Goal: Task Accomplishment & Management: Manage account settings

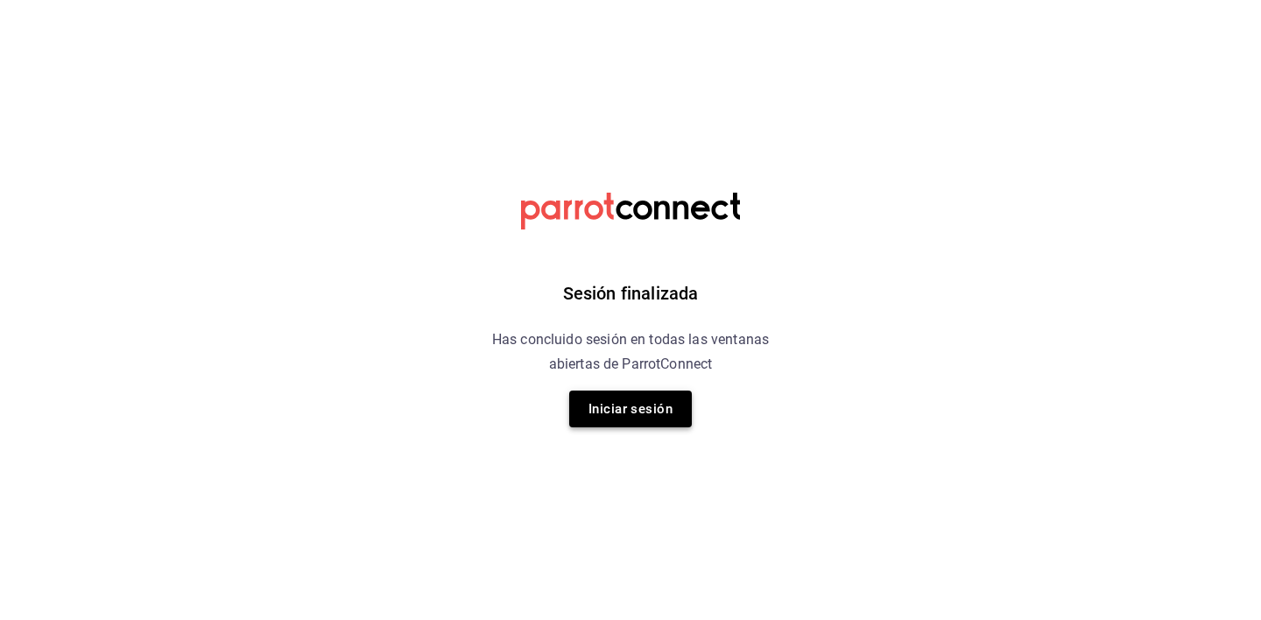
click at [639, 425] on button "Iniciar sesión" at bounding box center [630, 409] width 123 height 37
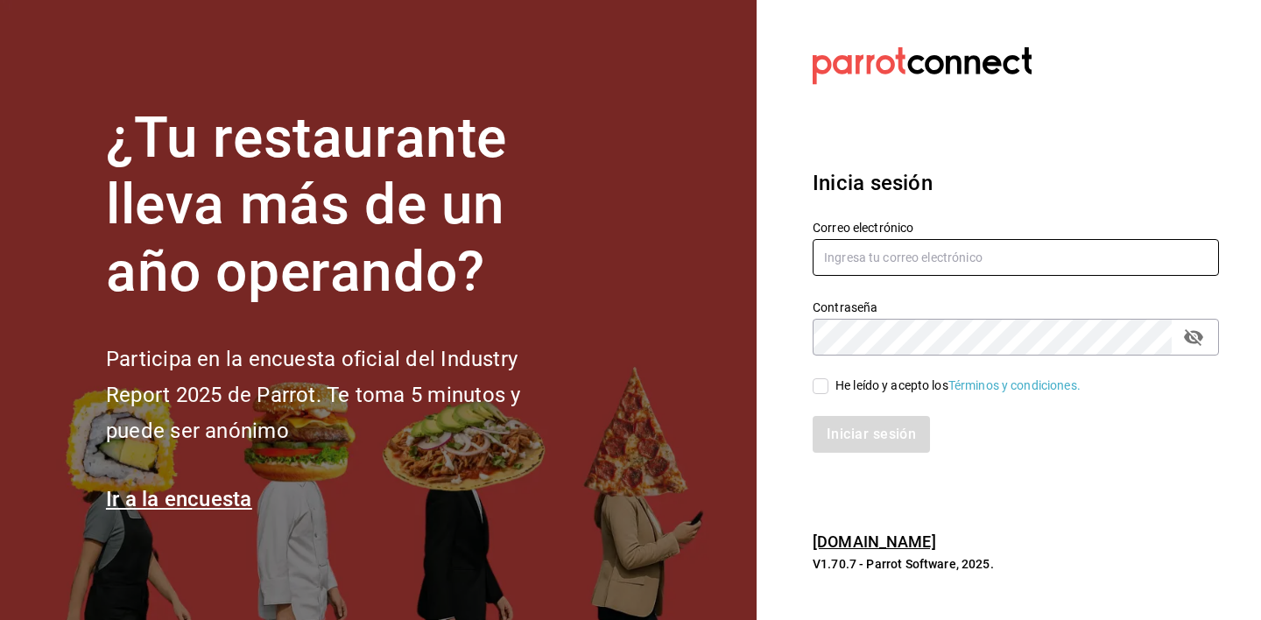
type input "[PERSON_NAME][EMAIL_ADDRESS][PERSON_NAME][DOMAIN_NAME]"
click at [816, 385] on input "He leído y acepto los Términos y condiciones." at bounding box center [821, 386] width 16 height 16
checkbox input "true"
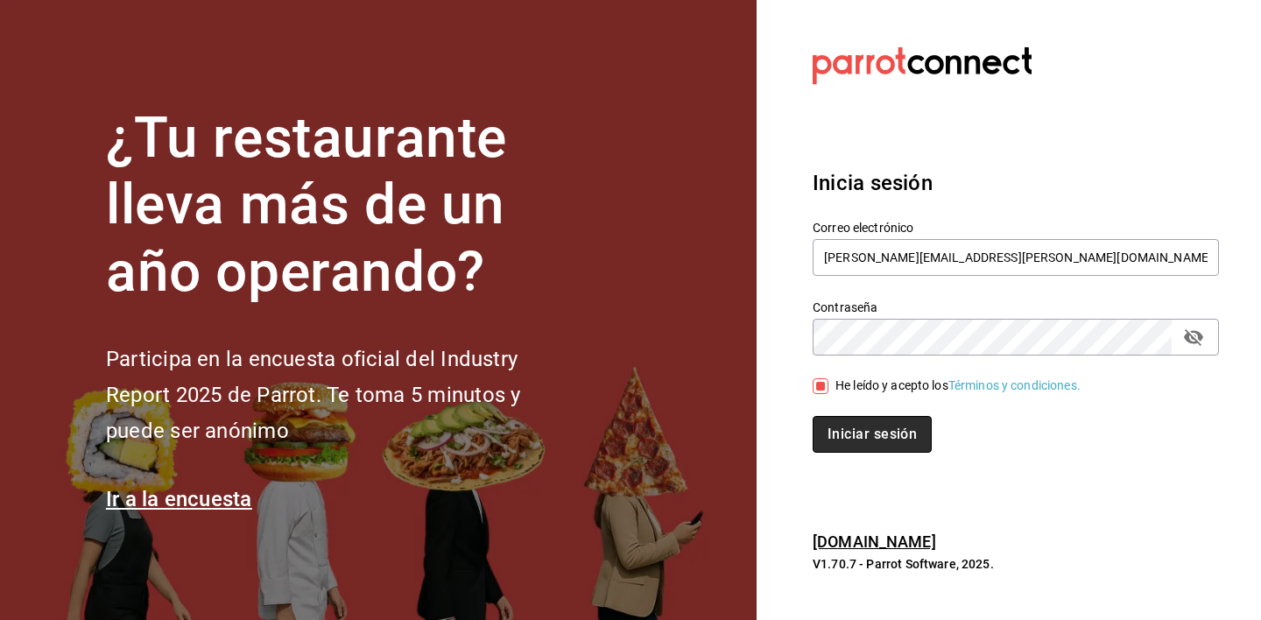
click at [853, 432] on button "Iniciar sesión" at bounding box center [872, 434] width 119 height 37
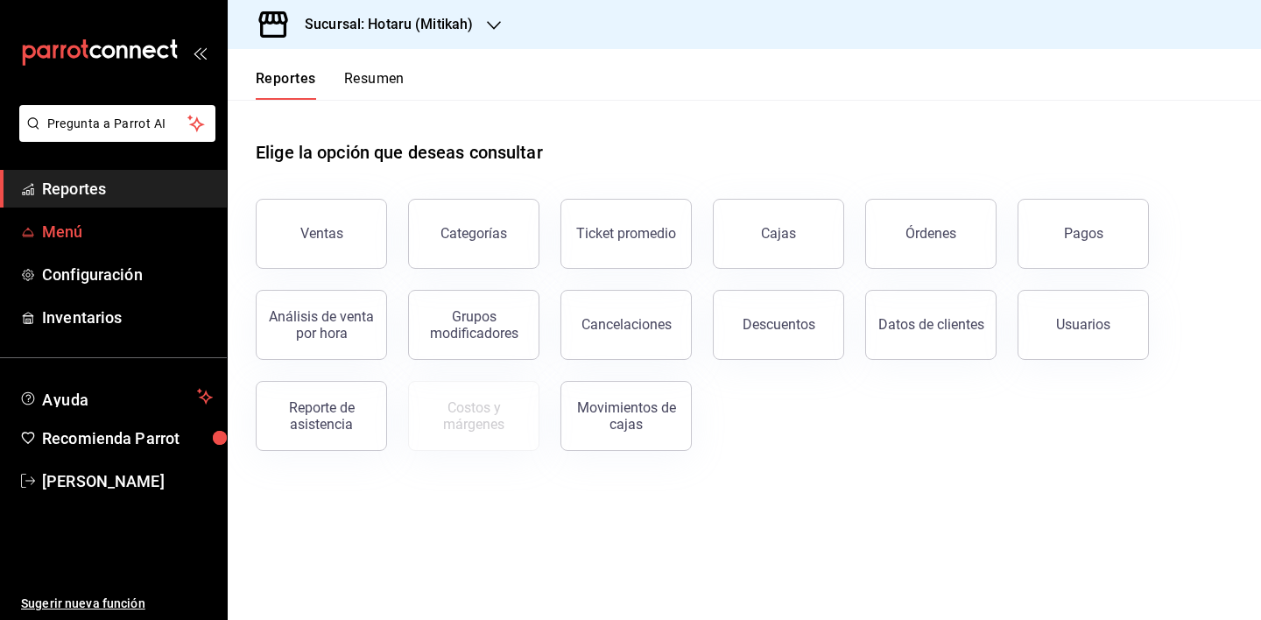
click at [62, 240] on span "Menú" at bounding box center [127, 232] width 171 height 24
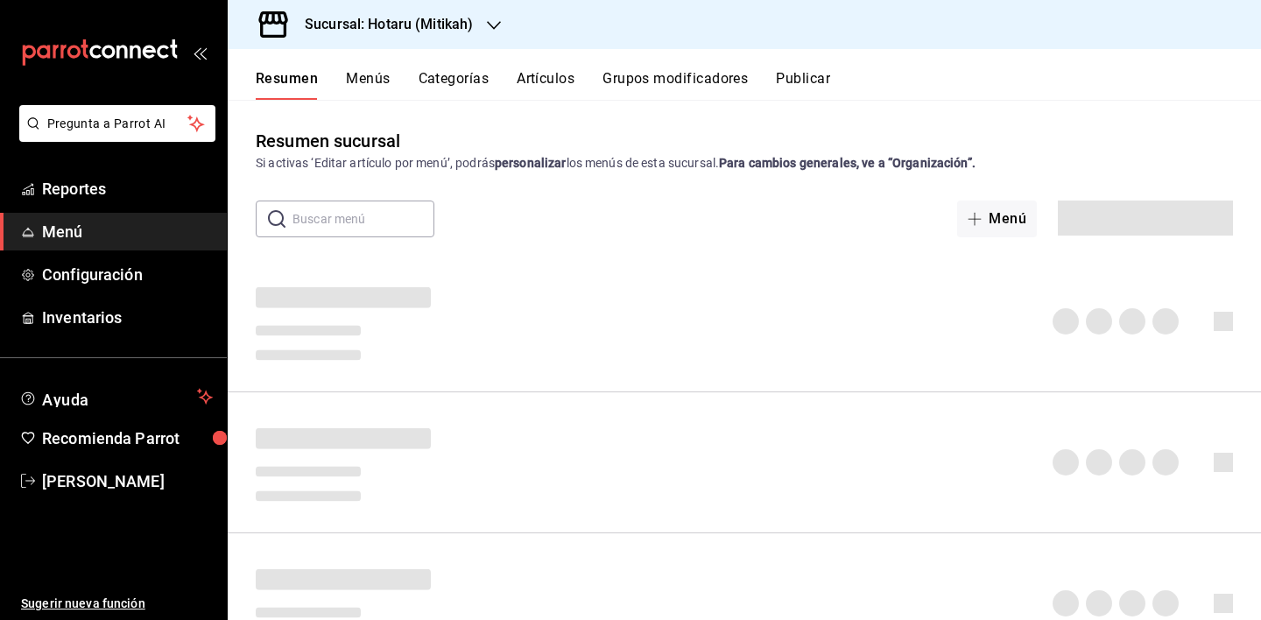
click at [400, 35] on div "Sucursal: Hotaru (Mitikah)" at bounding box center [375, 24] width 266 height 49
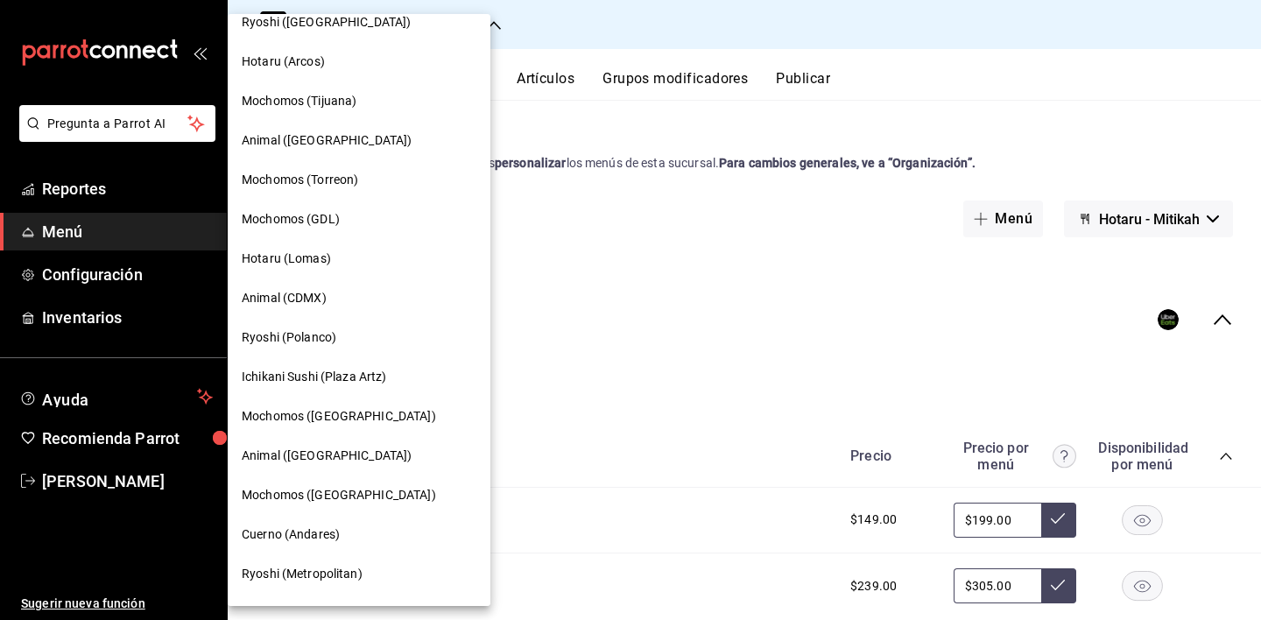
scroll to position [78, 0]
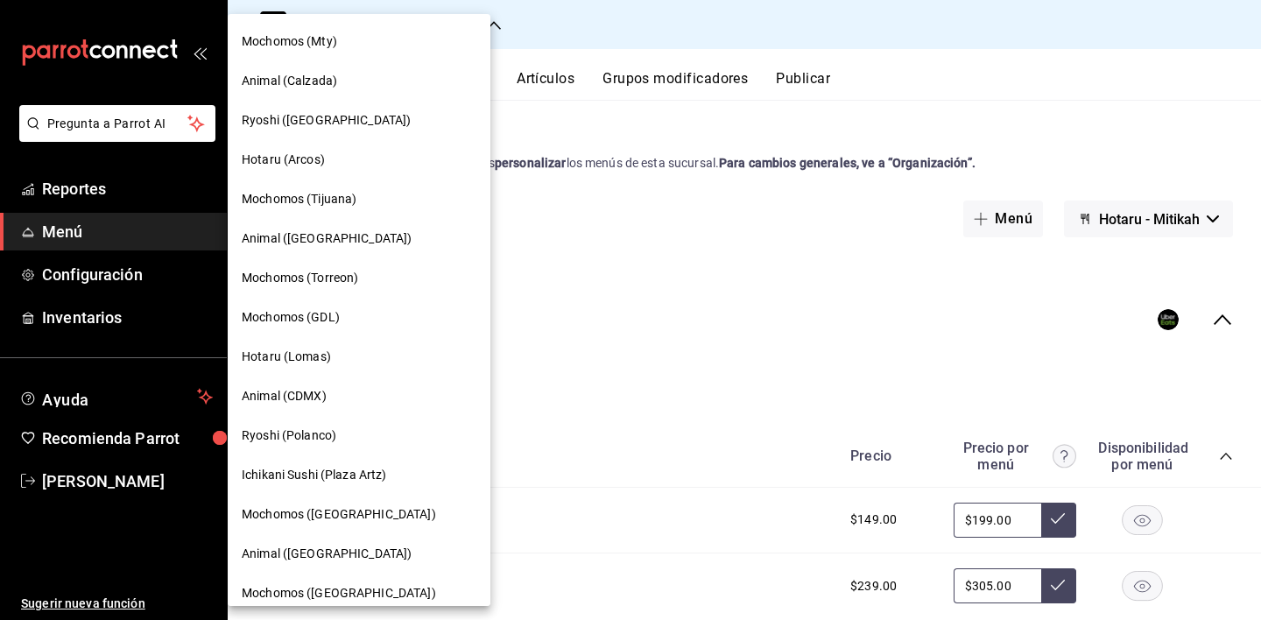
click at [319, 157] on span "Hotaru (Arcos)" at bounding box center [283, 160] width 83 height 18
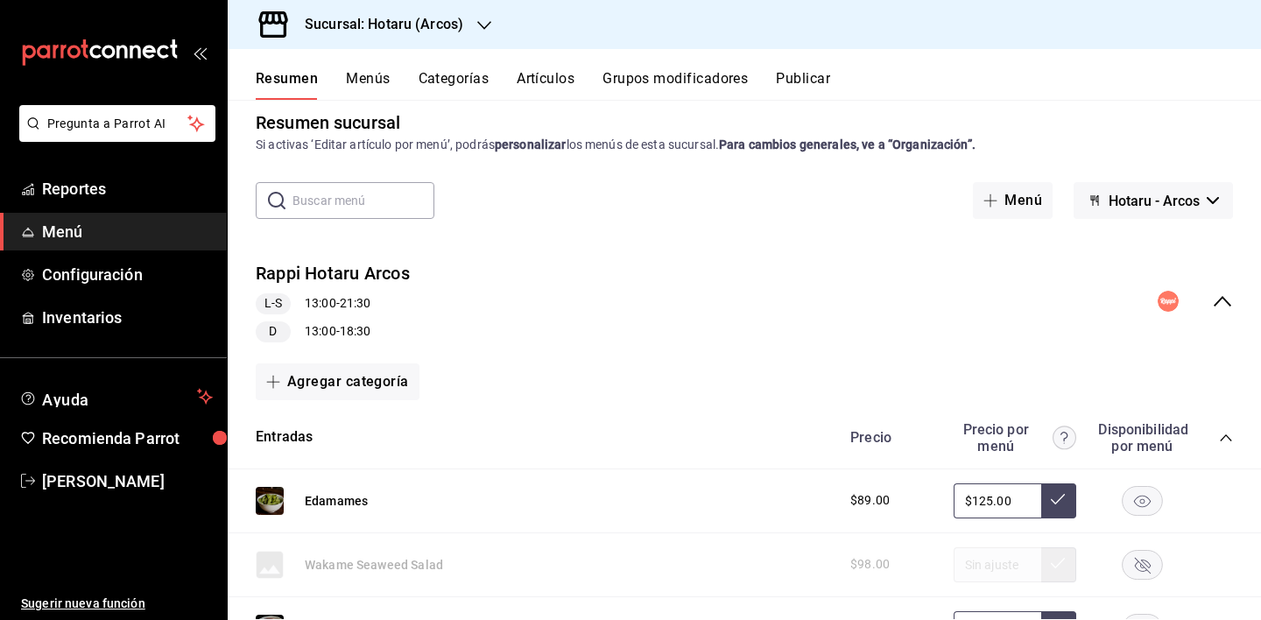
scroll to position [0, 0]
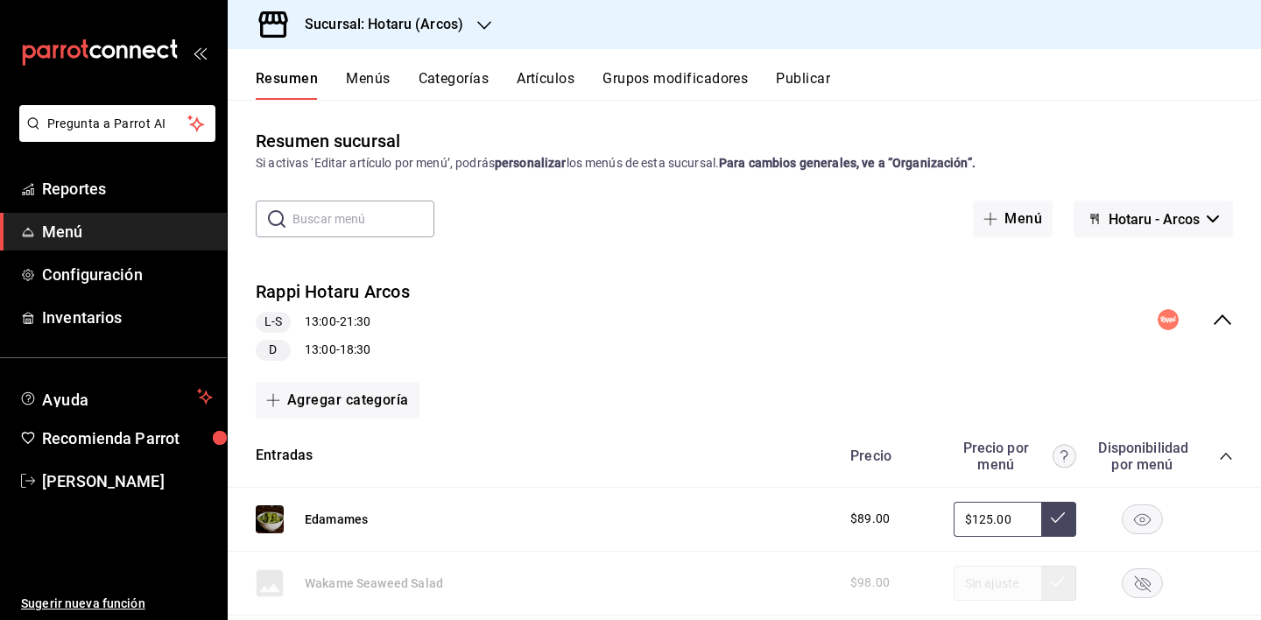
click at [1175, 224] on span "Hotaru - Arcos" at bounding box center [1154, 219] width 91 height 17
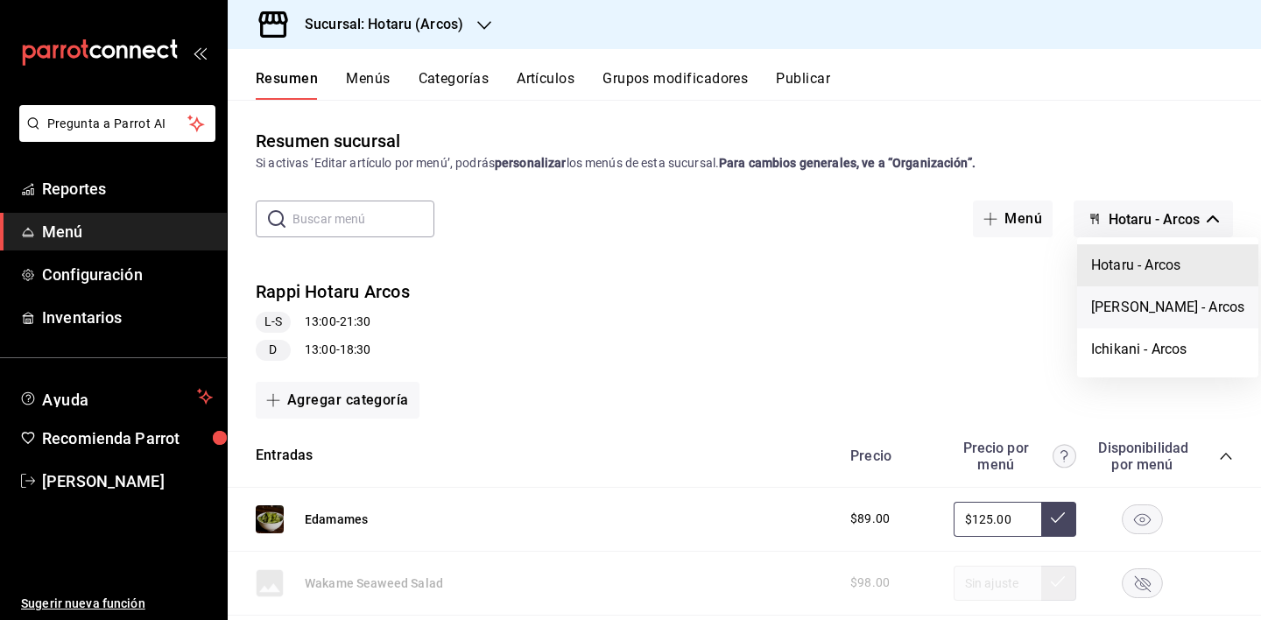
click at [1131, 314] on li "Potaru - Arcos" at bounding box center [1167, 307] width 181 height 42
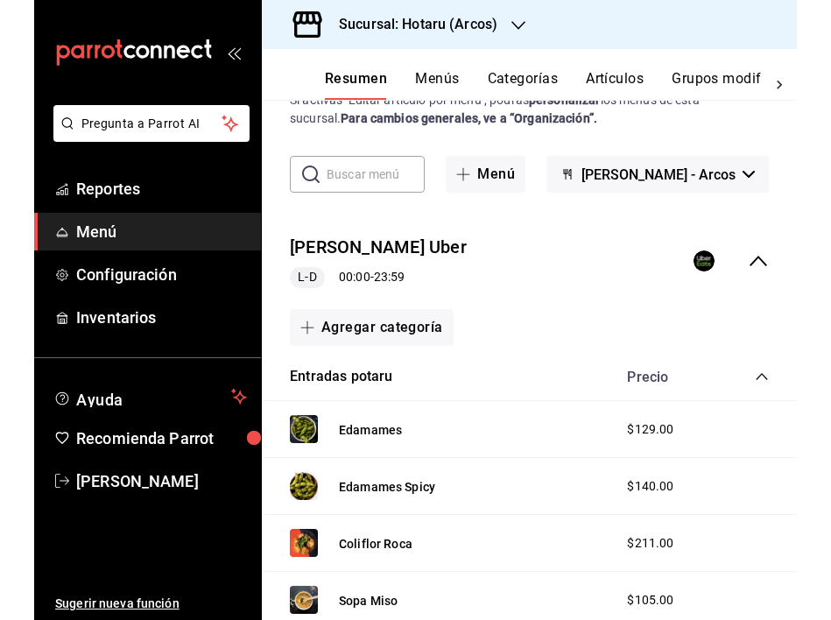
scroll to position [64, 0]
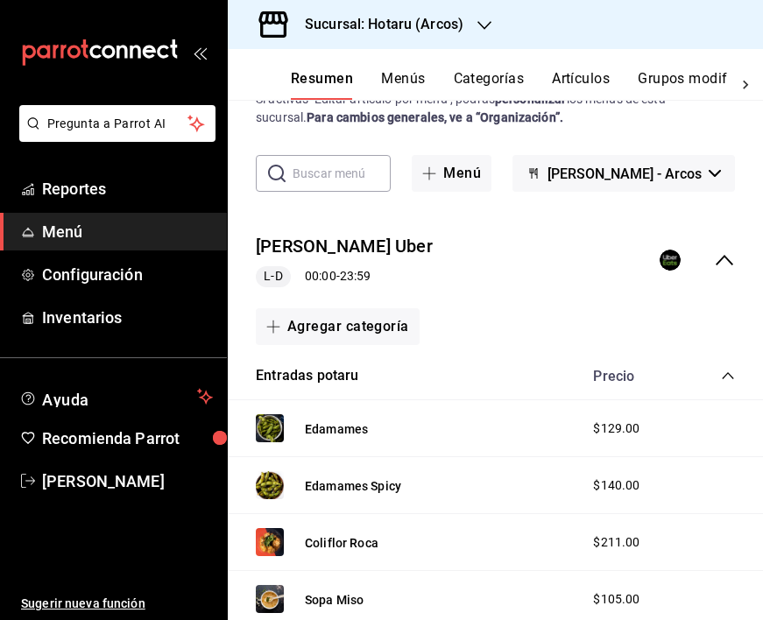
click at [612, 420] on span "$129.00" at bounding box center [616, 429] width 46 height 18
click at [605, 427] on span "$129.00" at bounding box center [616, 429] width 46 height 18
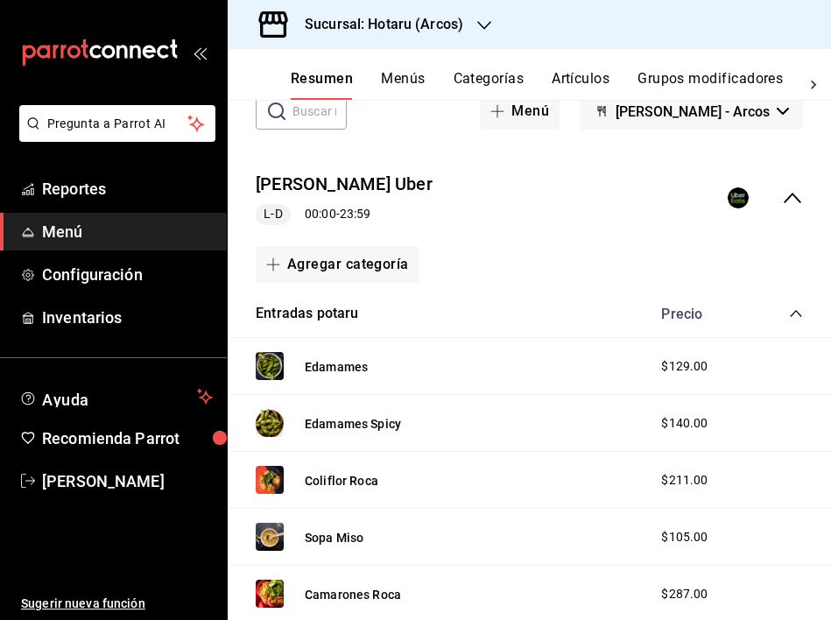
scroll to position [124, 0]
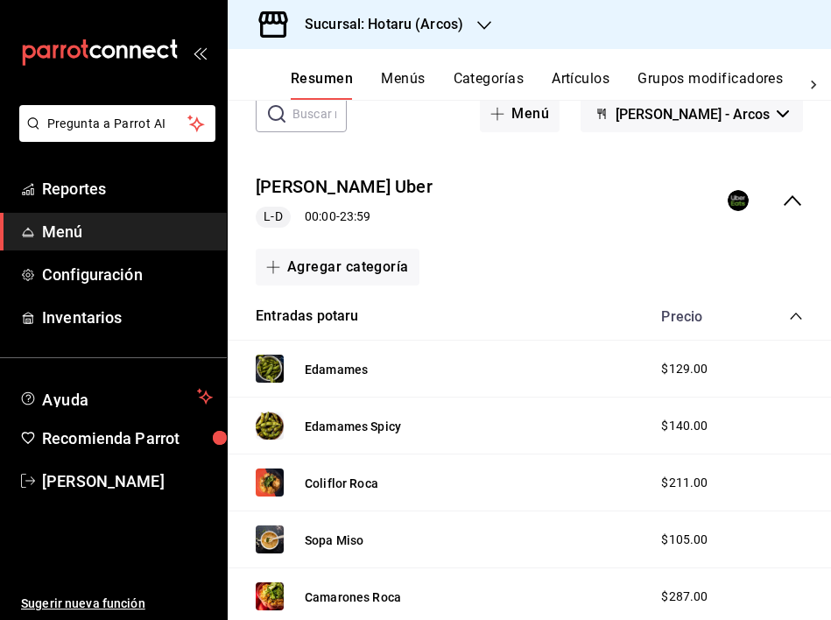
click at [688, 370] on span "$129.00" at bounding box center [684, 369] width 46 height 18
click at [404, 78] on button "Menús" at bounding box center [403, 85] width 44 height 30
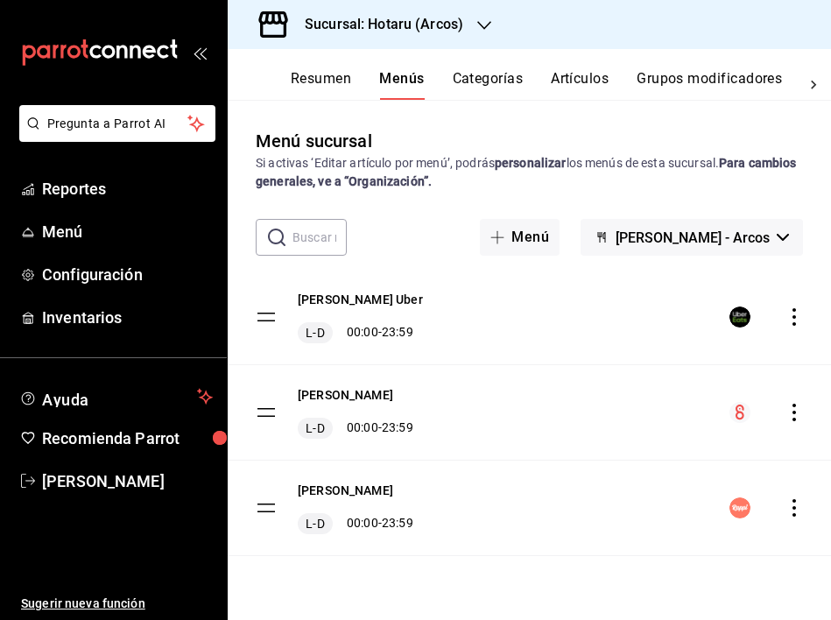
click at [325, 77] on button "Resumen" at bounding box center [321, 85] width 60 height 30
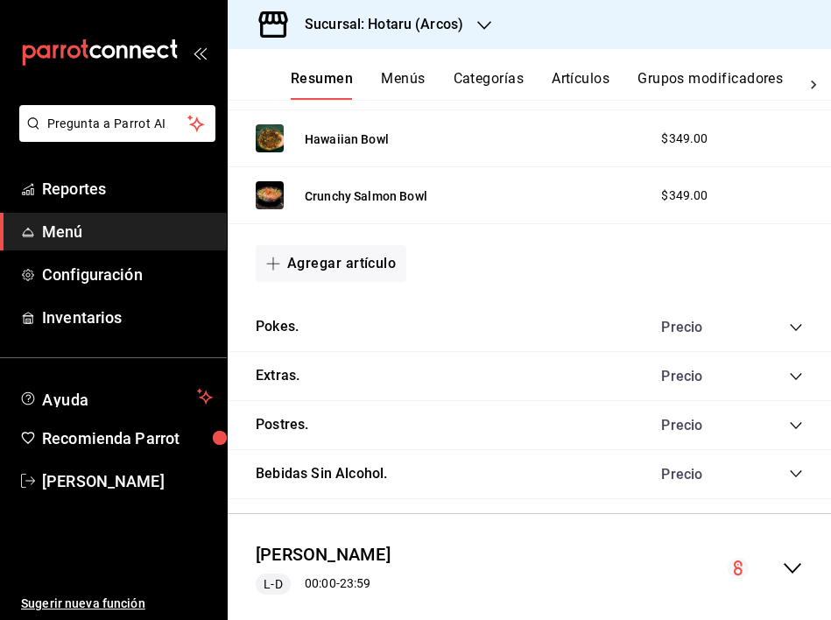
scroll to position [1295, 0]
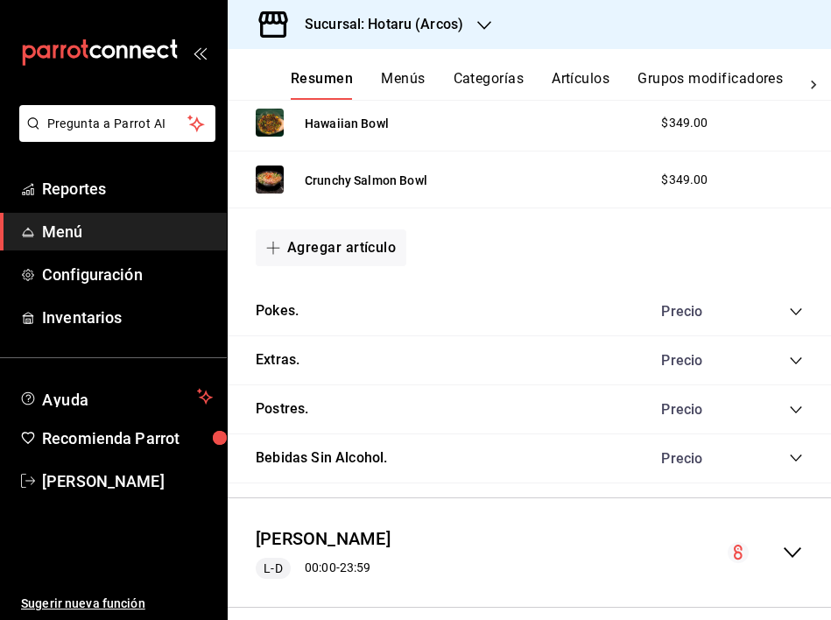
click at [455, 302] on div "Pokes. Precio" at bounding box center [530, 311] width 604 height 49
click at [789, 316] on icon "collapse-category-row" at bounding box center [796, 312] width 14 height 14
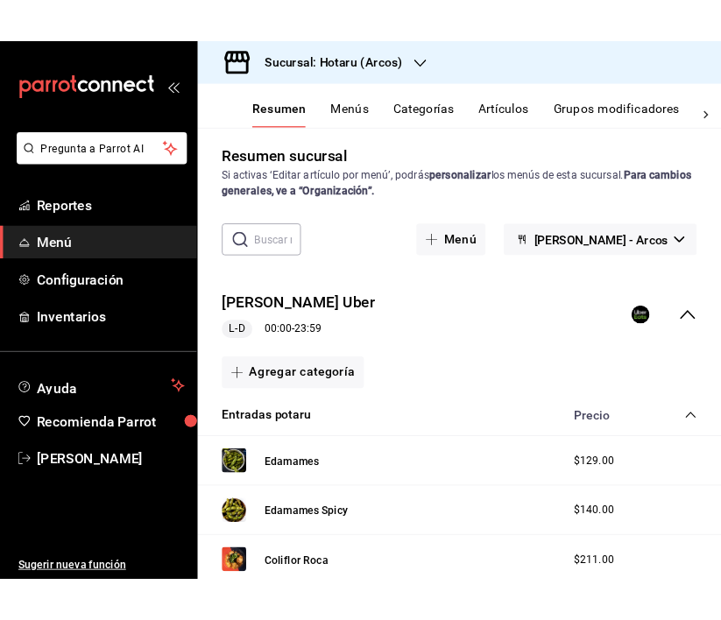
scroll to position [0, 0]
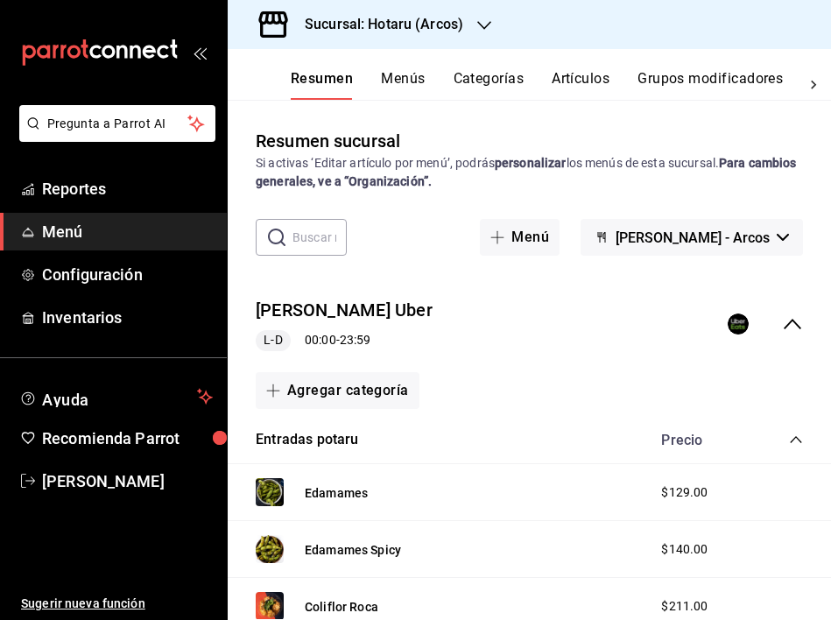
click at [414, 86] on button "Menús" at bounding box center [403, 85] width 44 height 30
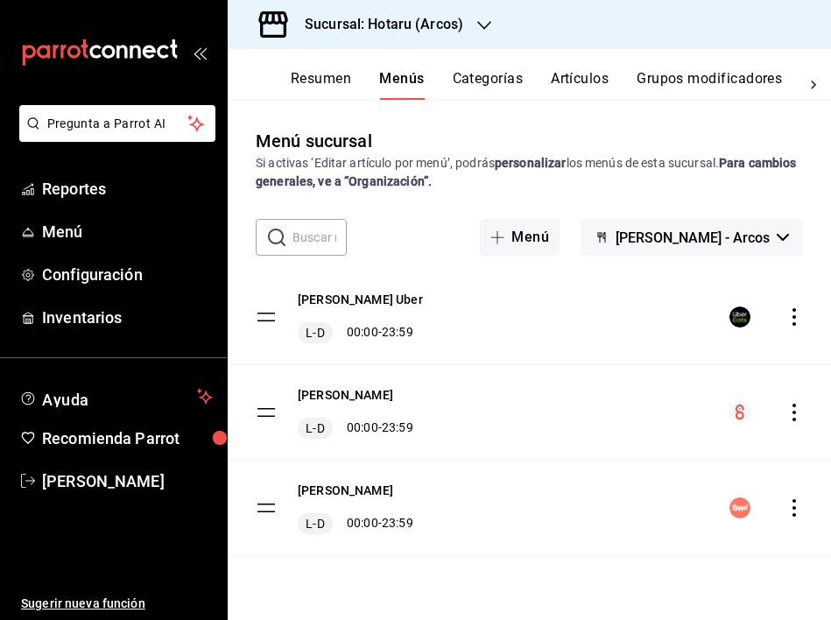
click at [790, 312] on icon "actions" at bounding box center [795, 317] width 18 height 18
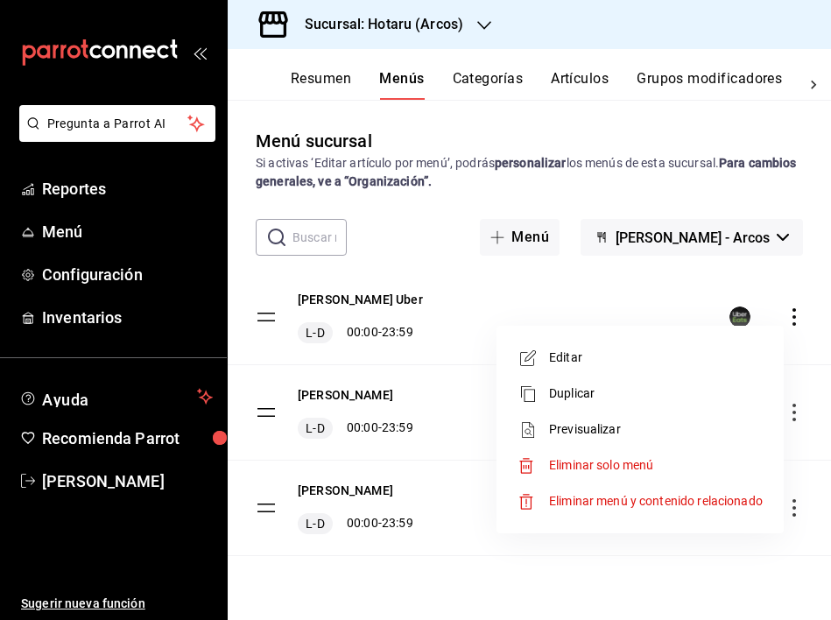
click at [606, 425] on span "Previsualizar" at bounding box center [656, 429] width 214 height 18
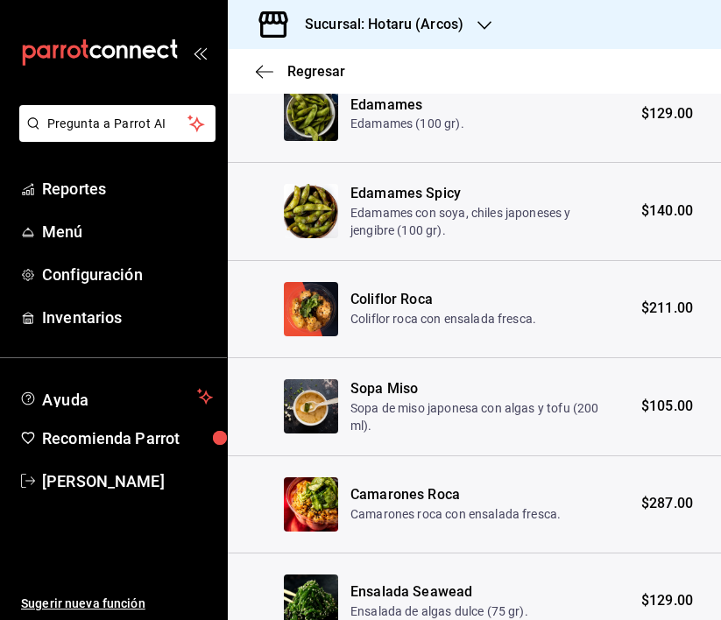
scroll to position [1126, 0]
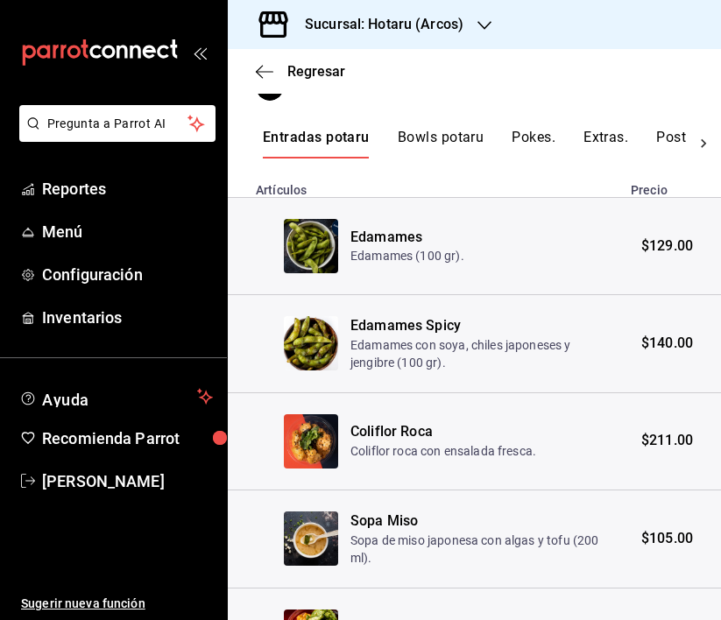
click at [455, 135] on button "Bowls potaru" at bounding box center [441, 144] width 87 height 30
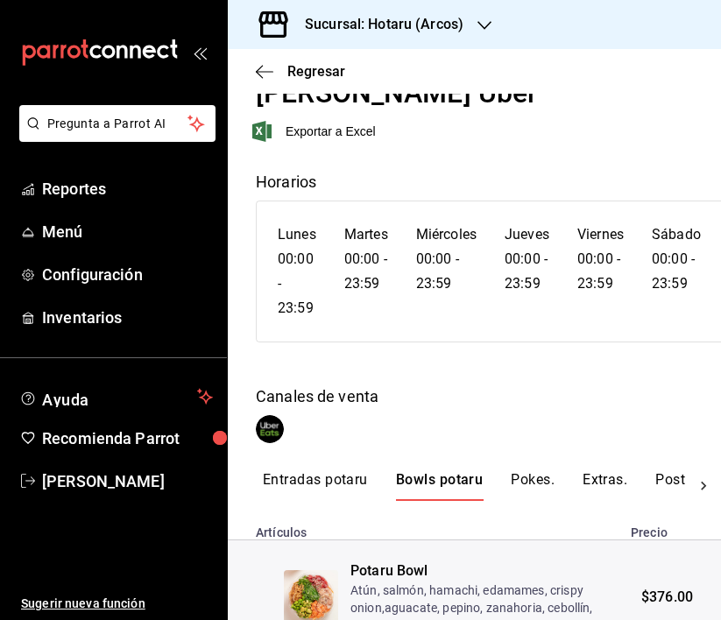
scroll to position [0, 0]
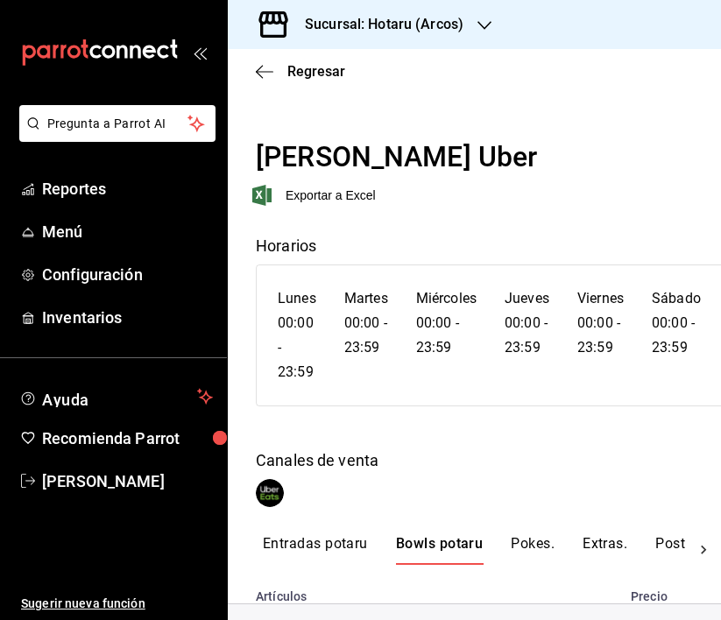
click at [531, 552] on button "Pokes." at bounding box center [533, 550] width 44 height 30
click at [608, 540] on button "Extras." at bounding box center [604, 550] width 45 height 30
click at [661, 549] on button "Postres." at bounding box center [681, 550] width 53 height 30
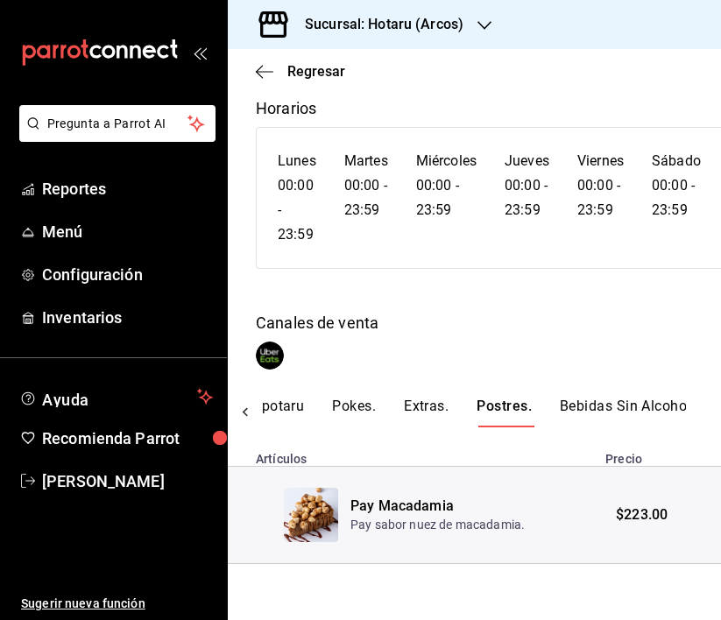
scroll to position [0, 202]
click at [312, 70] on span "Regresar" at bounding box center [316, 71] width 58 height 17
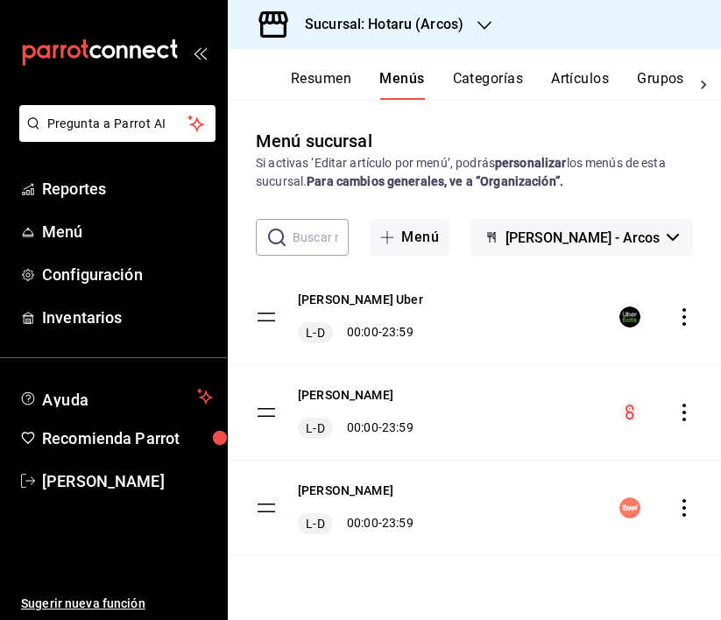
click at [683, 505] on icon "actions" at bounding box center [684, 508] width 18 height 18
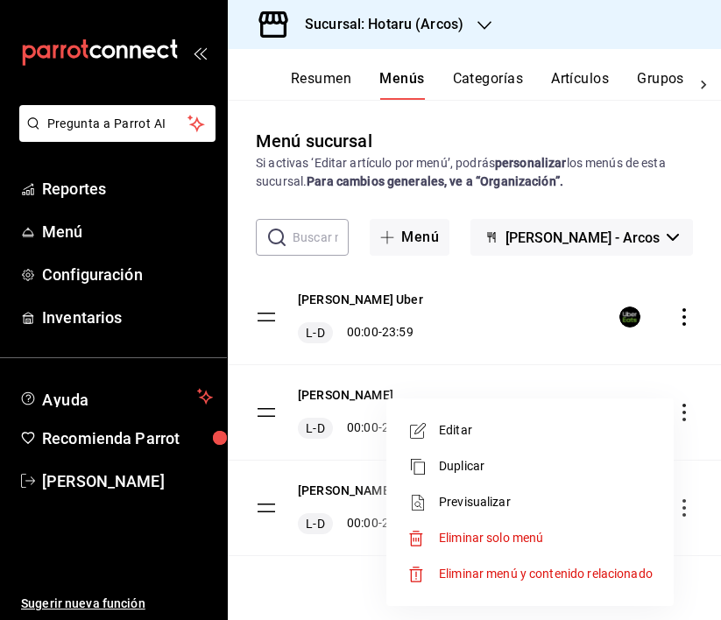
click at [474, 498] on span "Previsualizar" at bounding box center [546, 502] width 214 height 18
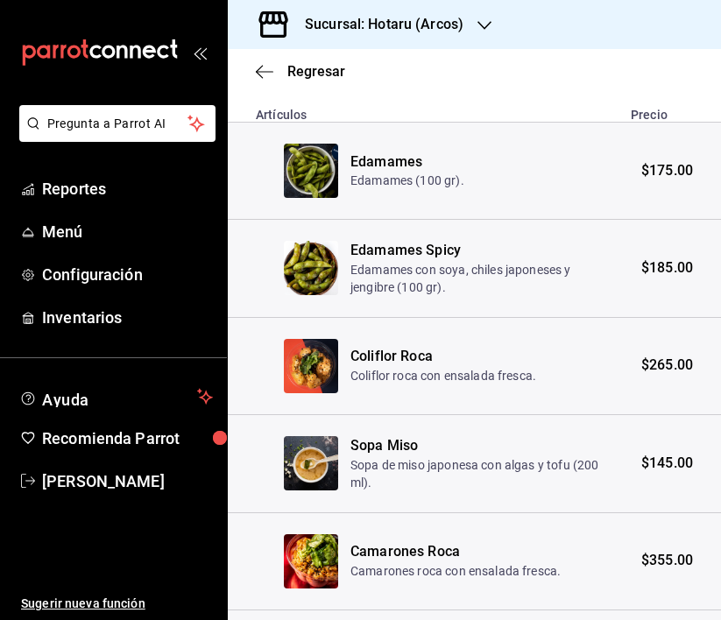
scroll to position [300, 0]
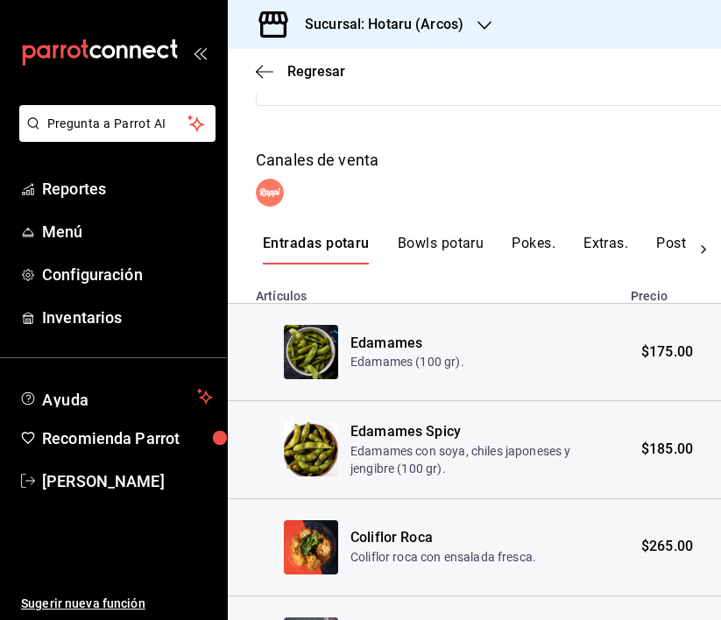
click at [427, 231] on div "Potaru Arcos Rappi Exportar a Excel Horarios Lunes 00:00 - 23:59 Martes 00:00 -…" at bounding box center [474, 606] width 493 height 1542
click at [427, 244] on button "Bowls potaru" at bounding box center [441, 250] width 87 height 30
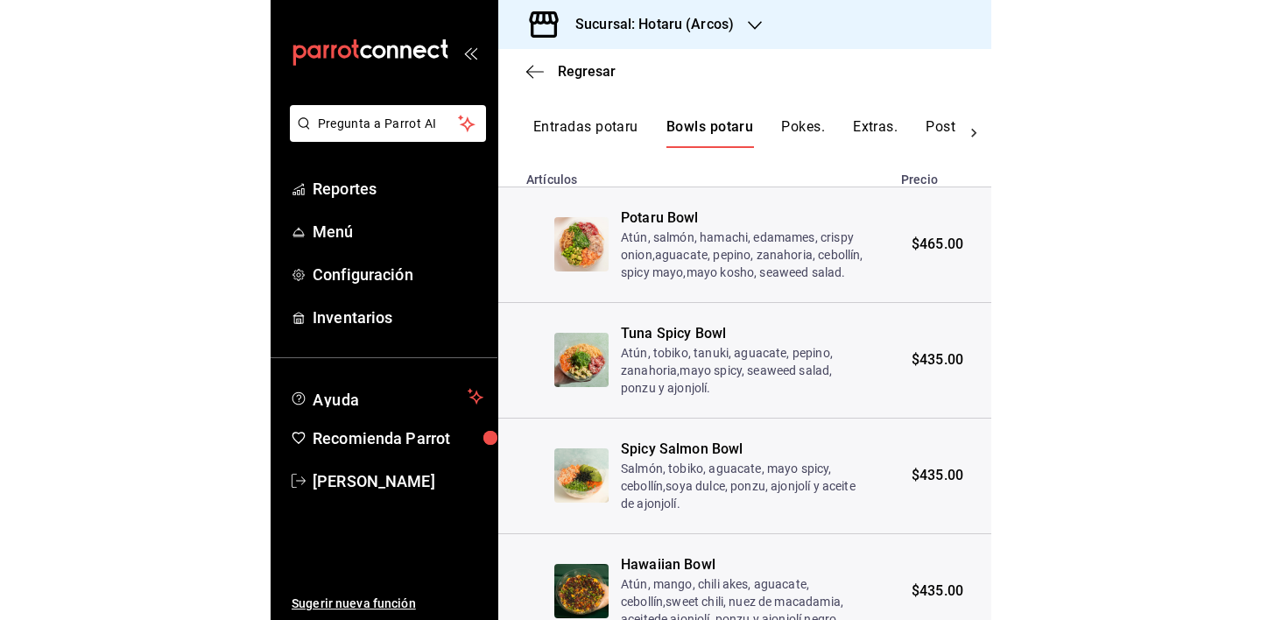
scroll to position [342, 0]
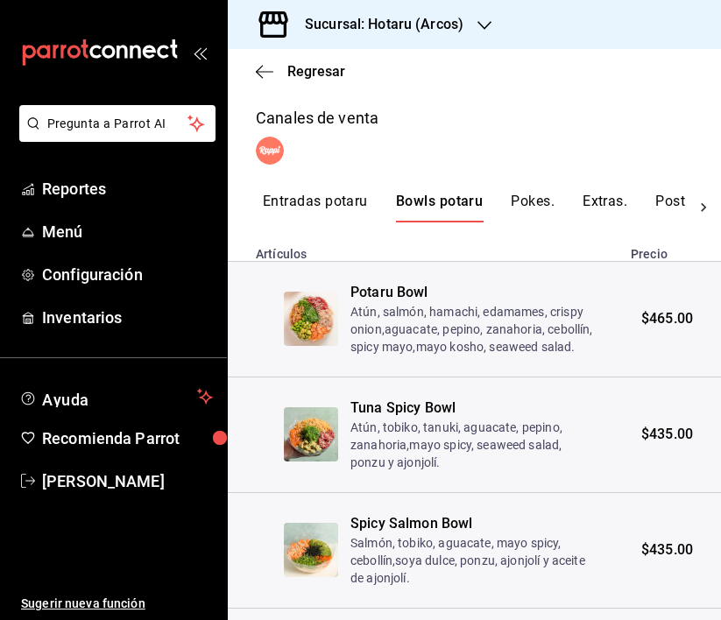
click at [264, 82] on div "Regresar" at bounding box center [474, 71] width 493 height 45
click at [265, 69] on icon "button" at bounding box center [265, 72] width 18 height 16
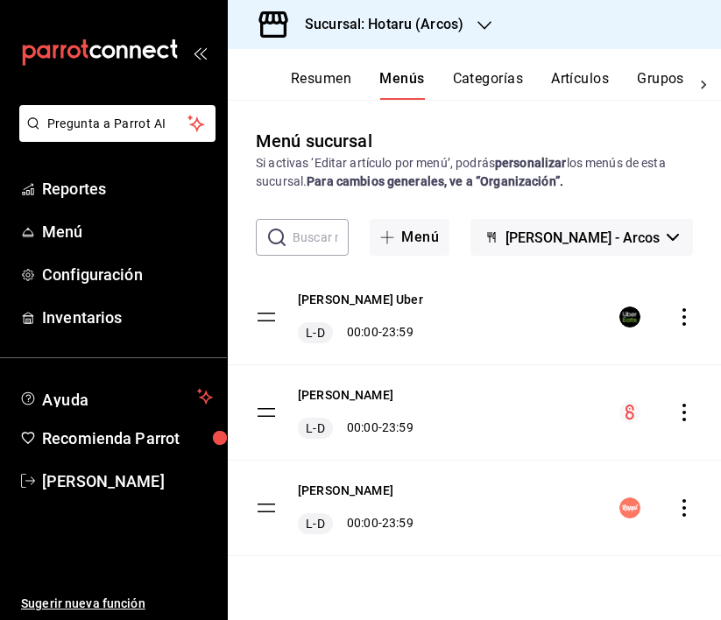
click at [483, 25] on icon "button" at bounding box center [484, 25] width 14 height 14
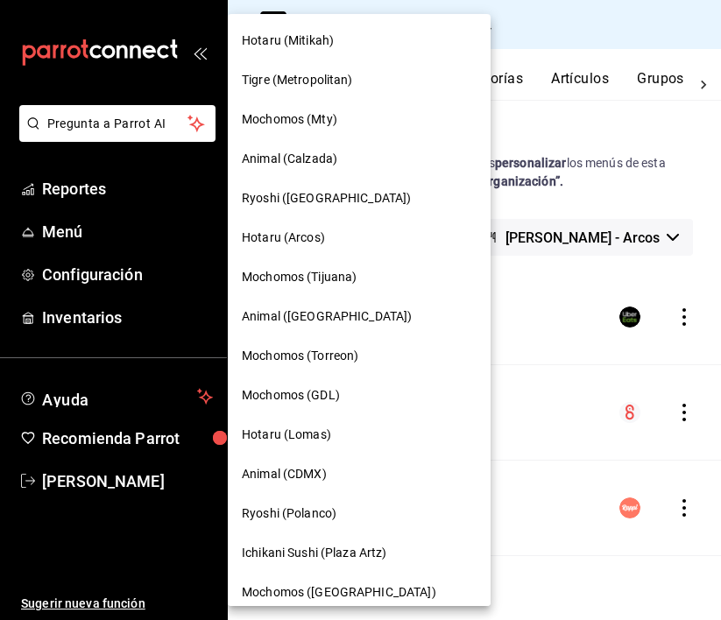
click at [609, 108] on div at bounding box center [360, 310] width 721 height 620
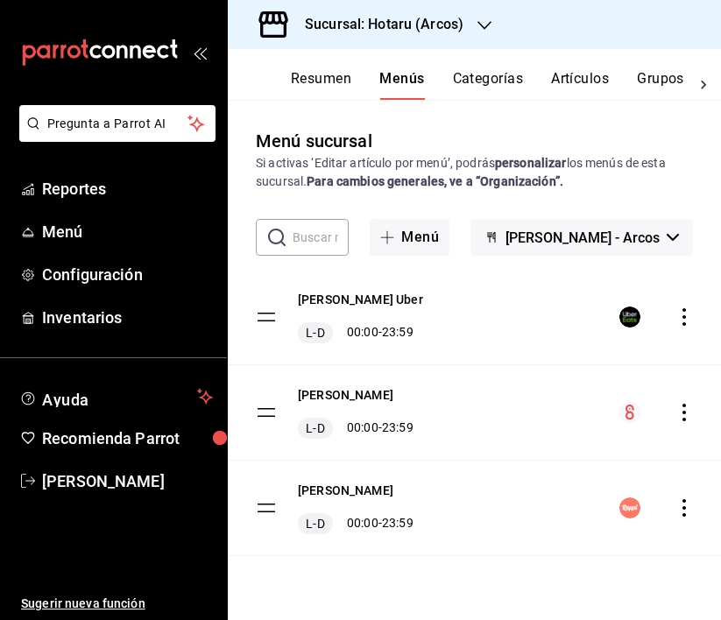
click at [689, 406] on icon "actions" at bounding box center [684, 413] width 18 height 18
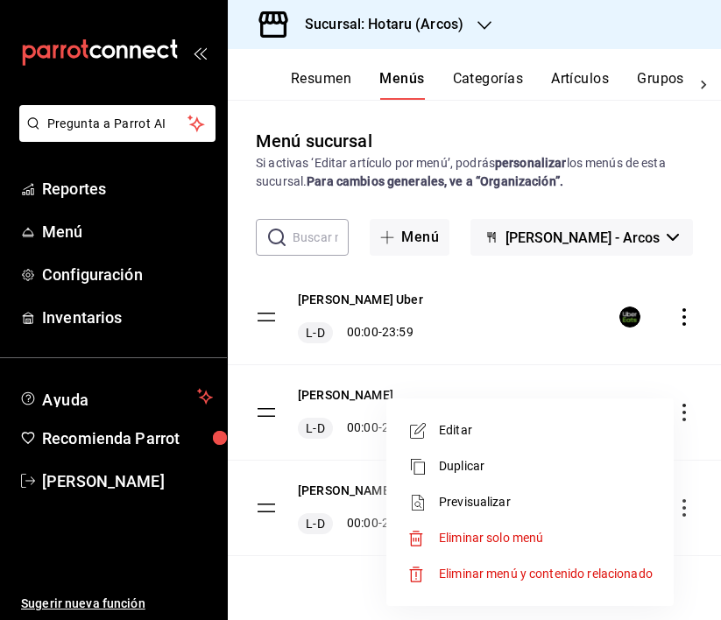
click at [382, 418] on div at bounding box center [360, 310] width 721 height 620
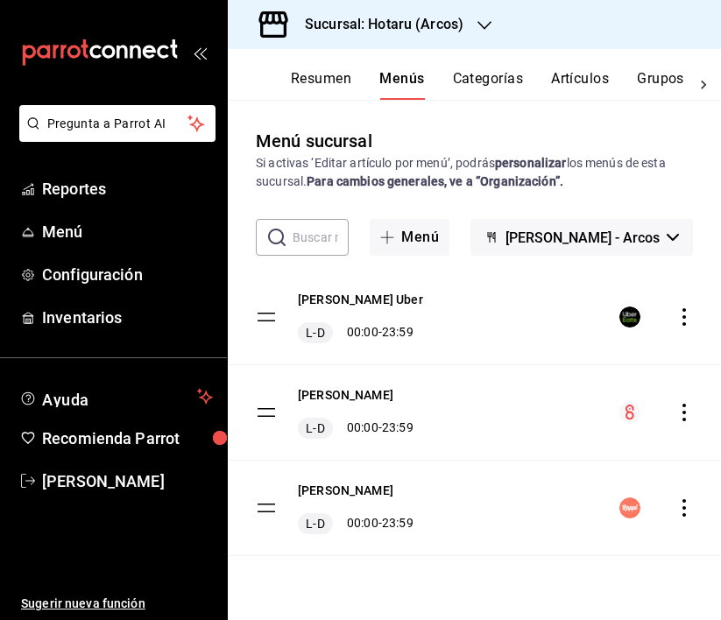
click at [673, 506] on div "menu-maker-table" at bounding box center [656, 508] width 74 height 21
click at [688, 505] on icon "actions" at bounding box center [684, 508] width 18 height 18
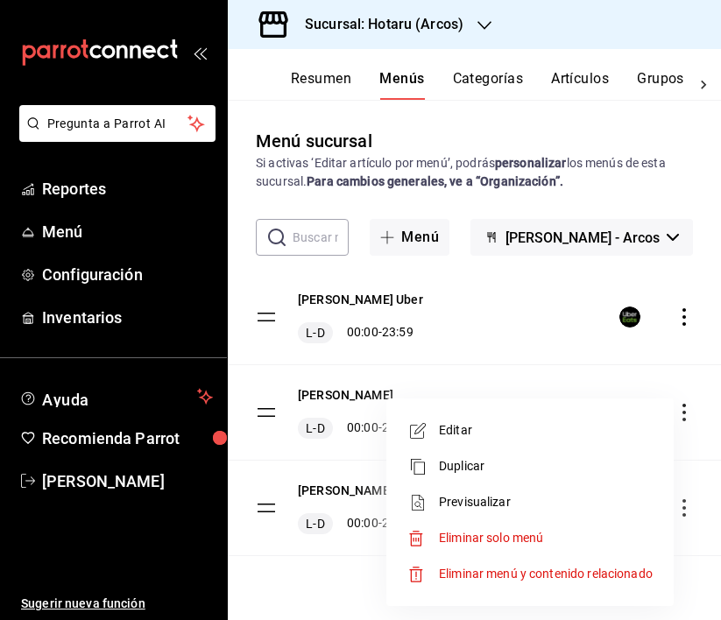
click at [538, 502] on span "Previsualizar" at bounding box center [546, 502] width 214 height 18
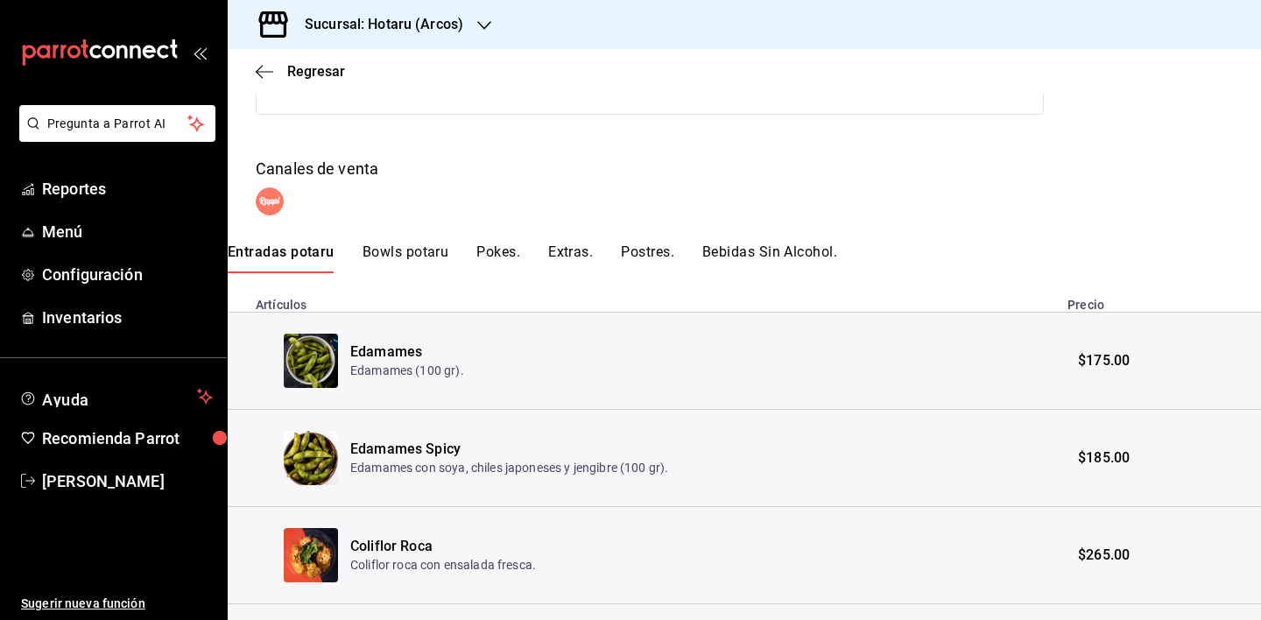
scroll to position [240, 0]
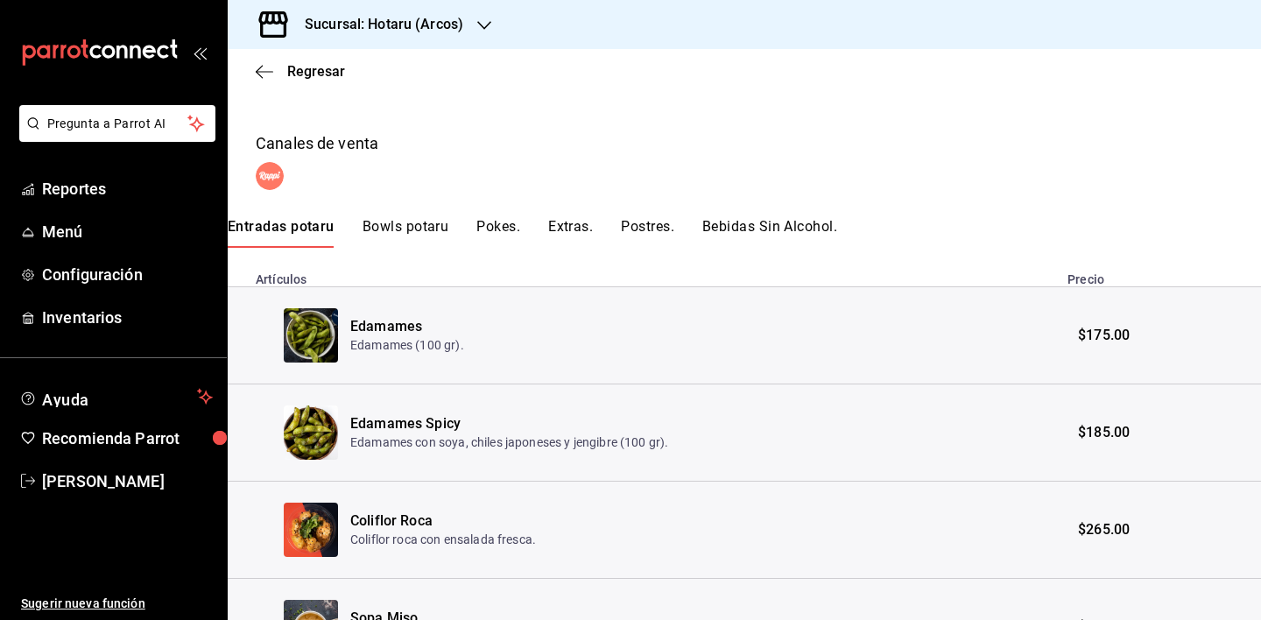
click at [502, 229] on button "Pokes." at bounding box center [498, 233] width 44 height 30
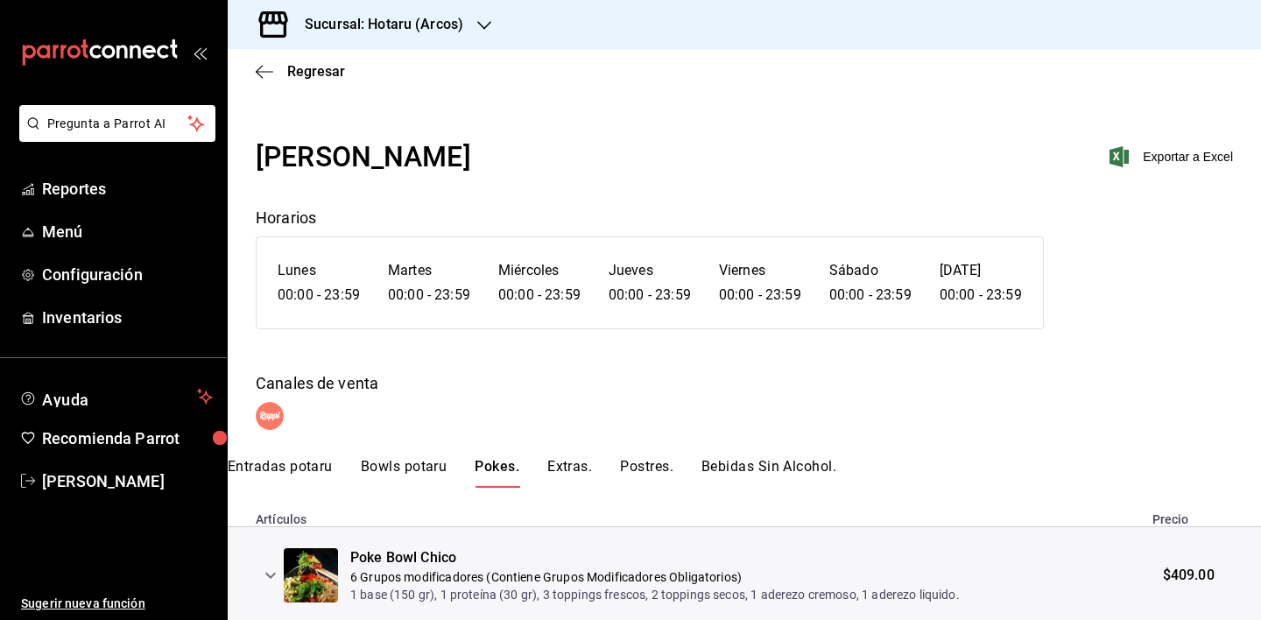
scroll to position [258, 0]
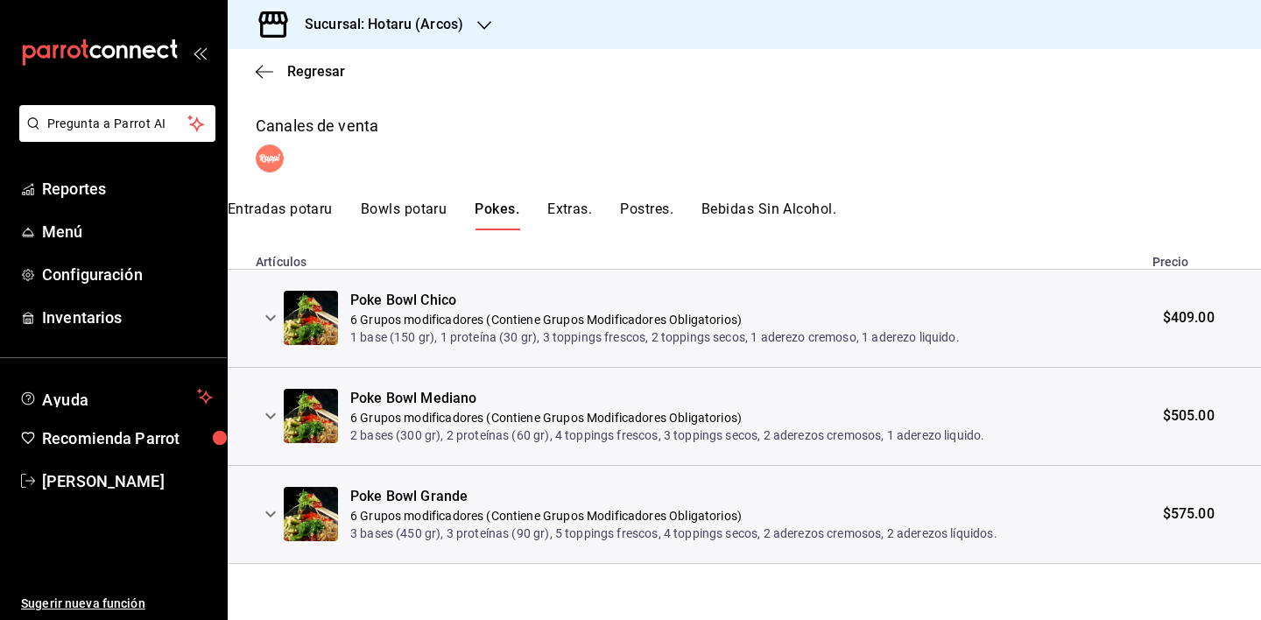
click at [530, 318] on p "6 Grupos modificadores (Contiene Grupos Modificadores Obligatorios)" at bounding box center [655, 320] width 610 height 18
click at [524, 332] on p "1 base (150 gr), 1 proteína (30 gr), 3 toppings frescos, 2 toppings secos, 1 ad…" at bounding box center [655, 337] width 610 height 18
click at [318, 321] on img at bounding box center [311, 318] width 54 height 54
click at [272, 321] on icon "expand row" at bounding box center [270, 317] width 21 height 21
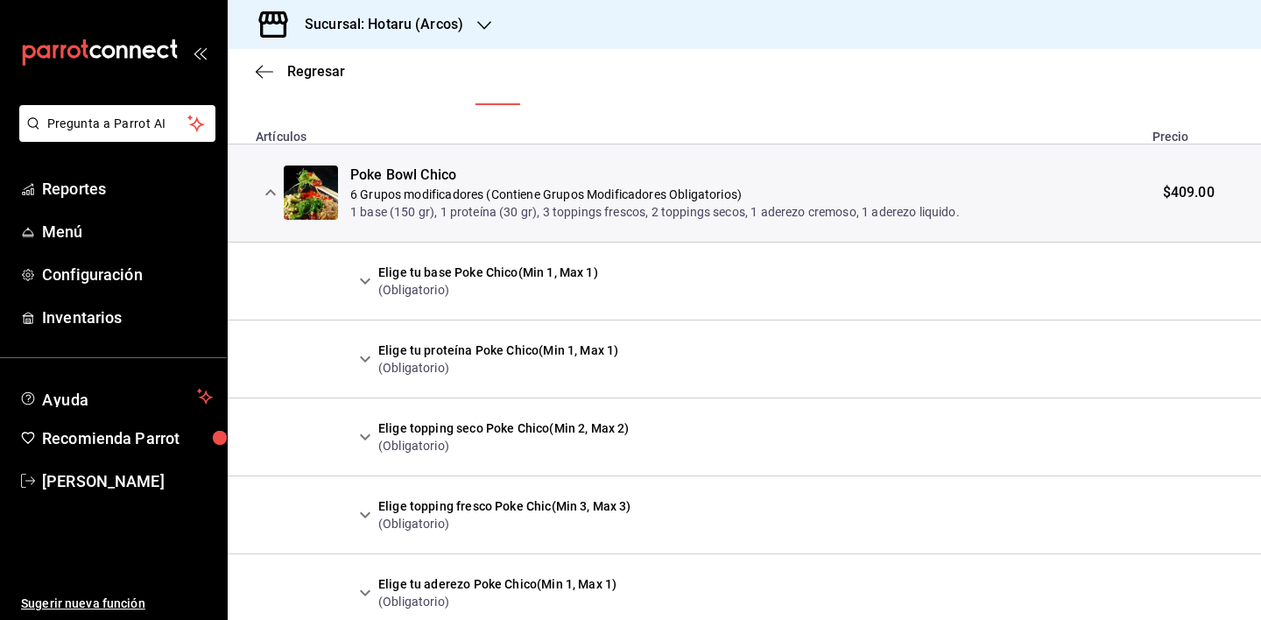
scroll to position [0, 0]
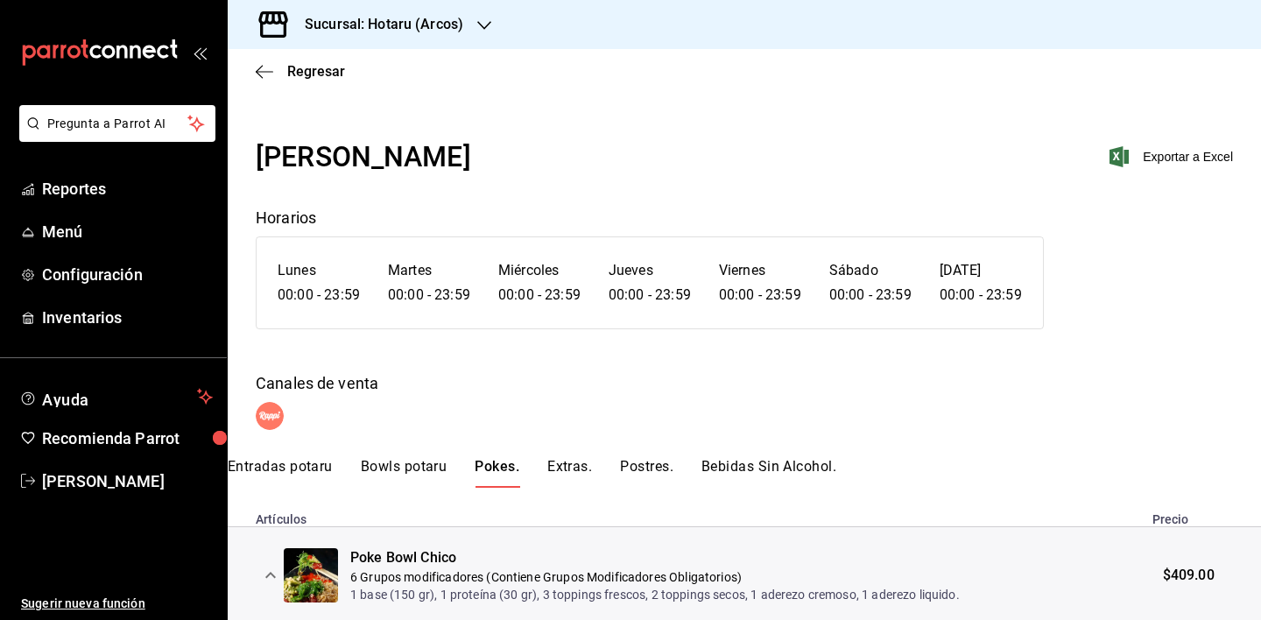
click at [580, 474] on button "Extras." at bounding box center [569, 473] width 45 height 30
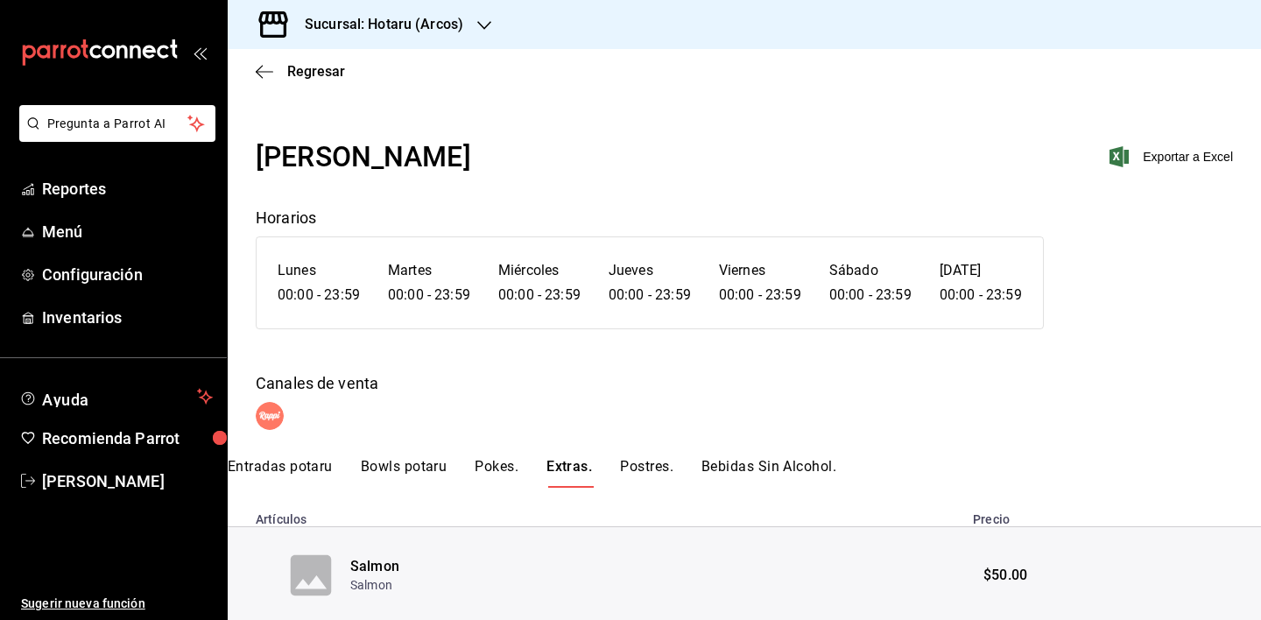
click at [648, 467] on button "Postres." at bounding box center [646, 473] width 53 height 30
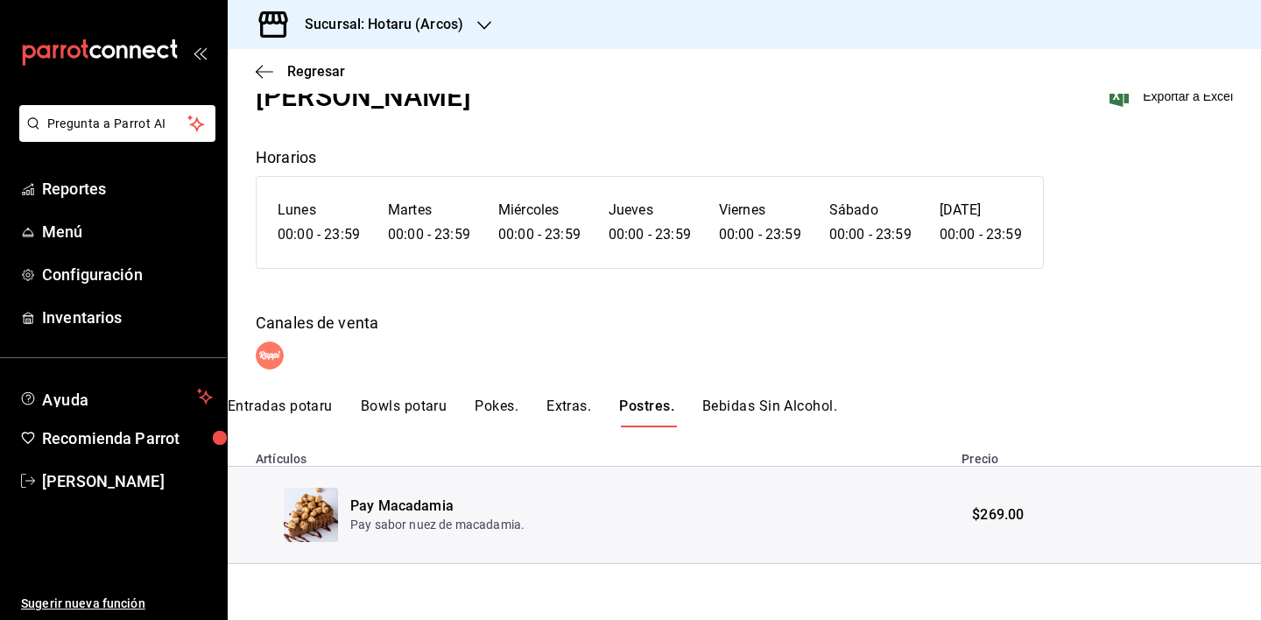
click at [736, 398] on button "Bebidas Sin Alcohol." at bounding box center [769, 413] width 135 height 30
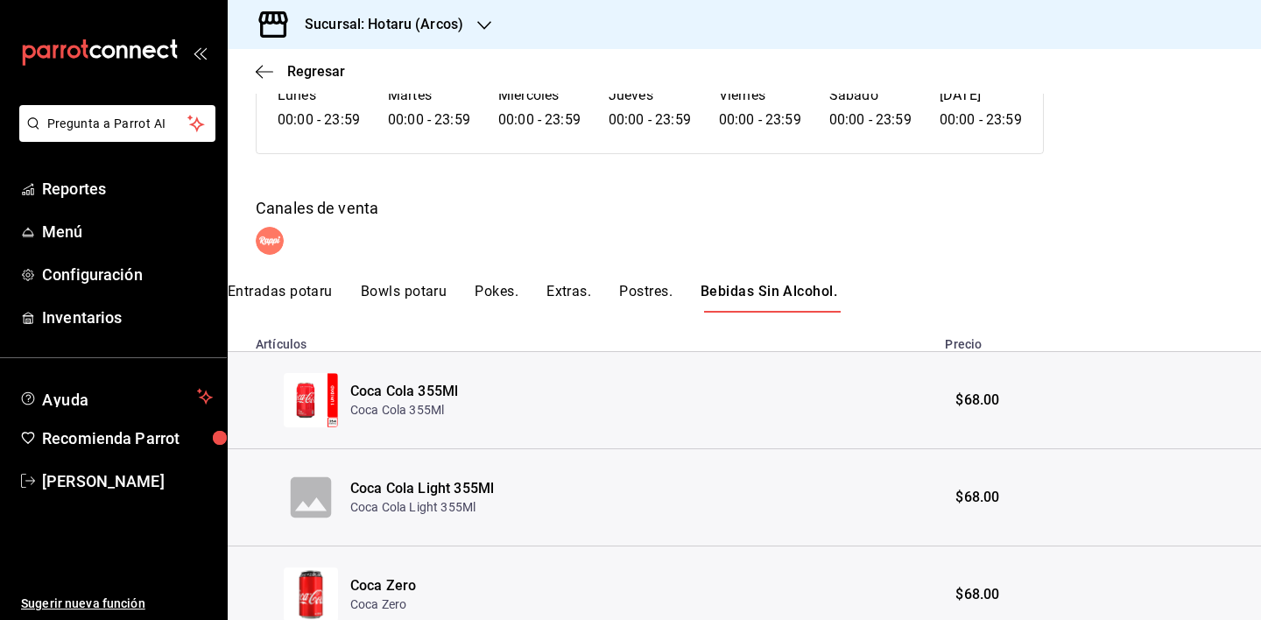
scroll to position [145, 0]
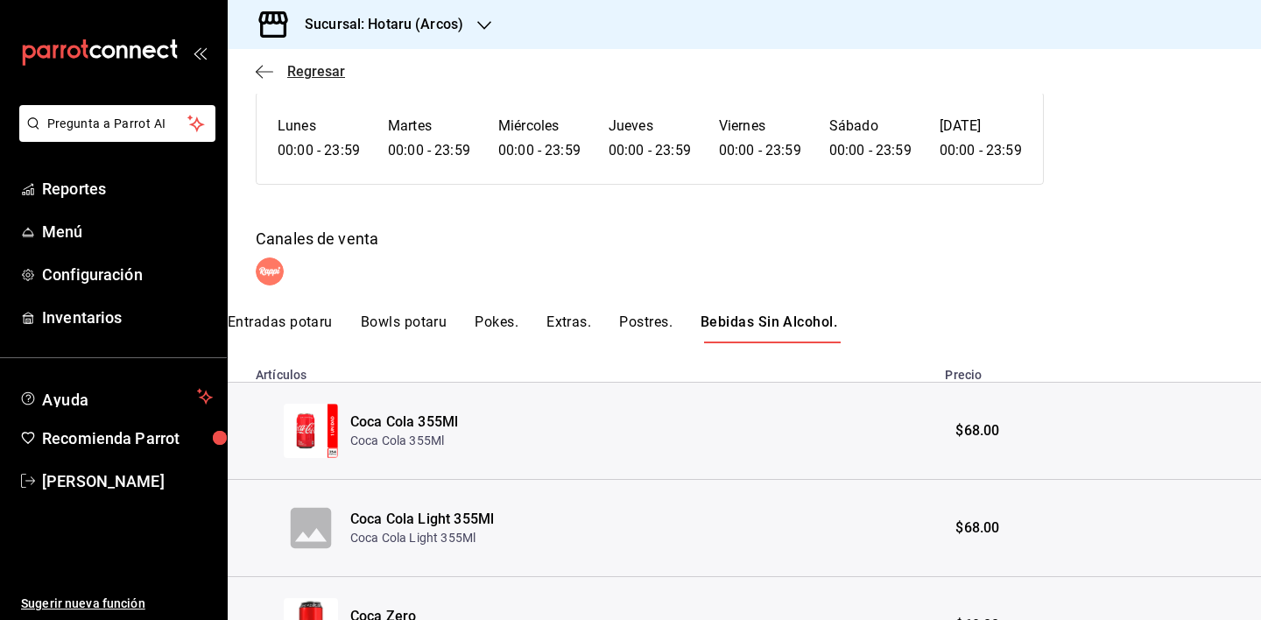
click at [266, 68] on icon "button" at bounding box center [265, 72] width 18 height 16
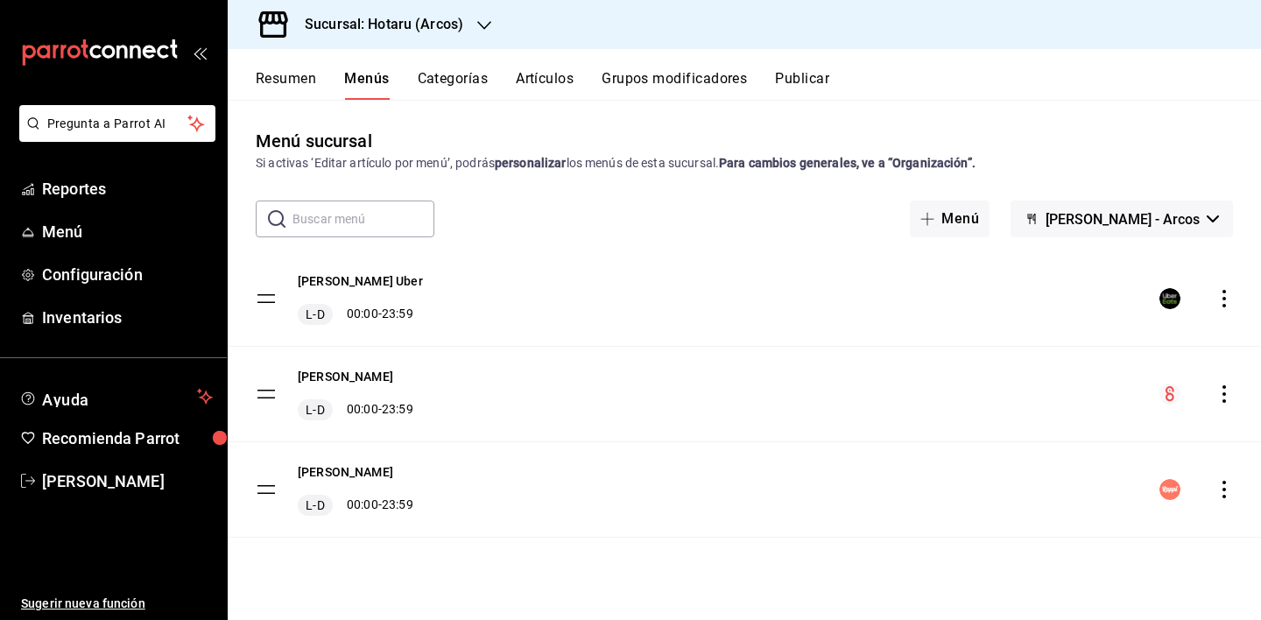
click at [291, 74] on button "Resumen" at bounding box center [286, 85] width 60 height 30
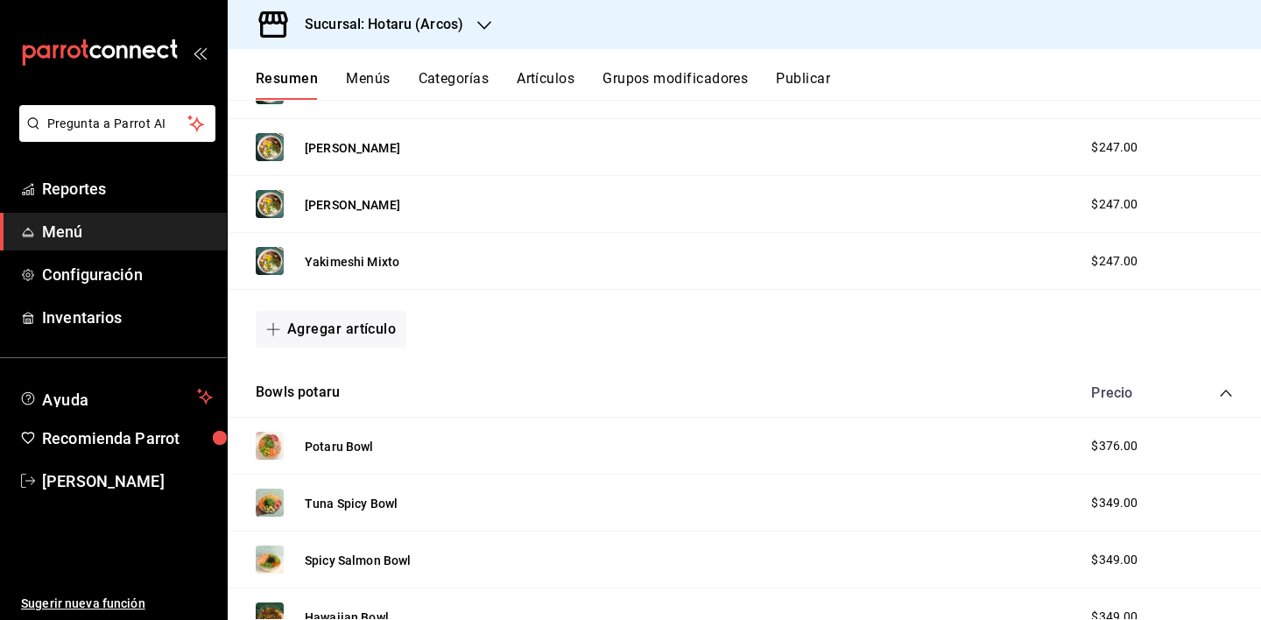
scroll to position [1410, 0]
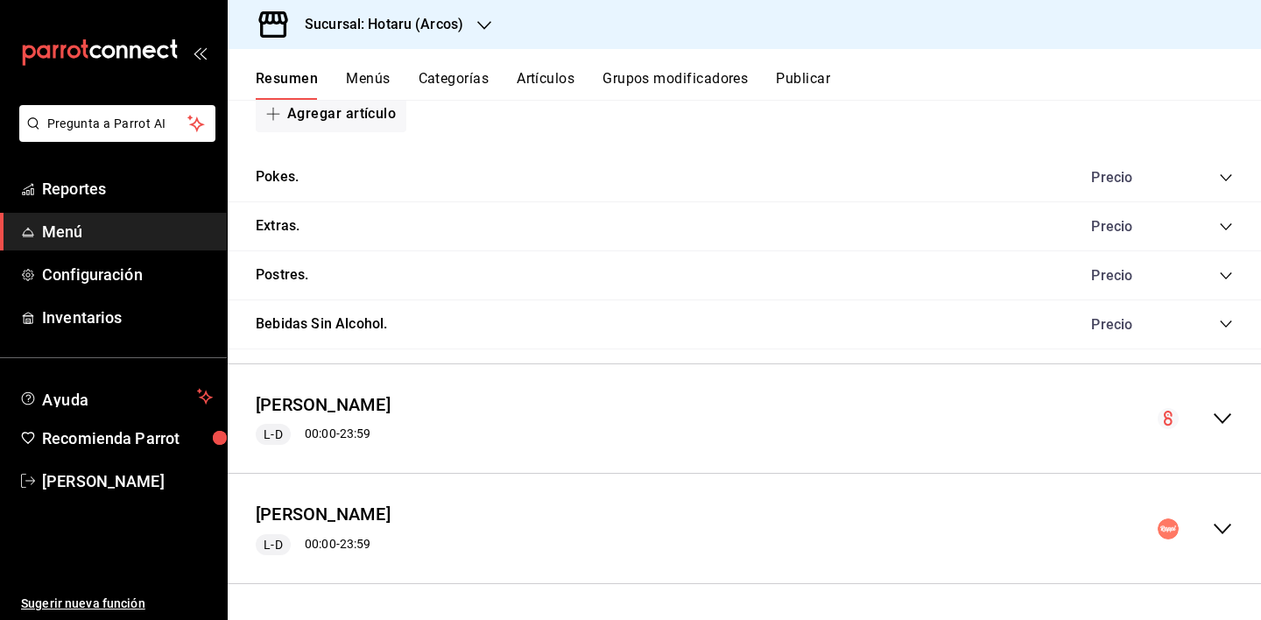
click at [1217, 527] on icon "collapse-menu-row" at bounding box center [1222, 529] width 21 height 21
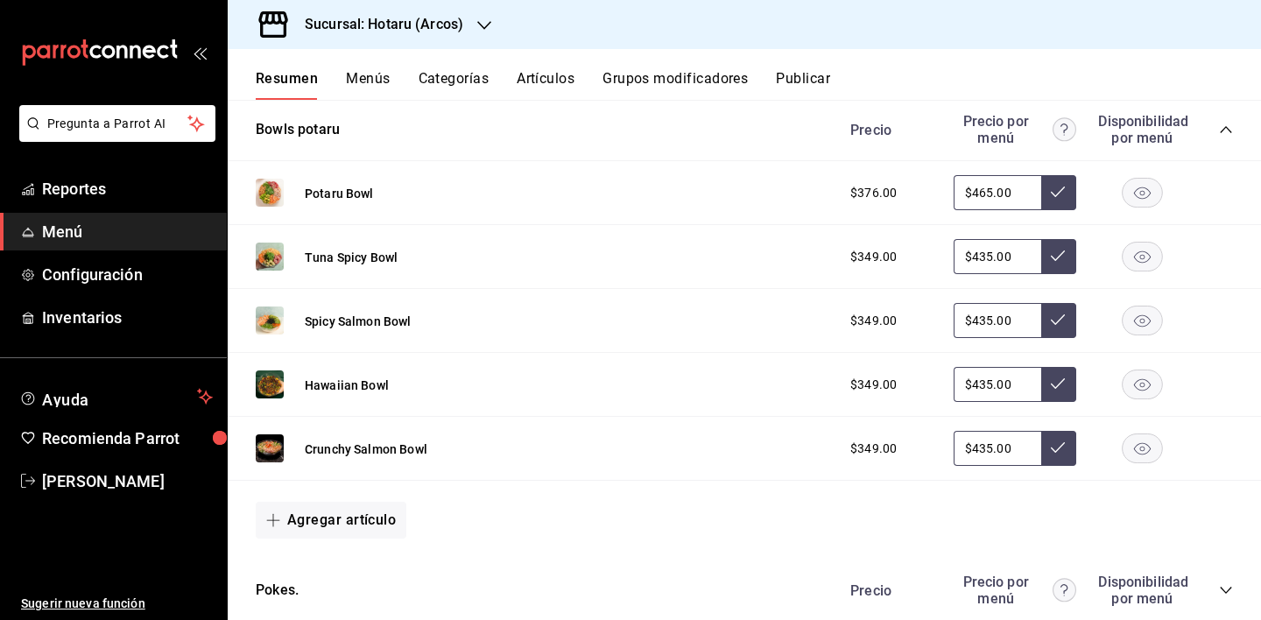
scroll to position [3015, 0]
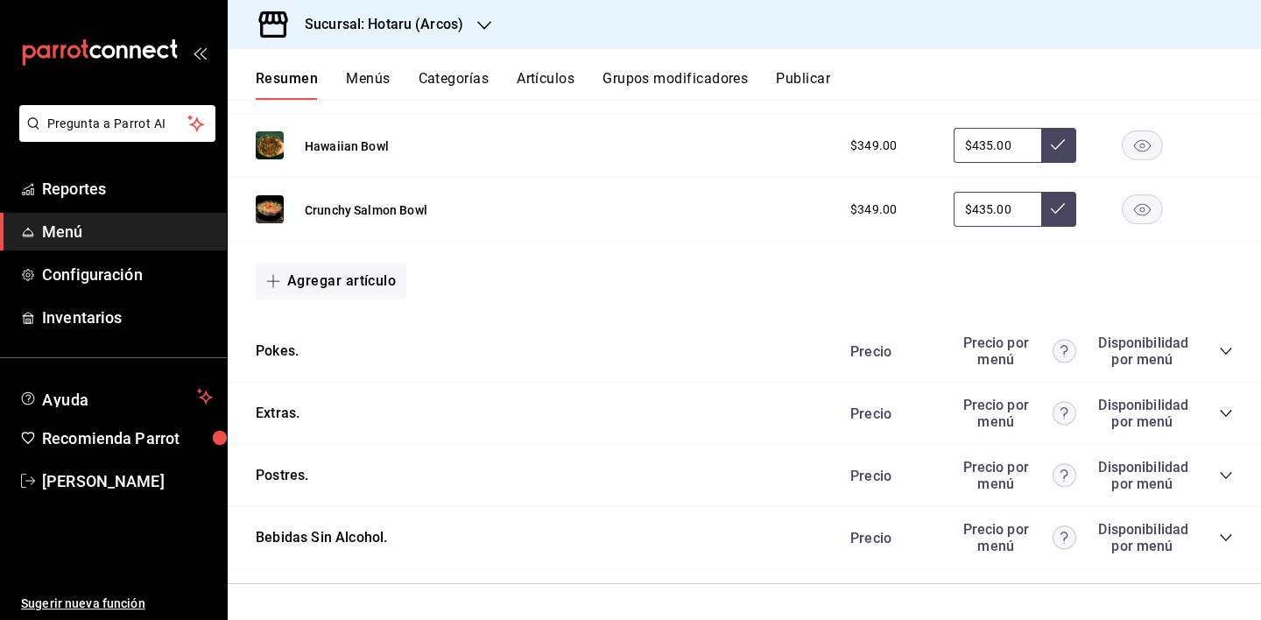
click at [1219, 540] on icon "collapse-category-row" at bounding box center [1226, 538] width 14 height 14
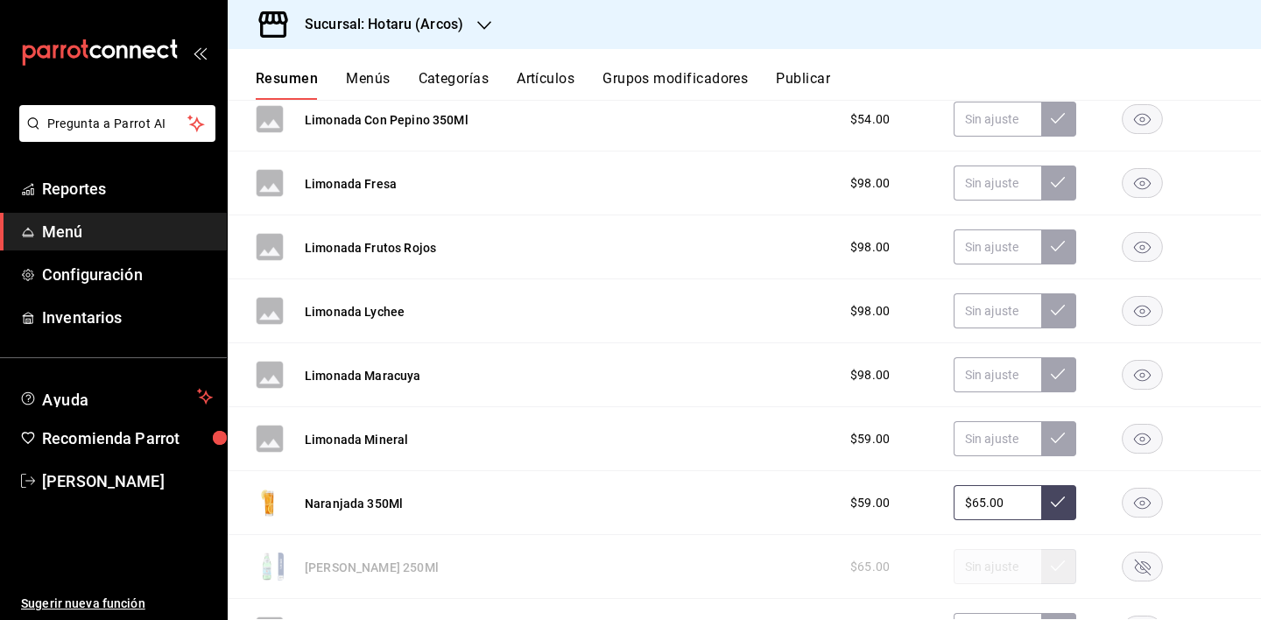
scroll to position [4396, 0]
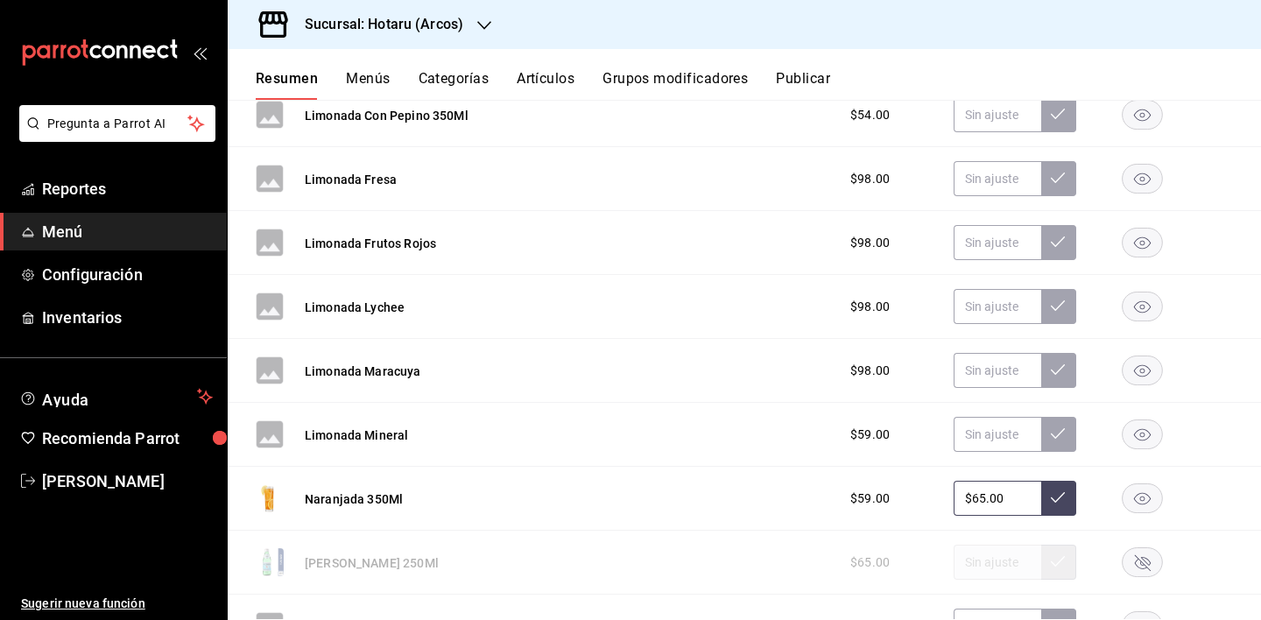
click at [1129, 437] on rect "button" at bounding box center [1143, 434] width 40 height 29
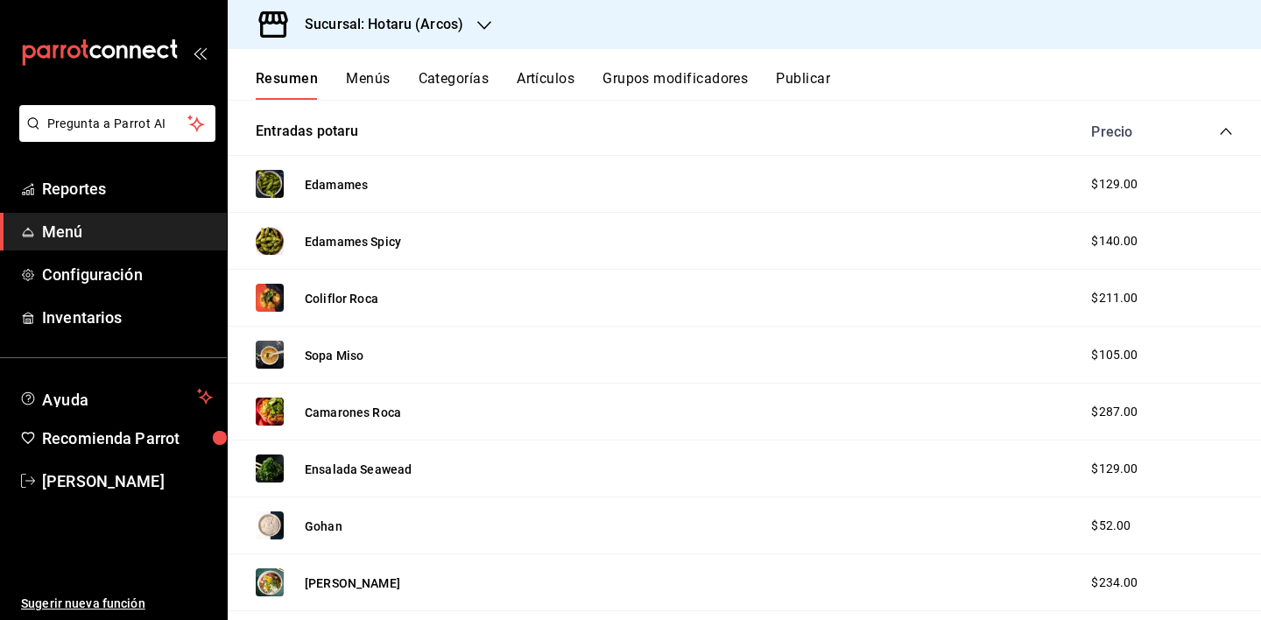
scroll to position [6, 0]
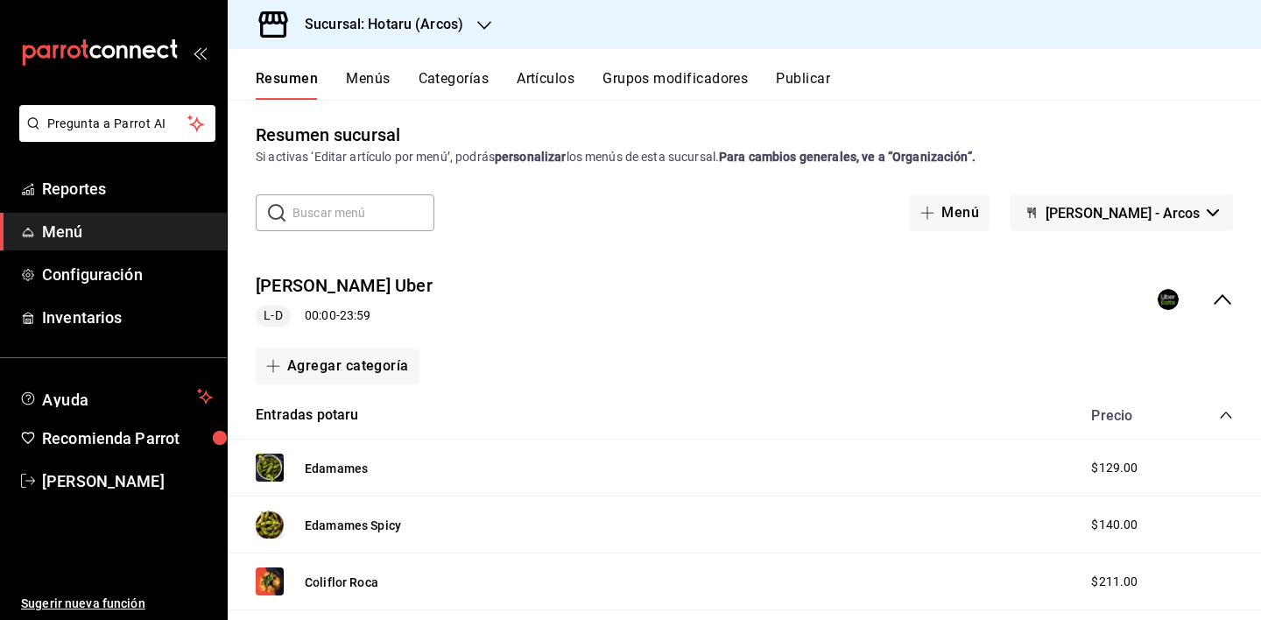
click at [375, 74] on button "Menús" at bounding box center [368, 85] width 44 height 30
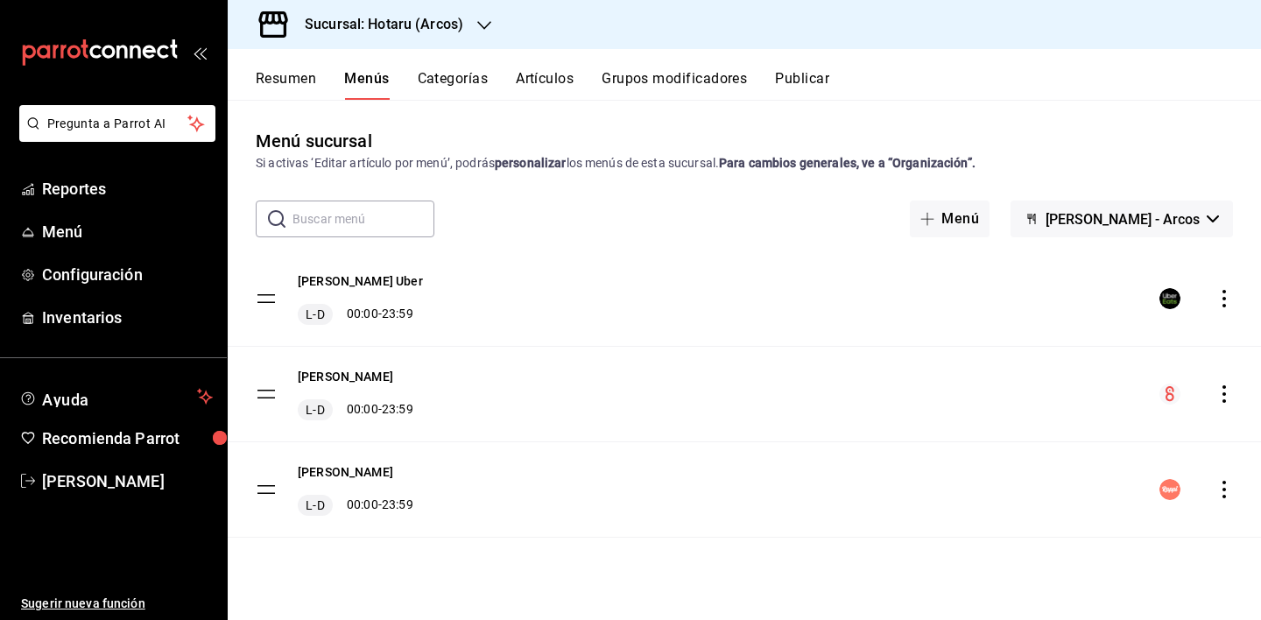
click at [1227, 491] on icon "actions" at bounding box center [1225, 490] width 18 height 18
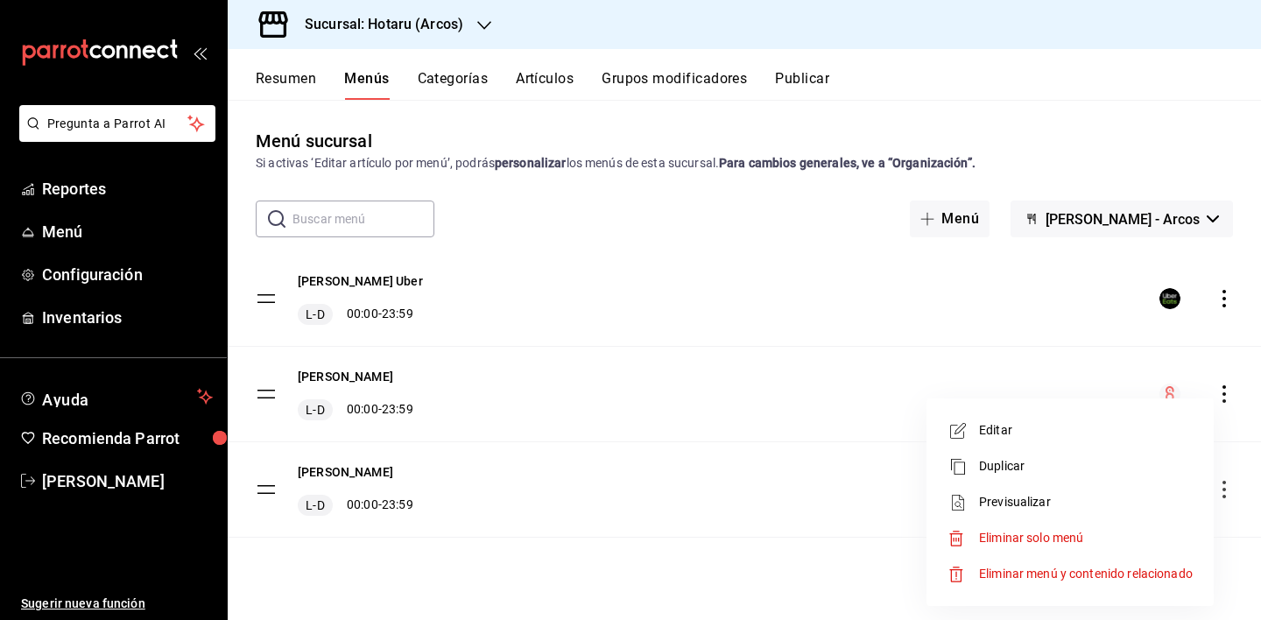
click at [1072, 517] on li "Previsualizar" at bounding box center [1070, 502] width 273 height 36
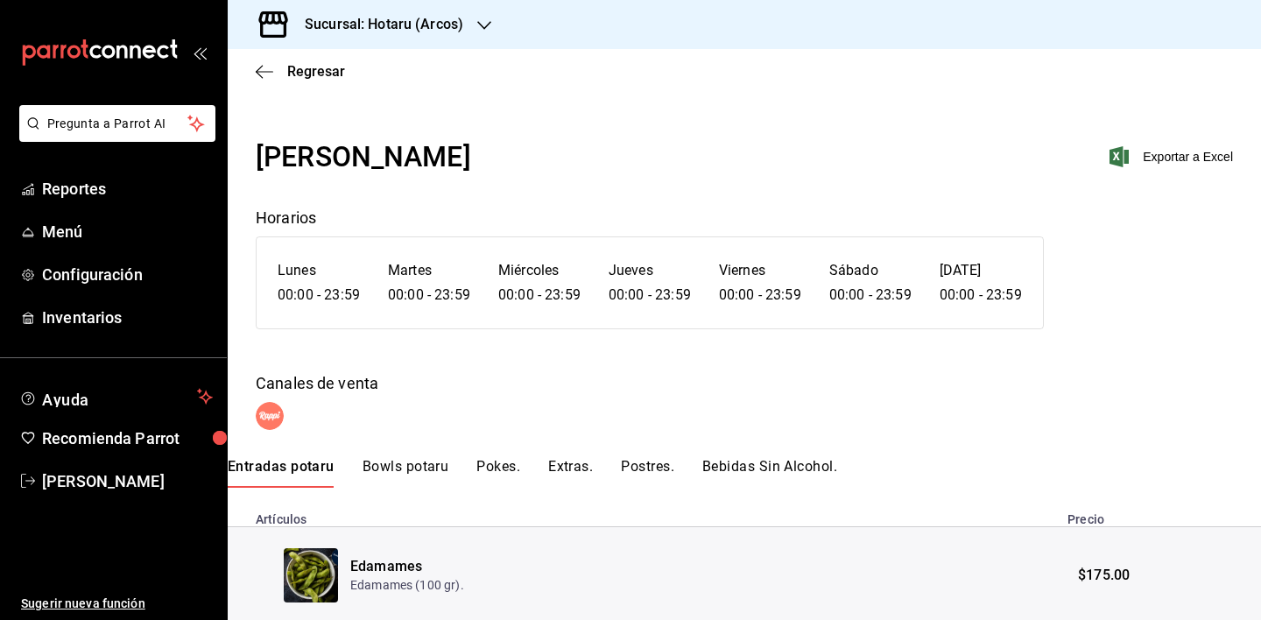
click at [773, 460] on button "Bebidas Sin Alcohol." at bounding box center [769, 473] width 135 height 30
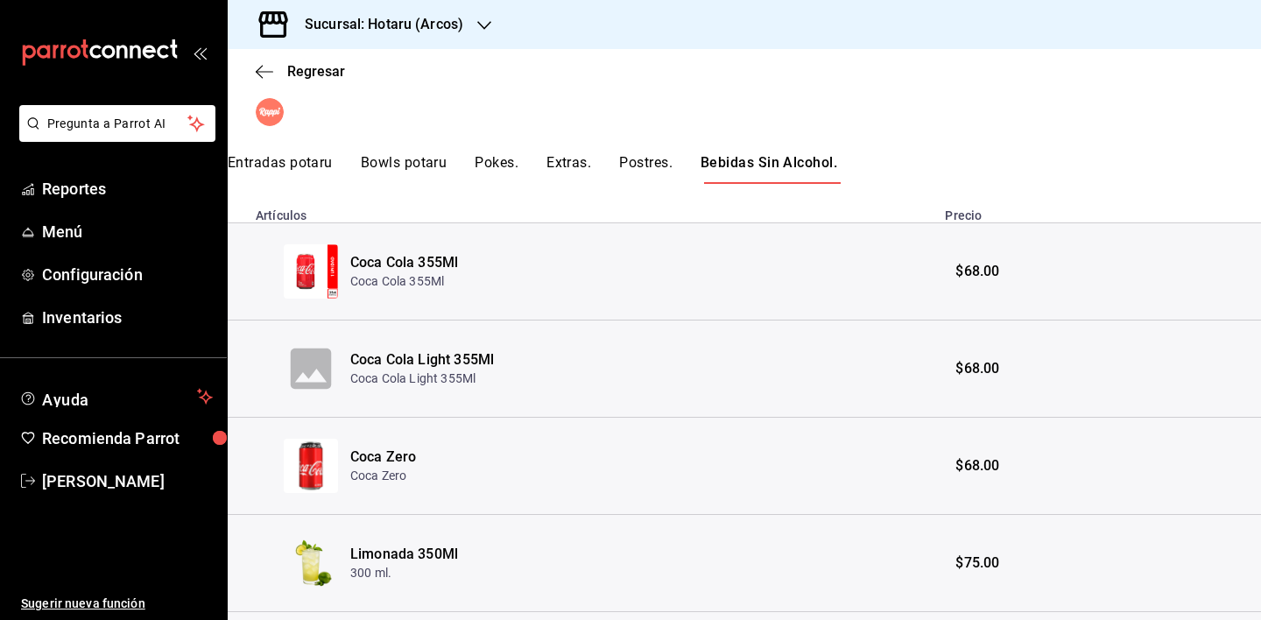
scroll to position [274, 0]
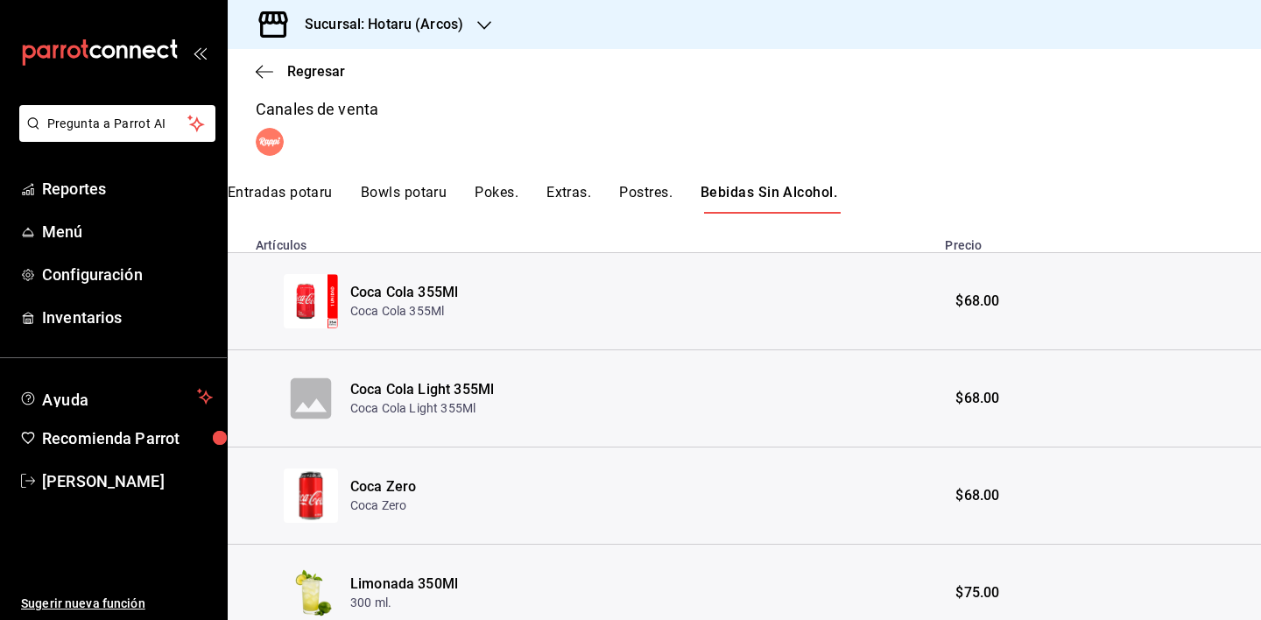
click at [657, 192] on button "Postres." at bounding box center [645, 199] width 53 height 30
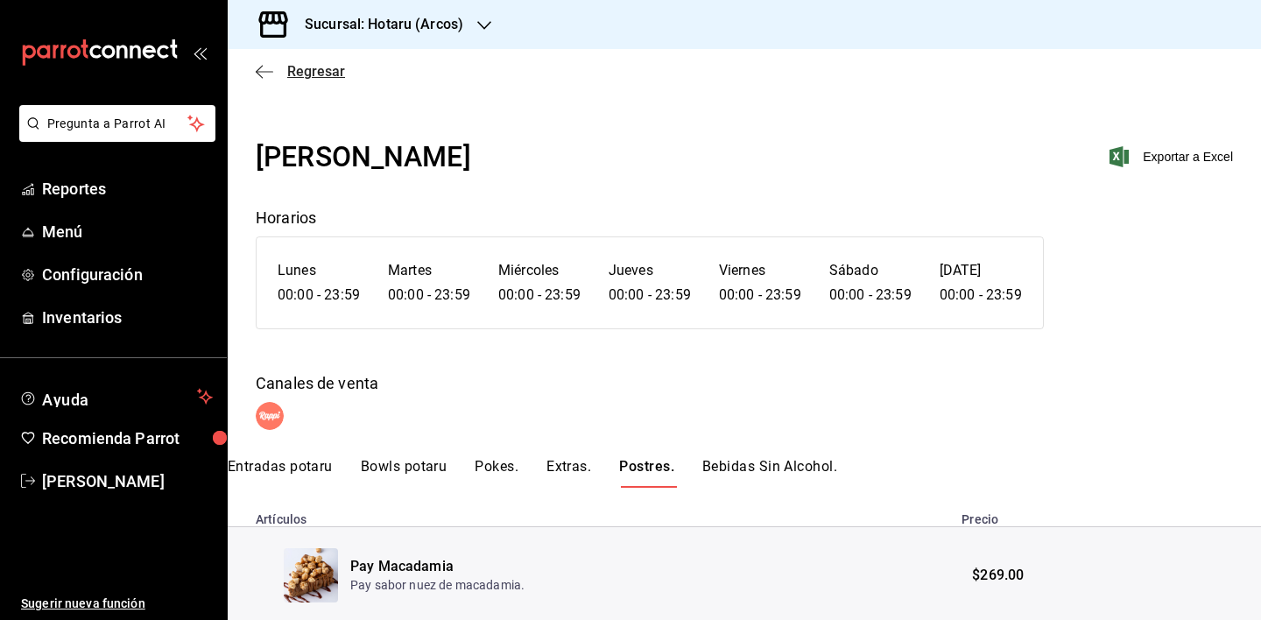
click at [264, 72] on icon "button" at bounding box center [265, 72] width 18 height 16
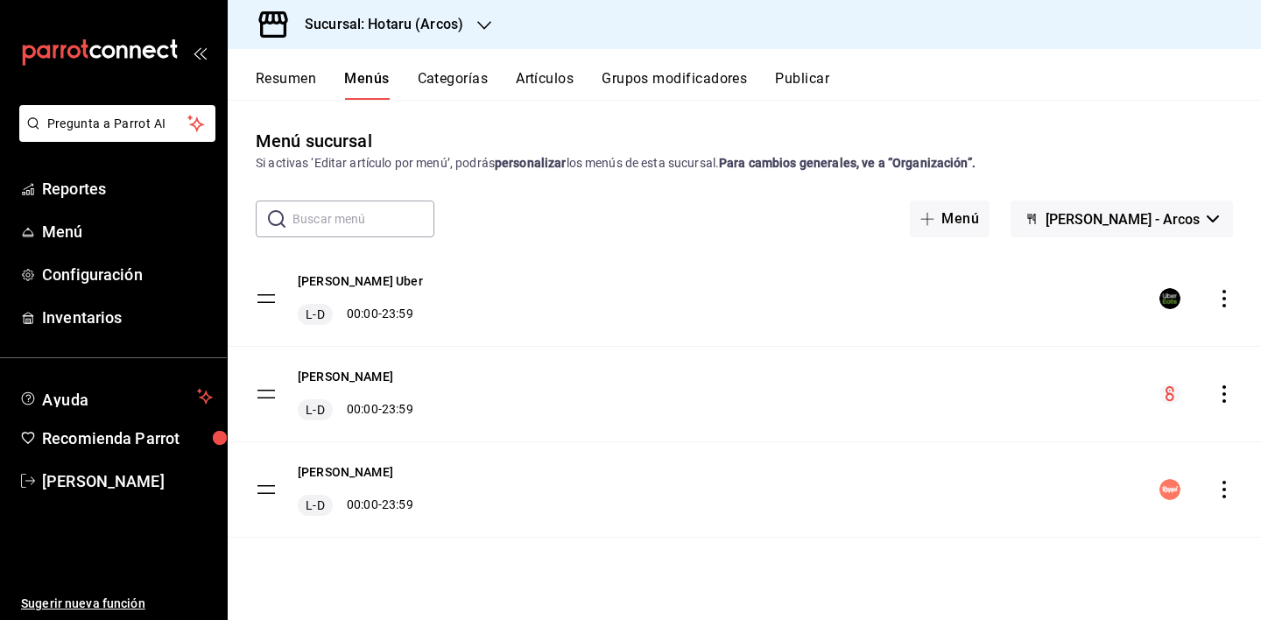
click at [450, 33] on h3 "Sucursal: Hotaru (Arcos)" at bounding box center [377, 24] width 173 height 21
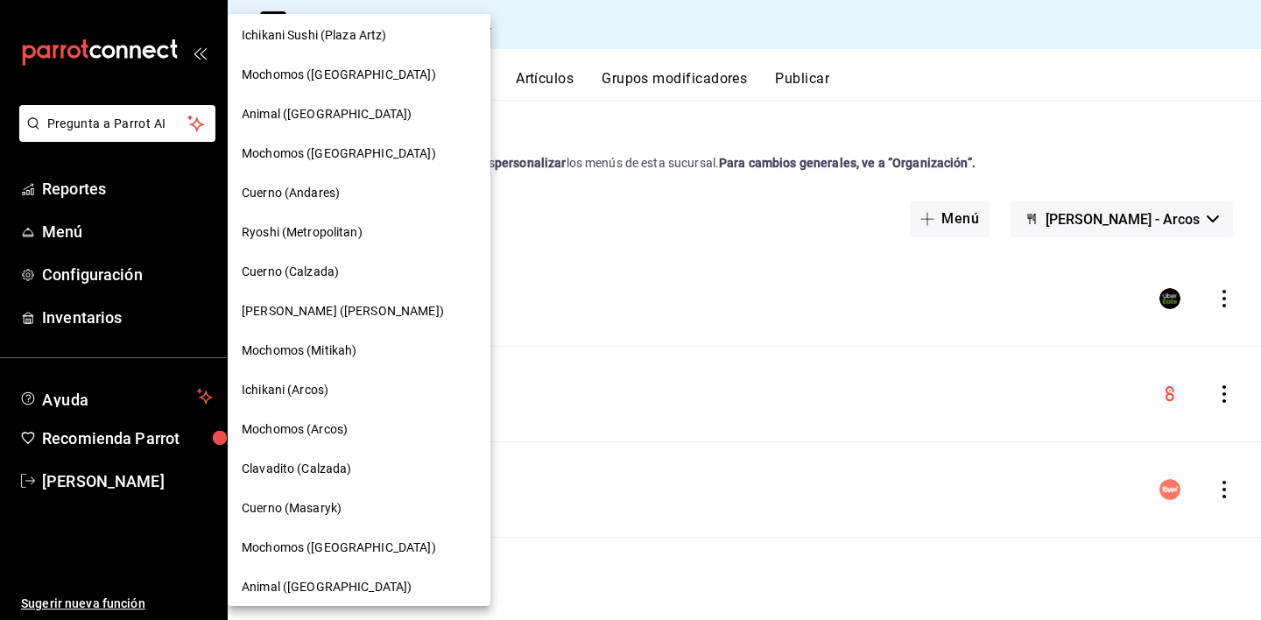
scroll to position [723, 0]
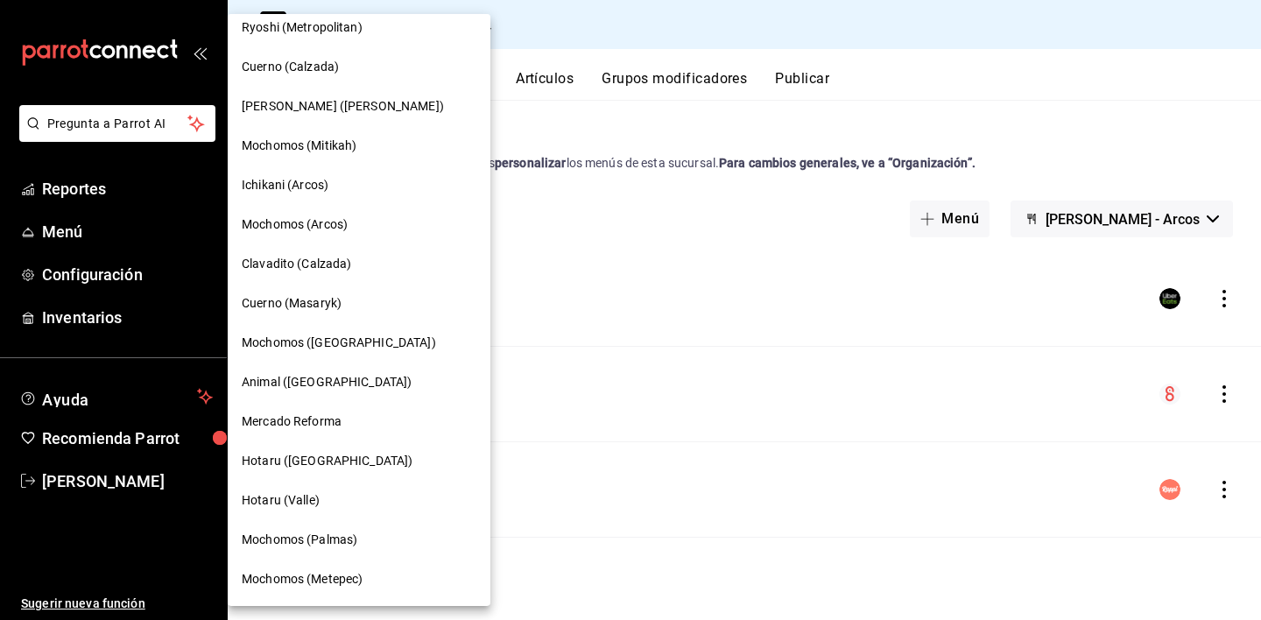
click at [330, 466] on div "Hotaru (Puebla)" at bounding box center [359, 461] width 235 height 18
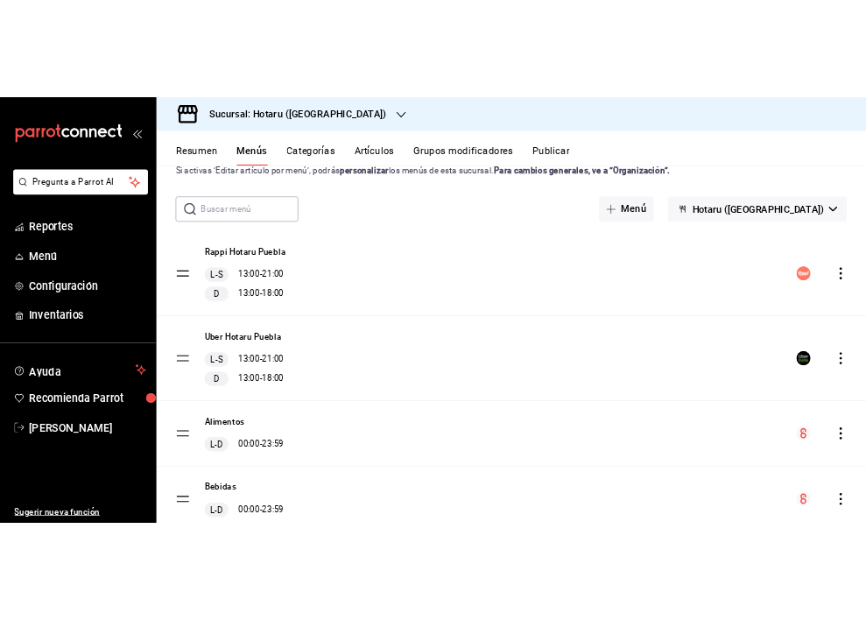
scroll to position [0, 0]
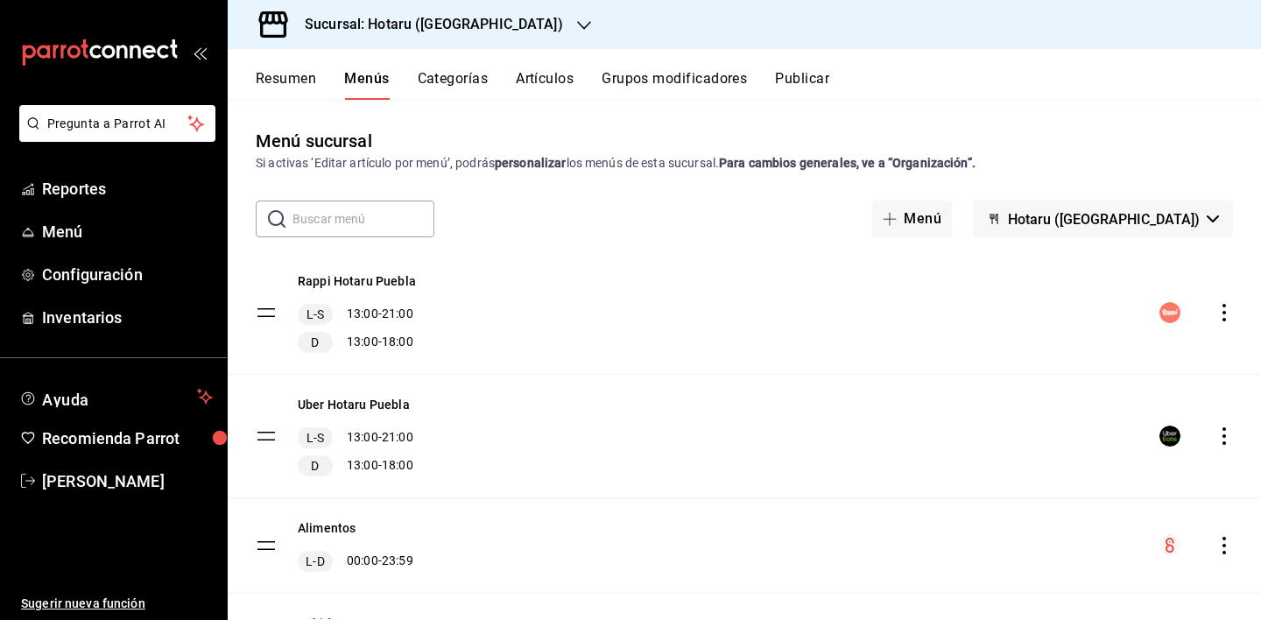
click at [1216, 316] on icon "actions" at bounding box center [1225, 313] width 18 height 18
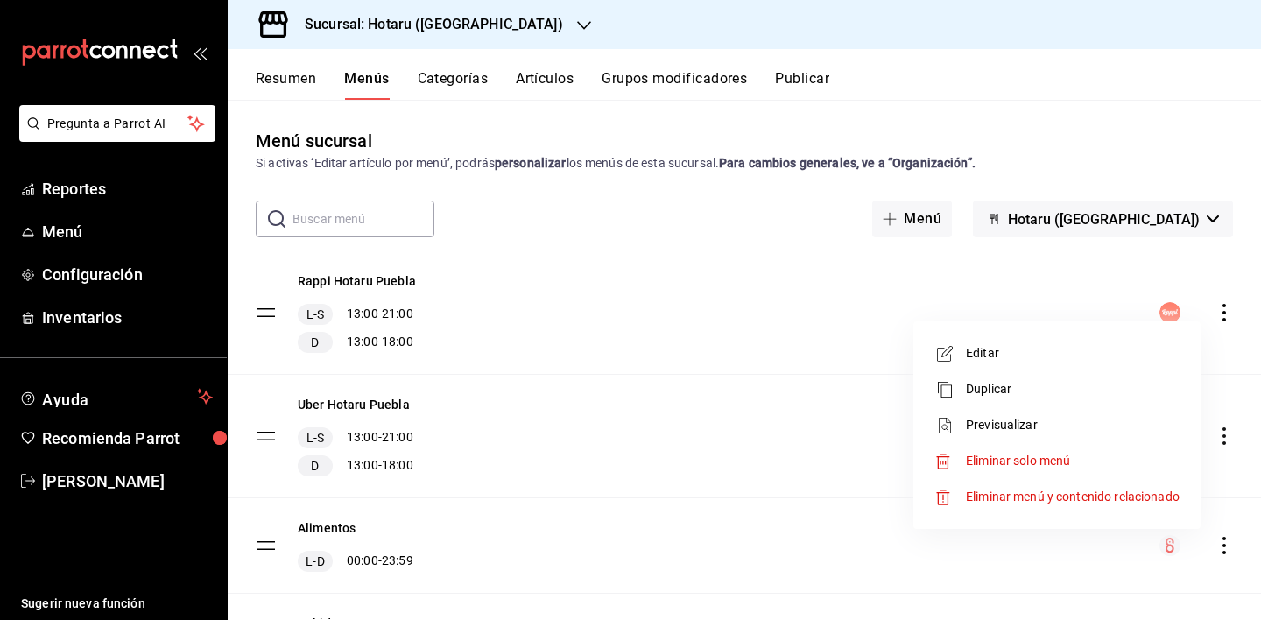
click at [1020, 427] on span "Previsualizar" at bounding box center [1073, 425] width 214 height 18
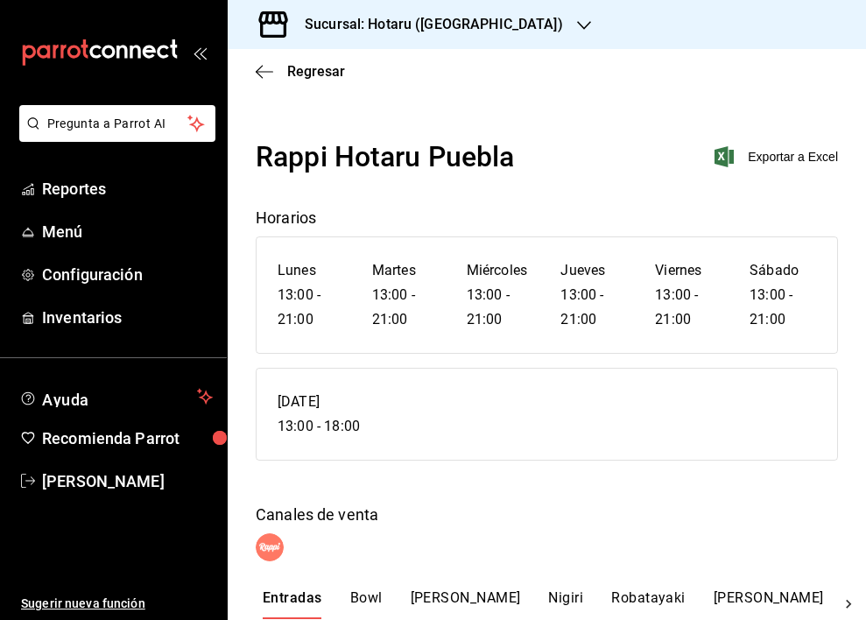
scroll to position [192, 0]
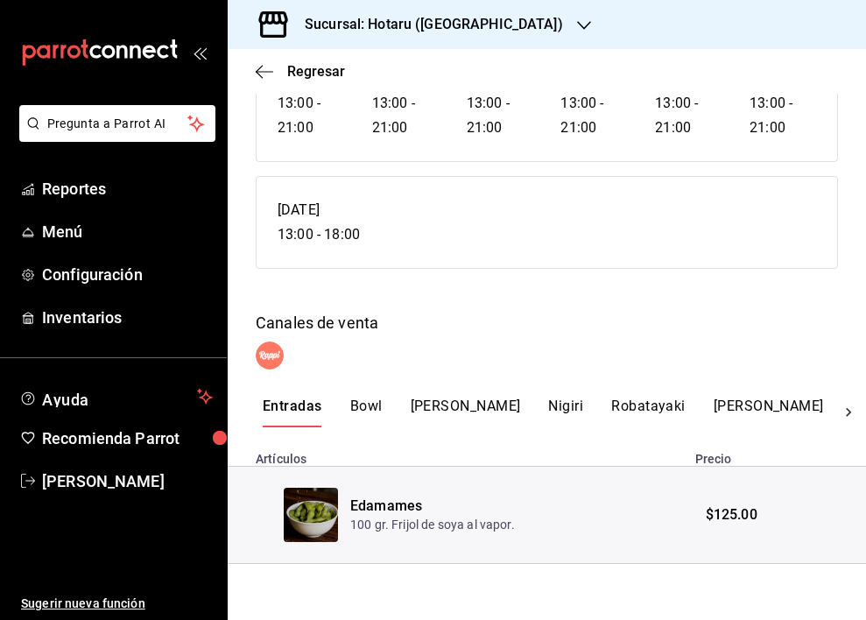
click at [374, 406] on button "Bowl" at bounding box center [366, 413] width 32 height 30
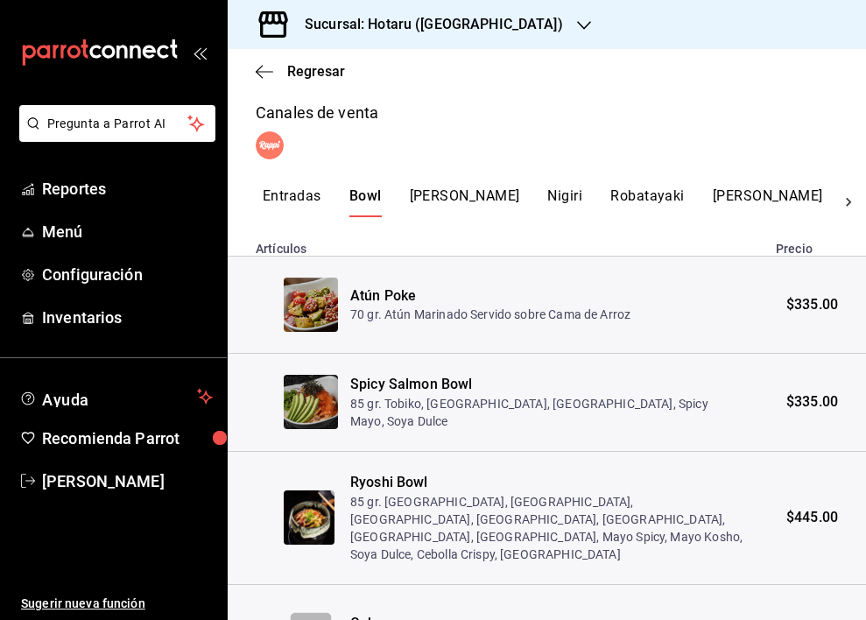
scroll to position [484, 0]
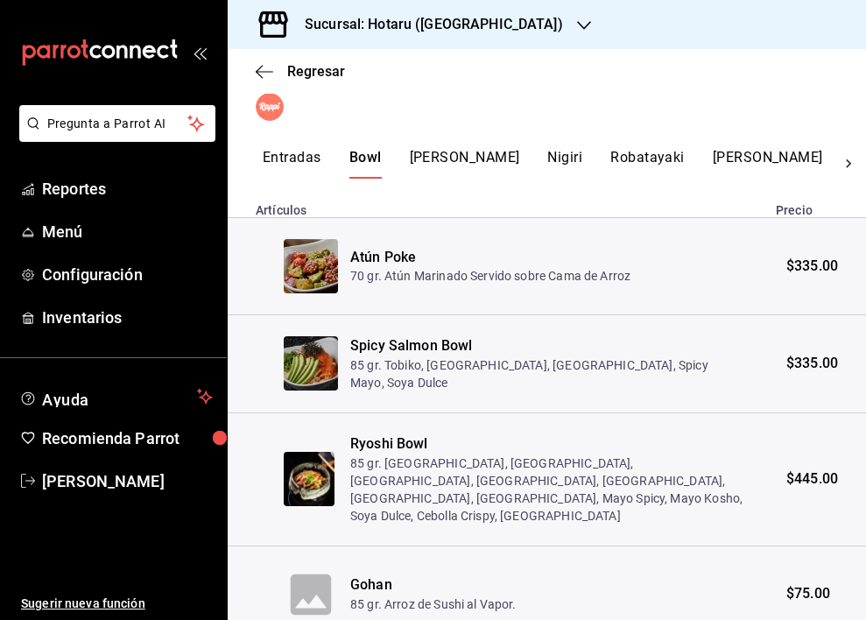
click at [433, 156] on button "Maki" at bounding box center [465, 164] width 110 height 30
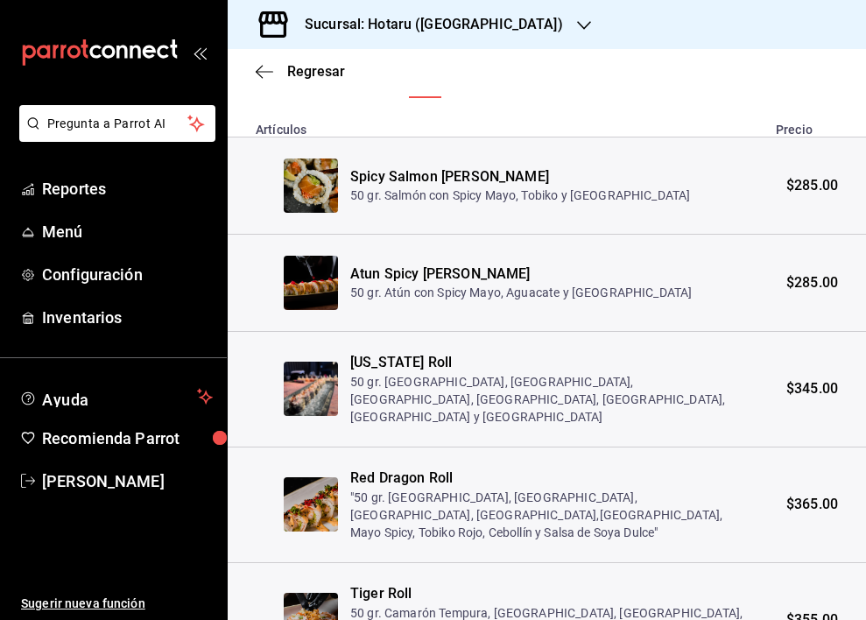
scroll to position [276, 0]
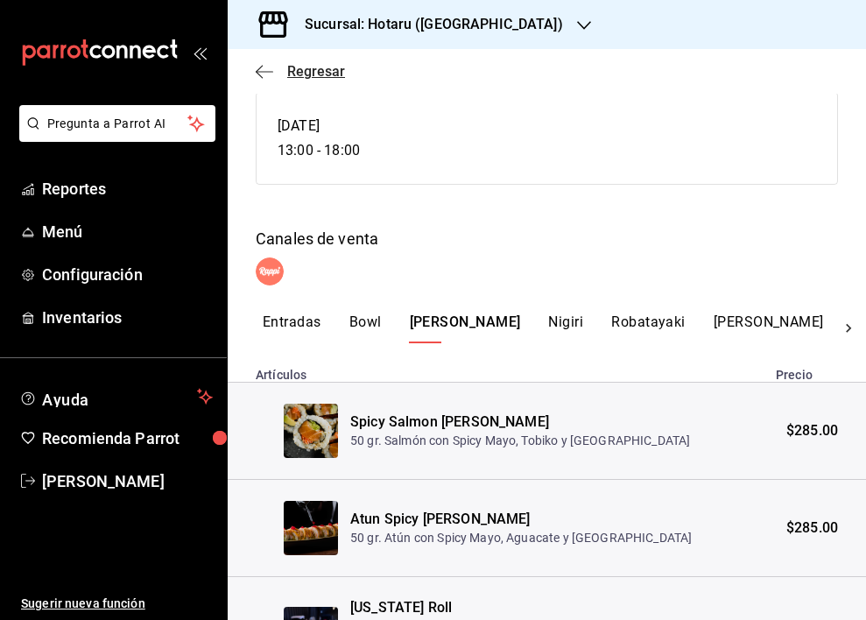
click at [263, 65] on icon "button" at bounding box center [259, 71] width 7 height 13
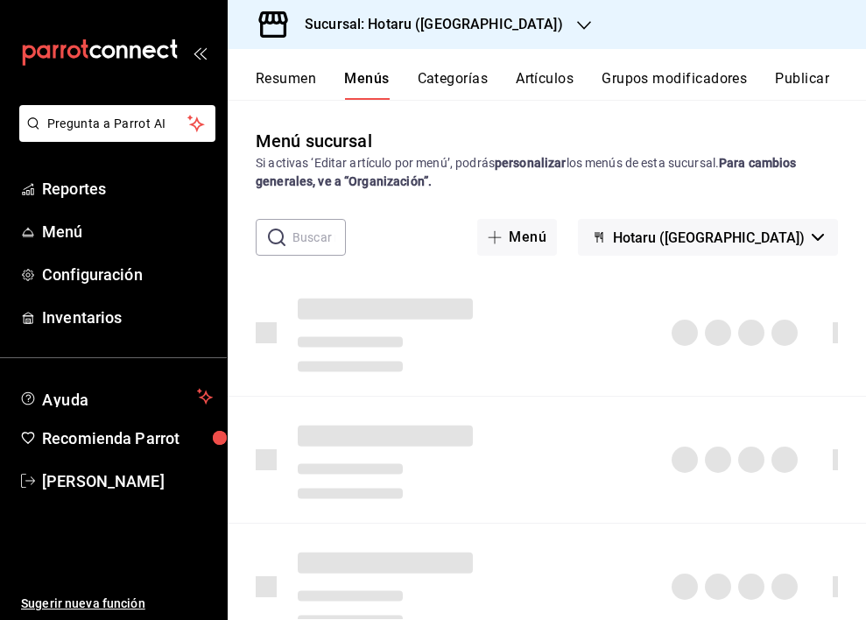
click at [777, 241] on span "Hotaru (Puebla)" at bounding box center [709, 237] width 192 height 17
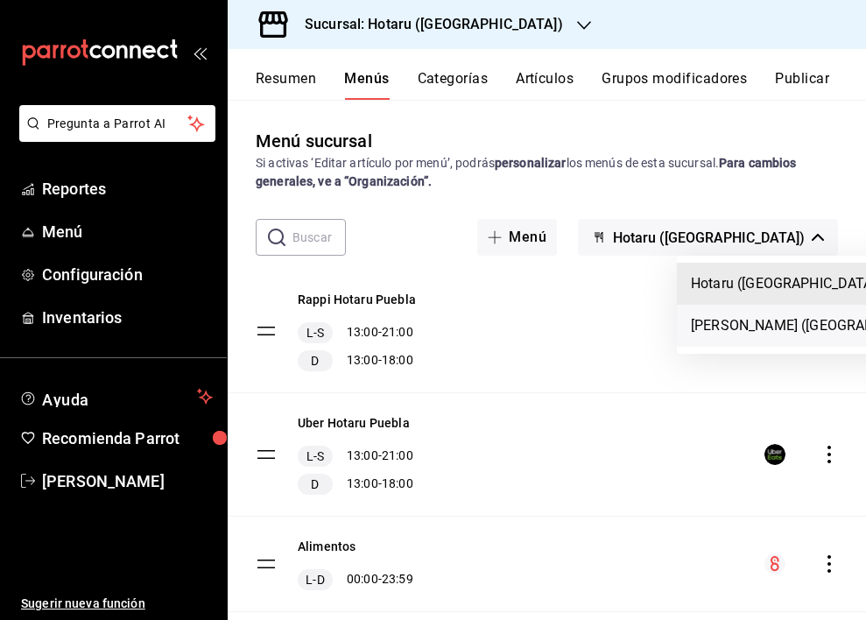
click at [747, 340] on li "Potaru (Puebla)" at bounding box center [818, 326] width 283 height 42
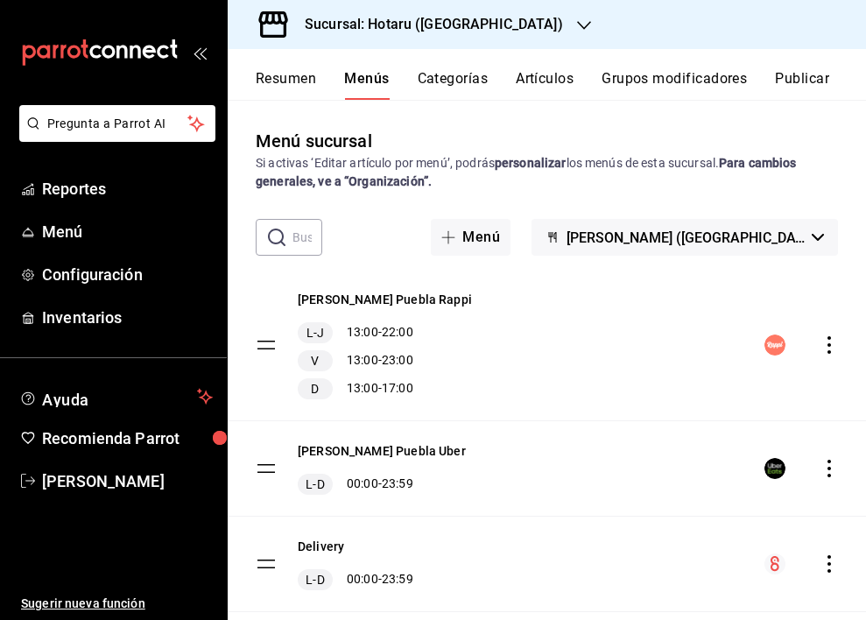
click at [821, 338] on icon "actions" at bounding box center [830, 345] width 18 height 18
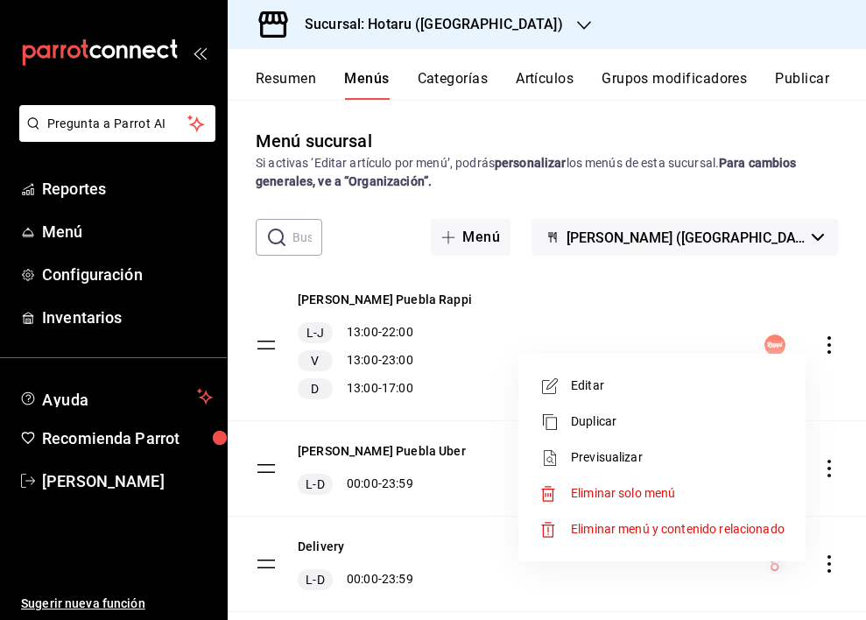
click at [630, 455] on span "Previsualizar" at bounding box center [678, 457] width 214 height 18
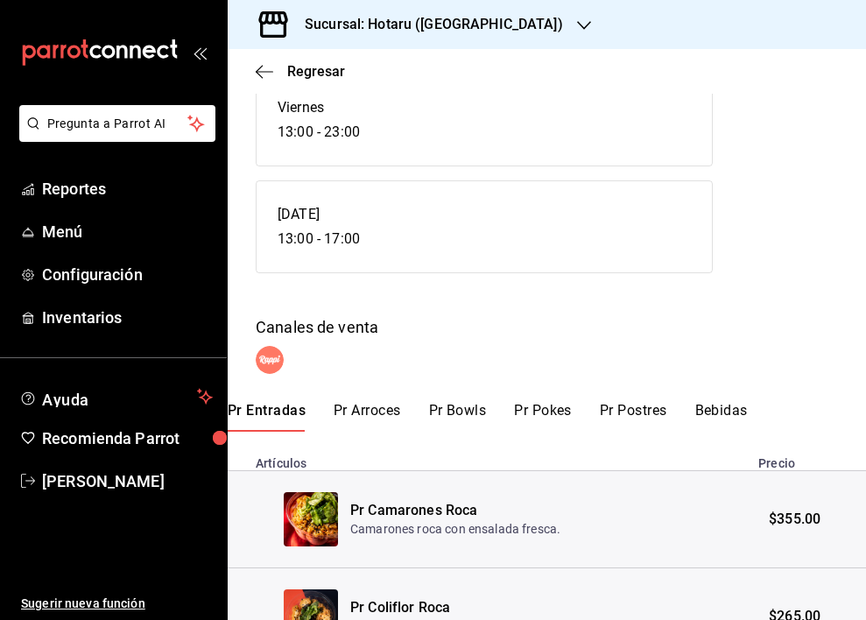
scroll to position [233, 0]
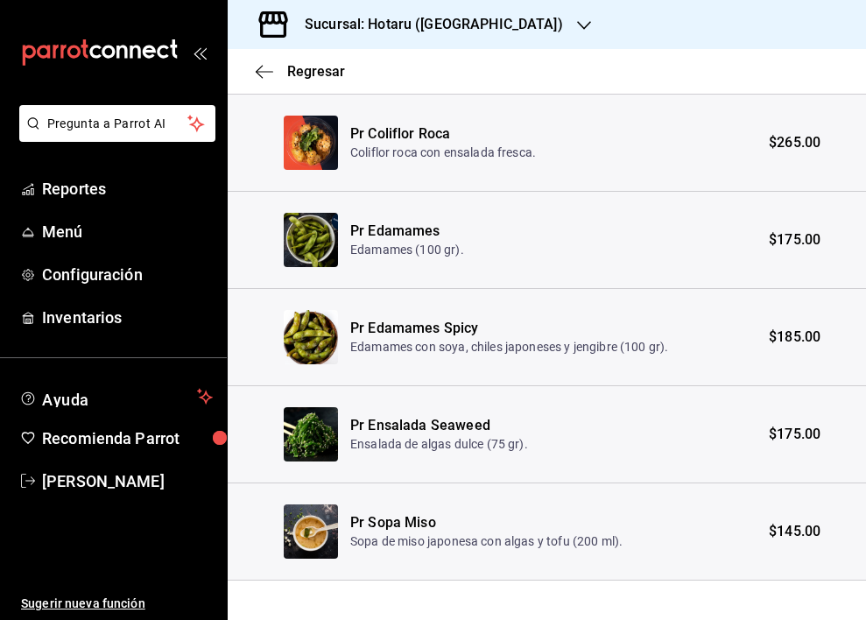
scroll to position [760, 0]
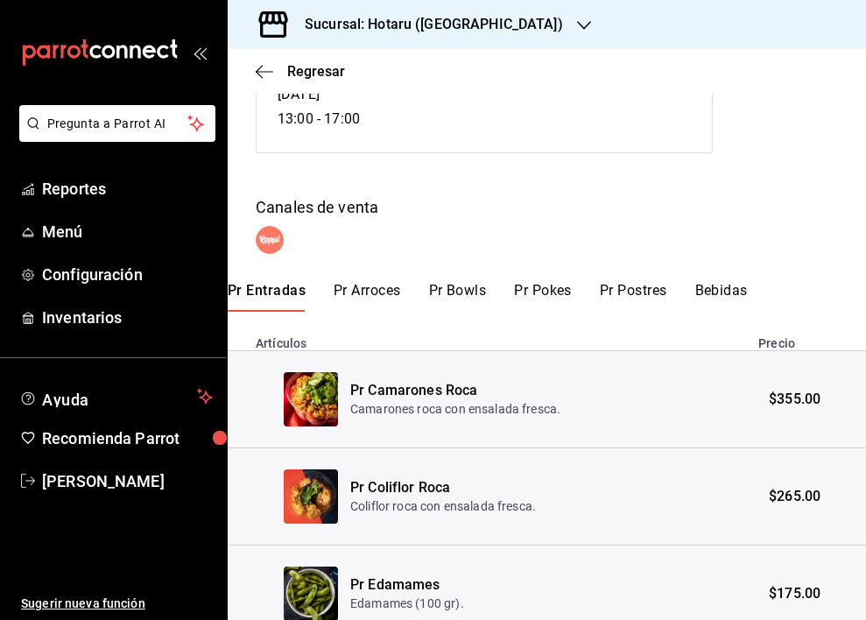
click at [372, 292] on button "Pr Arroces" at bounding box center [367, 297] width 67 height 30
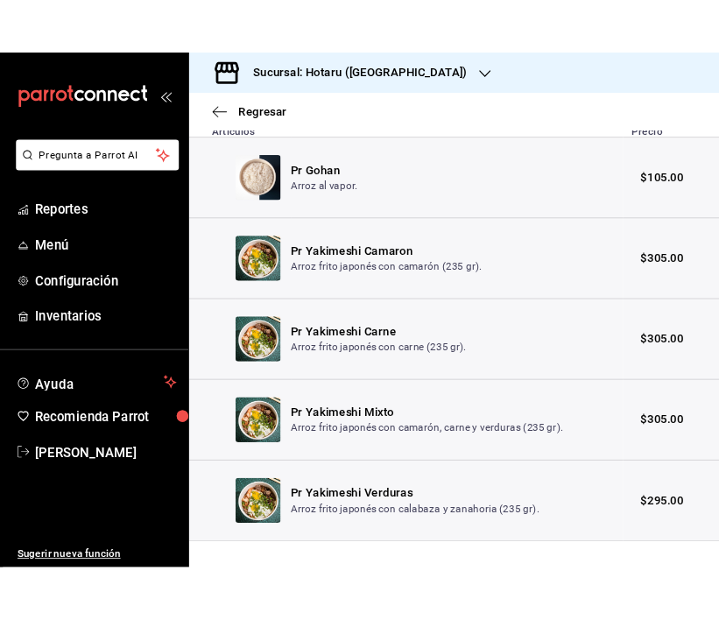
scroll to position [639, 0]
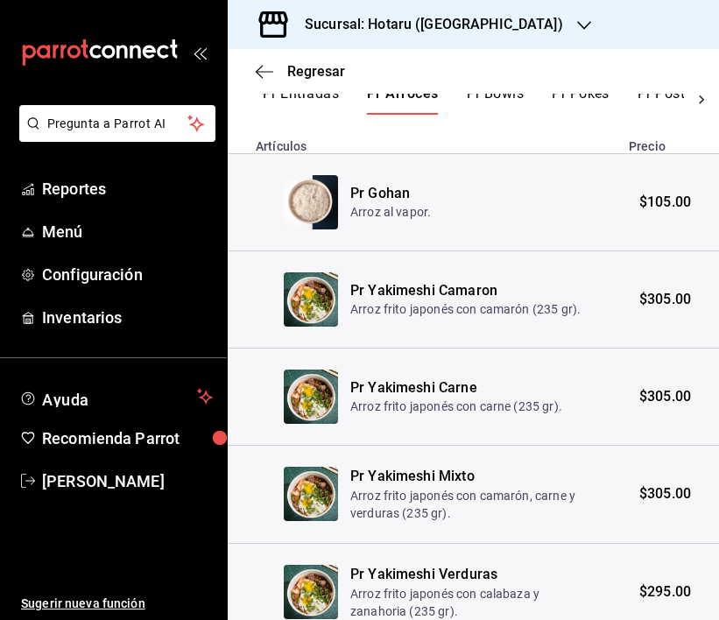
click at [500, 93] on div "Regresar" at bounding box center [473, 71] width 491 height 45
click at [497, 101] on button "Pr Bowls" at bounding box center [496, 100] width 58 height 30
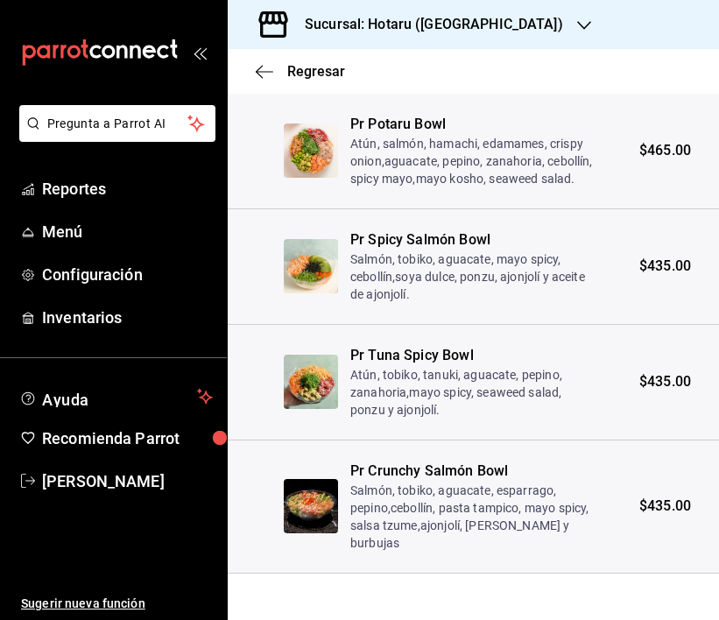
scroll to position [843, 0]
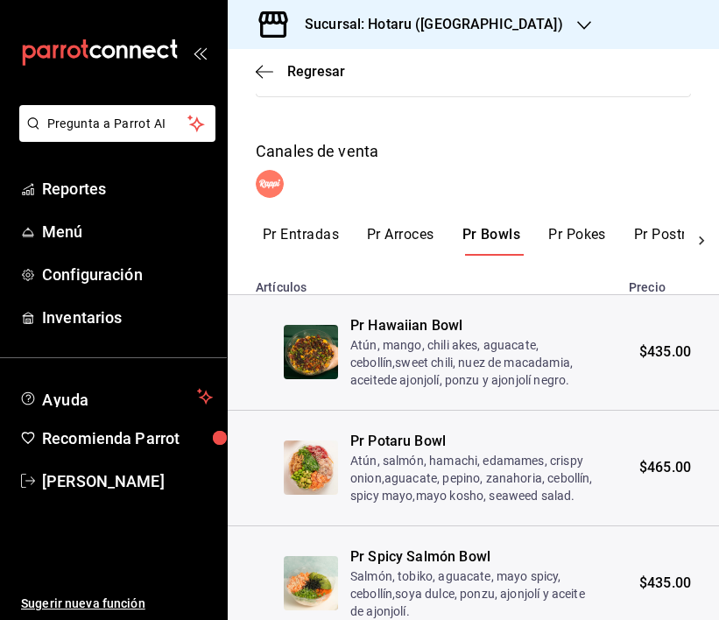
click at [578, 244] on button "Pr Pokes" at bounding box center [577, 241] width 58 height 30
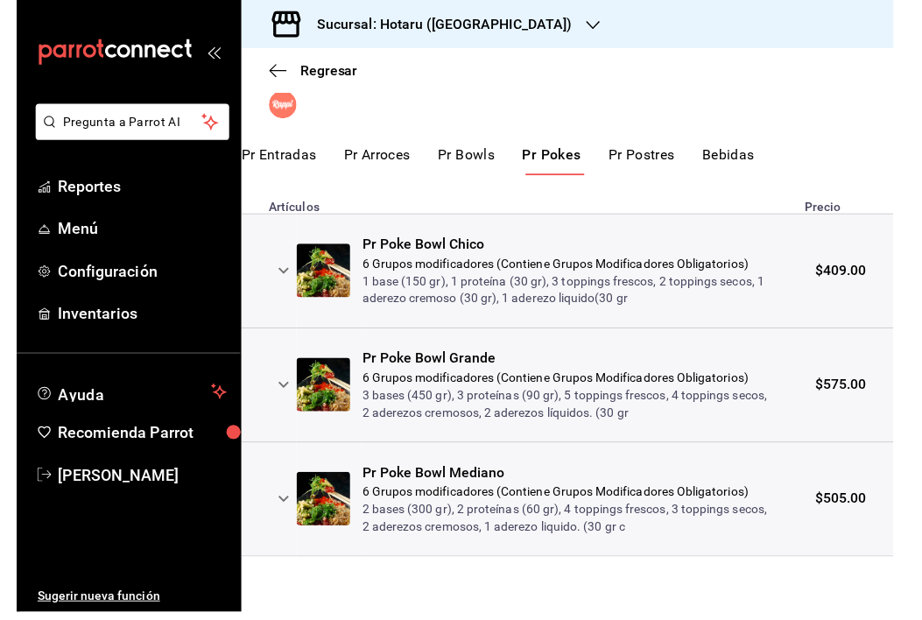
scroll to position [524, 0]
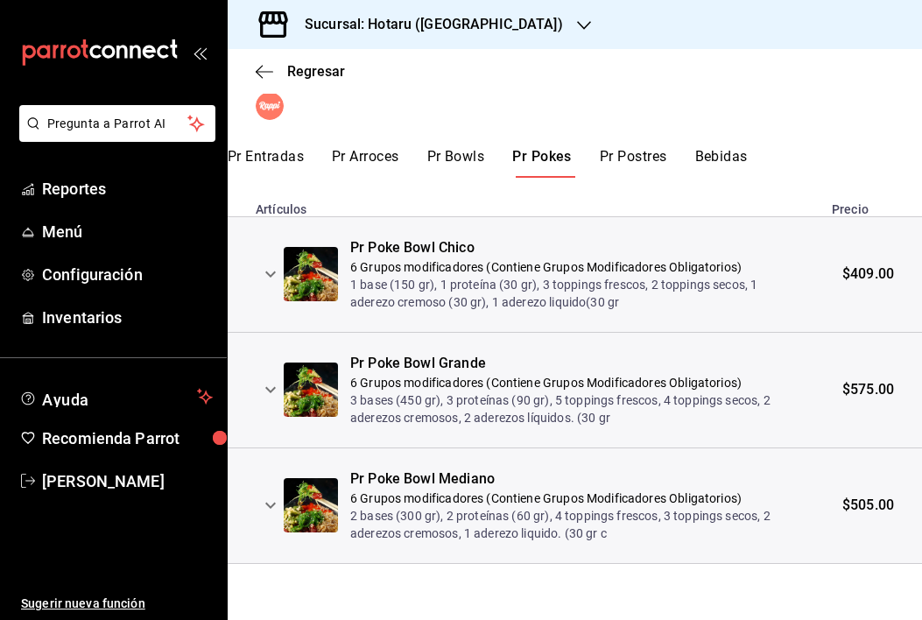
click at [649, 150] on button "Pr Postres" at bounding box center [633, 163] width 67 height 30
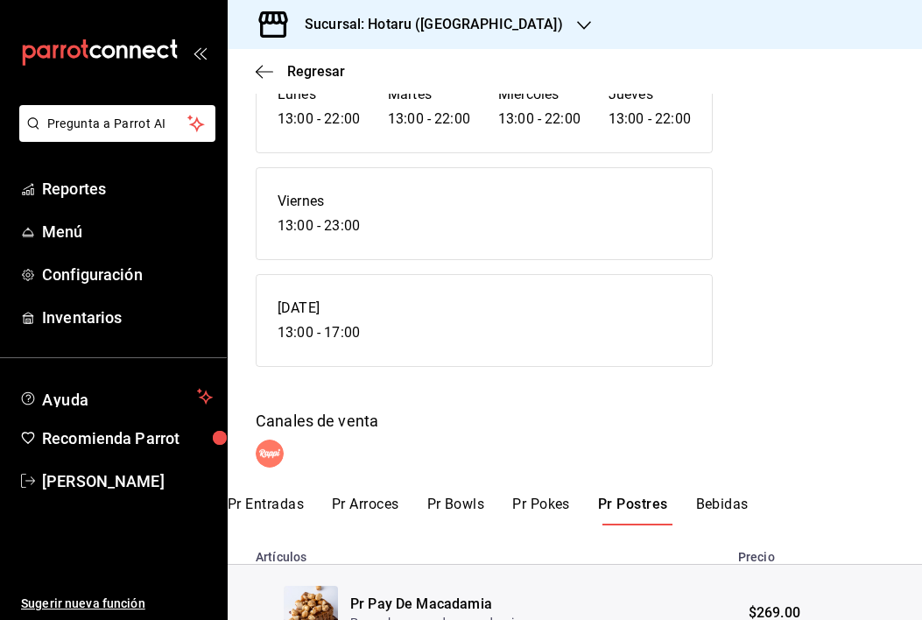
scroll to position [274, 0]
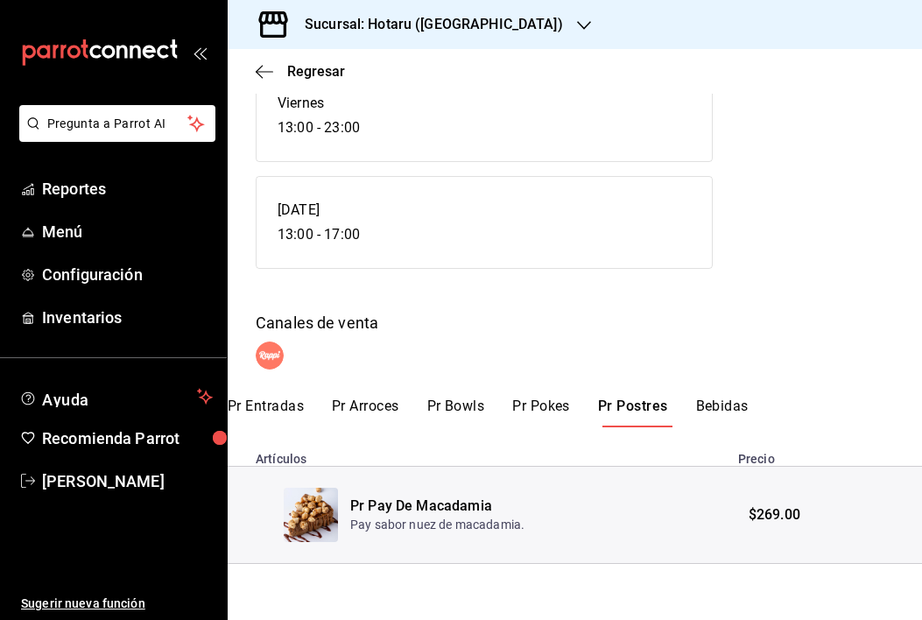
click at [736, 405] on button "Bebidas" at bounding box center [722, 413] width 53 height 30
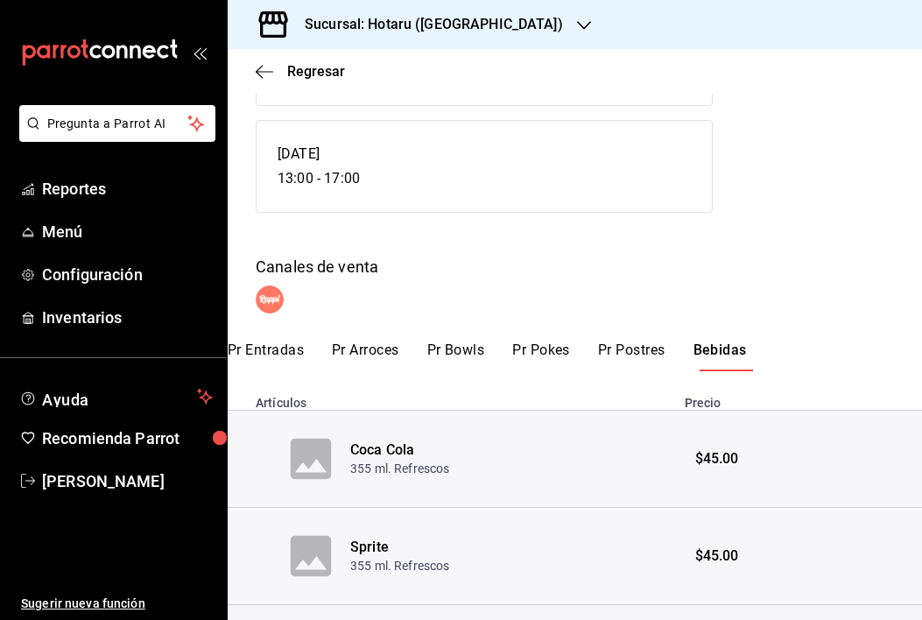
scroll to position [0, 0]
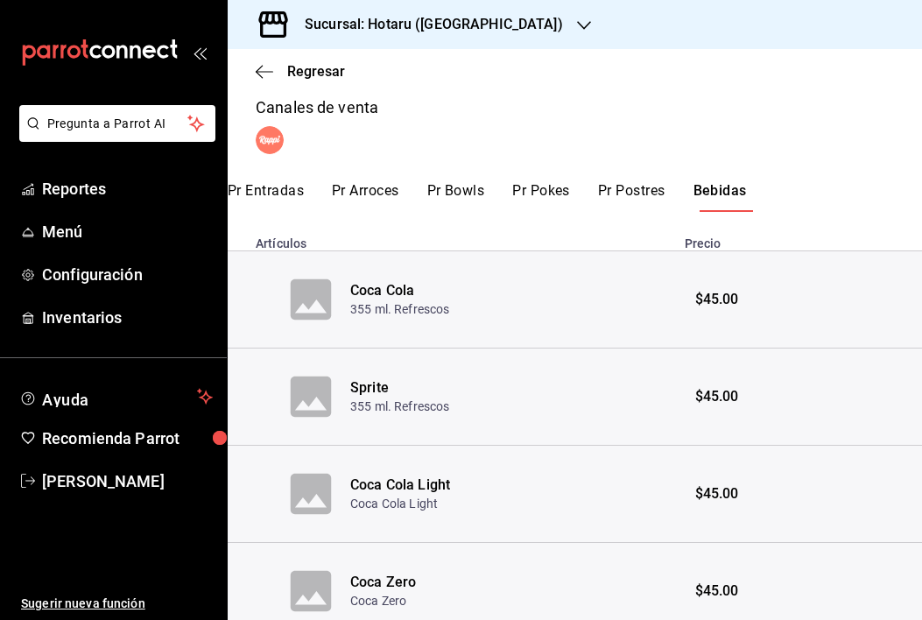
click at [648, 203] on button "Pr Postres" at bounding box center [631, 197] width 67 height 30
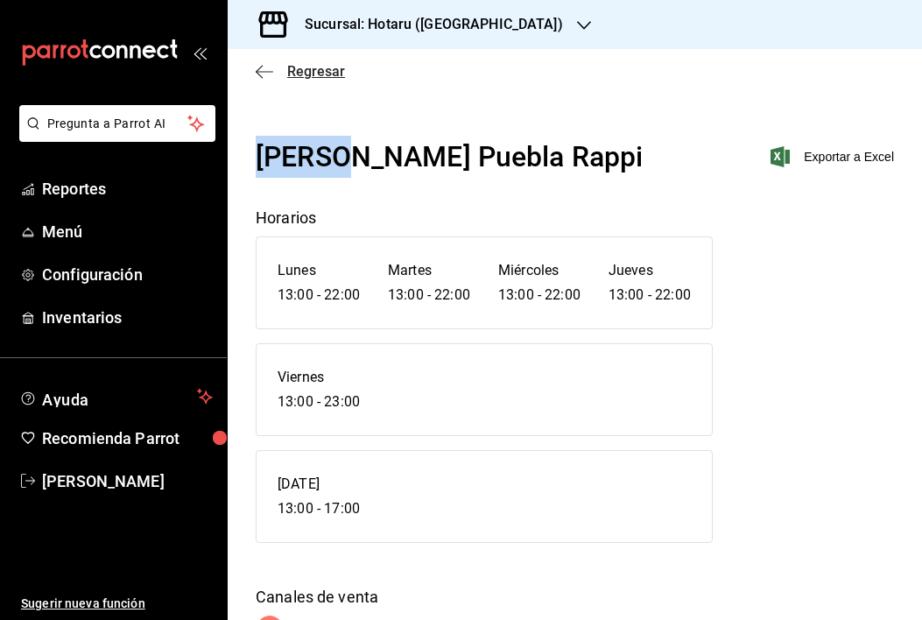
click at [265, 68] on icon "button" at bounding box center [265, 72] width 18 height 16
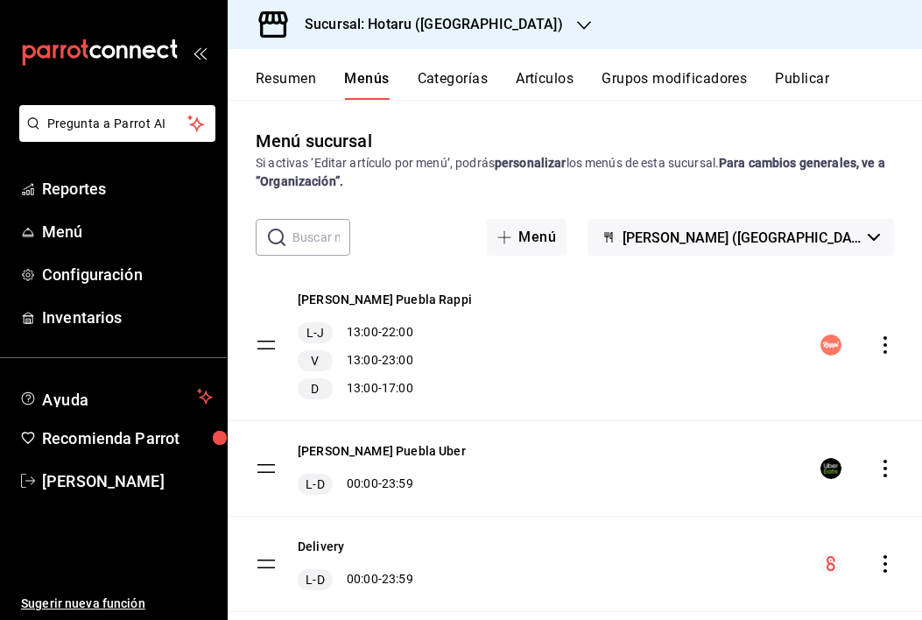
scroll to position [42, 0]
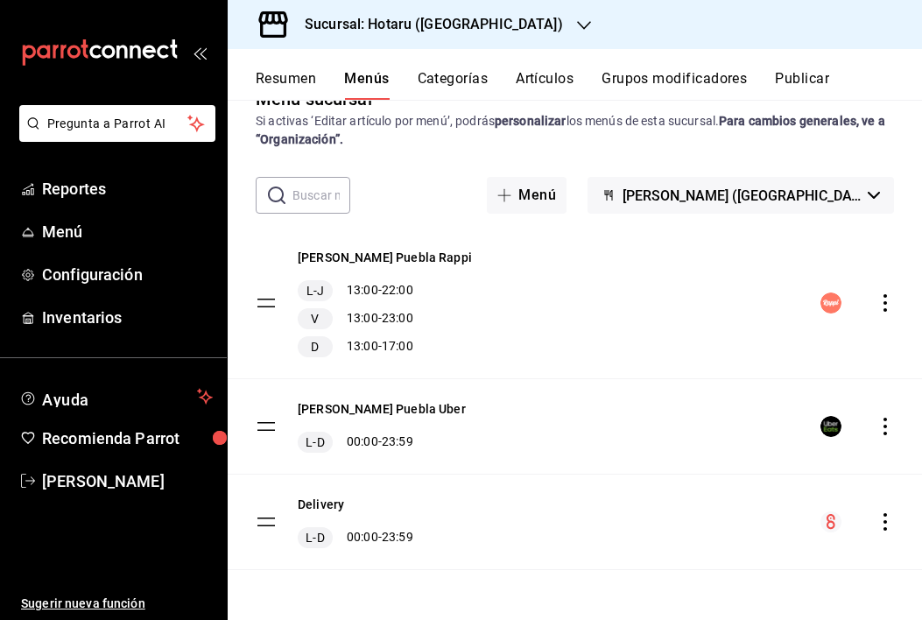
click at [877, 424] on icon "actions" at bounding box center [886, 427] width 18 height 18
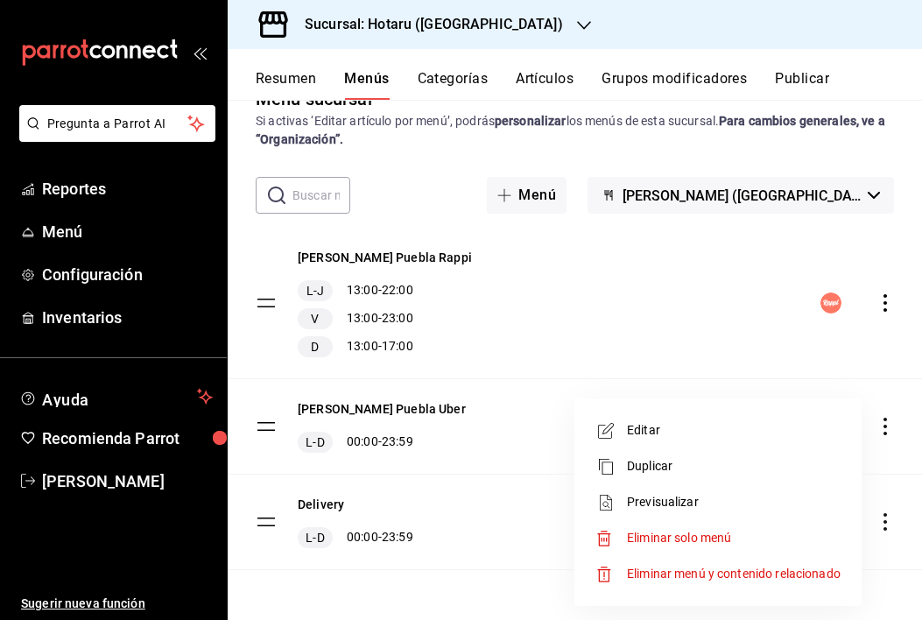
click at [636, 506] on span "Previsualizar" at bounding box center [734, 502] width 214 height 18
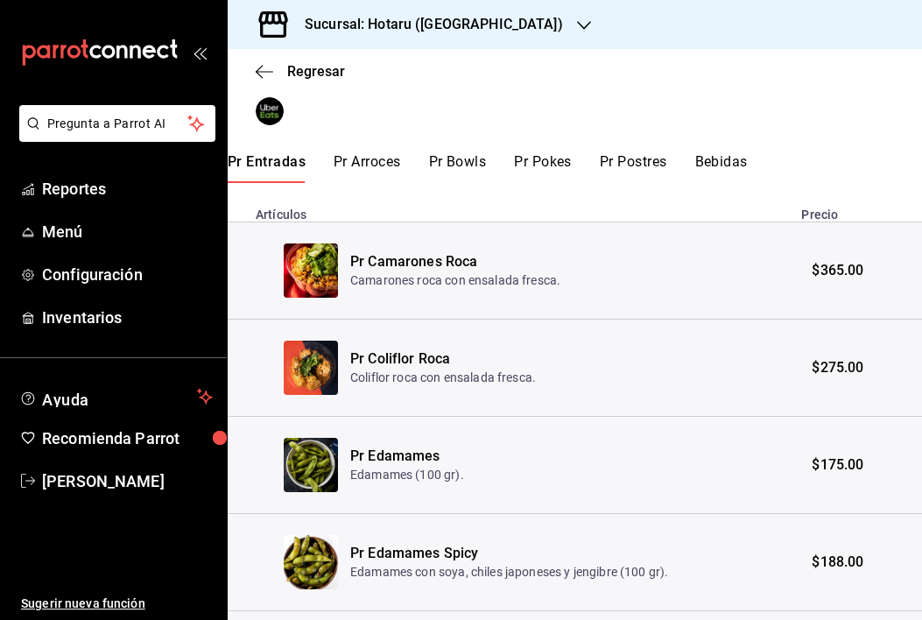
scroll to position [328, 0]
click at [548, 173] on button "Pr Pokes" at bounding box center [543, 169] width 58 height 30
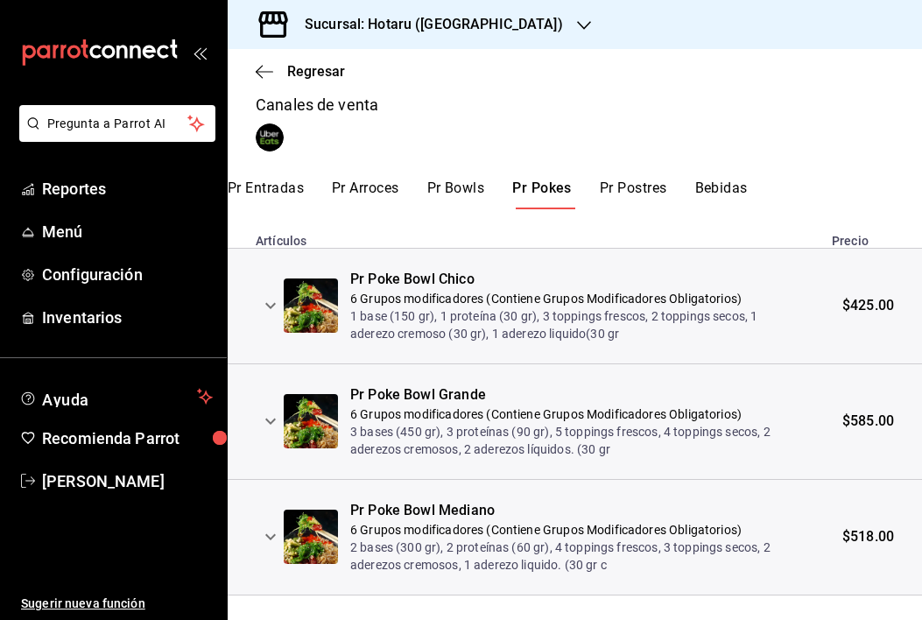
scroll to position [335, 0]
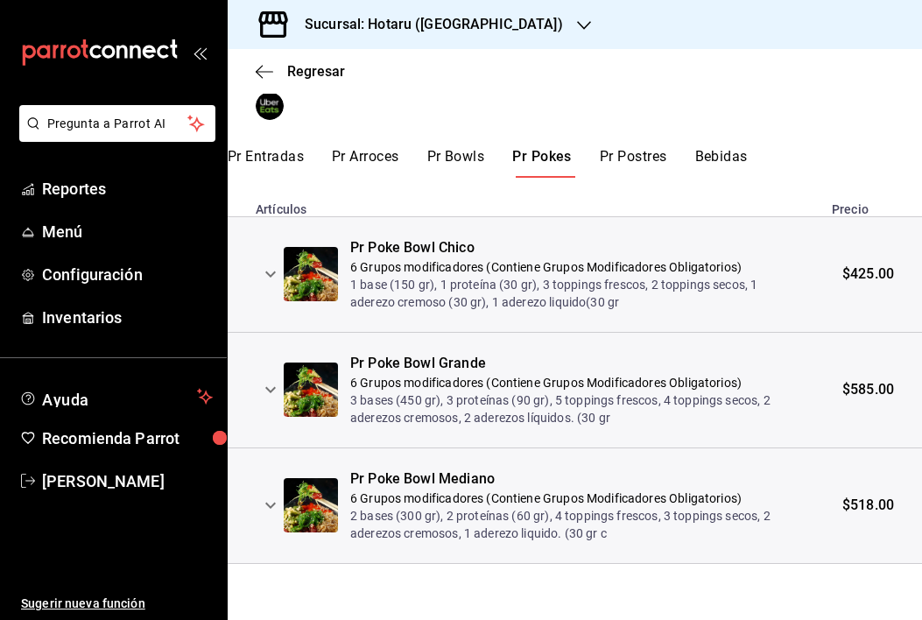
click at [470, 155] on button "Pr Bowls" at bounding box center [456, 163] width 58 height 30
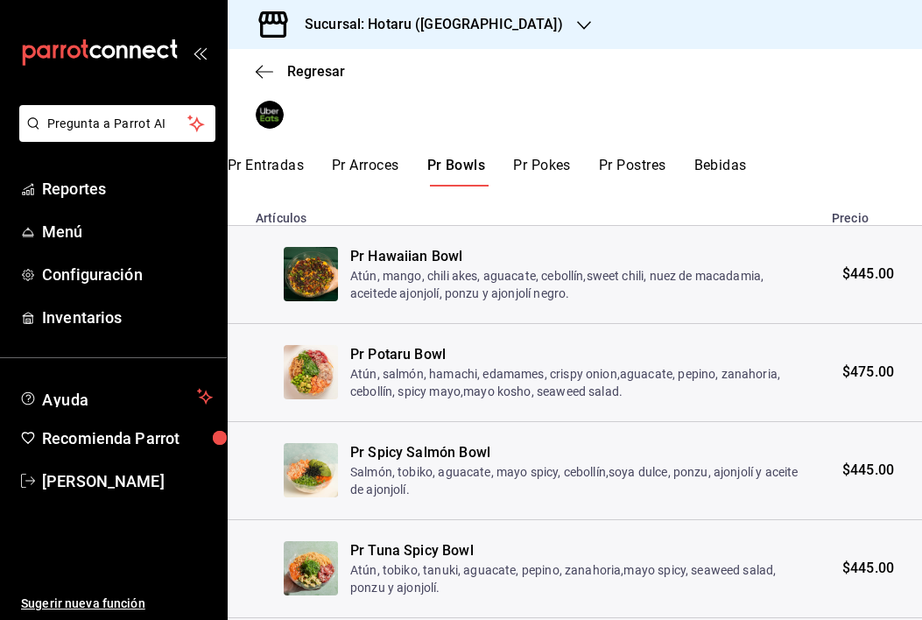
scroll to position [323, 0]
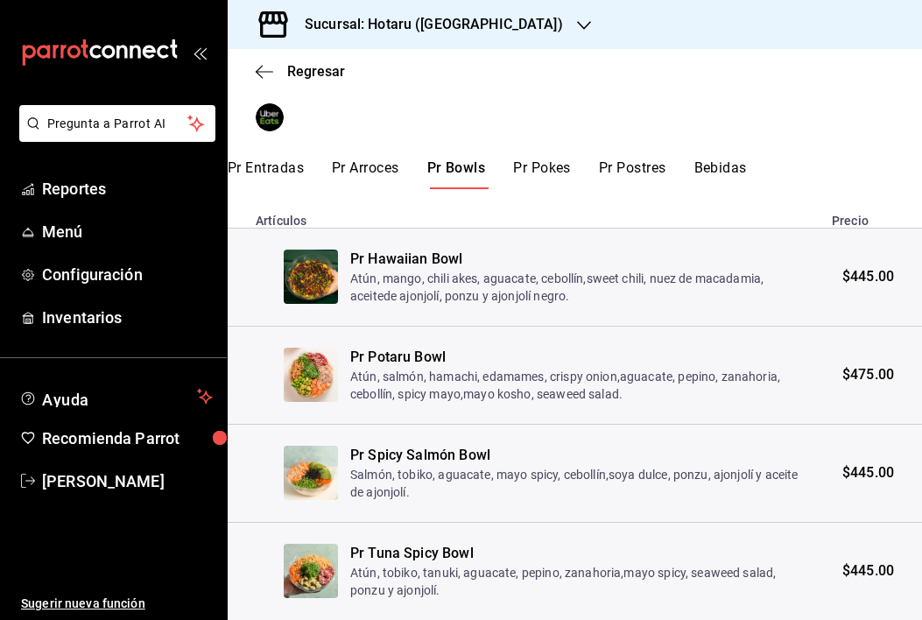
click at [738, 169] on button "Bebidas" at bounding box center [721, 174] width 53 height 30
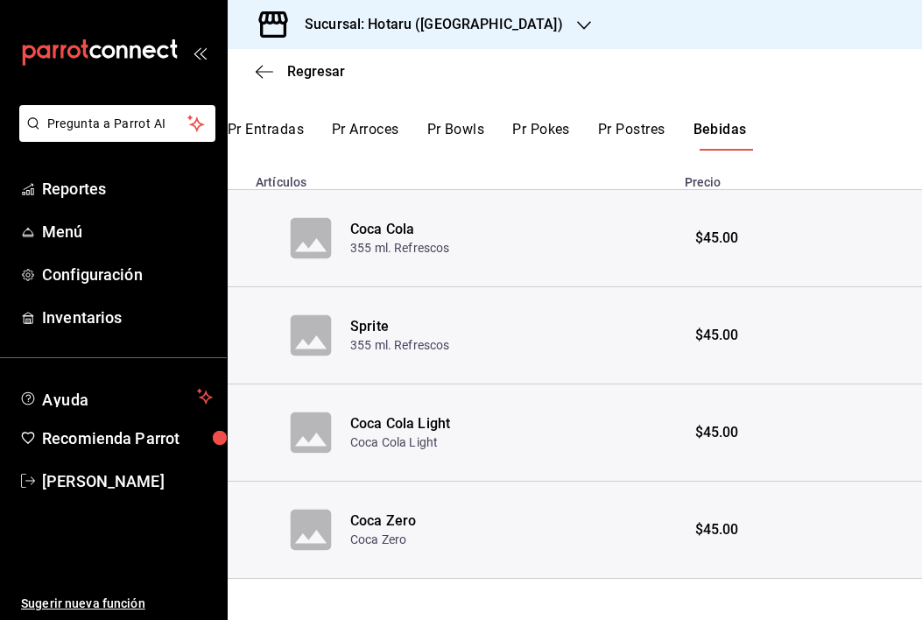
scroll to position [377, 0]
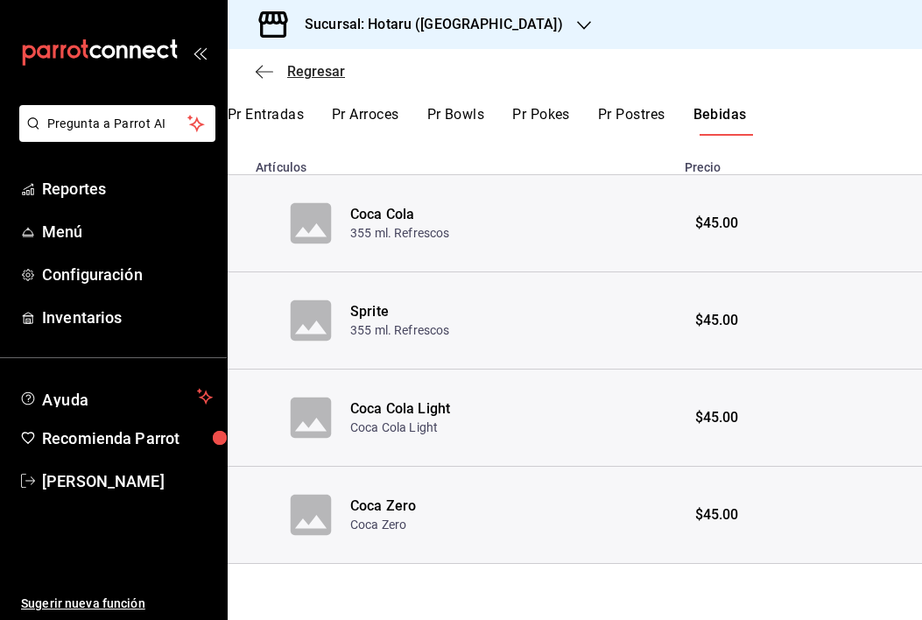
click at [322, 76] on span "Regresar" at bounding box center [316, 71] width 58 height 17
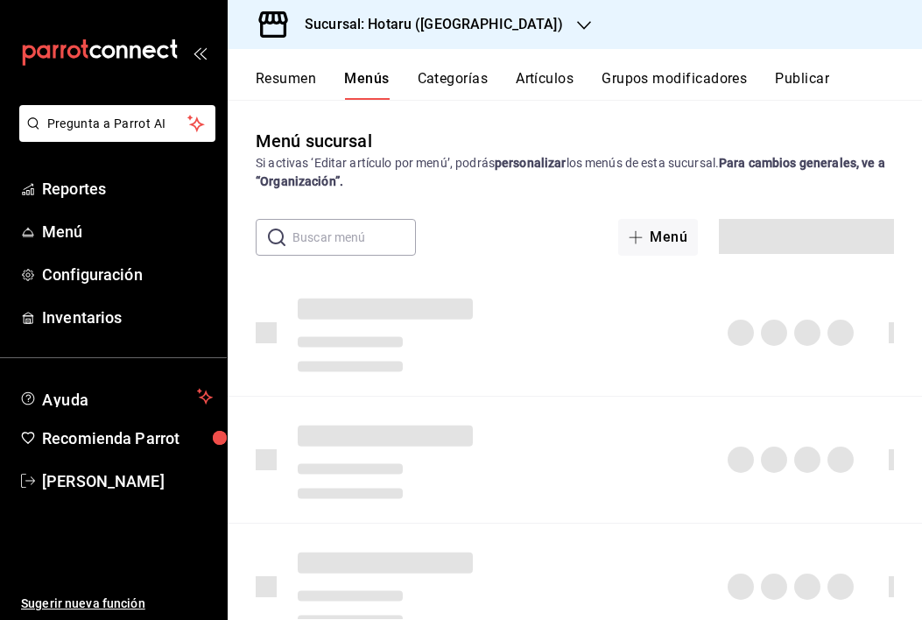
click at [676, 81] on button "Grupos modificadores" at bounding box center [674, 85] width 145 height 30
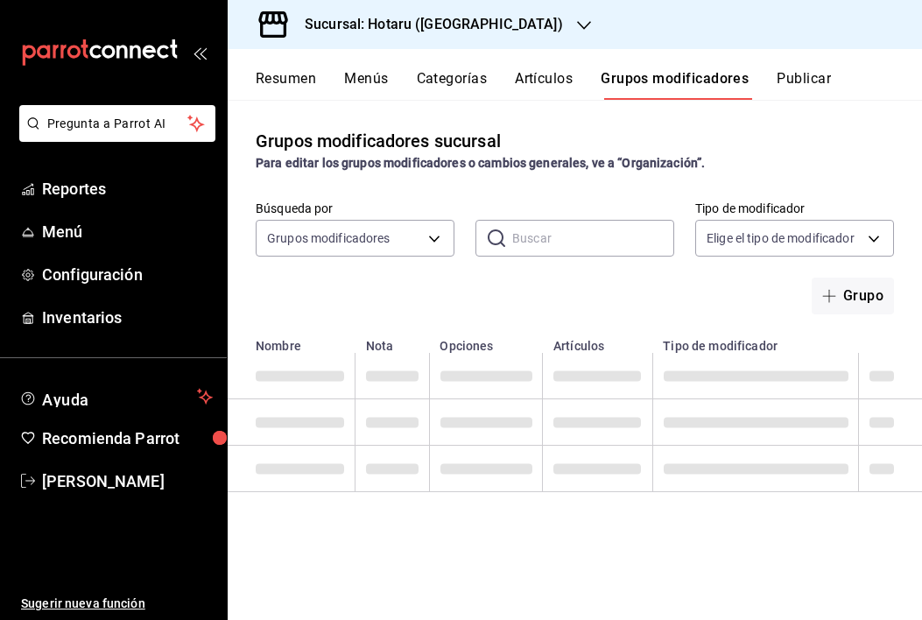
click at [561, 80] on button "Artículos" at bounding box center [544, 85] width 58 height 30
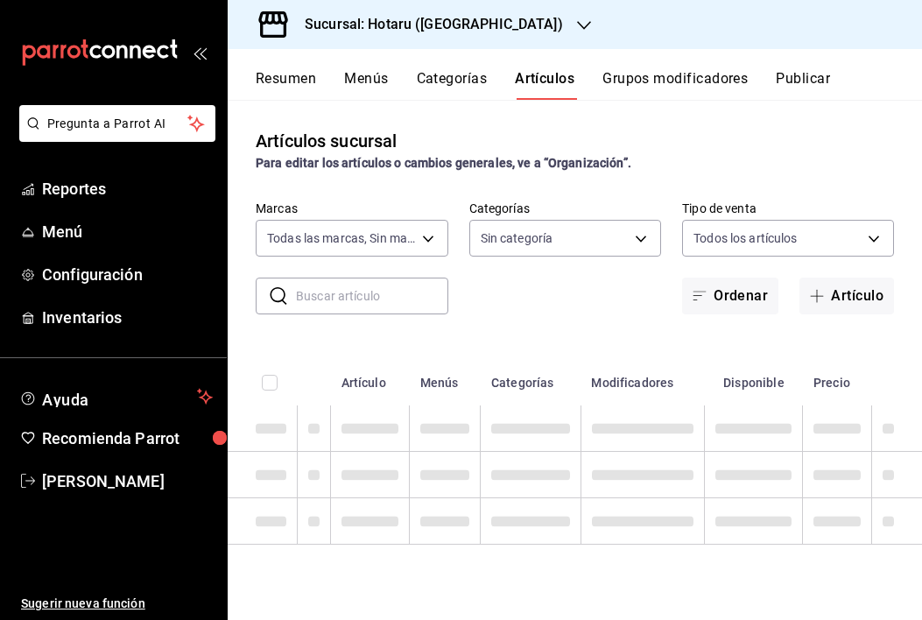
type input "28f2b94b-43d9-4456-ab58-be91b69769b2,f751b40b-1592-4fe9-b0c9-b3cde2f2f566"
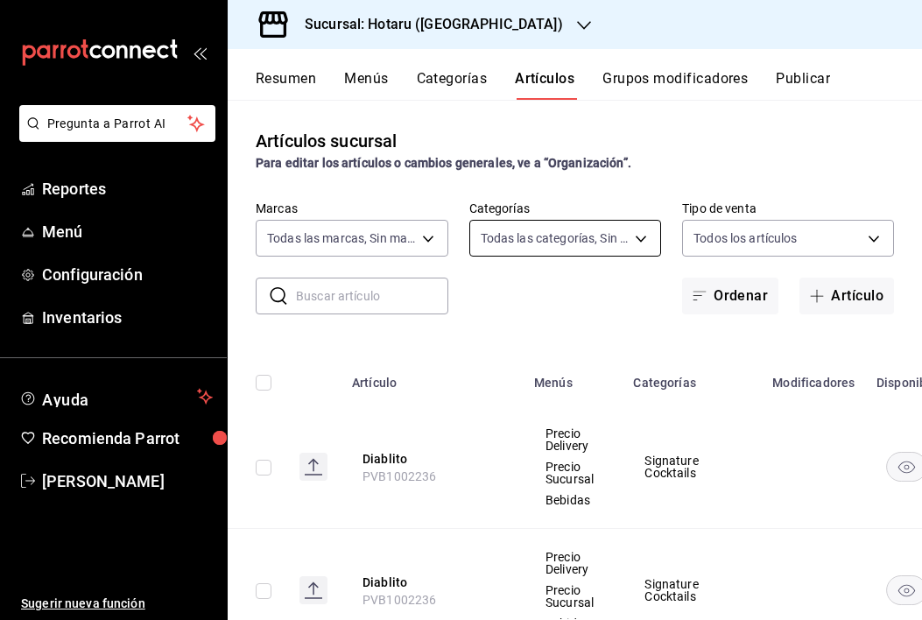
type input "a1d7044f-c2bf-44ab-9d14-b75c950c3c49,69e43b4a-7a81-4ca2-a2e1-b80ea3b28c9f,af9b6…"
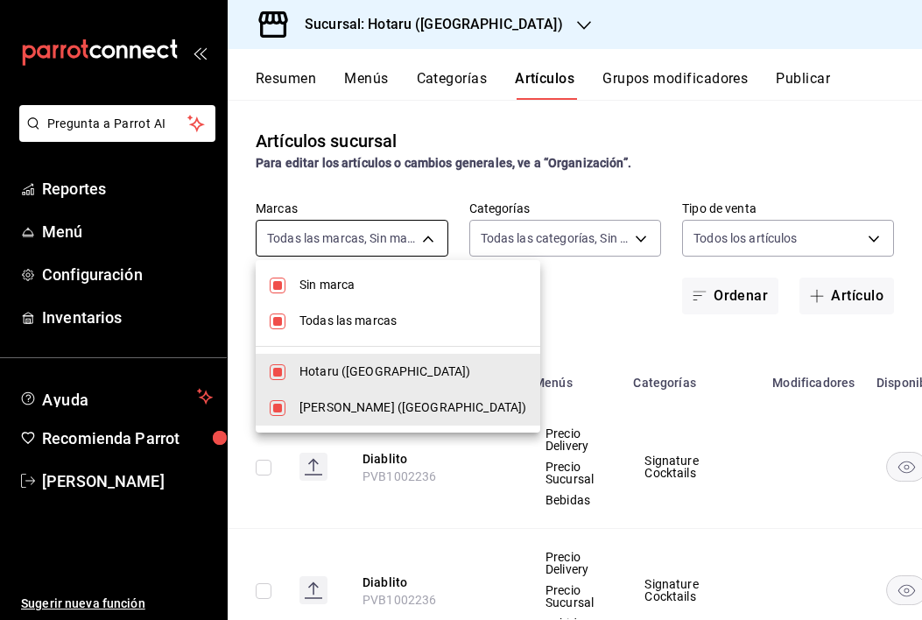
click at [408, 235] on body "Pregunta a Parrot AI Reportes Menú Configuración Inventarios Ayuda Recomienda P…" at bounding box center [461, 310] width 922 height 620
drag, startPoint x: 344, startPoint y: 364, endPoint x: 342, endPoint y: 373, distance: 9.8
click at [344, 364] on span "Hotaru (Puebla)" at bounding box center [413, 372] width 227 height 18
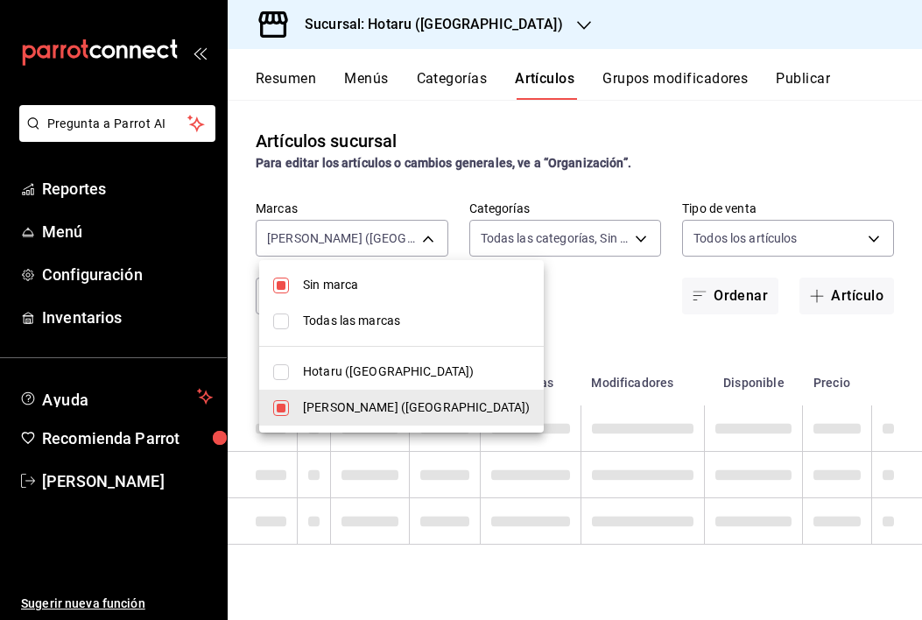
type input "f751b40b-1592-4fe9-b0c9-b3cde2f2f566"
checkbox input "false"
click at [588, 244] on div at bounding box center [461, 310] width 922 height 620
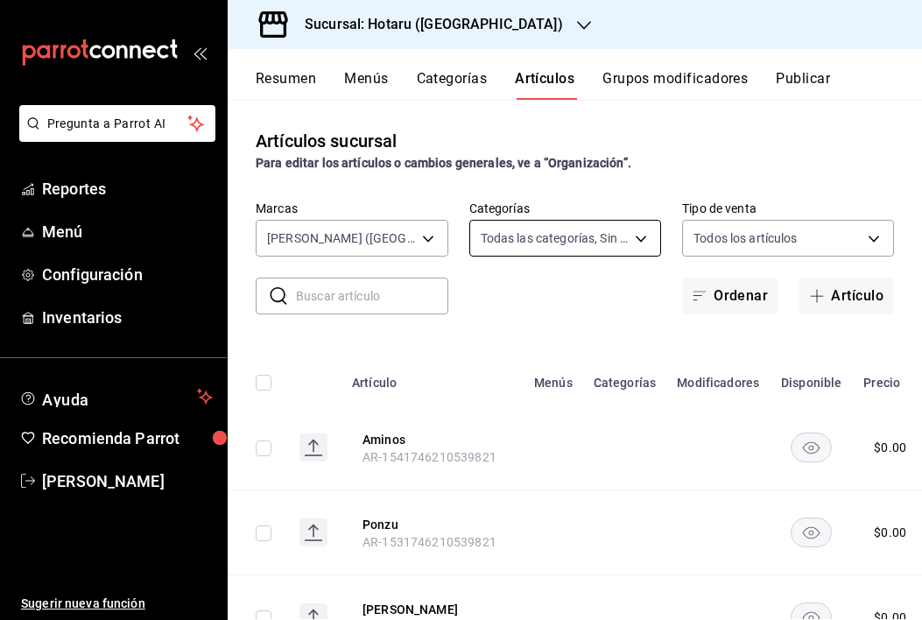
click at [611, 245] on body "Pregunta a Parrot AI Reportes Menú Configuración Inventarios Ayuda Recomienda P…" at bounding box center [461, 310] width 922 height 620
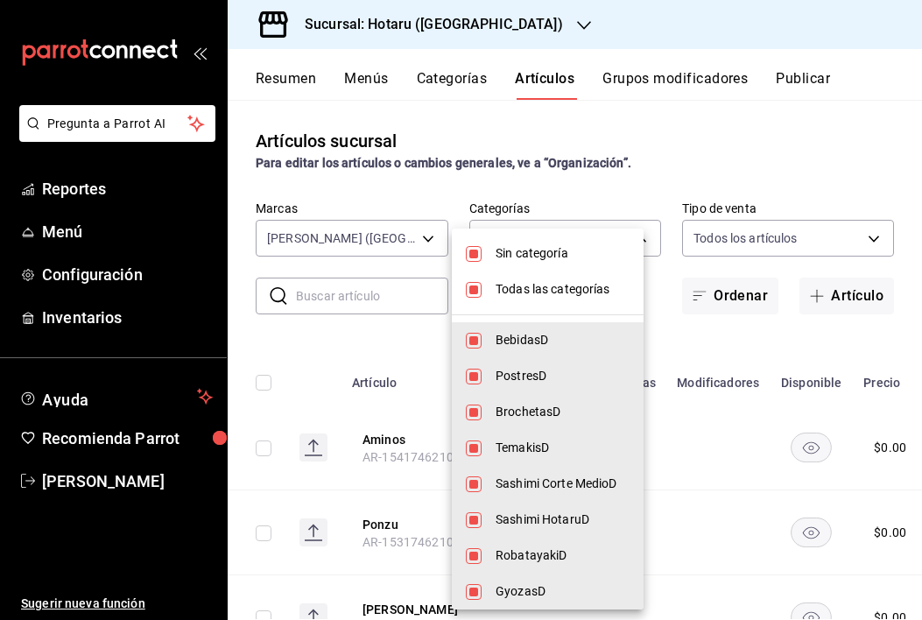
click at [554, 340] on span "BebidasD" at bounding box center [563, 340] width 134 height 18
type input "69e43b4a-7a81-4ca2-a2e1-b80ea3b28c9f,af9b6688-b587-407e-aef0-23e38e6f29c2,20421…"
checkbox input "false"
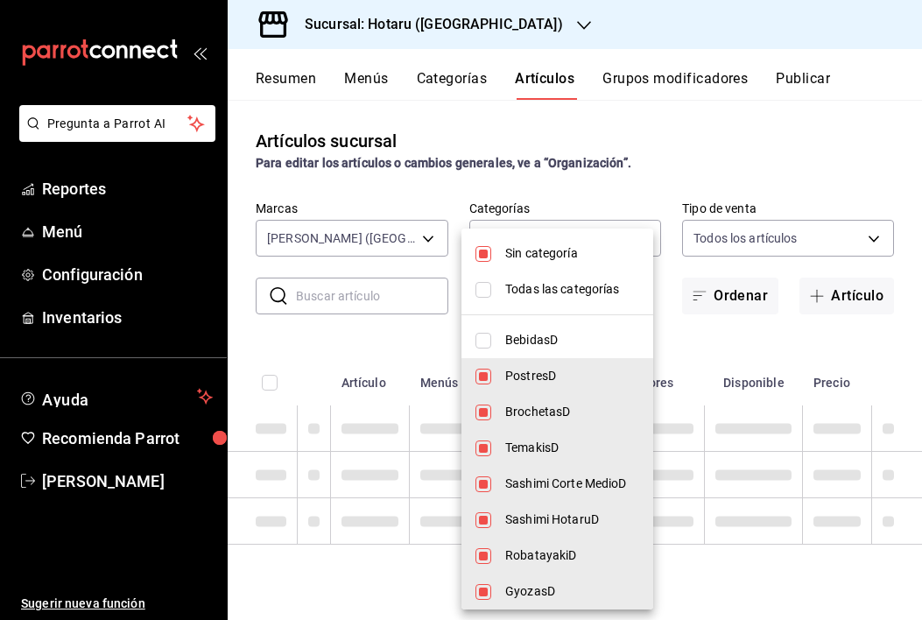
click at [545, 370] on span "PostresD" at bounding box center [572, 376] width 134 height 18
type input "af9b6688-b587-407e-aef0-23e38e6f29c2,20421b60-7bed-491a-b910-300bac912ade,39272…"
checkbox input "false"
click at [555, 410] on span "BrochetasD" at bounding box center [572, 412] width 134 height 18
type input "20421b60-7bed-491a-b910-300bac912ade,3927282e-3350-4ccd-b843-87eda066940d,872d3…"
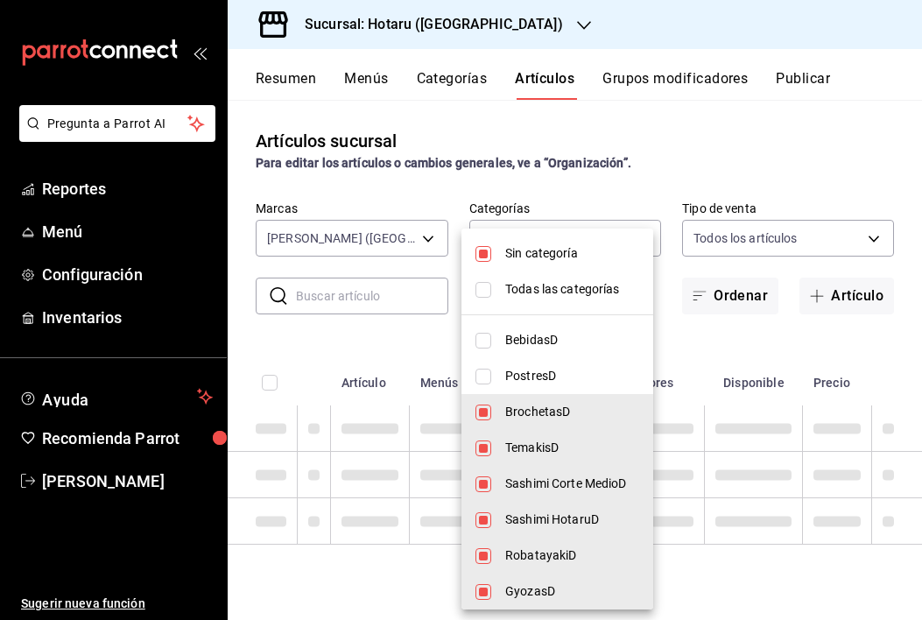
checkbox input "false"
click at [555, 441] on span "TemakisD" at bounding box center [572, 448] width 134 height 18
type input "3927282e-3350-4ccd-b843-87eda066940d,872d3479-823e-42c6-ba95-efc449a8b330,68084…"
checkbox input "false"
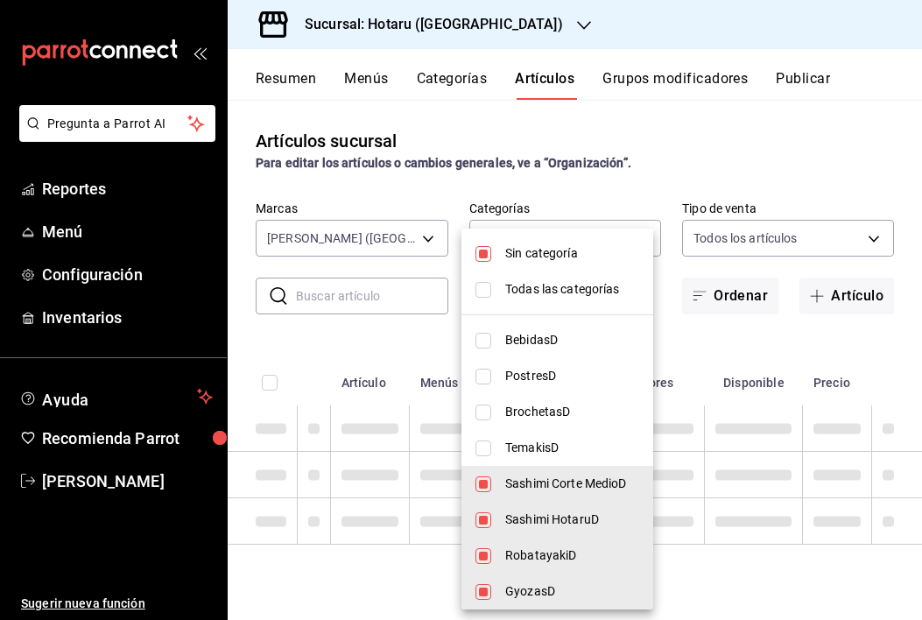
click at [560, 479] on span "Sashimi Corte MedioD" at bounding box center [572, 484] width 134 height 18
type input "872d3479-823e-42c6-ba95-efc449a8b330,68084c3d-ae4b-439c-a44d-654ec4ada6dd,1e331…"
checkbox input "false"
click at [560, 521] on span "Sashimi HotaruD" at bounding box center [572, 520] width 134 height 18
type input "68084c3d-ae4b-439c-a44d-654ec4ada6dd,1e3316c0-4a02-4217-a8fd-6e006b48dca2,a0f54…"
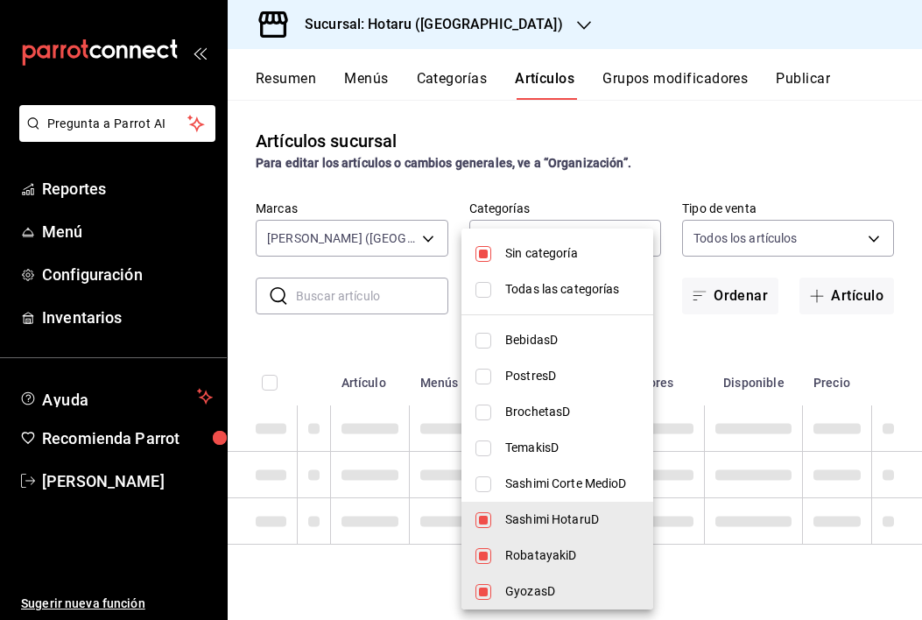
checkbox input "false"
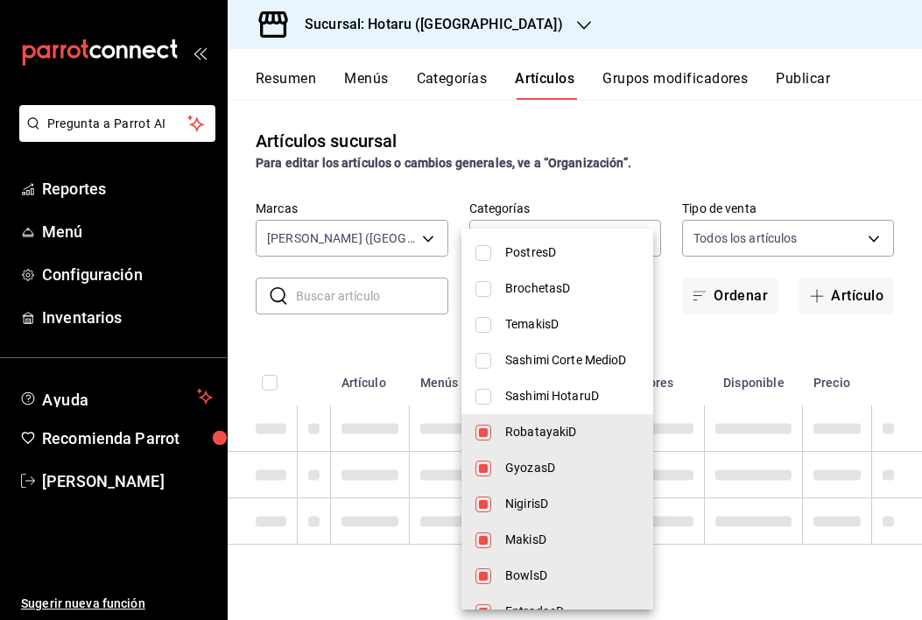
scroll to position [127, 0]
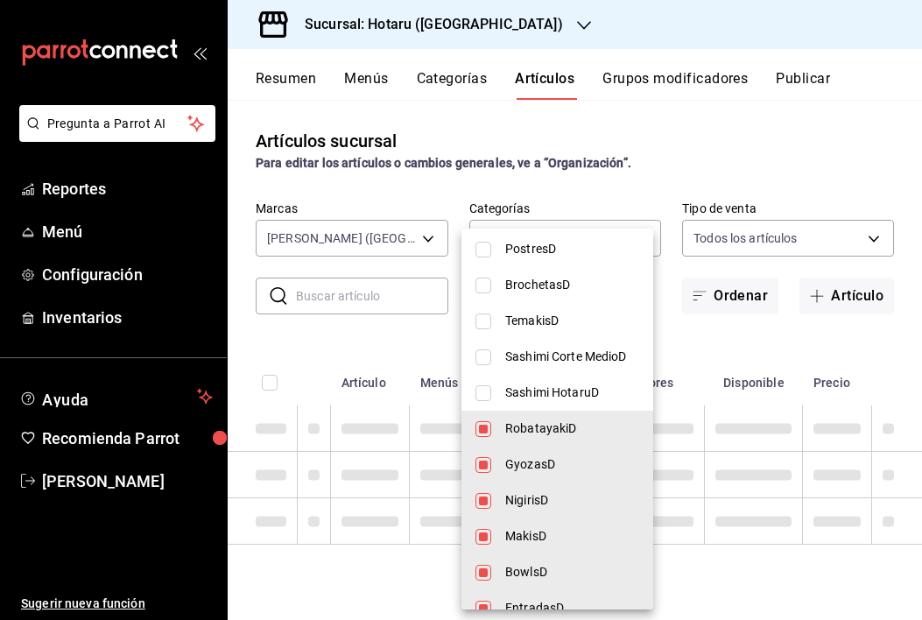
click at [547, 505] on span "NigirisD" at bounding box center [572, 500] width 134 height 18
type input "68084c3d-ae4b-439c-a44d-654ec4ada6dd,1e3316c0-4a02-4217-a8fd-6e006b48dca2,20480…"
checkbox input "false"
click at [547, 472] on span "GyozasD" at bounding box center [572, 464] width 134 height 18
type input "68084c3d-ae4b-439c-a44d-654ec4ada6dd,20480cc8-5edc-43bd-af95-bd156fdb1796,fecca…"
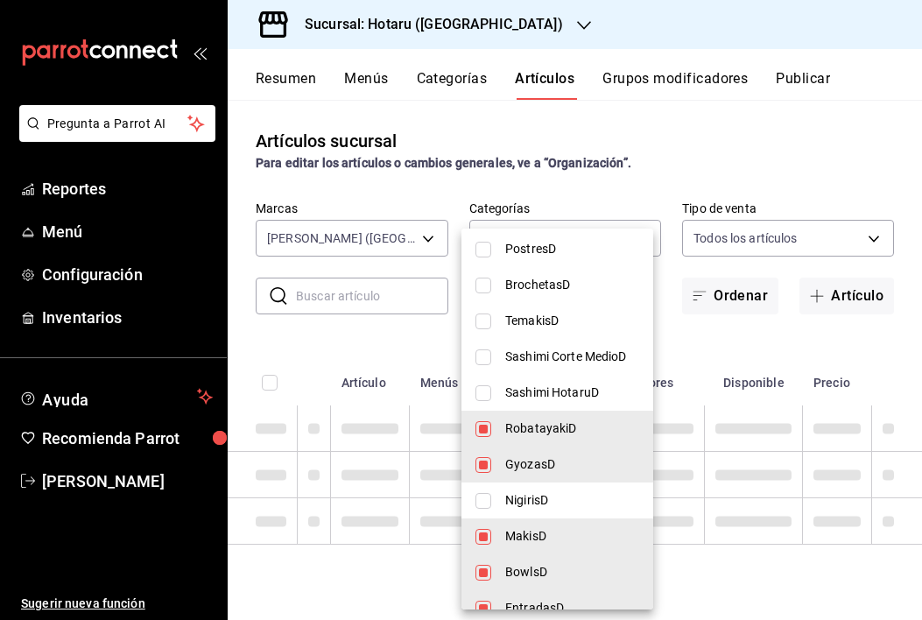
checkbox input "false"
click at [547, 438] on li "RobatayakiD" at bounding box center [558, 429] width 192 height 36
type input "20480cc8-5edc-43bd-af95-bd156fdb1796,feccaab0-3547-40a1-b185-ea55c06d8710,1076f…"
checkbox input "false"
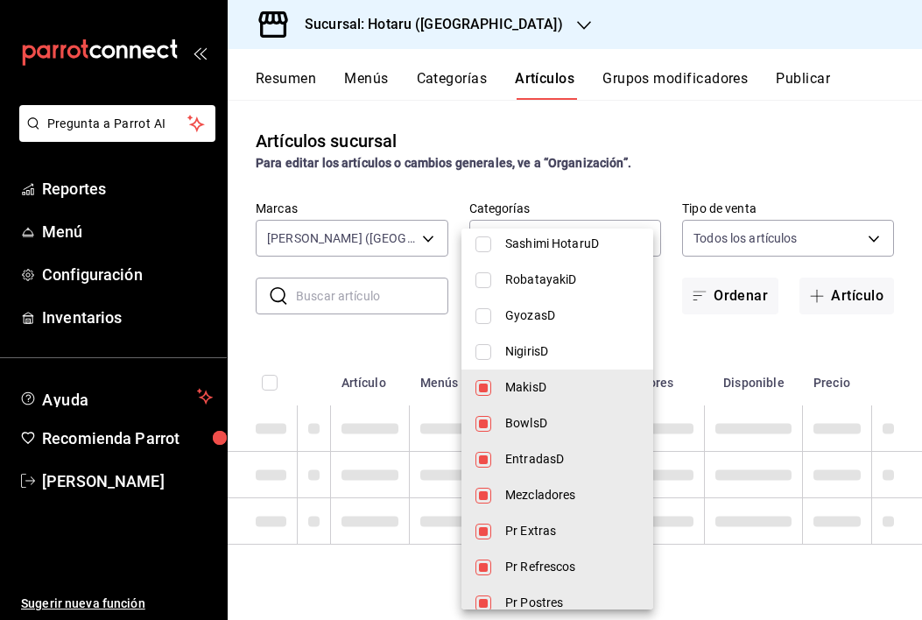
scroll to position [285, 0]
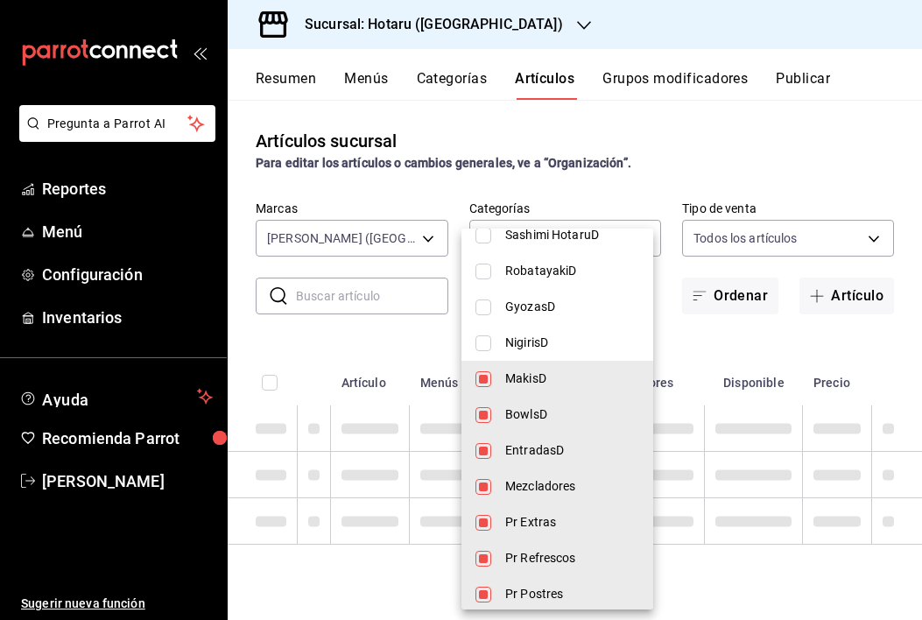
click at [547, 481] on span "Mezcladores" at bounding box center [572, 486] width 134 height 18
type input "20480cc8-5edc-43bd-af95-bd156fdb1796,feccaab0-3547-40a1-b185-ea55c06d8710,1076f…"
checkbox input "false"
click at [547, 455] on span "EntradasD" at bounding box center [572, 450] width 134 height 18
type input "20480cc8-5edc-43bd-af95-bd156fdb1796,feccaab0-3547-40a1-b185-ea55c06d8710,c9eb6…"
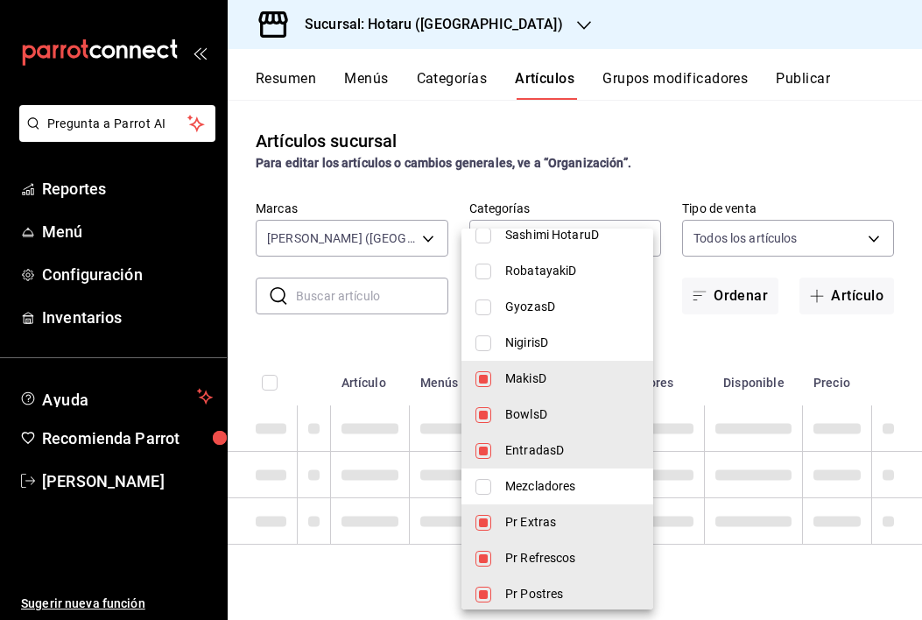
checkbox input "false"
click at [540, 413] on span "BowlsD" at bounding box center [572, 415] width 134 height 18
type input "20480cc8-5edc-43bd-af95-bd156fdb1796,c9eb6a62-502a-43ab-bd93-fa5cd2e9da35,9c695…"
checkbox input "false"
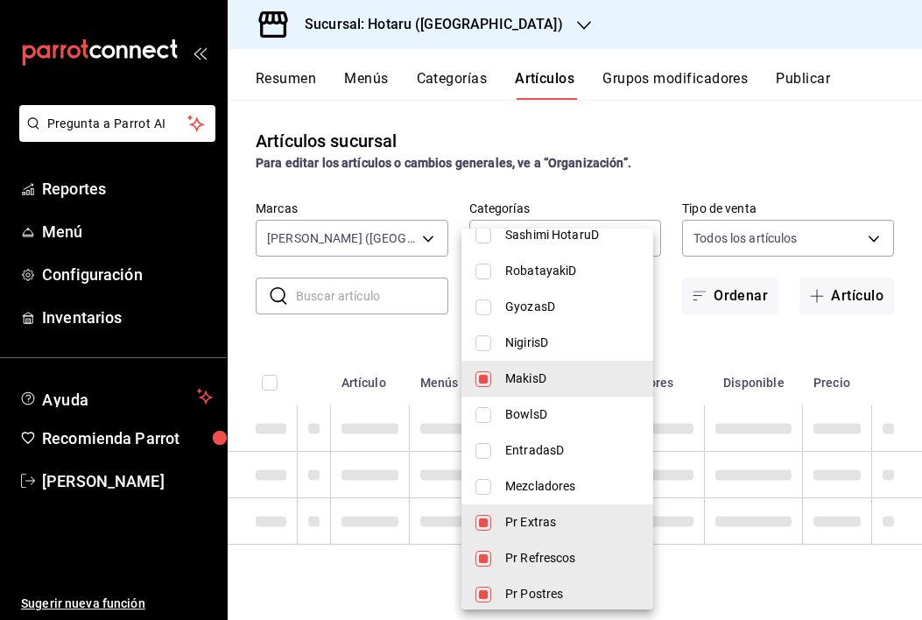
click at [535, 372] on span "MakisD" at bounding box center [572, 379] width 134 height 18
type input "c9eb6a62-502a-43ab-bd93-fa5cd2e9da35,9c695046-1aca-4b9d-b630-e87c41693538,ff58f…"
checkbox input "false"
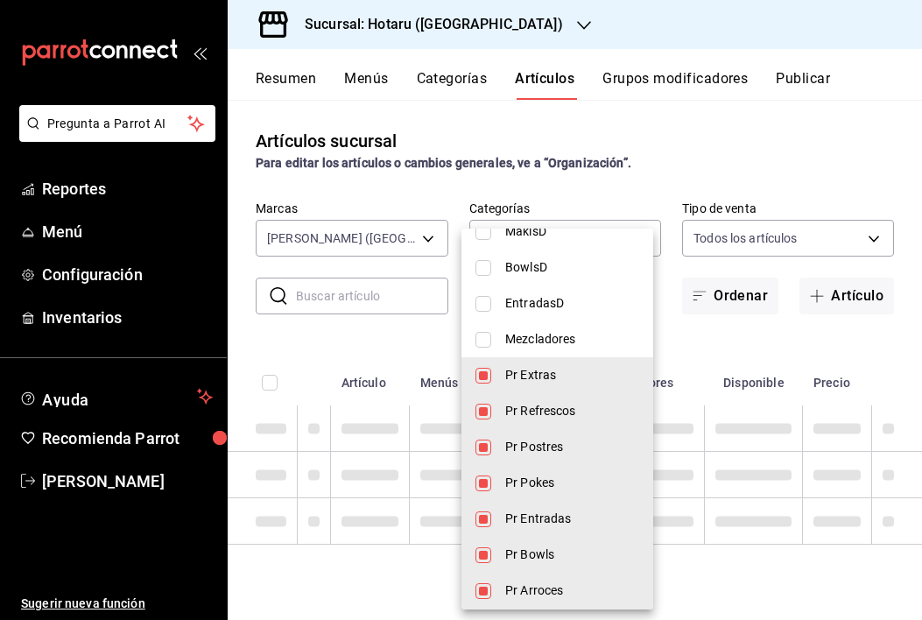
scroll to position [469, 0]
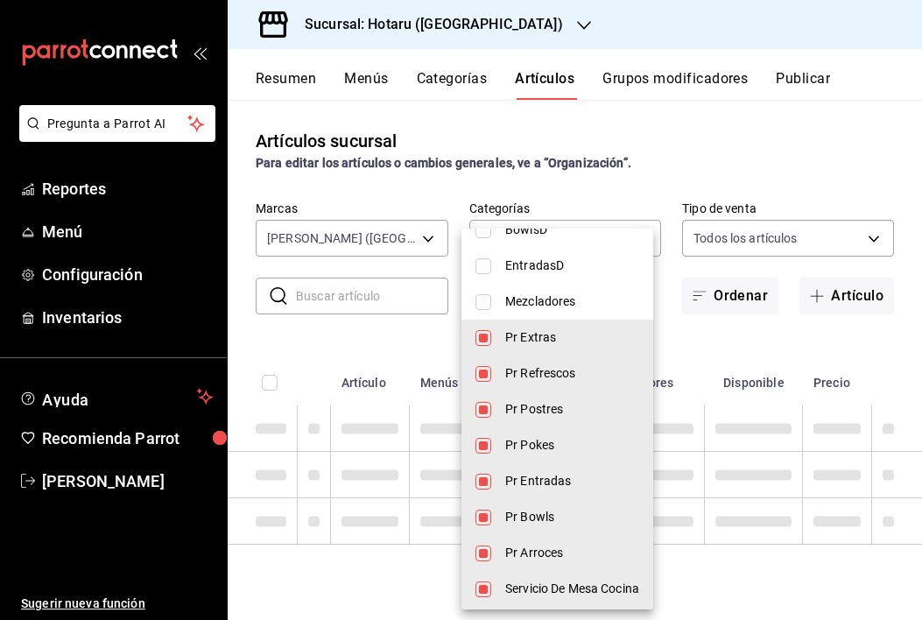
click at [546, 370] on span "Pr Refrescos" at bounding box center [572, 373] width 134 height 18
type input "c9eb6a62-502a-43ab-bd93-fa5cd2e9da35,ff58f3df-6d9e-4439-891b-fe170adff702,8eb21…"
checkbox input "false"
click at [540, 342] on span "Pr Extras" at bounding box center [572, 337] width 134 height 18
type input "ff58f3df-6d9e-4439-891b-fe170adff702,8eb212d1-6e21-4220-a43e-eb37e4c46b14,bee9d…"
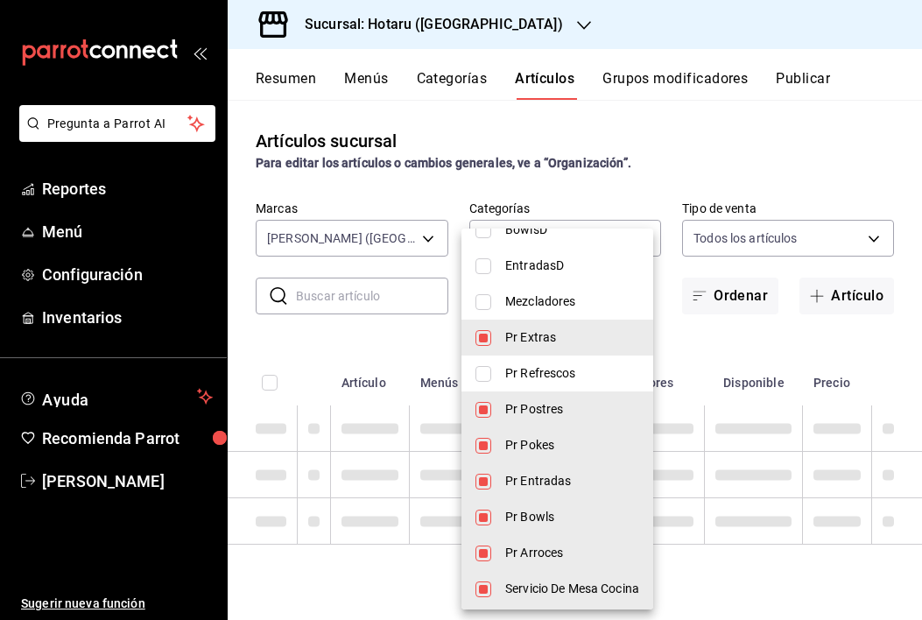
checkbox input "false"
click at [541, 417] on span "Pr Postres" at bounding box center [572, 409] width 134 height 18
type input "8eb212d1-6e21-4220-a43e-eb37e4c46b14,bee9d92f-891e-4ba6-928d-27b2f084b165,5f1f4…"
checkbox input "false"
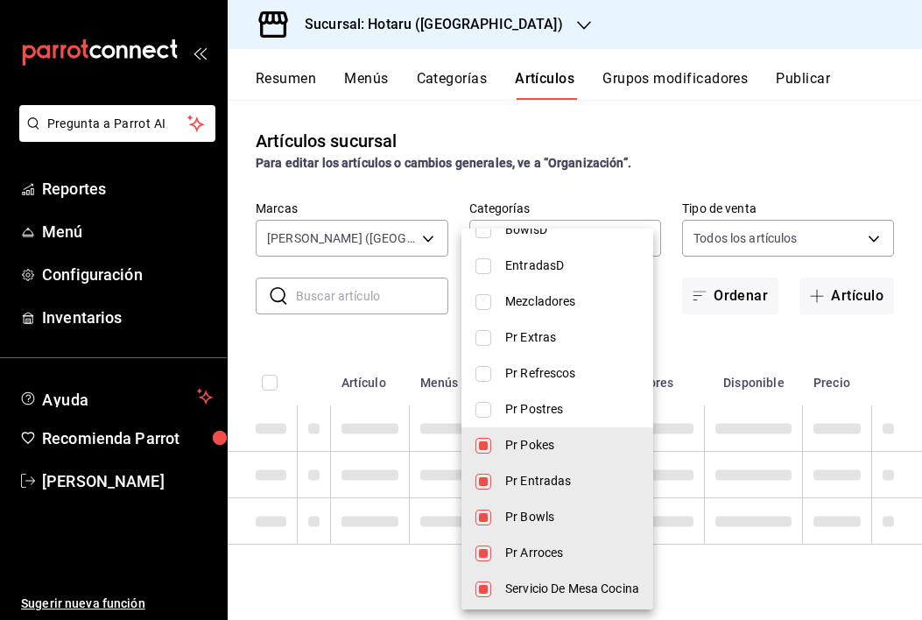
click at [545, 484] on span "Pr Entradas" at bounding box center [572, 481] width 134 height 18
type input "8eb212d1-6e21-4220-a43e-eb37e4c46b14,5f1f444d-d2ae-4e2f-a36f-03a892eb7432,44d36…"
checkbox input "false"
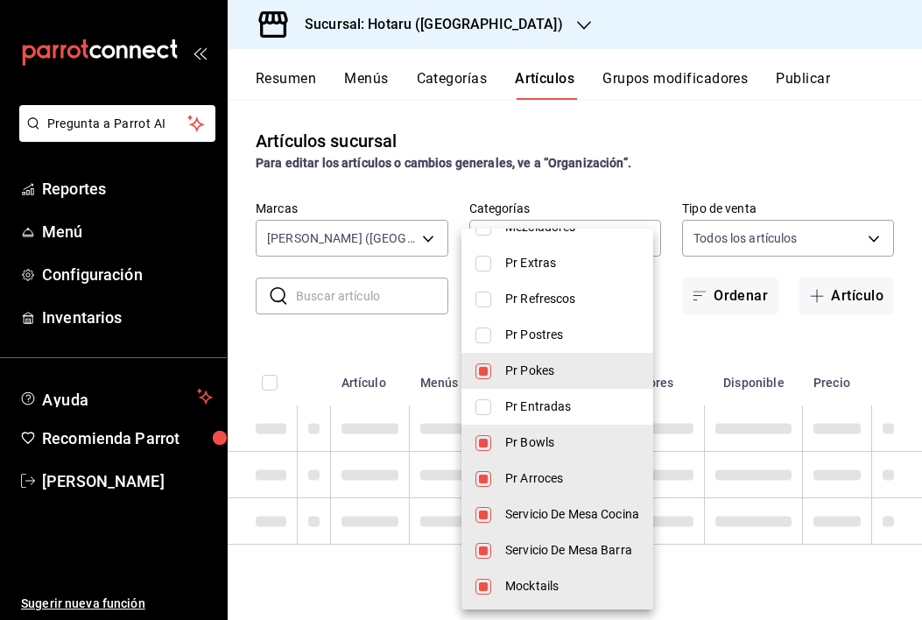
scroll to position [562, 0]
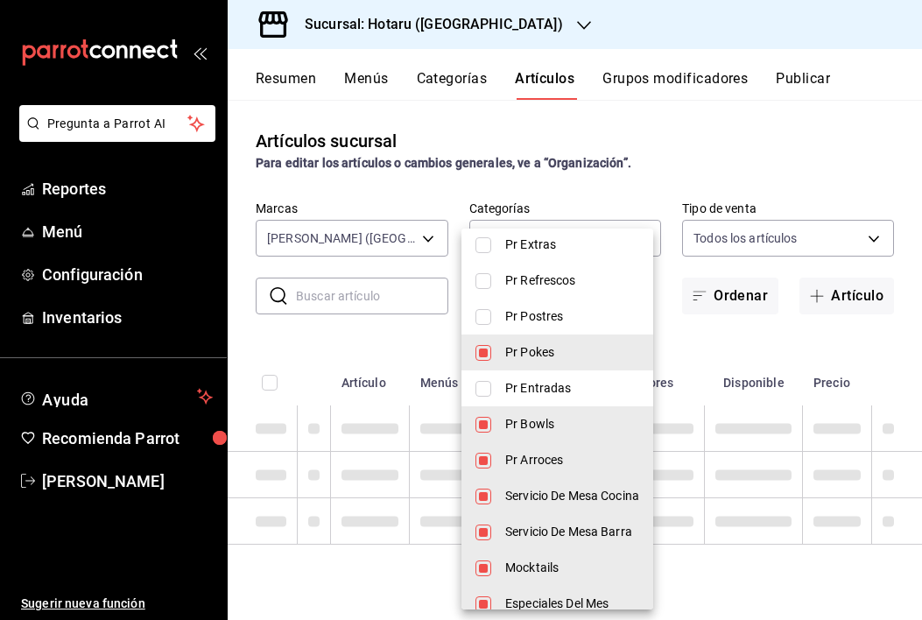
click at [538, 459] on span "Pr Arroces" at bounding box center [572, 460] width 134 height 18
type input "8eb212d1-6e21-4220-a43e-eb37e4c46b14,5f1f444d-d2ae-4e2f-a36f-03a892eb7432,2a9db…"
checkbox input "false"
click at [538, 500] on span "Servicio De Mesa Cocina" at bounding box center [572, 496] width 134 height 18
type input "8eb212d1-6e21-4220-a43e-eb37e4c46b14,5f1f444d-d2ae-4e2f-a36f-03a892eb7432,0bdd4…"
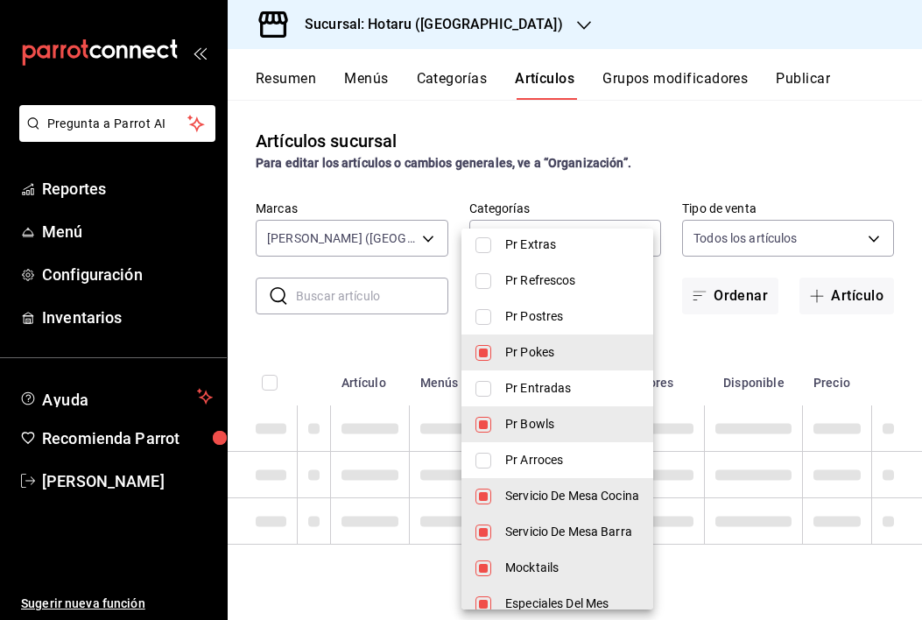
checkbox input "false"
click at [535, 561] on span "Mocktails" at bounding box center [572, 568] width 134 height 18
type input "8eb212d1-6e21-4220-a43e-eb37e4c46b14,5f1f444d-d2ae-4e2f-a36f-03a892eb7432,0bdd4…"
checkbox input "false"
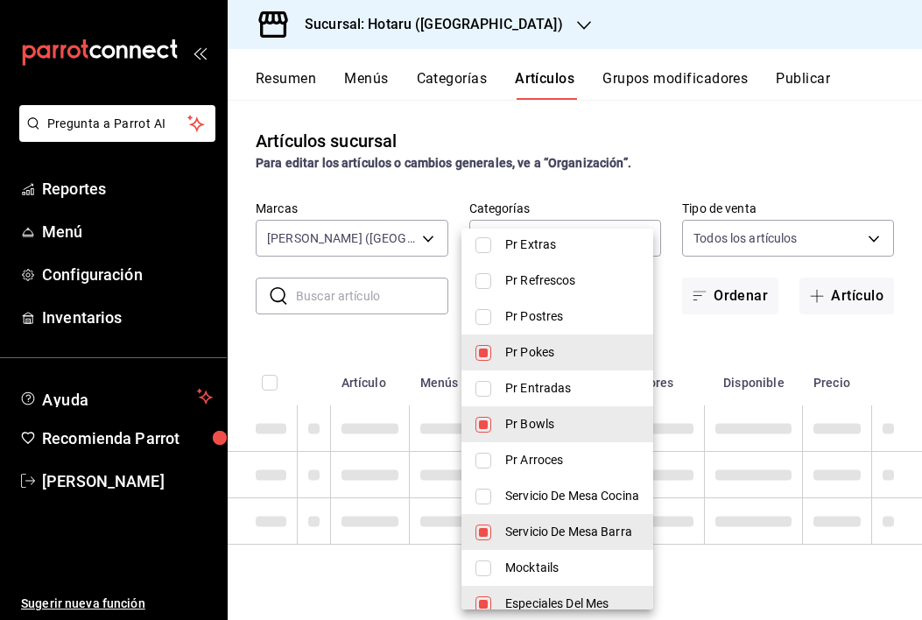
click at [535, 545] on li "Servicio De Mesa Barra" at bounding box center [558, 532] width 192 height 36
type input "8eb212d1-6e21-4220-a43e-eb37e4c46b14,5f1f444d-d2ae-4e2f-a36f-03a892eb7432,5d5ee…"
checkbox input "false"
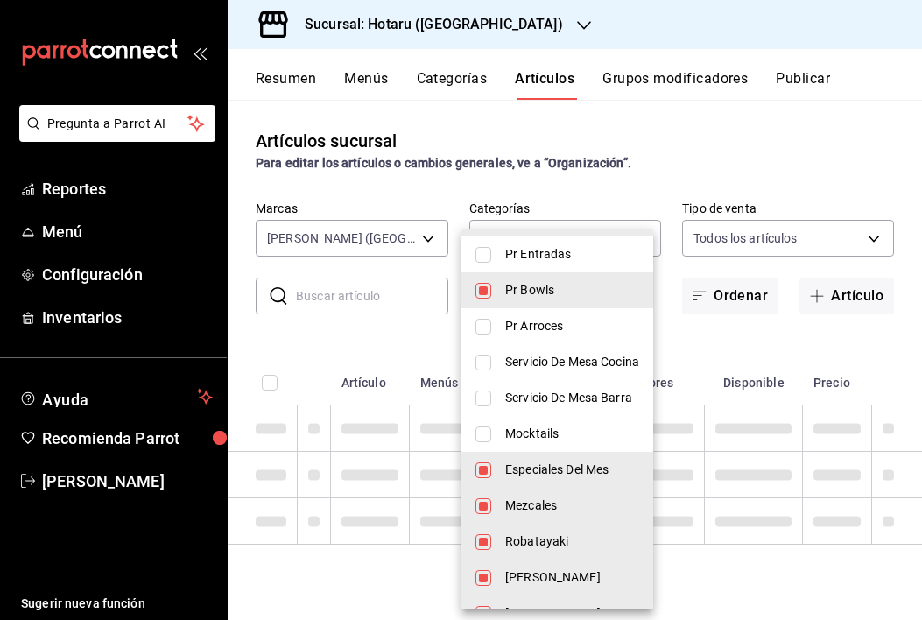
scroll to position [698, 0]
click at [535, 545] on span "Robatayaki" at bounding box center [572, 540] width 134 height 18
type input "8eb212d1-6e21-4220-a43e-eb37e4c46b14,5f1f444d-d2ae-4e2f-a36f-03a892eb7432,5d5ee…"
checkbox input "false"
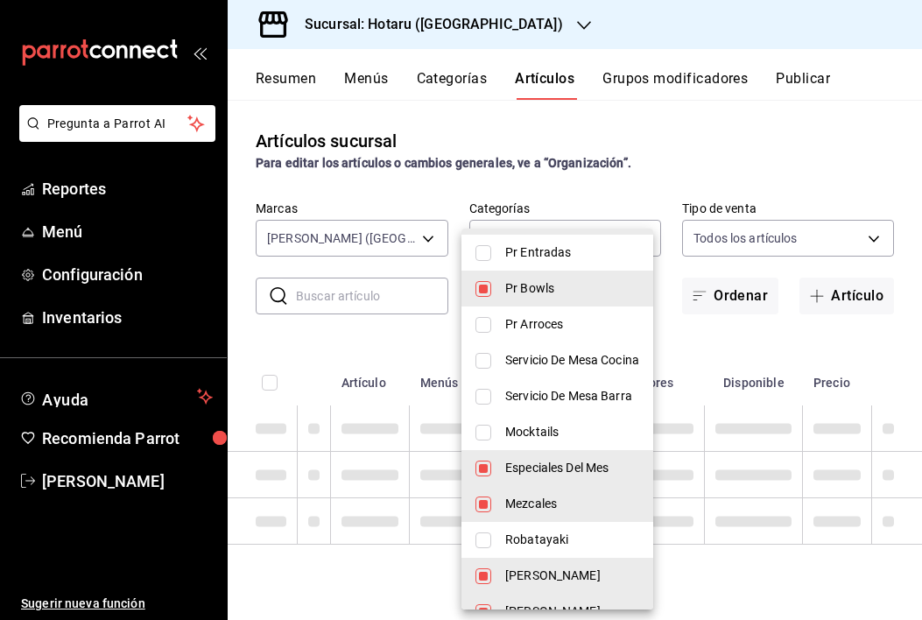
click at [535, 511] on span "Mezcales" at bounding box center [572, 504] width 134 height 18
type input "8eb212d1-6e21-4220-a43e-eb37e4c46b14,5f1f444d-d2ae-4e2f-a36f-03a892eb7432,5d5ee…"
checkbox input "false"
click at [535, 476] on span "Especiales Del Mes" at bounding box center [572, 468] width 134 height 18
type input "8eb212d1-6e21-4220-a43e-eb37e4c46b14,5f1f444d-d2ae-4e2f-a36f-03a892eb7432,c547f…"
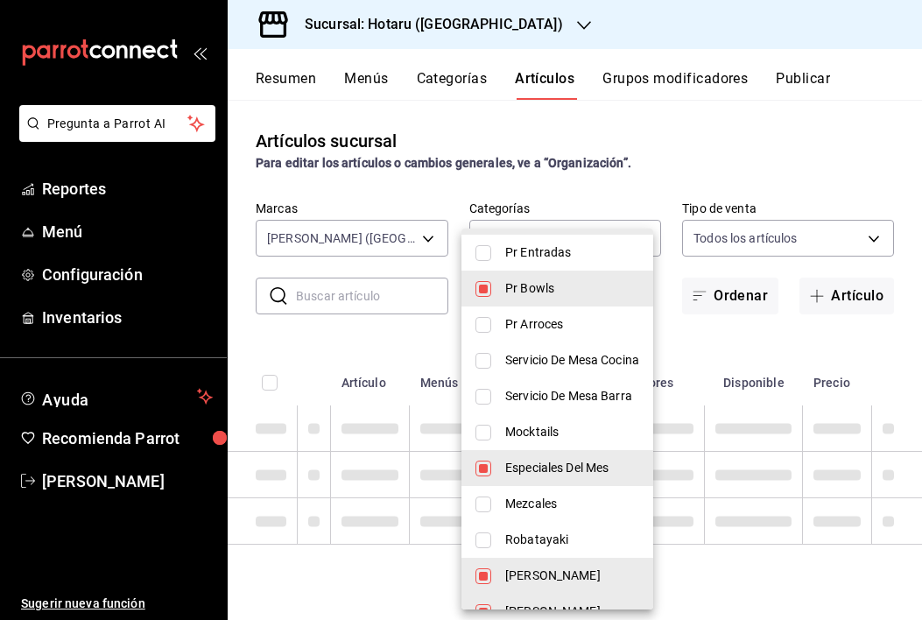
checkbox input "false"
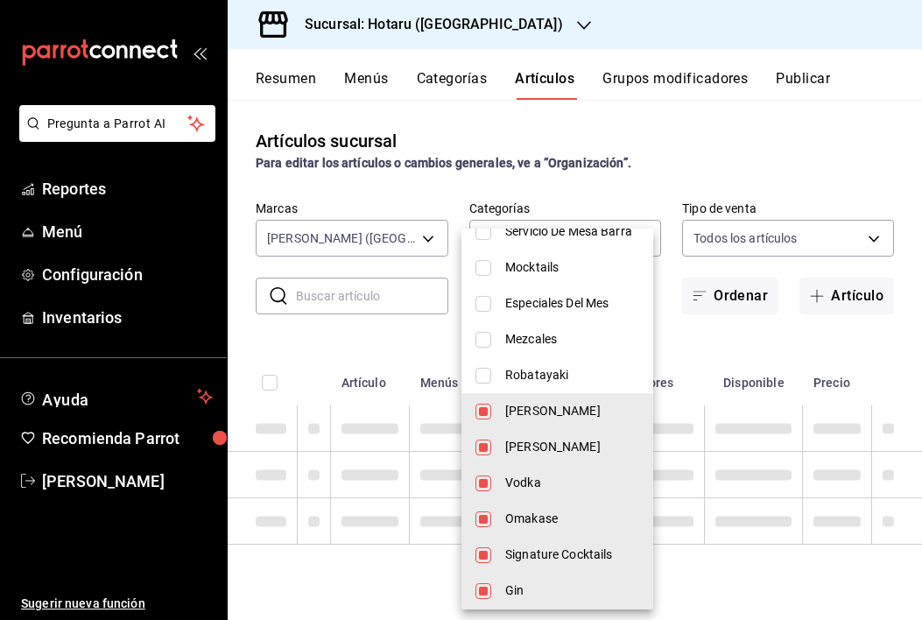
scroll to position [865, 0]
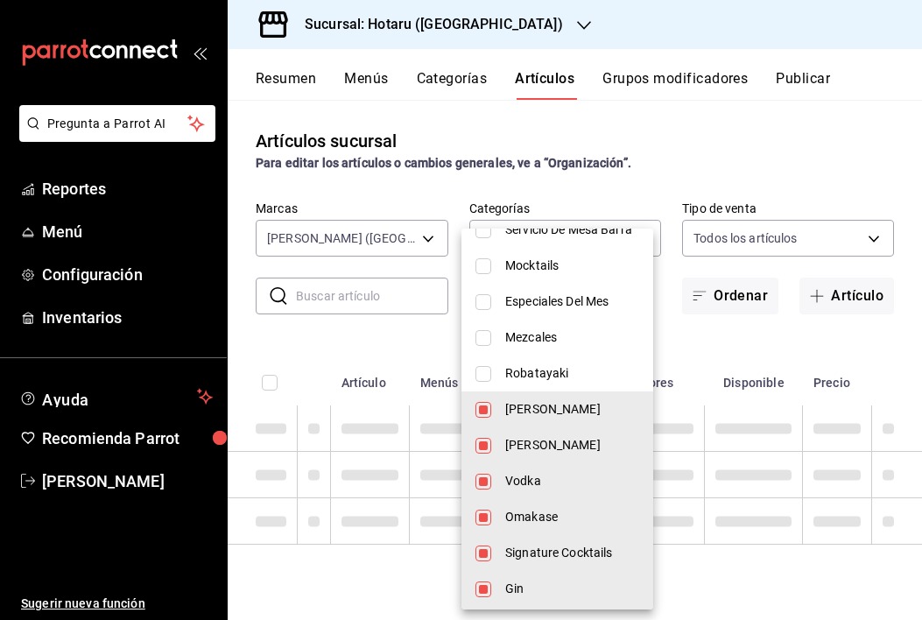
click at [523, 515] on span "Omakase" at bounding box center [572, 517] width 134 height 18
type input "8eb212d1-6e21-4220-a43e-eb37e4c46b14,5f1f444d-d2ae-4e2f-a36f-03a892eb7432,c547f…"
checkbox input "false"
click at [523, 488] on span "Vodka" at bounding box center [572, 481] width 134 height 18
type input "8eb212d1-6e21-4220-a43e-eb37e4c46b14,5f1f444d-d2ae-4e2f-a36f-03a892eb7432,c547f…"
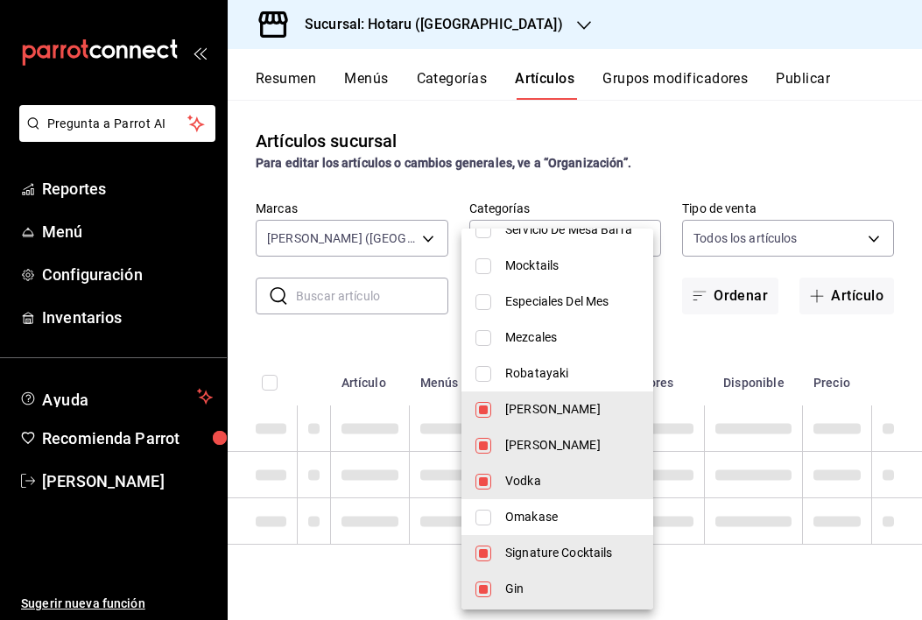
checkbox input "false"
click at [523, 443] on span "Ron" at bounding box center [572, 445] width 134 height 18
type input "8eb212d1-6e21-4220-a43e-eb37e4c46b14,5f1f444d-d2ae-4e2f-a36f-03a892eb7432,c547f…"
checkbox input "false"
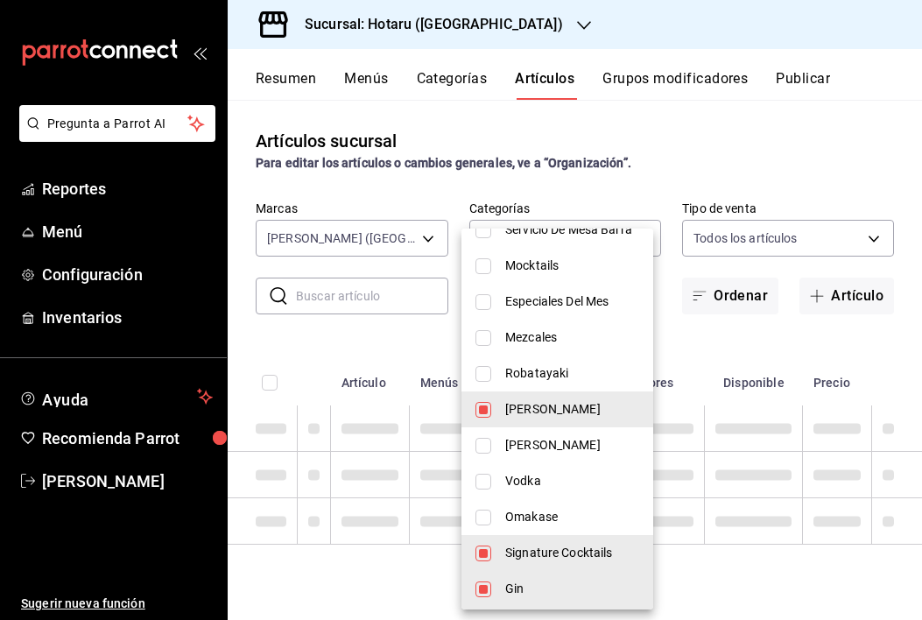
click at [523, 413] on span "Vino Blanco" at bounding box center [572, 409] width 134 height 18
type input "8eb212d1-6e21-4220-a43e-eb37e4c46b14,5f1f444d-d2ae-4e2f-a36f-03a892eb7432,89db5…"
checkbox input "false"
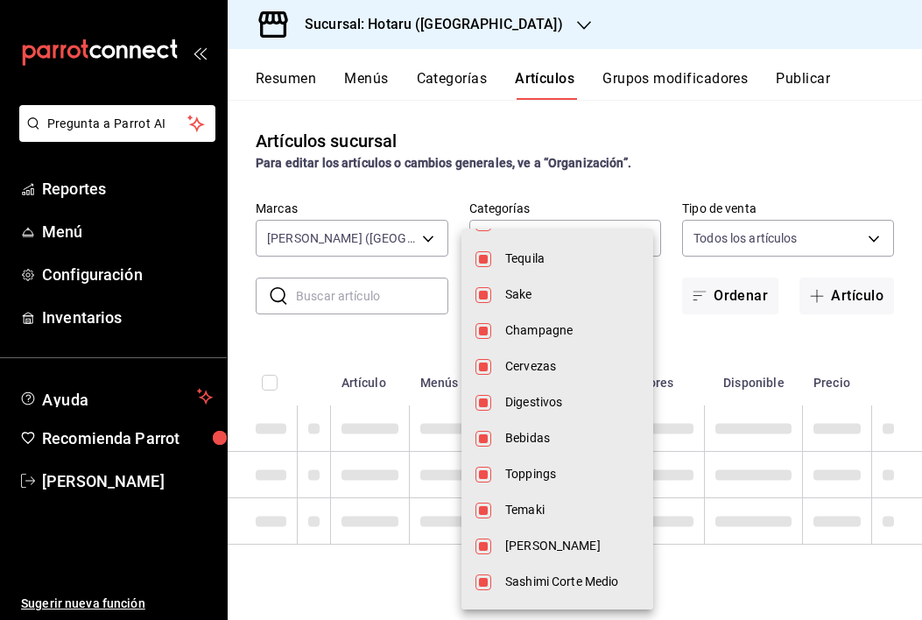
scroll to position [1587, 0]
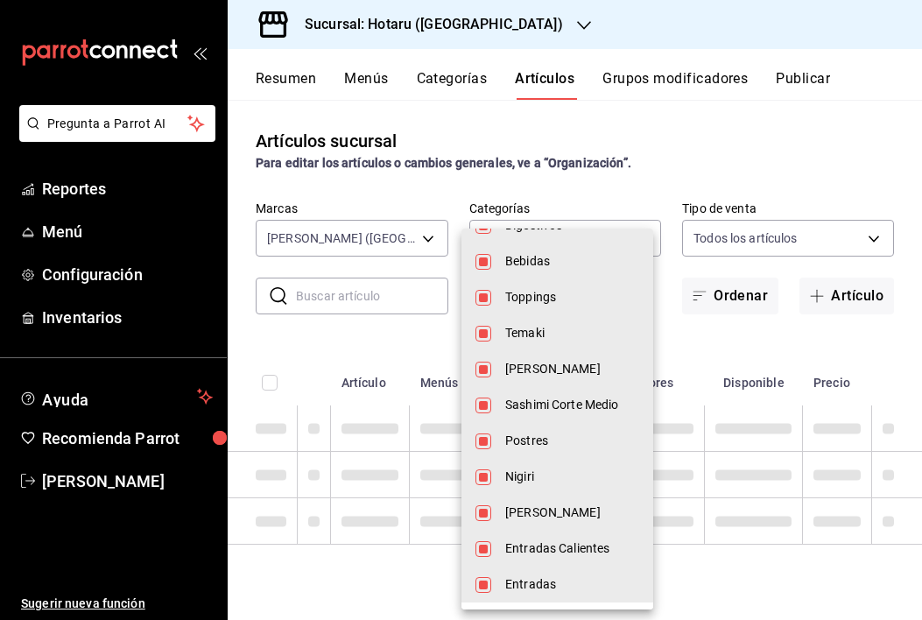
click at [524, 396] on span "Sashimi Corte Medio" at bounding box center [572, 405] width 134 height 18
type input "8eb212d1-6e21-4220-a43e-eb37e4c46b14,5f1f444d-d2ae-4e2f-a36f-03a892eb7432,89db5…"
checkbox input "false"
click at [524, 448] on span "Postres" at bounding box center [572, 441] width 134 height 18
type input "8eb212d1-6e21-4220-a43e-eb37e4c46b14,5f1f444d-d2ae-4e2f-a36f-03a892eb7432,89db5…"
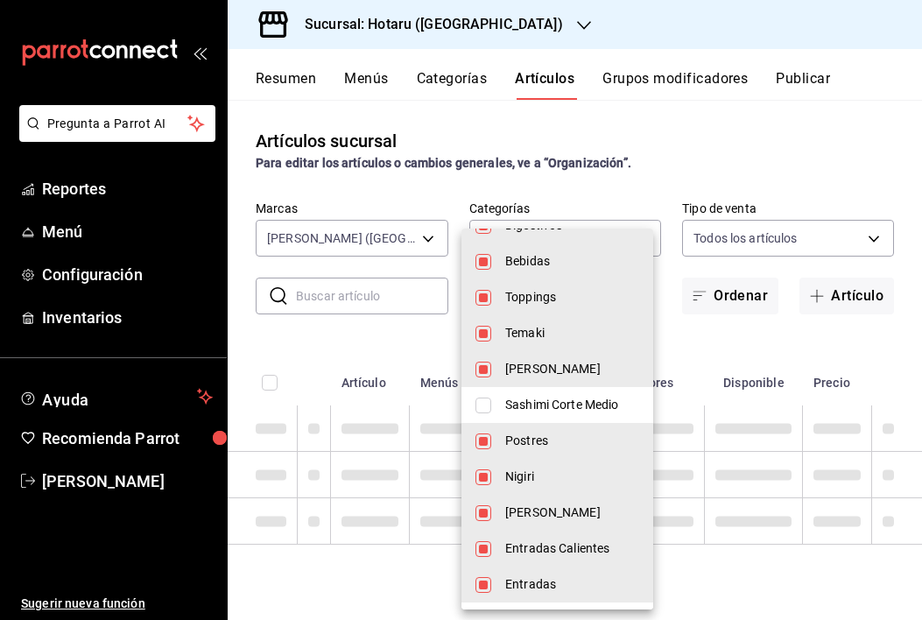
checkbox input "false"
click at [524, 477] on span "Nigiri" at bounding box center [572, 477] width 134 height 18
type input "8eb212d1-6e21-4220-a43e-eb37e4c46b14,5f1f444d-d2ae-4e2f-a36f-03a892eb7432,89db5…"
checkbox input "false"
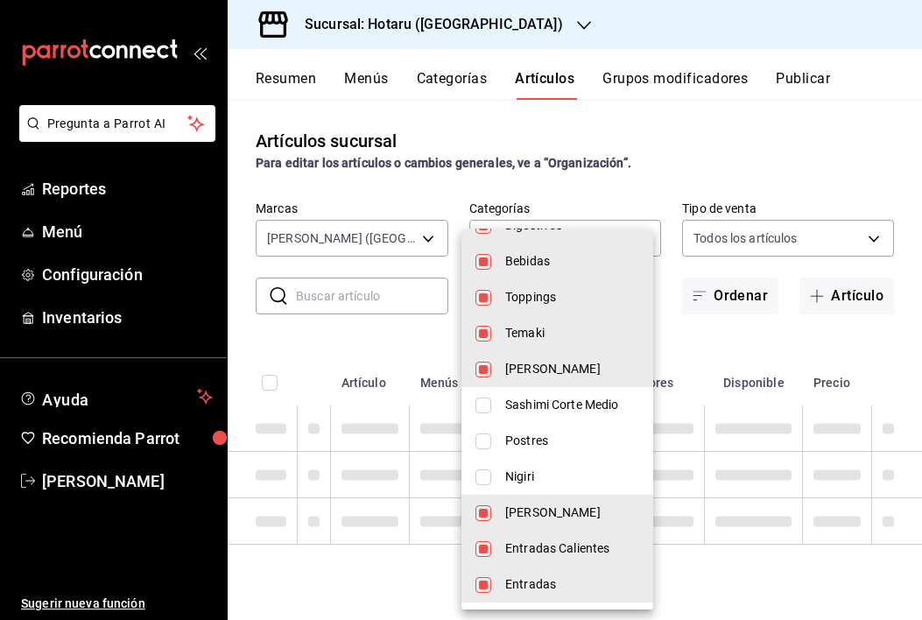
click at [525, 517] on span "Maki" at bounding box center [572, 513] width 134 height 18
type input "8eb212d1-6e21-4220-a43e-eb37e4c46b14,5f1f444d-d2ae-4e2f-a36f-03a892eb7432,89db5…"
checkbox input "false"
click at [526, 559] on li "Entradas Calientes" at bounding box center [558, 549] width 192 height 36
type input "8eb212d1-6e21-4220-a43e-eb37e4c46b14,5f1f444d-d2ae-4e2f-a36f-03a892eb7432,89db5…"
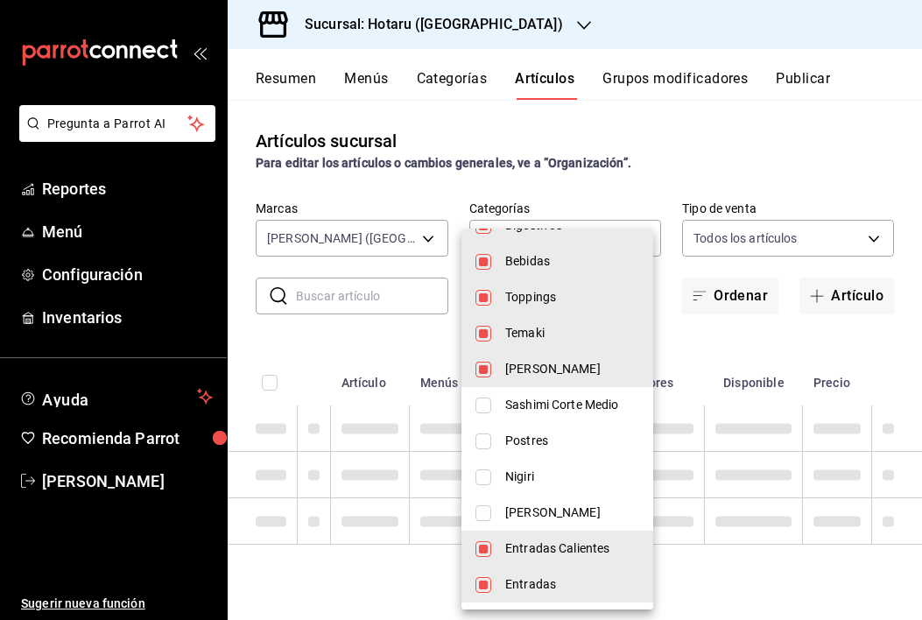
checkbox input "false"
click at [522, 590] on span "Entradas" at bounding box center [572, 584] width 134 height 18
type input "8eb212d1-6e21-4220-a43e-eb37e4c46b14,5f1f444d-d2ae-4e2f-a36f-03a892eb7432,89db5…"
checkbox input "false"
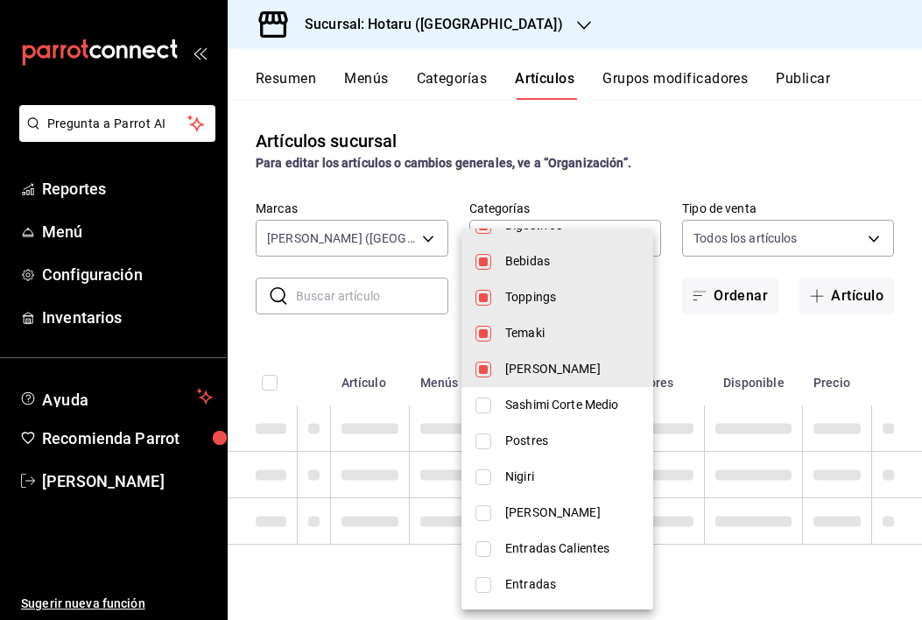
click at [529, 360] on span "Sashimi Hotaru" at bounding box center [572, 369] width 134 height 18
type input "8eb212d1-6e21-4220-a43e-eb37e4c46b14,5f1f444d-d2ae-4e2f-a36f-03a892eb7432,89db5…"
checkbox input "false"
click at [526, 325] on span "Temaki" at bounding box center [572, 333] width 134 height 18
type input "8eb212d1-6e21-4220-a43e-eb37e4c46b14,5f1f444d-d2ae-4e2f-a36f-03a892eb7432,89db5…"
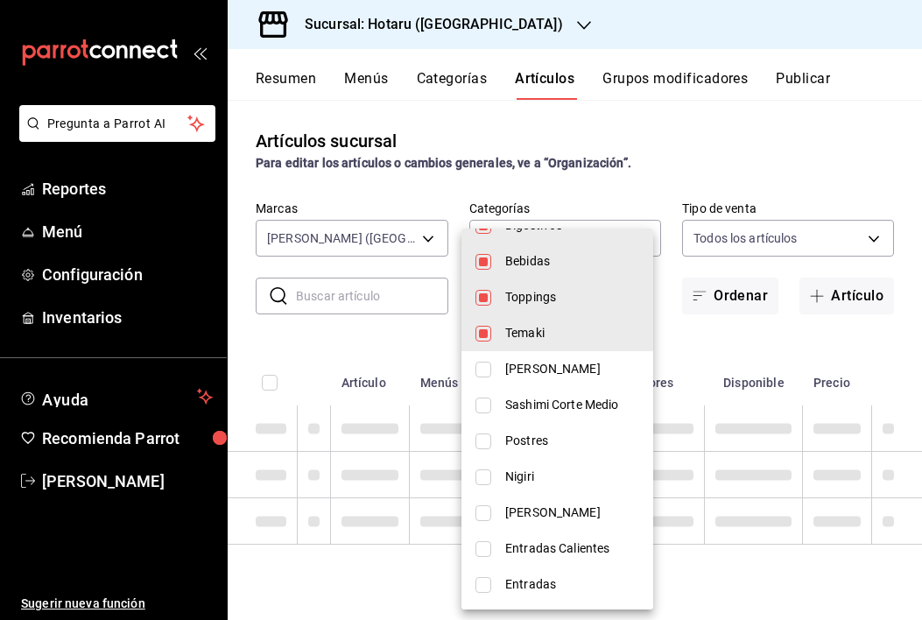
checkbox input "false"
click at [526, 283] on li "Toppings" at bounding box center [558, 297] width 192 height 36
type input "8eb212d1-6e21-4220-a43e-eb37e4c46b14,5f1f444d-d2ae-4e2f-a36f-03a892eb7432,89db5…"
checkbox input "false"
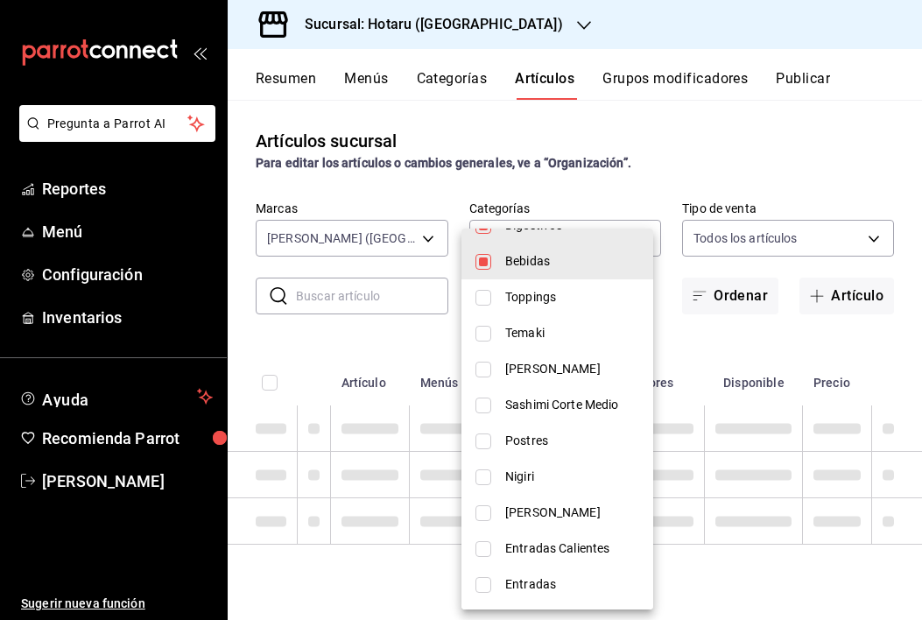
click at [526, 269] on span "Bebidas" at bounding box center [572, 261] width 134 height 18
type input "8eb212d1-6e21-4220-a43e-eb37e4c46b14,5f1f444d-d2ae-4e2f-a36f-03a892eb7432,89db5…"
checkbox input "false"
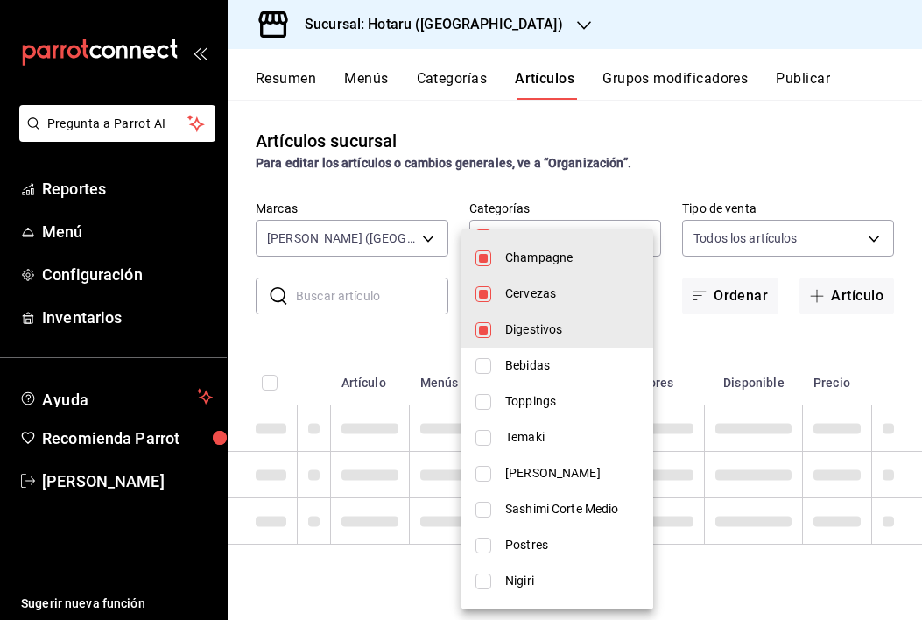
scroll to position [1481, 0]
drag, startPoint x: 528, startPoint y: 328, endPoint x: 528, endPoint y: 313, distance: 14.9
click at [528, 328] on span "Digestivos" at bounding box center [572, 331] width 134 height 18
type input "8eb212d1-6e21-4220-a43e-eb37e4c46b14,5f1f444d-d2ae-4e2f-a36f-03a892eb7432,89db5…"
checkbox input "false"
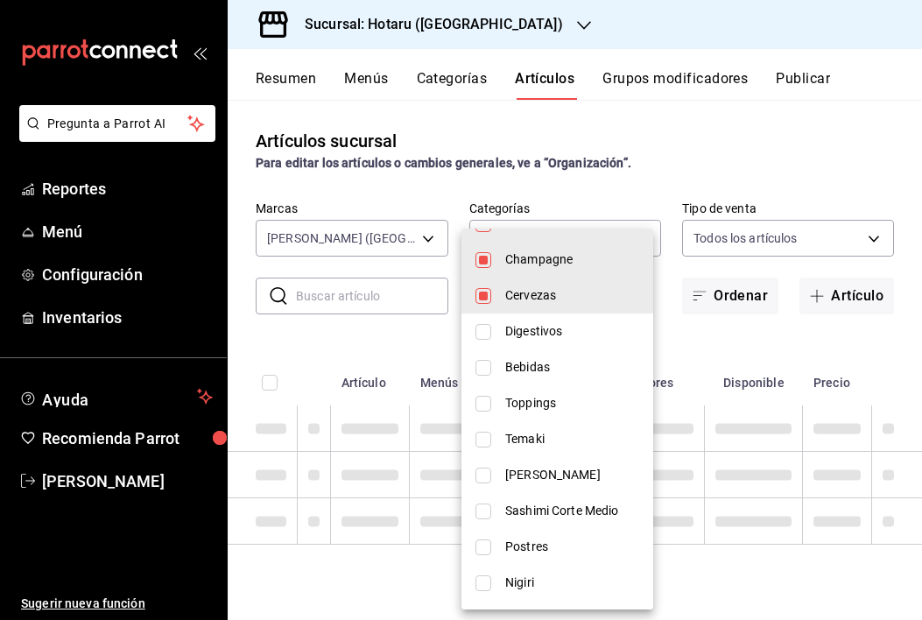
click at [528, 311] on li "Cervezas" at bounding box center [558, 296] width 192 height 36
type input "8eb212d1-6e21-4220-a43e-eb37e4c46b14,5f1f444d-d2ae-4e2f-a36f-03a892eb7432,89db5…"
checkbox input "false"
click at [530, 268] on span "Champagne" at bounding box center [572, 260] width 134 height 18
type input "8eb212d1-6e21-4220-a43e-eb37e4c46b14,5f1f444d-d2ae-4e2f-a36f-03a892eb7432,89db5…"
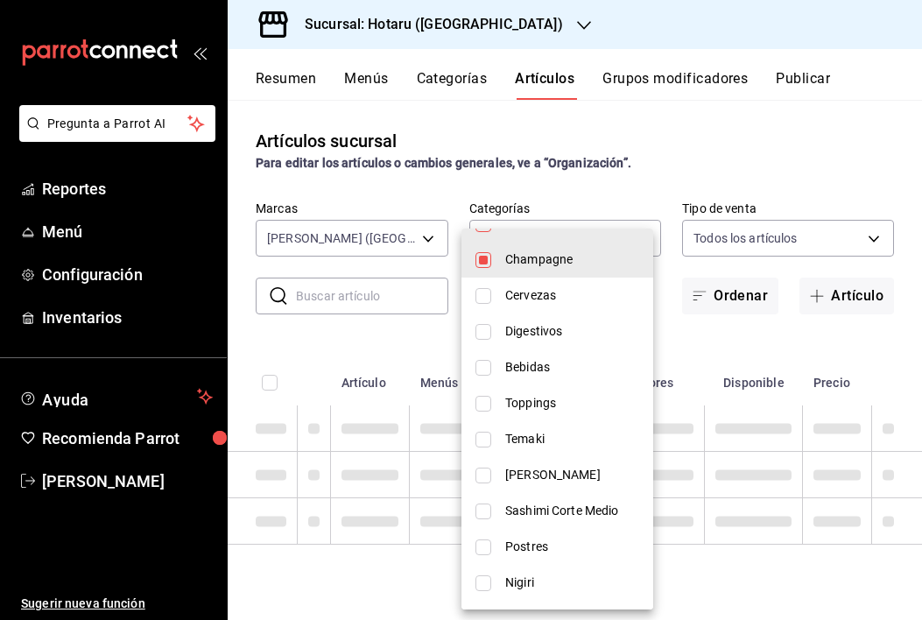
checkbox input "false"
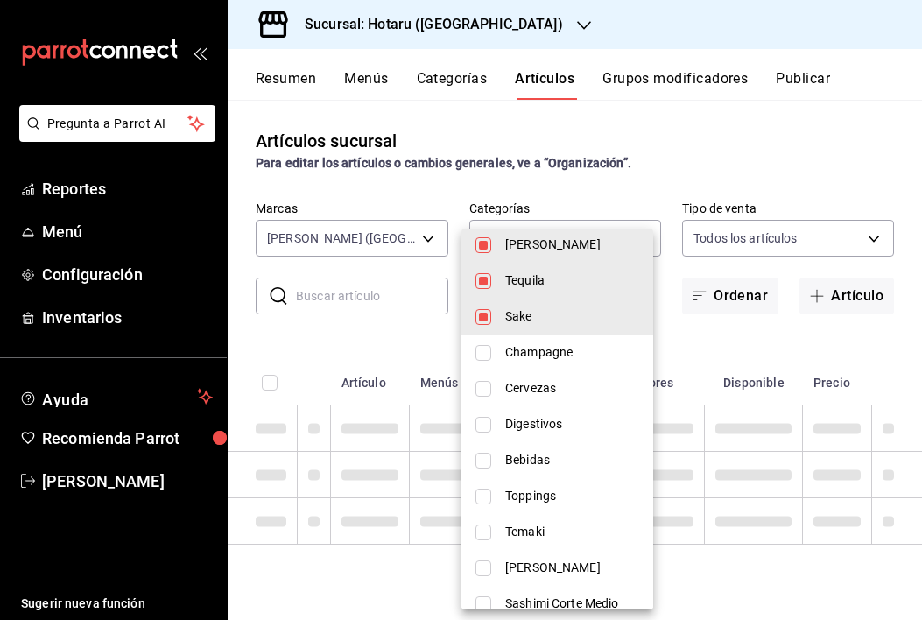
scroll to position [1390, 0]
click at [530, 318] on span "Sake" at bounding box center [572, 315] width 134 height 18
type input "8eb212d1-6e21-4220-a43e-eb37e4c46b14,5f1f444d-d2ae-4e2f-a36f-03a892eb7432,89db5…"
checkbox input "false"
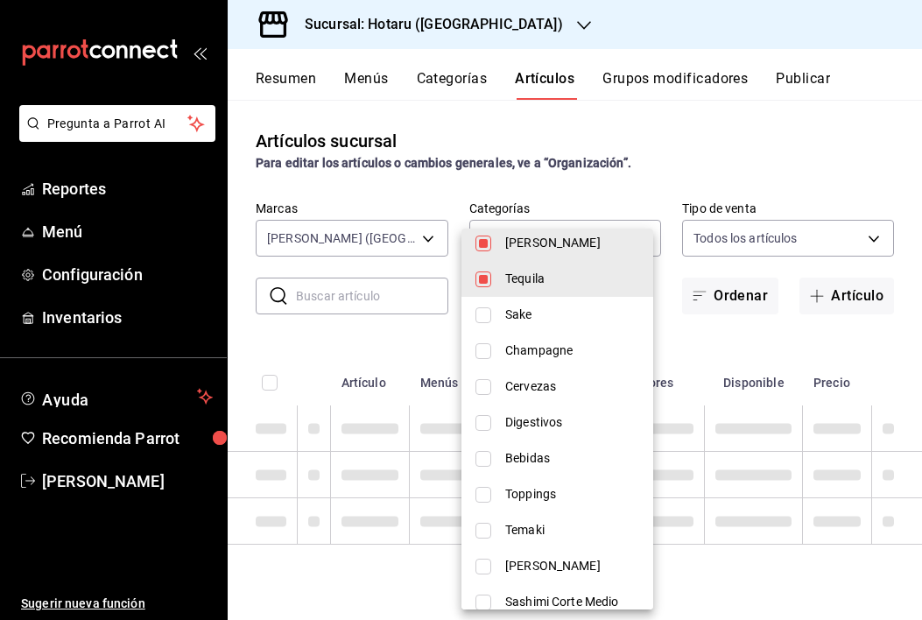
click at [530, 283] on span "Tequila" at bounding box center [572, 279] width 134 height 18
type input "8eb212d1-6e21-4220-a43e-eb37e4c46b14,5f1f444d-d2ae-4e2f-a36f-03a892eb7432,89db5…"
checkbox input "false"
click at [530, 245] on span "Vino Rosado" at bounding box center [572, 243] width 134 height 18
type input "8eb212d1-6e21-4220-a43e-eb37e4c46b14,5f1f444d-d2ae-4e2f-a36f-03a892eb7432,89db5…"
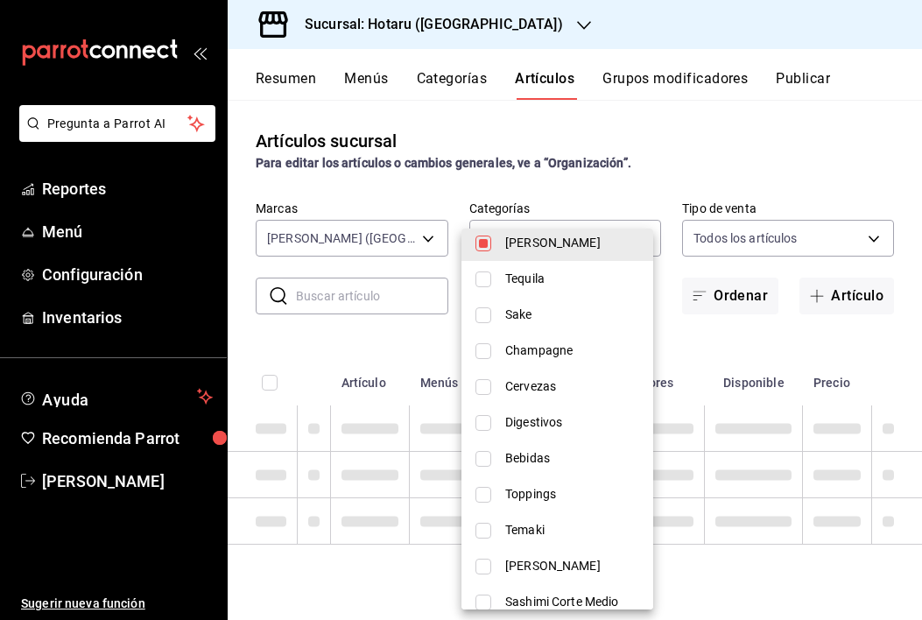
checkbox input "false"
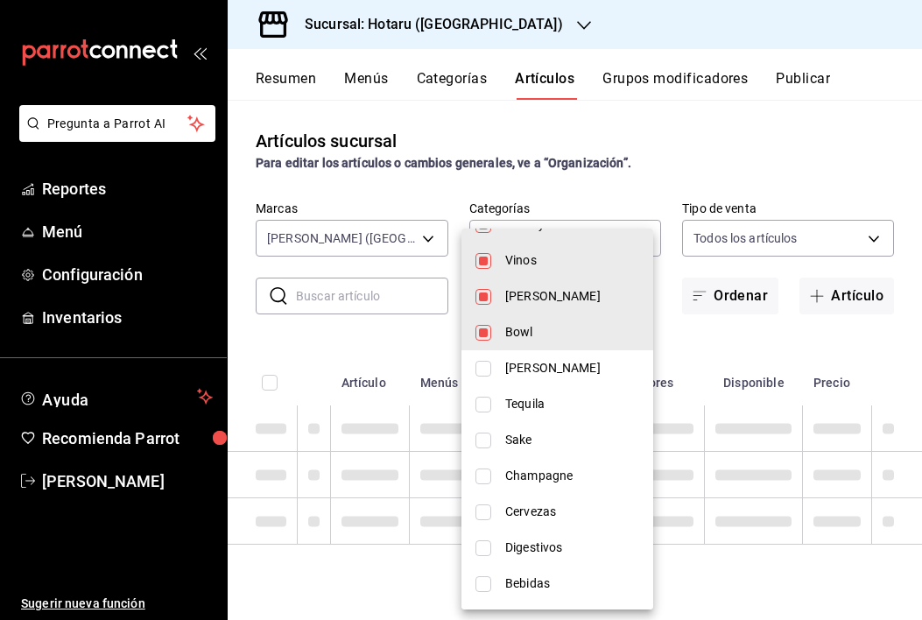
scroll to position [1263, 0]
click at [533, 362] on span "Vino Rosado" at bounding box center [572, 370] width 134 height 18
type input "8eb212d1-6e21-4220-a43e-eb37e4c46b14,5f1f444d-d2ae-4e2f-a36f-03a892eb7432,89db5…"
checkbox input "true"
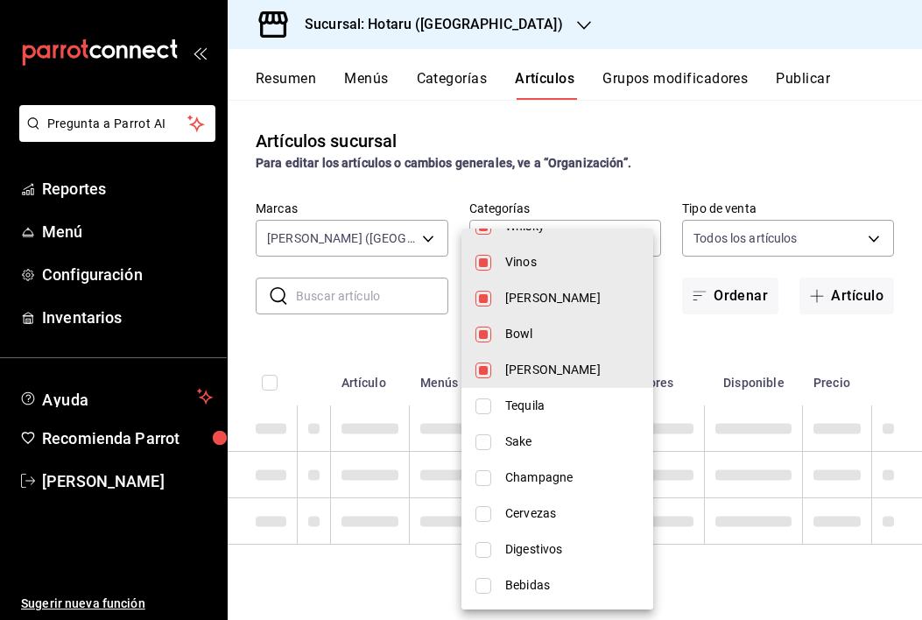
click at [532, 341] on span "Bowl" at bounding box center [572, 334] width 134 height 18
type input "8eb212d1-6e21-4220-a43e-eb37e4c46b14,5f1f444d-d2ae-4e2f-a36f-03a892eb7432,89db5…"
checkbox input "false"
click at [532, 365] on span "Vino Rosado" at bounding box center [572, 370] width 134 height 18
type input "8eb212d1-6e21-4220-a43e-eb37e4c46b14,5f1f444d-d2ae-4e2f-a36f-03a892eb7432,89db5…"
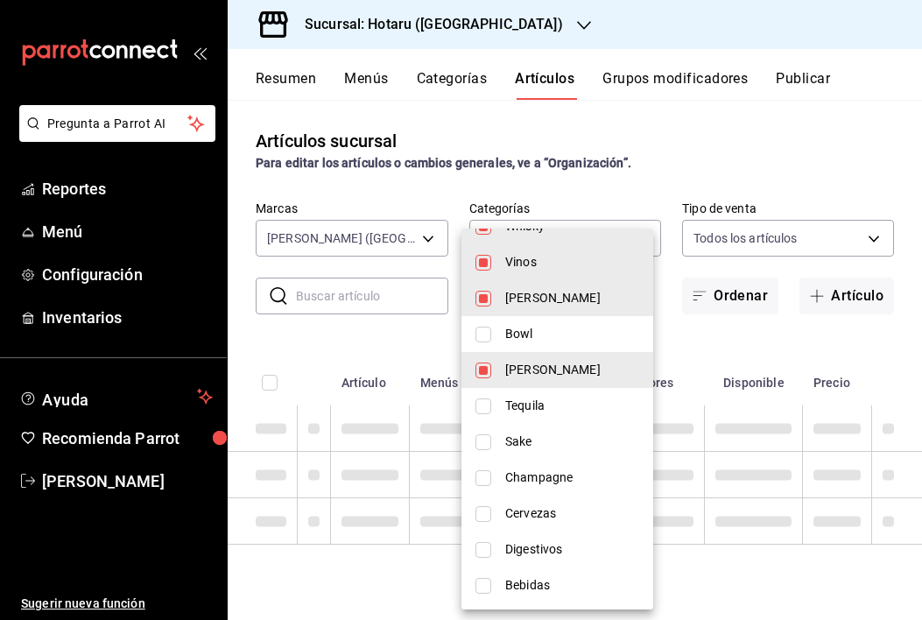
checkbox input "false"
click at [535, 298] on span "Vino Tinto" at bounding box center [572, 298] width 134 height 18
type input "8eb212d1-6e21-4220-a43e-eb37e4c46b14,5f1f444d-d2ae-4e2f-a36f-03a892eb7432,89db5…"
checkbox input "false"
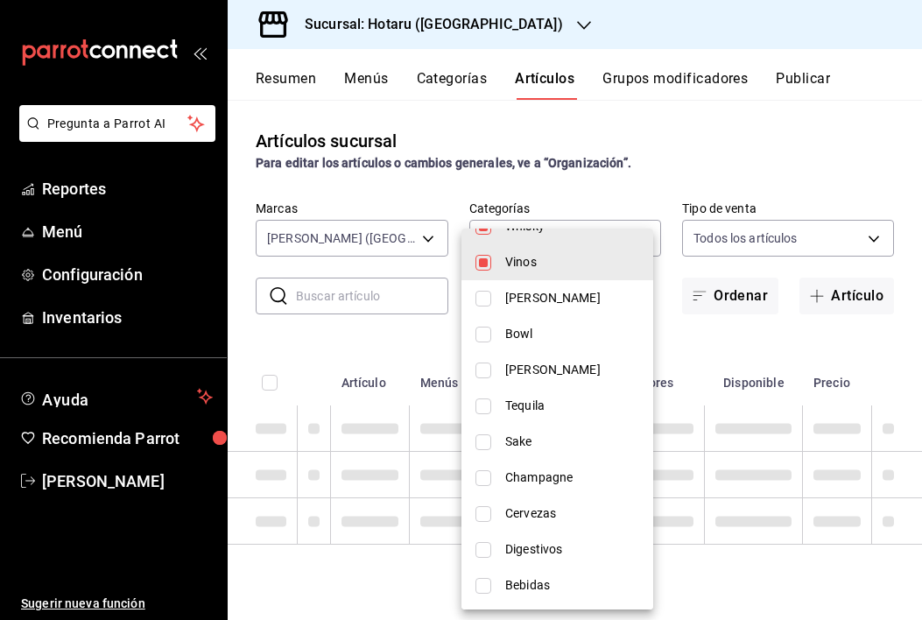
click at [533, 268] on span "Vinos" at bounding box center [572, 262] width 134 height 18
type input "8eb212d1-6e21-4220-a43e-eb37e4c46b14,5f1f444d-d2ae-4e2f-a36f-03a892eb7432,89db5…"
checkbox input "false"
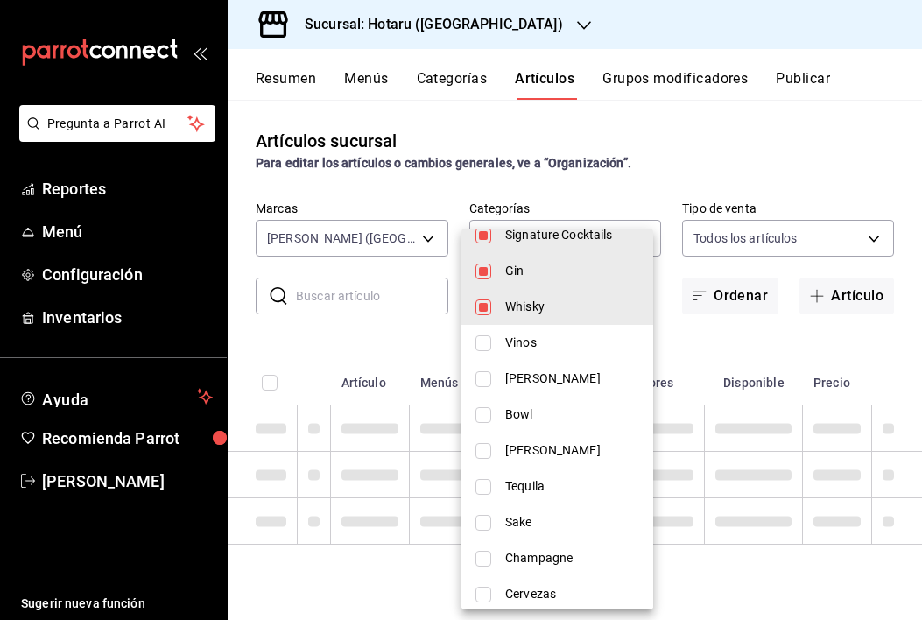
scroll to position [1182, 0]
click at [533, 304] on span "Whisky" at bounding box center [572, 307] width 134 height 18
type input "8eb212d1-6e21-4220-a43e-eb37e4c46b14,5f1f444d-d2ae-4e2f-a36f-03a892eb7432,89db5…"
checkbox input "false"
click at [532, 273] on span "Gin" at bounding box center [572, 271] width 134 height 18
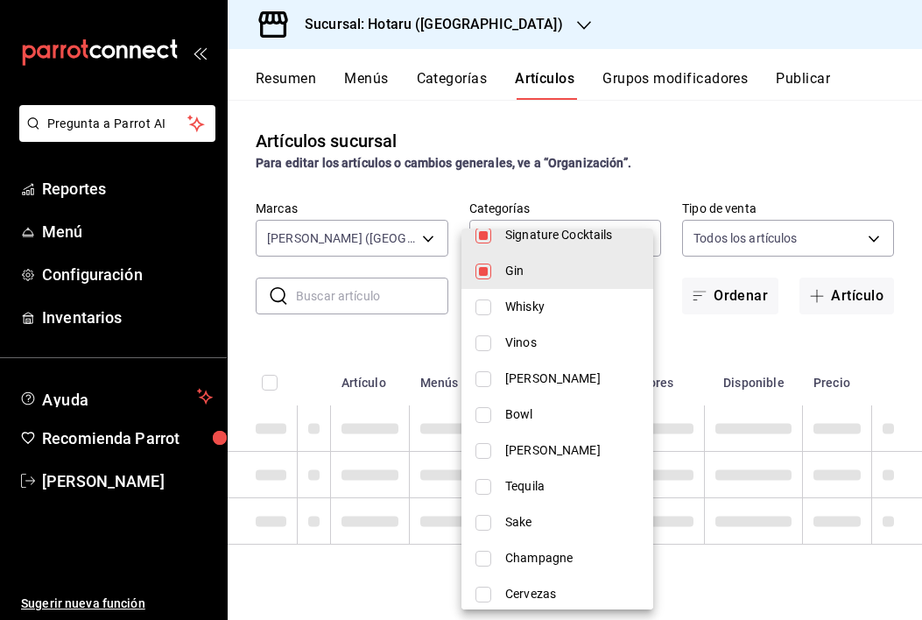
type input "8eb212d1-6e21-4220-a43e-eb37e4c46b14,5f1f444d-d2ae-4e2f-a36f-03a892eb7432,89db5…"
checkbox input "false"
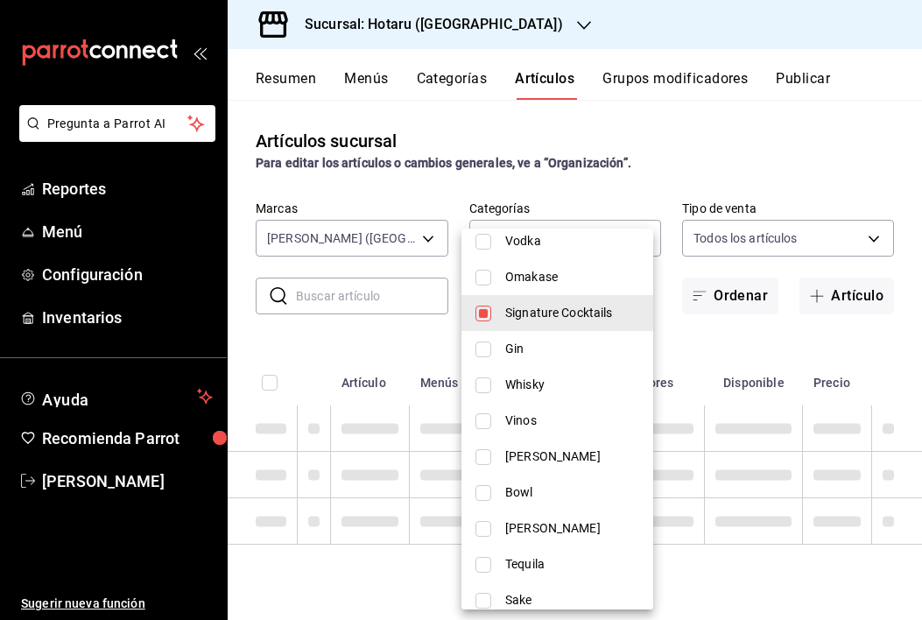
click at [532, 305] on span "Signature Cocktails" at bounding box center [572, 313] width 134 height 18
type input "8eb212d1-6e21-4220-a43e-eb37e4c46b14,5f1f444d-d2ae-4e2f-a36f-03a892eb7432"
checkbox input "false"
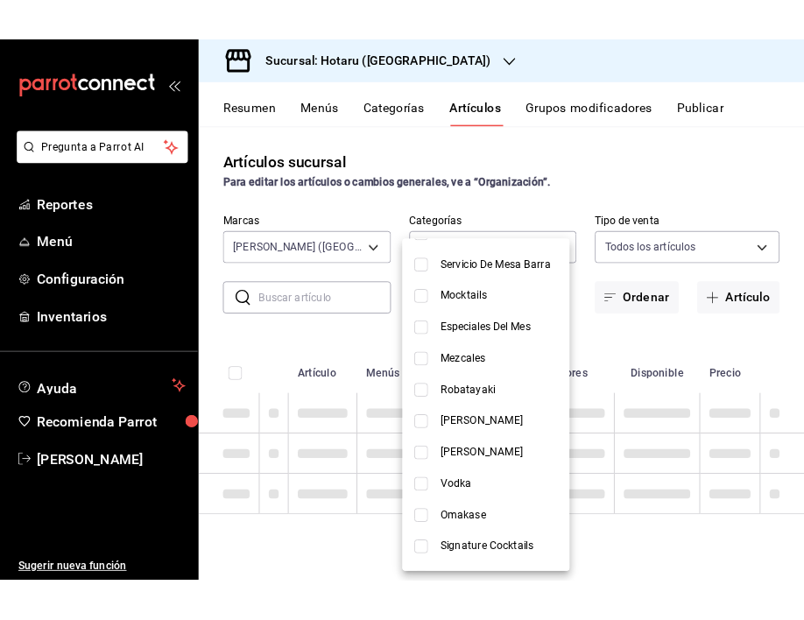
scroll to position [1587, 0]
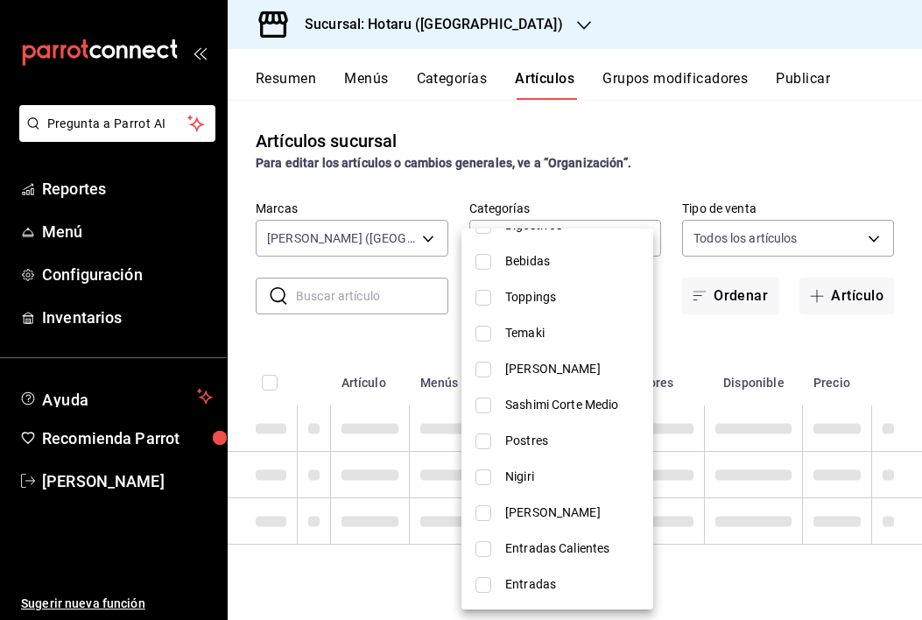
click at [772, 349] on div at bounding box center [461, 310] width 922 height 620
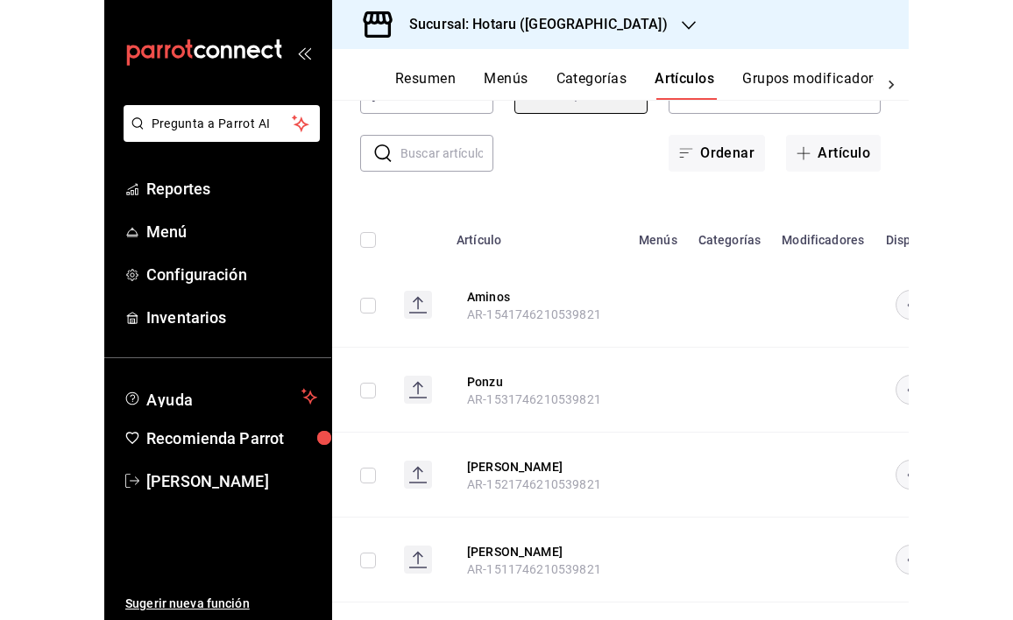
scroll to position [93, 0]
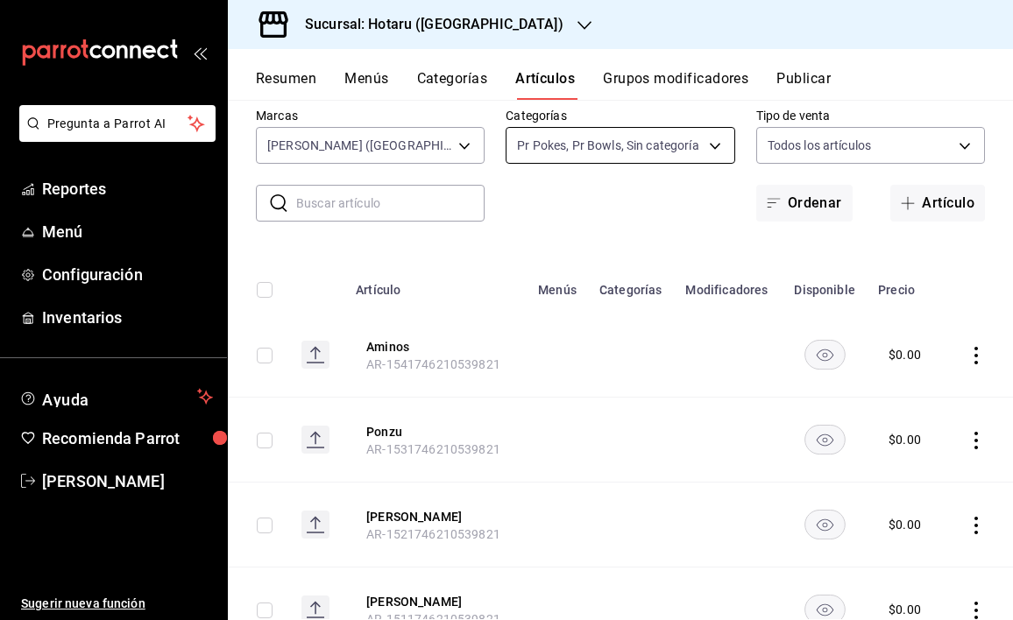
click at [705, 151] on body "Pregunta a Parrot AI Reportes Menú Configuración Inventarios Ayuda Recomienda P…" at bounding box center [506, 310] width 1013 height 620
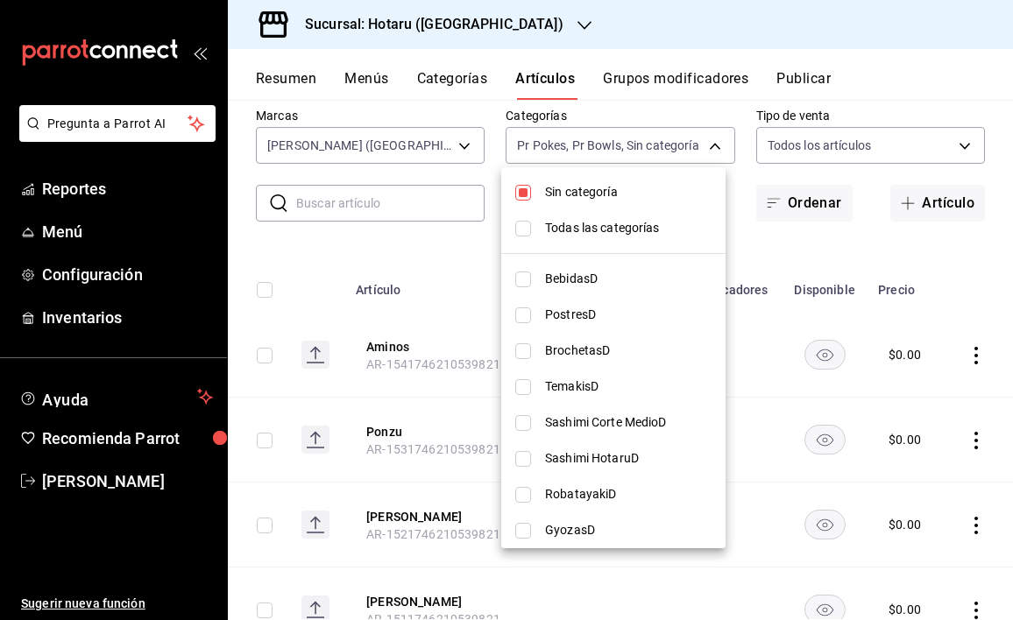
click at [617, 202] on li "Sin categoría" at bounding box center [613, 192] width 224 height 36
checkbox input "false"
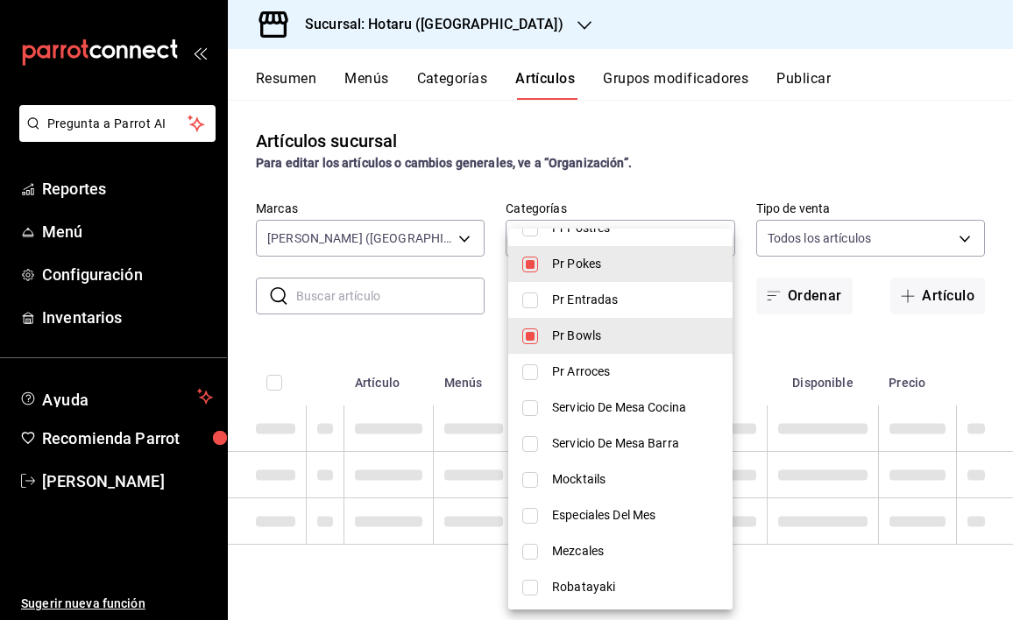
scroll to position [652, 0]
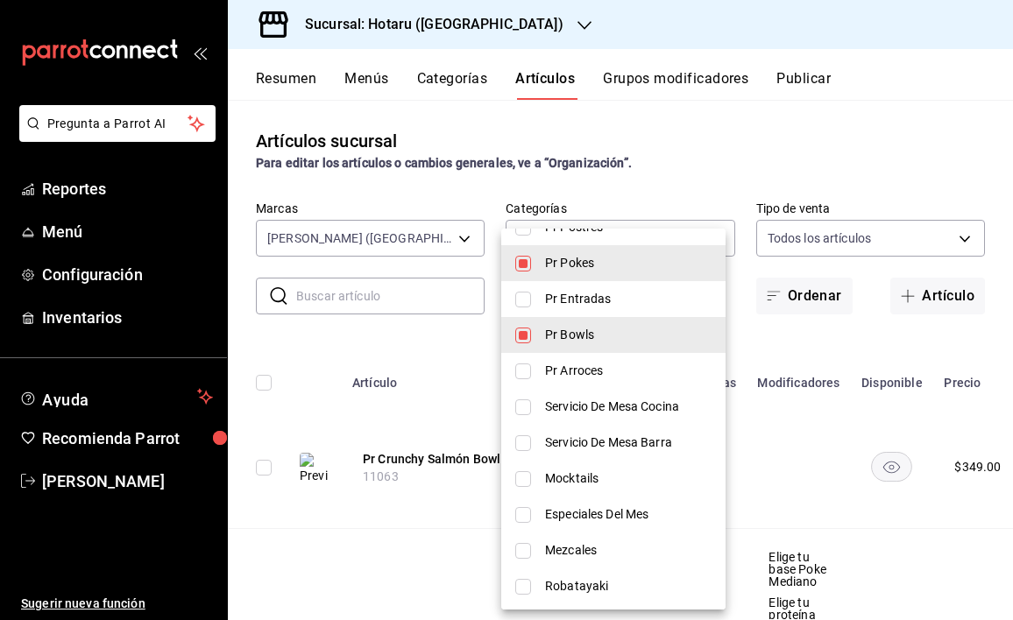
click at [848, 338] on div at bounding box center [506, 310] width 1013 height 620
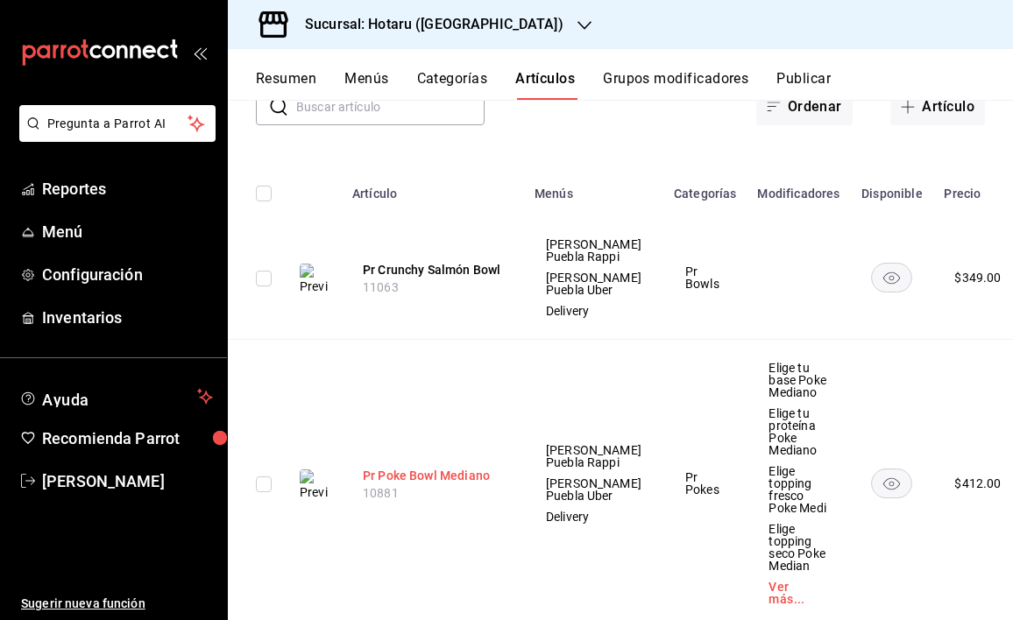
scroll to position [191, 0]
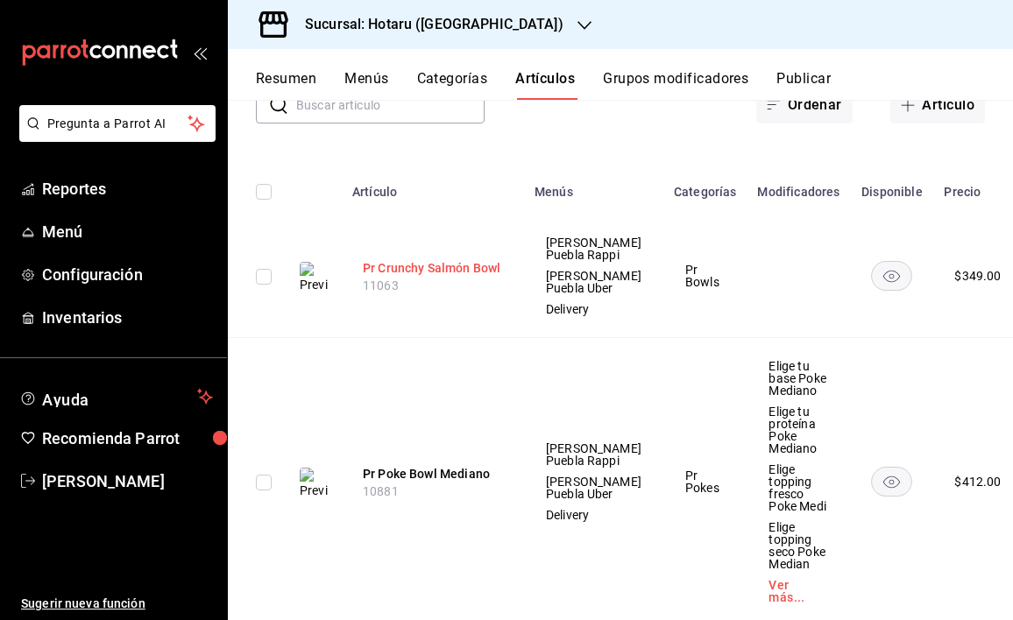
click at [459, 277] on button "Pr Crunchy Salmón Bowl" at bounding box center [433, 268] width 140 height 18
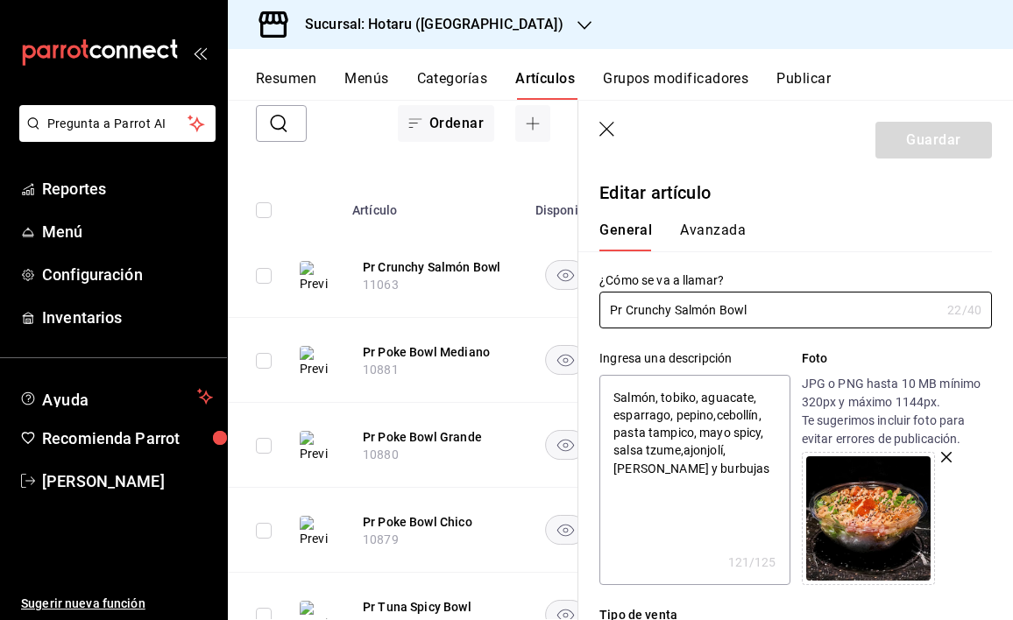
type textarea "x"
click at [724, 469] on textarea "Salmón, tobiko, aguacate, esparrago, pepino,cebollín, pasta tampico, mayo spicy…" at bounding box center [694, 480] width 190 height 210
drag, startPoint x: 722, startPoint y: 468, endPoint x: 667, endPoint y: 467, distance: 54.3
click at [667, 467] on textarea "Salmón, tobiko, aguacate, esparrago, pepino,cebollín, pasta tampico, mayo spicy…" at bounding box center [694, 480] width 190 height 210
type textarea "Salmón, tobiko, aguacate, esparrago, pepino,cebollín, pasta tampico, mayo spicy…"
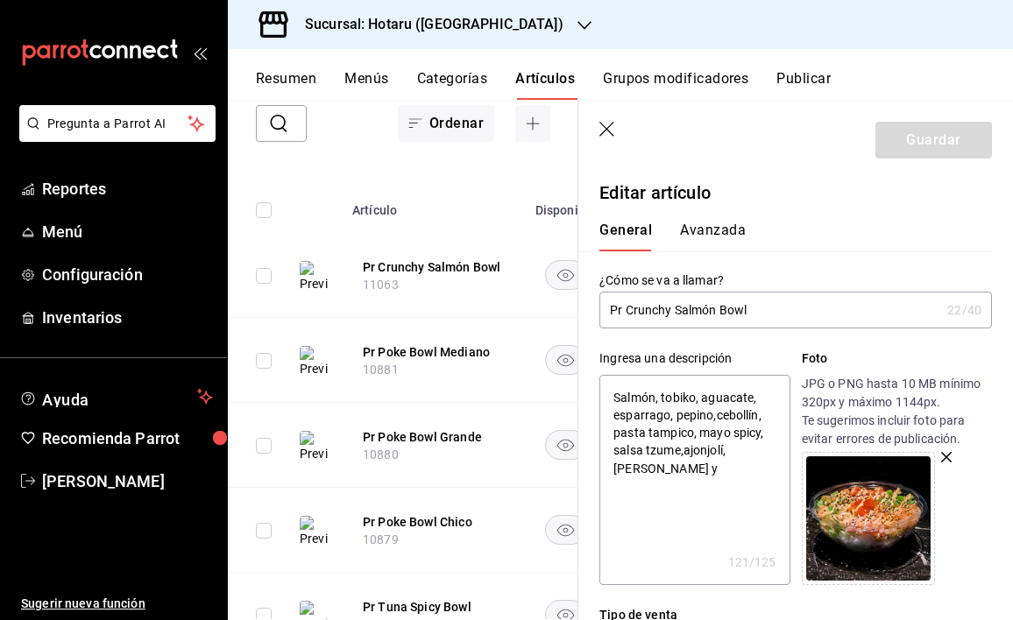
type textarea "x"
type textarea "Salmón, tobiko, aguacate, esparrago, pepino,cebollín, pasta tampico, mayo spicy…"
type textarea "x"
type textarea "Salmón, tobiko, aguacate, esparrago, pepino,cebollín, pasta tampico, mayo spicy…"
type textarea "x"
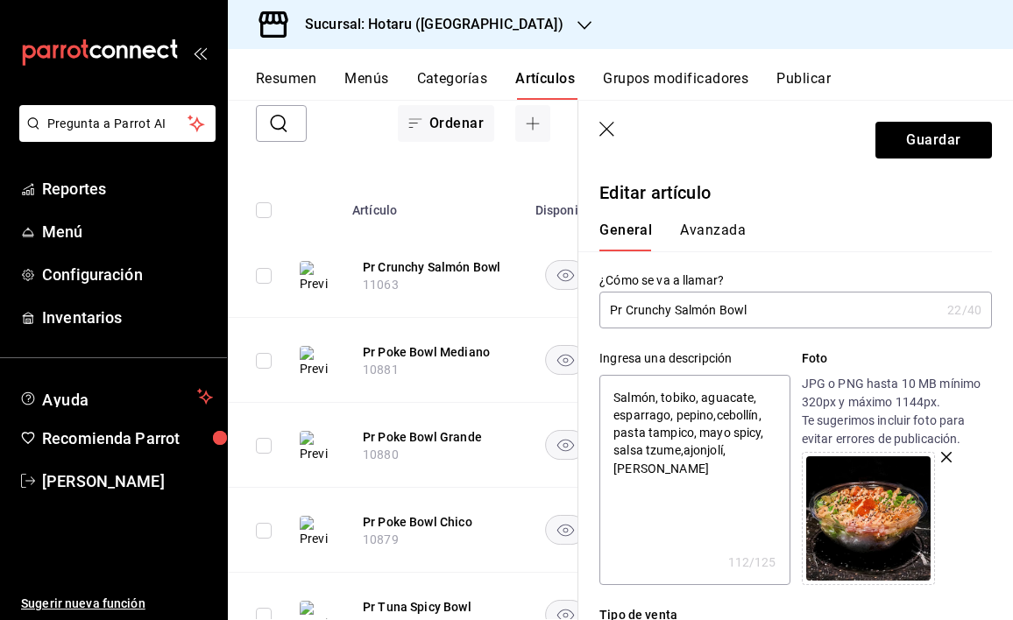
type textarea "Salmón, tobiko, aguacate, esparrago, pepino,cebollín, pasta tampico, mayo spicy…"
type textarea "x"
type textarea "Salmón, tobiko, aguacate, esparrago, pepino,cebollín, pasta tampico, mayo spicy…"
type textarea "x"
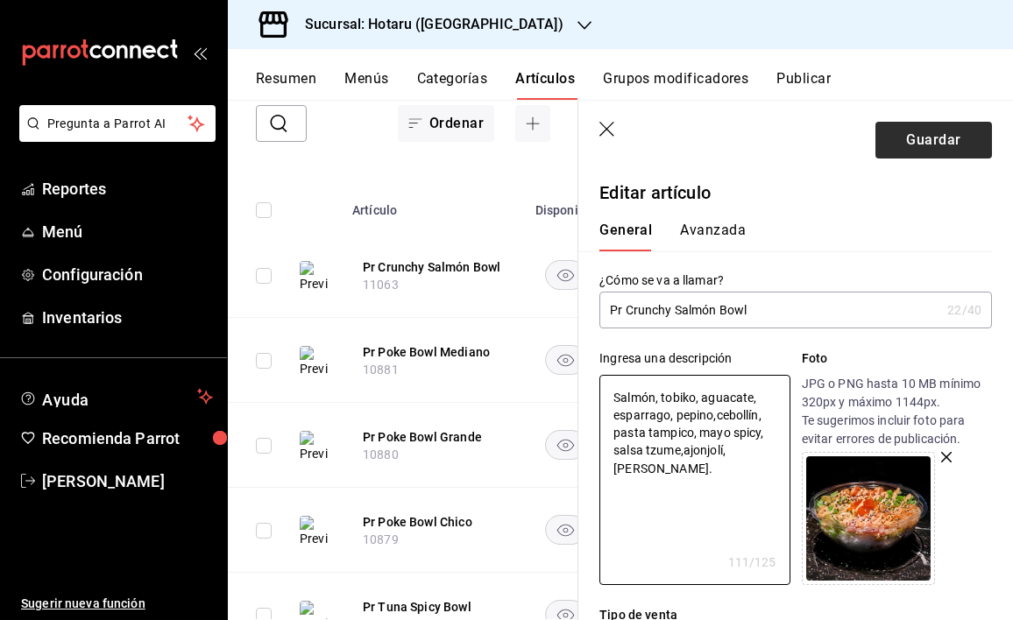
type textarea "Salmón, tobiko, aguacate, esparrago, pepino,cebollín, pasta tampico, mayo spicy…"
type textarea "x"
type textarea "Salmón, tobiko, aguacate, esparrago, pepino,cebollín, pasta tampico, mayo spicy…"
type textarea "x"
type textarea "Salmón, tobiko, aguacate, esparrago, pepino,cebollín, pasta tampico, mayo spicy…"
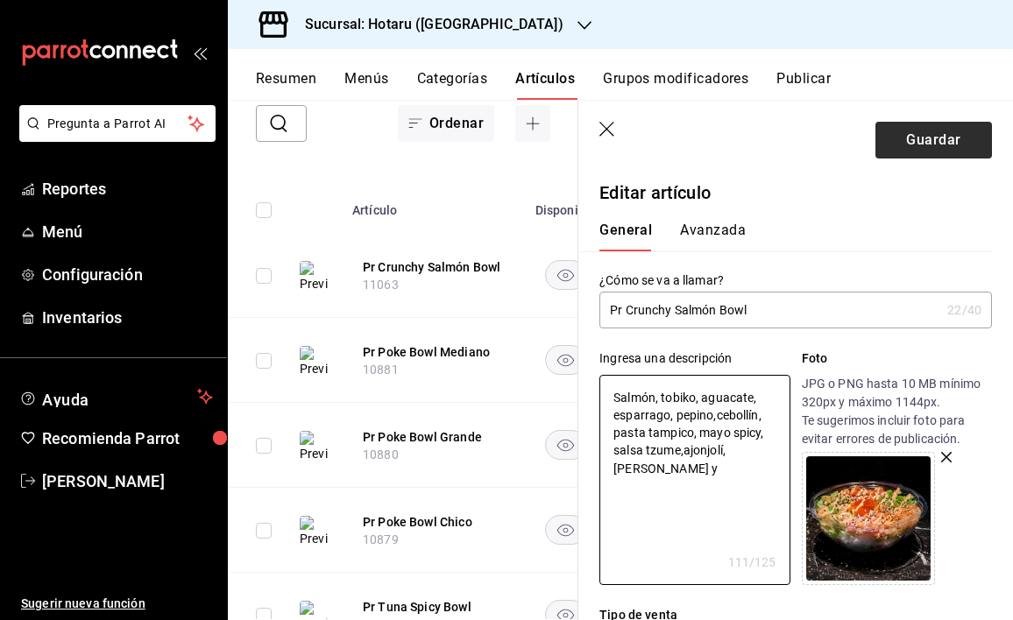
type textarea "x"
type textarea "Salmón, tobiko, aguacate, esparrago, pepino,cebollín, pasta tampico, mayo spicy…"
type textarea "x"
type textarea "Salmón, tobiko, aguacate, esparrago, pepino,cebollín, pasta tampico, mayo spicy…"
type textarea "x"
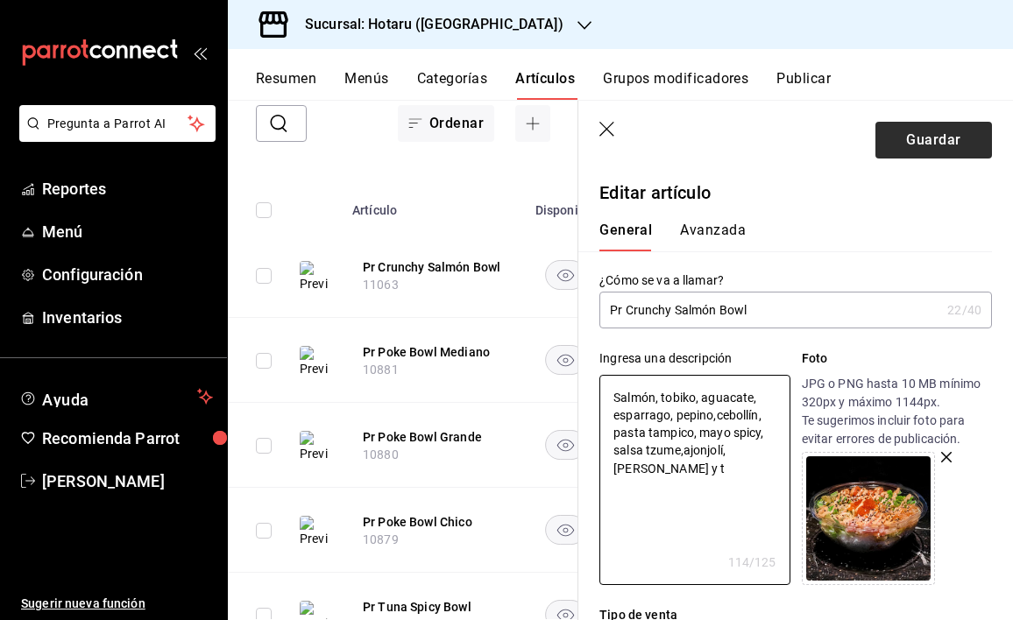
type textarea "Salmón, tobiko, aguacate, esparrago, pepino,cebollín, pasta tampico, mayo spicy…"
type textarea "x"
type textarea "Salmón, tobiko, aguacate, esparrago, pepino,cebollín, pasta tampico, mayo spicy…"
type textarea "x"
type textarea "Salmón, tobiko, aguacate, esparrago, pepino,cebollín, pasta tampico, mayo spicy…"
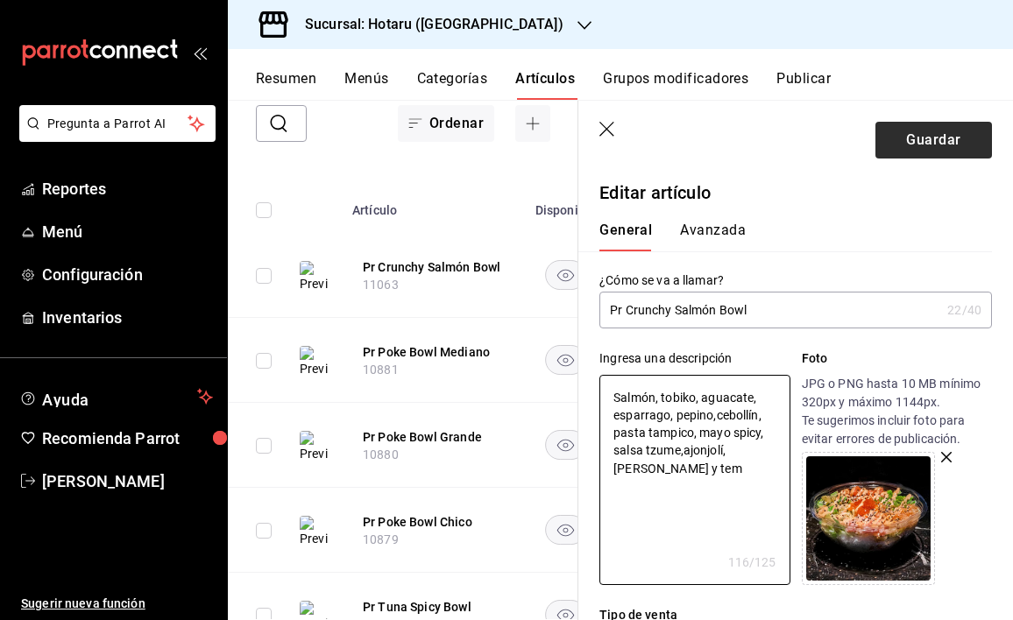
type textarea "x"
type textarea "Salmón, tobiko, aguacate, esparrago, pepino,cebollín, pasta tampico, mayo spicy…"
type textarea "x"
type textarea "Salmón, tobiko, aguacate, esparrago, pepino,cebollín, pasta tampico, mayo spicy…"
type textarea "x"
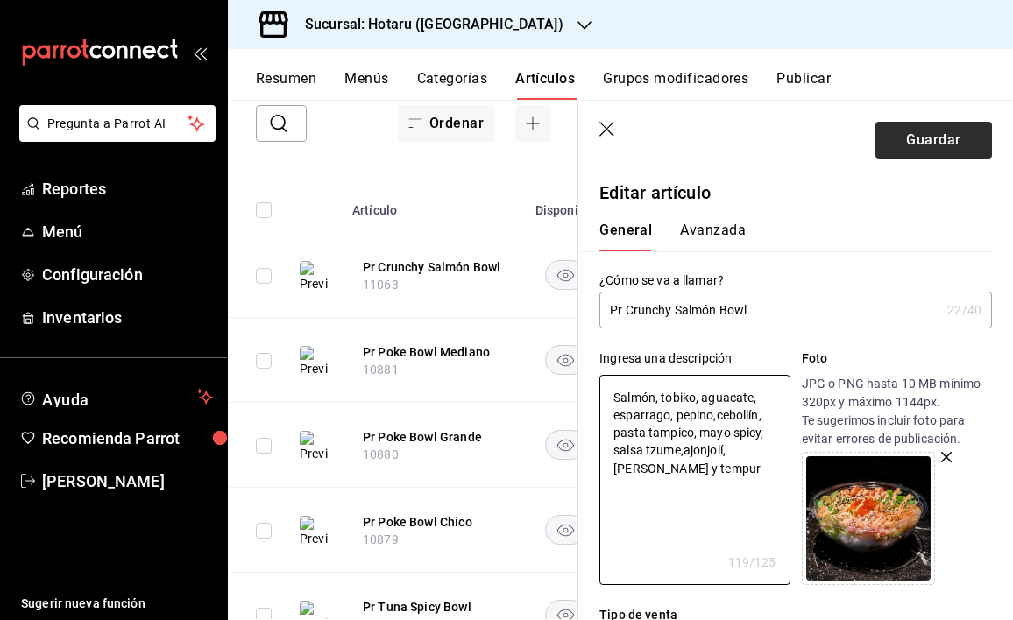
type textarea "Salmón, tobiko, aguacate, esparrago, pepino,cebollín, pasta tampico, mayo spicy…"
type textarea "x"
type textarea "Salmón, tobiko, aguacate, esparrago, pepino,cebollín, pasta tampico, mayo spicy…"
type textarea "x"
type textarea "Salmón, tobiko, aguacate, esparrago, pepino,cebollín, pasta tampico, mayo spicy…"
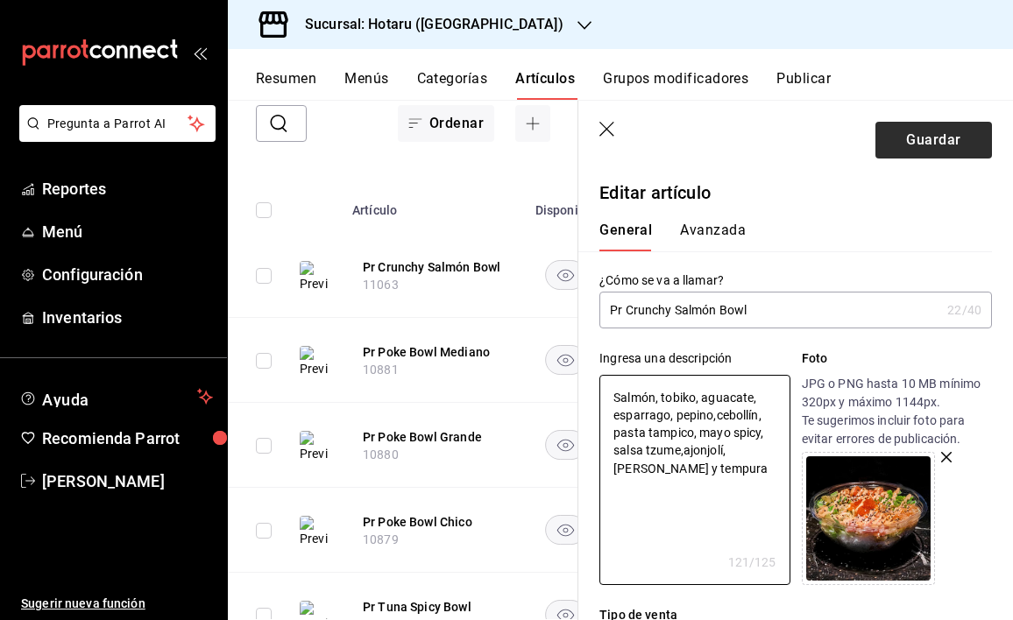
type textarea "x"
type textarea "Salmón, tobiko, aguacate, esparrago, pepino,cebollín, pasta tampico, mayo spicy…"
type textarea "x"
type textarea "Salmón, tobiko, aguacate, esparrago, pepino,cebollín, pasta tampico, mayo spicy…"
click at [928, 145] on button "Guardar" at bounding box center [933, 140] width 116 height 37
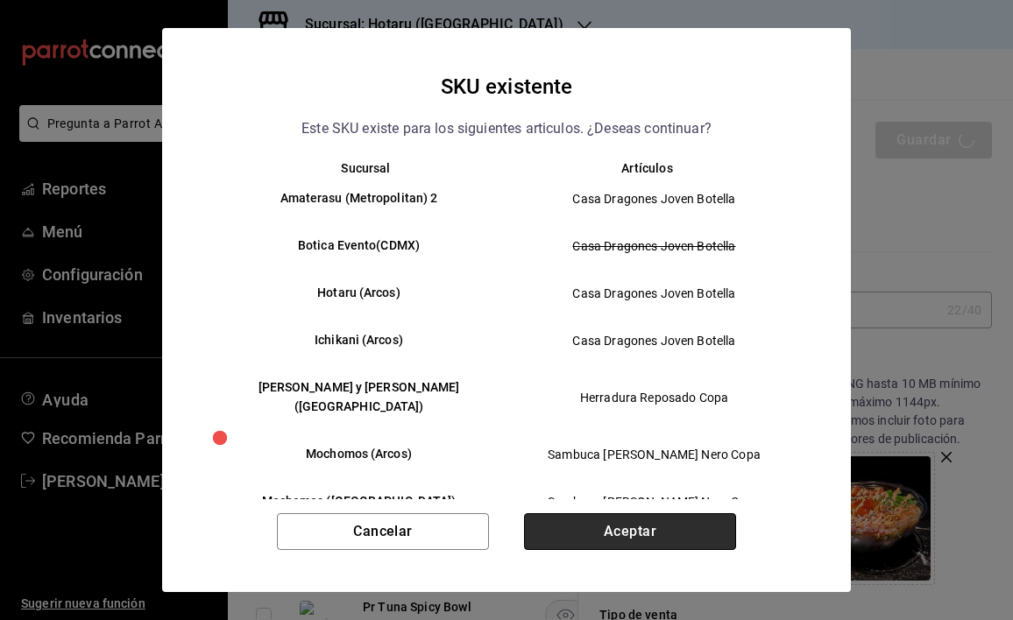
click at [619, 543] on button "Aceptar" at bounding box center [630, 531] width 212 height 37
type textarea "x"
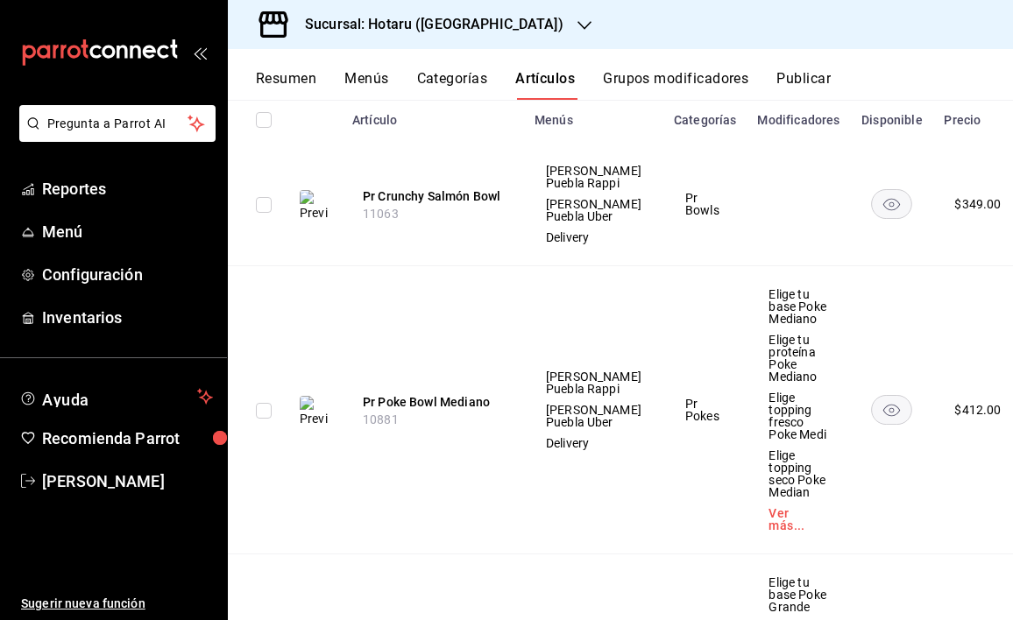
scroll to position [258, 0]
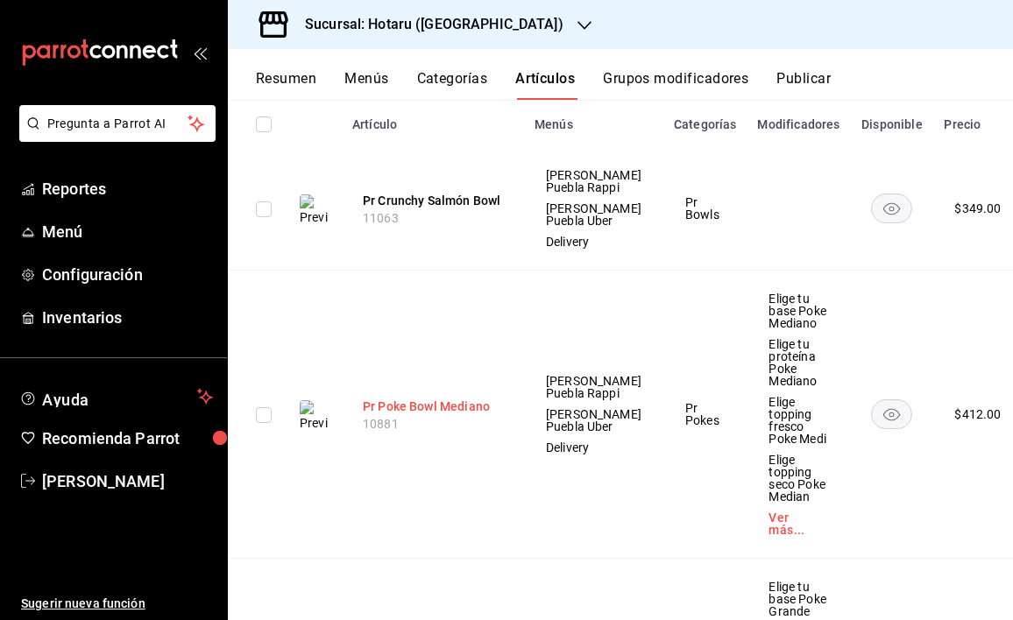
click at [449, 415] on button "Pr Poke Bowl Mediano" at bounding box center [433, 407] width 140 height 18
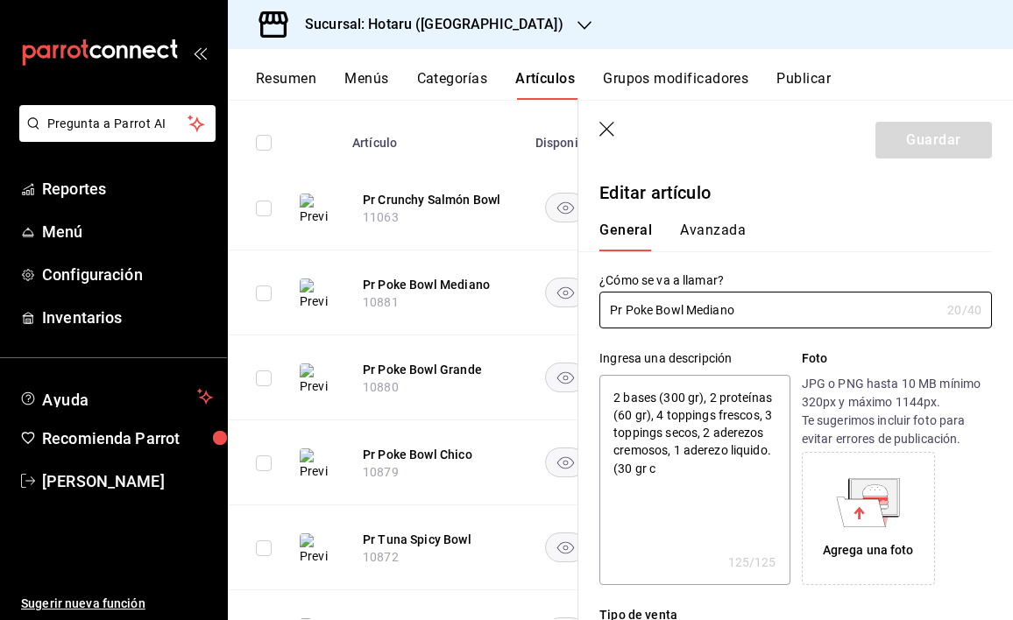
type textarea "x"
type input "$412.00"
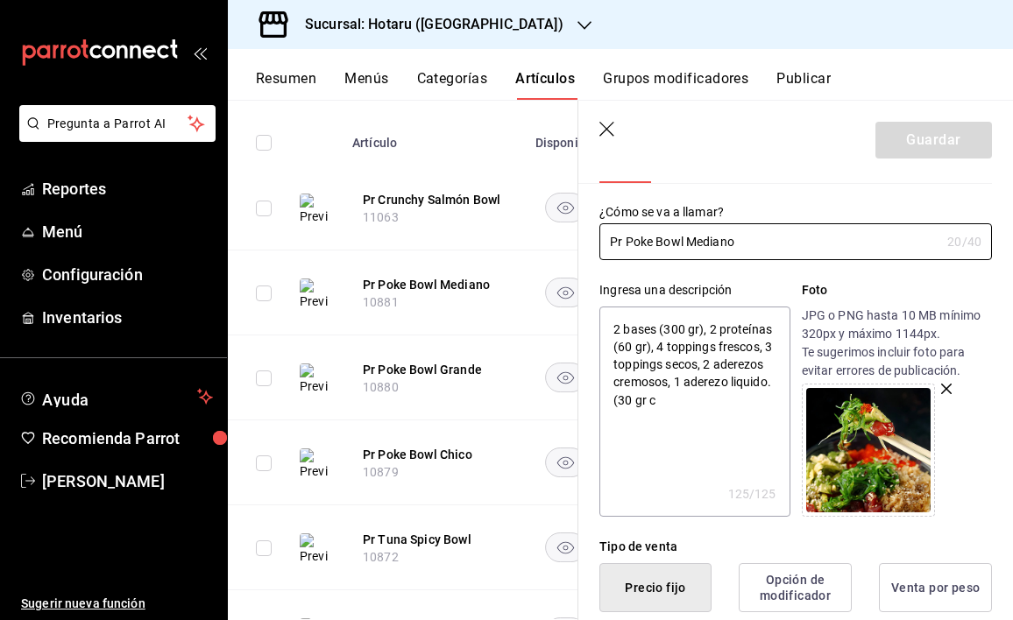
scroll to position [70, 0]
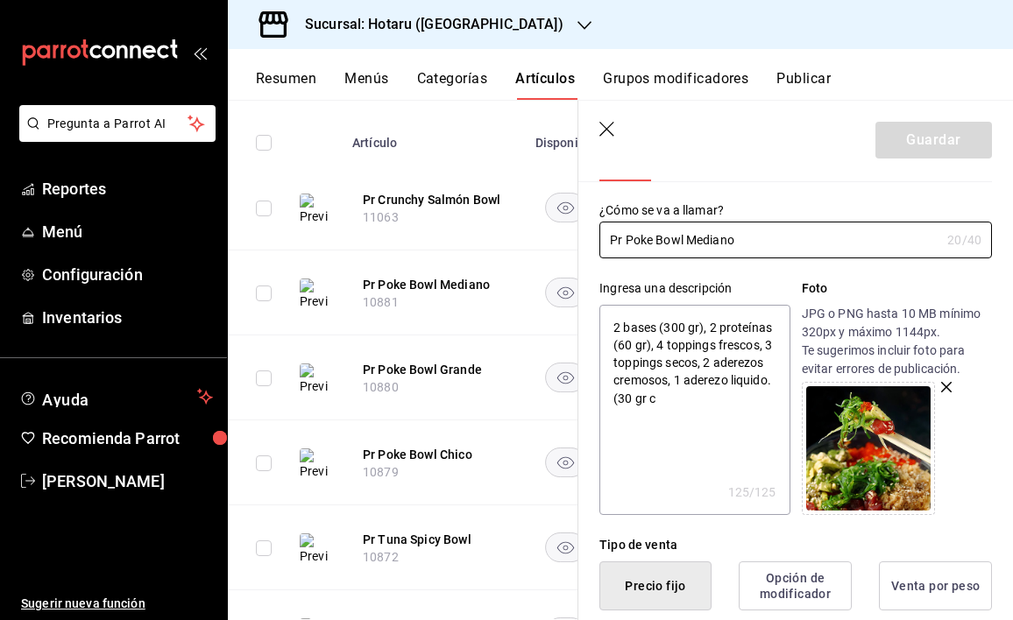
type textarea "x"
drag, startPoint x: 709, startPoint y: 420, endPoint x: 660, endPoint y: 418, distance: 49.1
click at [660, 418] on textarea "2 bases (300 gr), 2 proteínas (60 gr), 4 toppings frescos, 3 toppings secos, 2 …" at bounding box center [694, 410] width 190 height 210
type textarea "2 bases (300 gr), 2 proteínas (60 gr), 4 toppings frescos, 3 toppings secos, 2 …"
type textarea "x"
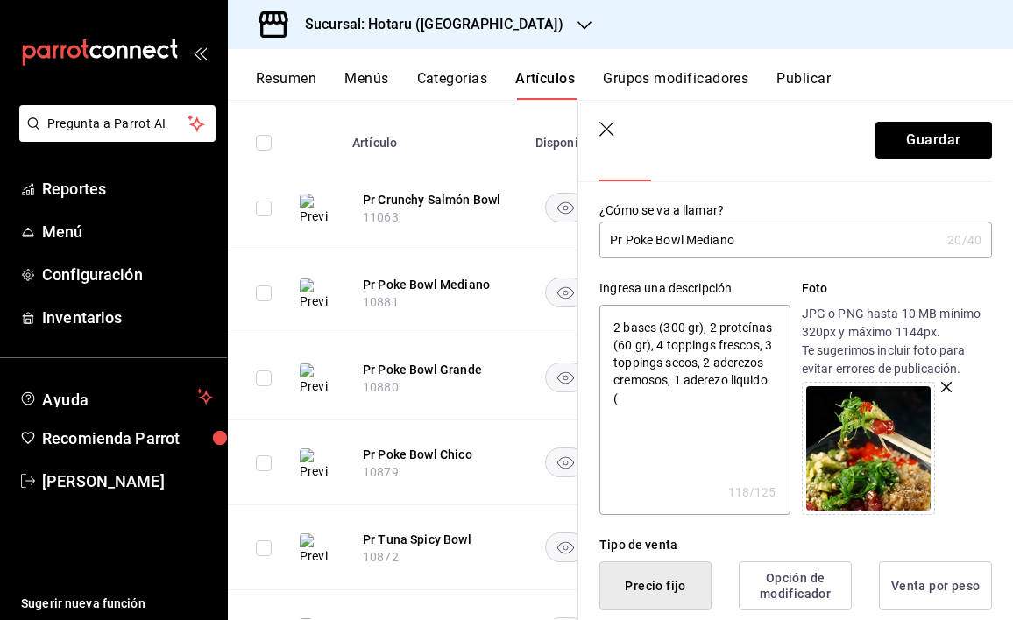
type textarea "2 bases (300 gr), 2 proteínas (60 gr), 4 toppings frescos, 3 toppings secos, 2 …"
type textarea "x"
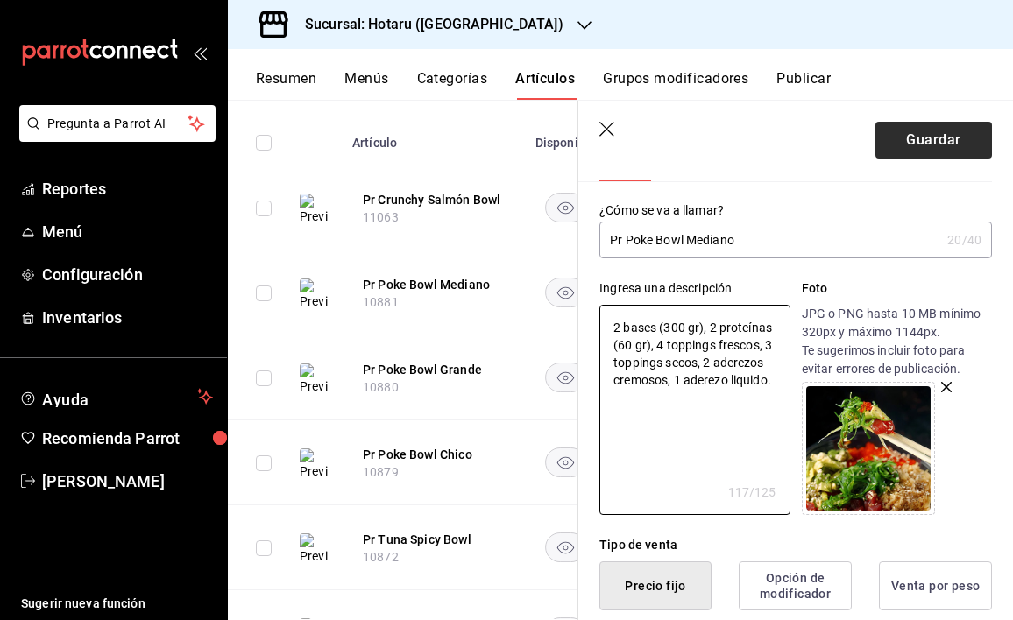
type textarea "2 bases (300 gr), 2 proteínas (60 gr), 4 toppings frescos, 3 toppings secos, 2 …"
click at [933, 142] on button "Guardar" at bounding box center [933, 140] width 116 height 37
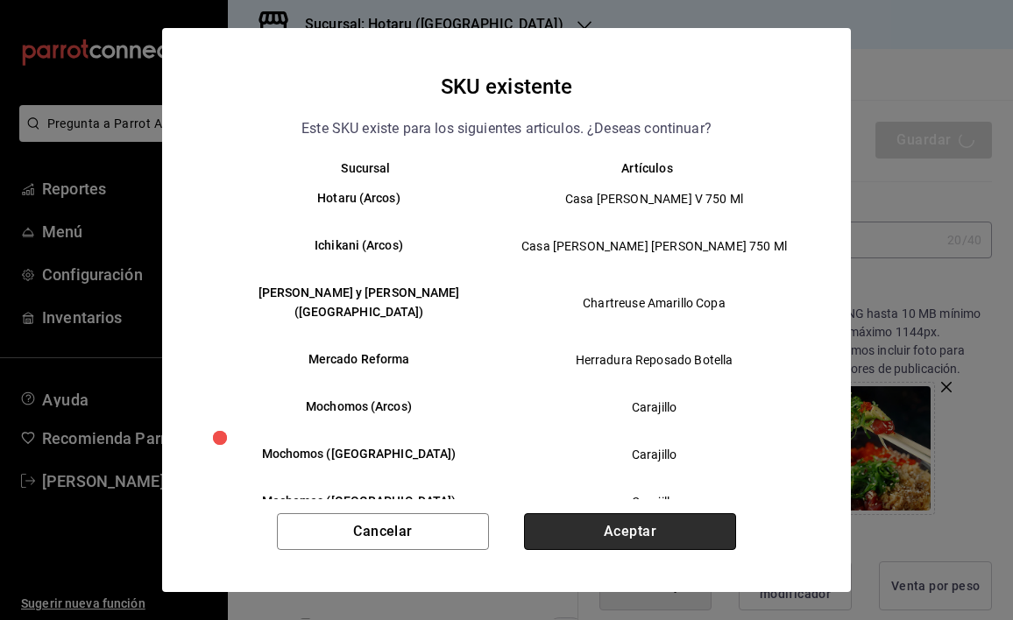
click at [671, 521] on button "Aceptar" at bounding box center [630, 531] width 212 height 37
type textarea "x"
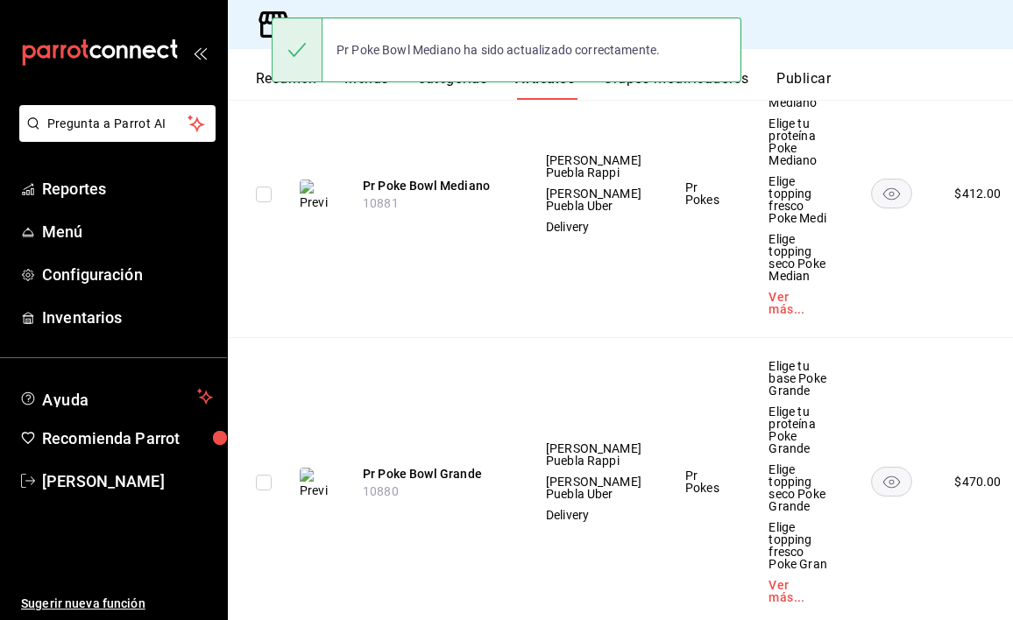
scroll to position [482, 0]
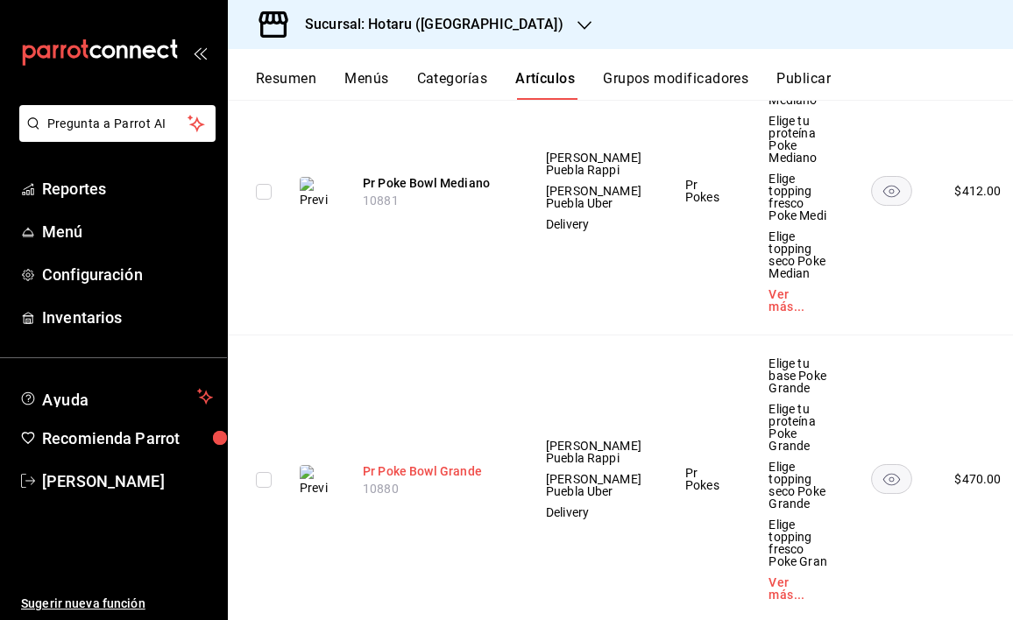
click at [464, 480] on button "Pr Poke Bowl Grande" at bounding box center [433, 471] width 140 height 18
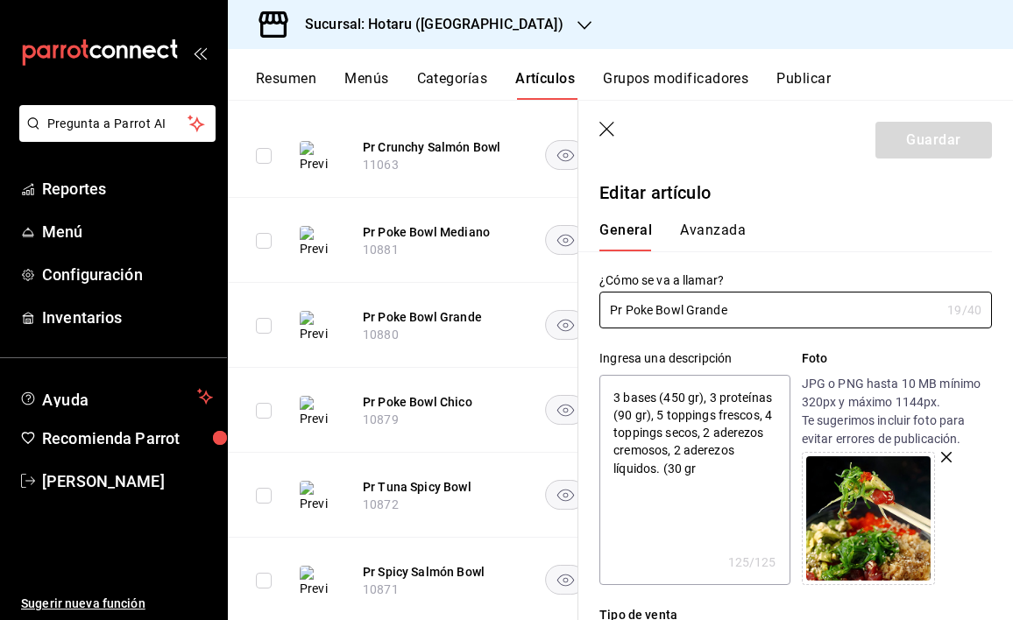
scroll to position [46, 0]
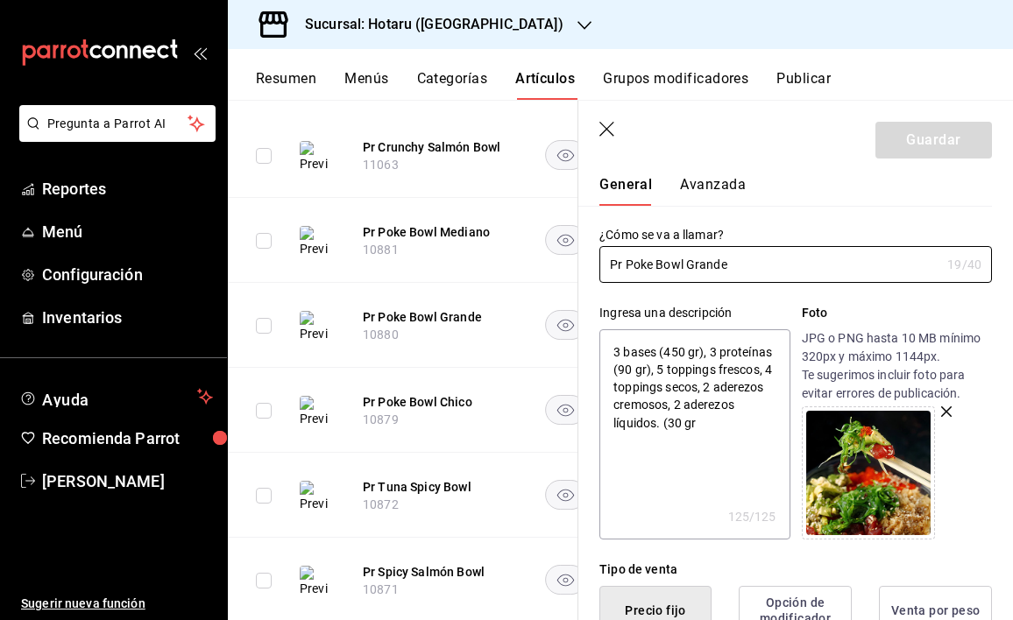
type textarea "x"
drag, startPoint x: 699, startPoint y: 447, endPoint x: 665, endPoint y: 442, distance: 34.4
click at [665, 443] on textarea "3 bases (450 gr), 3 proteínas (90 gr), 5 toppings frescos, 4 toppings secos, 2 …" at bounding box center [694, 434] width 190 height 210
type textarea "3 bases (450 gr), 3 proteínas (90 gr), 5 toppings frescos, 4 toppings secos, 2 …"
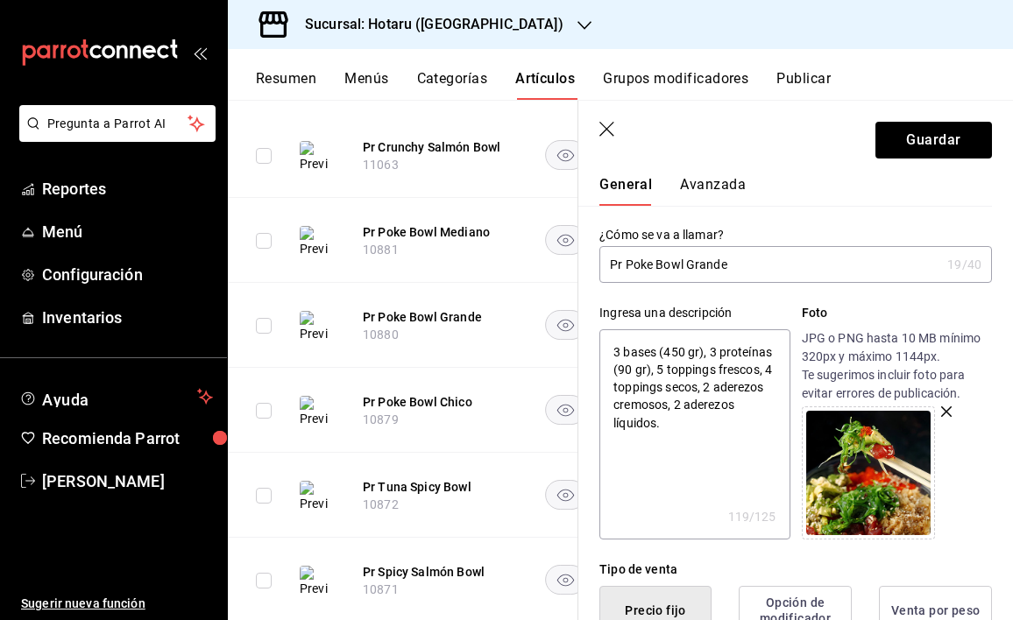
type textarea "x"
type textarea "3 bases (450 gr), 3 proteínas (90 gr), 5 toppings frescos, 4 toppings secos, 2 …"
type textarea "x"
type textarea "3 bases (450 gr), 3 proteínas (90 gr), 5 toppings frescos, 4 toppings secos, 2 …"
type textarea "x"
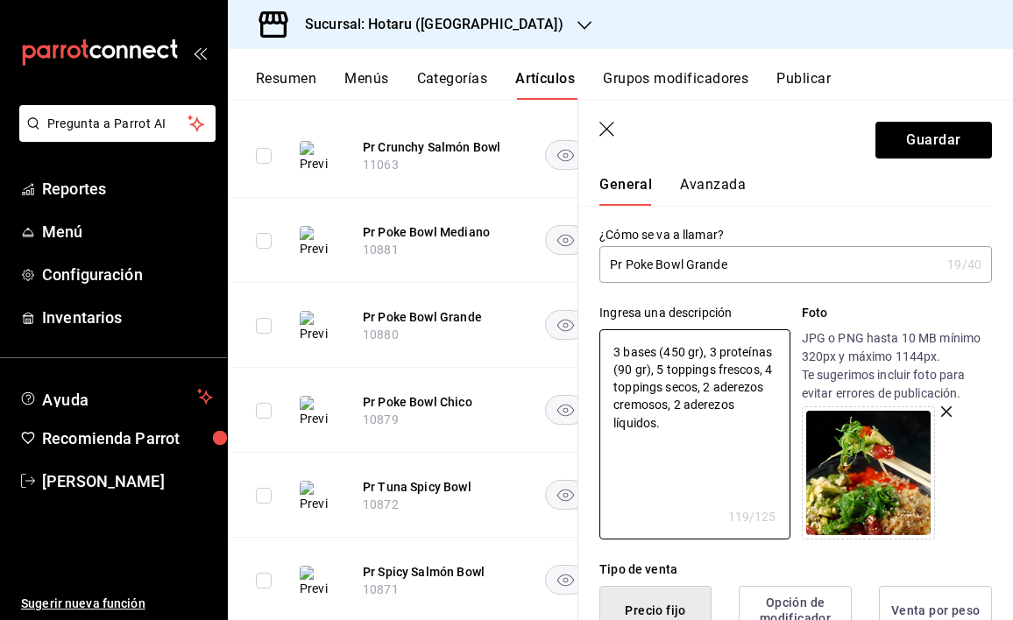
type textarea "3 bases (450 gr), 3 proteínas (90 gr), 5 toppings frescos, 4 toppings secos, 2 …"
type textarea "x"
type textarea "3 bases (450 gr), 3 proteínas (90 gr), 5 toppings frescos, 4 toppings secos, 2 …"
type textarea "x"
type textarea "3 bases (450 gr), 3 proteínas (90 gr), 5 toppings frescos, 4 toppings secos, 2 …"
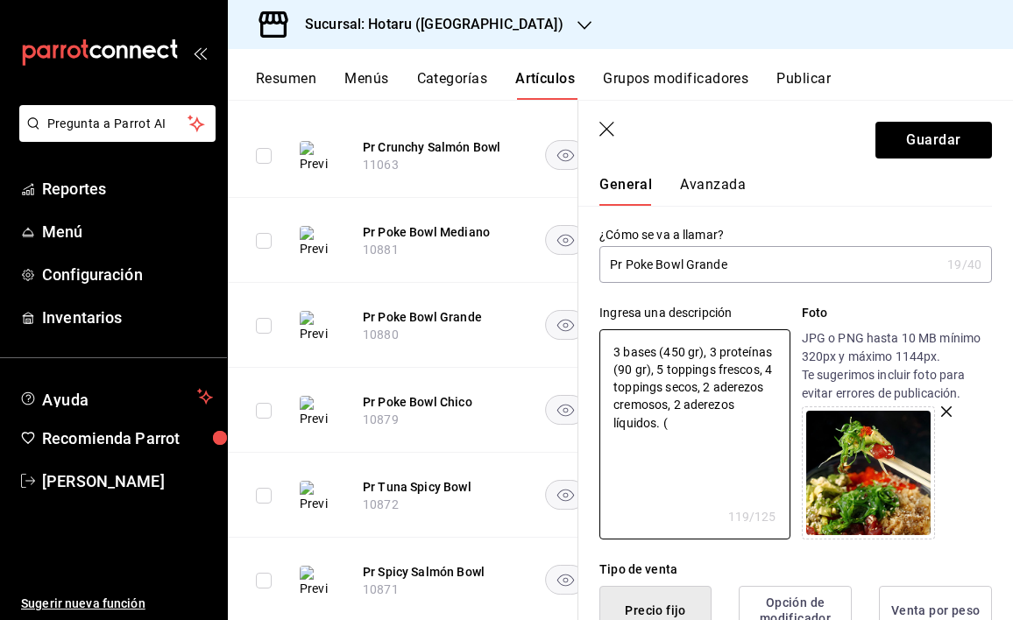
type textarea "x"
type textarea "3 bases (450 gr), 3 proteínas (90 gr), 5 toppings frescos, 4 toppings secos, 2 …"
type textarea "x"
type textarea "3 bases (450 gr), 3 proteínas (90 gr), 5 toppings frescos, 4 toppings secos, 2 …"
type textarea "x"
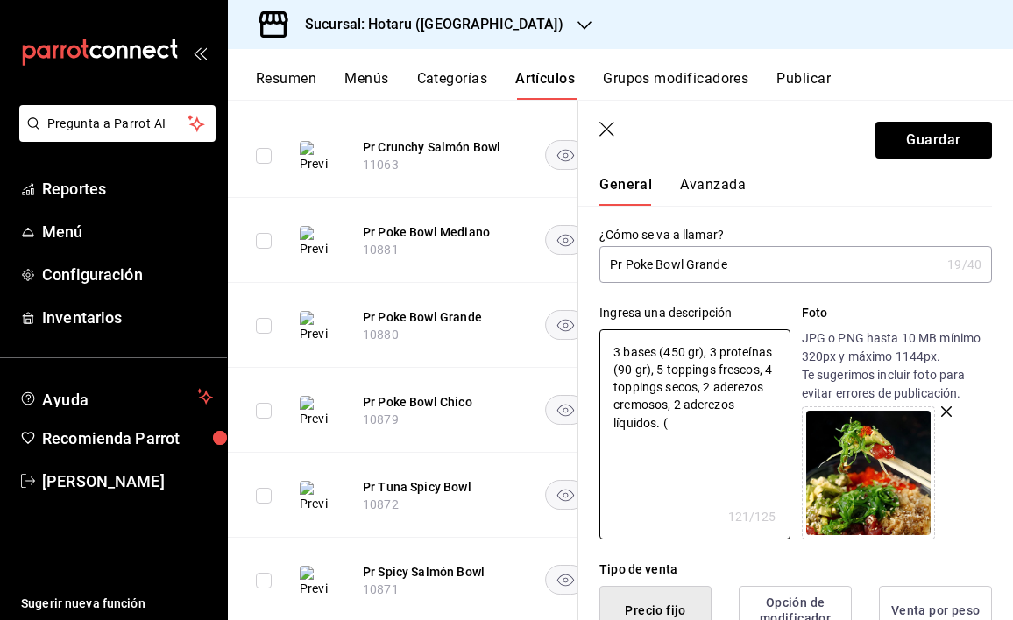
type textarea "3 bases (450 gr), 3 proteínas (90 gr), 5 toppings frescos, 4 toppings secos, 2 …"
type textarea "x"
type textarea "3 bases (450 gr), 3 proteínas (90 gr), 5 toppings frescos, 4 toppings secos, 2 …"
type textarea "x"
type textarea "3 bases (450 gr), 3 proteínas (90 gr), 5 toppings frescos, 4 toppings secos, 2 …"
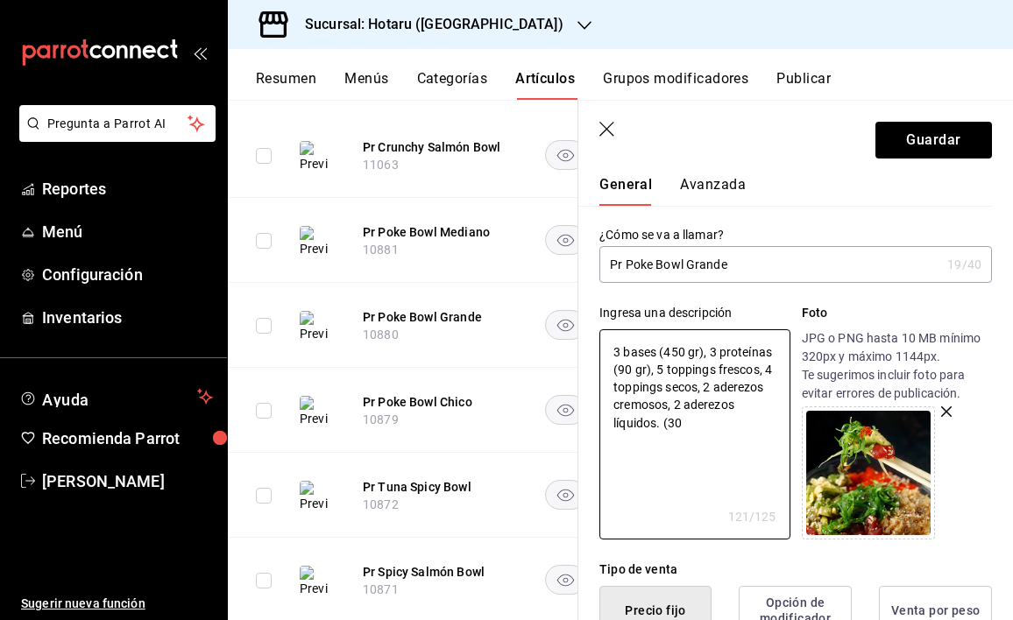
type textarea "x"
type textarea "3 bases (450 gr), 3 proteínas (90 gr), 5 toppings frescos, 4 toppings secos, 2 …"
type textarea "x"
type textarea "3 bases (450 gr), 3 proteínas (90 gr), 5 toppings frescos, 4 toppings secos, 2 …"
type textarea "x"
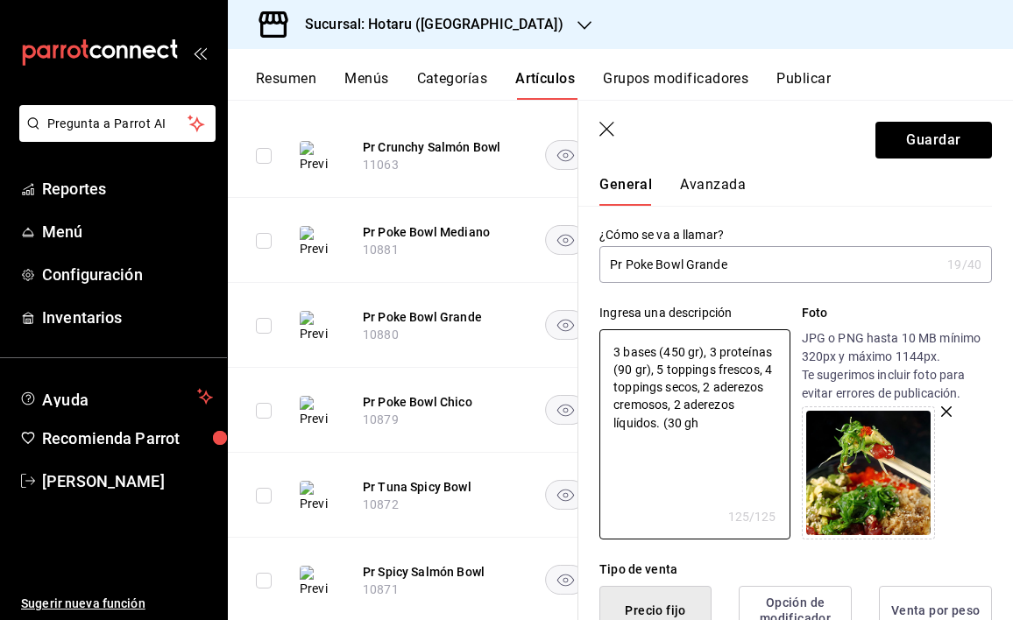
type textarea "3 bases (450 gr), 3 proteínas (90 gr), 5 toppings frescos, 4 toppings secos, 2 …"
type textarea "x"
type textarea "3 bases (450 gr), 3 proteínas (90 gr), 5 toppings frescos, 4 toppings secos, 2 …"
type textarea "x"
type textarea "3 bases (450 gr), 3 proteínas (90 gr), 5 toppings frescos, 4 toppings secos, 2 …"
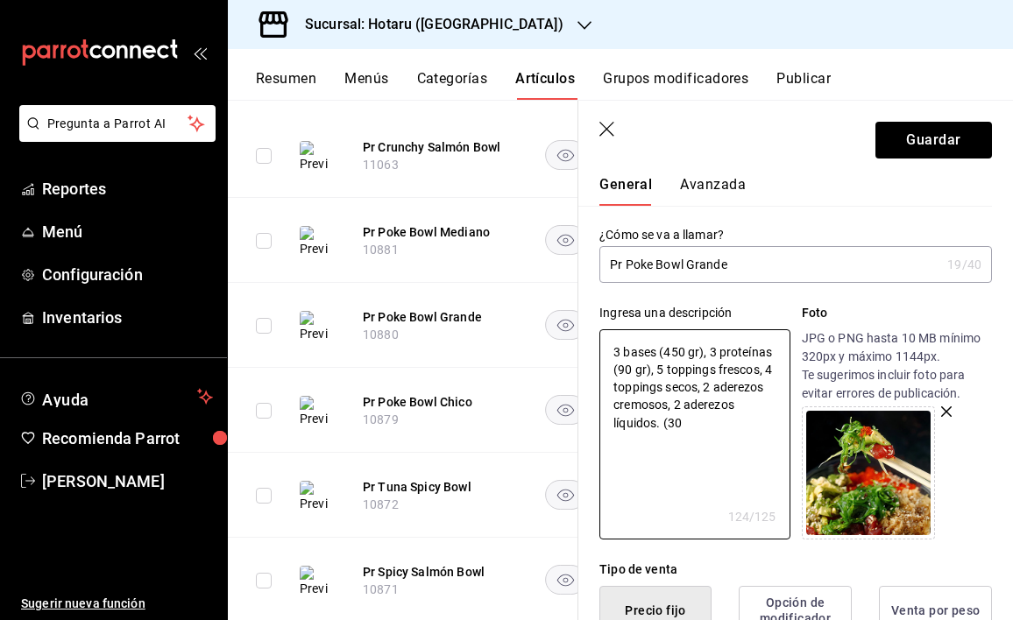
type textarea "x"
type textarea "3 bases (450 gr), 3 proteínas (90 gr), 5 toppings frescos, 4 toppings secos, 2 …"
type textarea "x"
type textarea "3 bases (450 gr), 3 proteínas (90 gr), 5 toppings frescos, 4 toppings secos, 2 …"
type textarea "x"
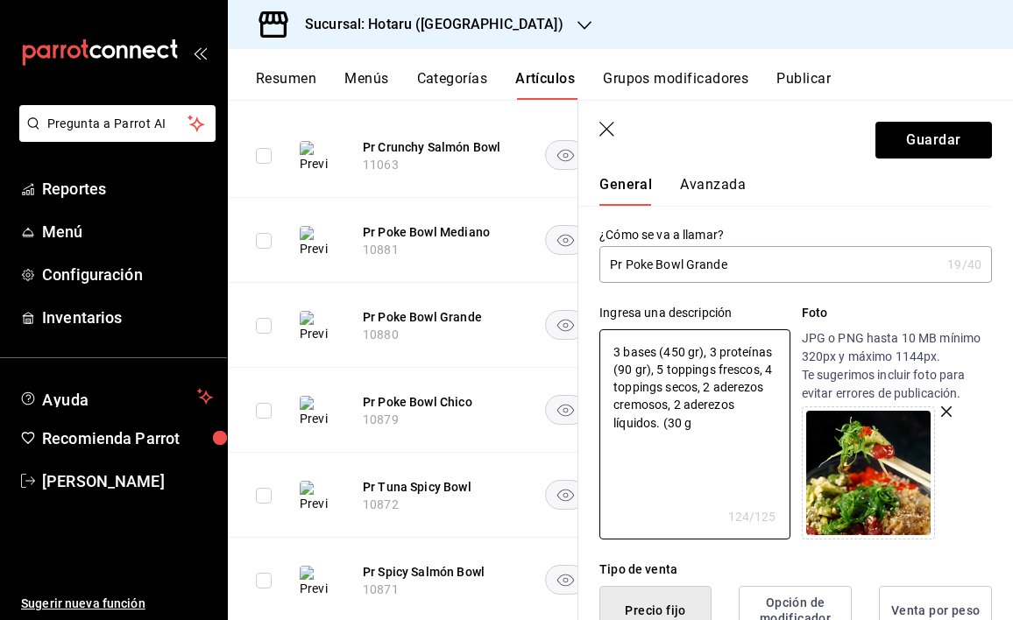
type textarea "3 bases (450 gr), 3 proteínas (90 gr), 5 toppings frescos, 4 toppings secos, 2 …"
type textarea "x"
click at [930, 138] on button "Guardar" at bounding box center [933, 140] width 116 height 37
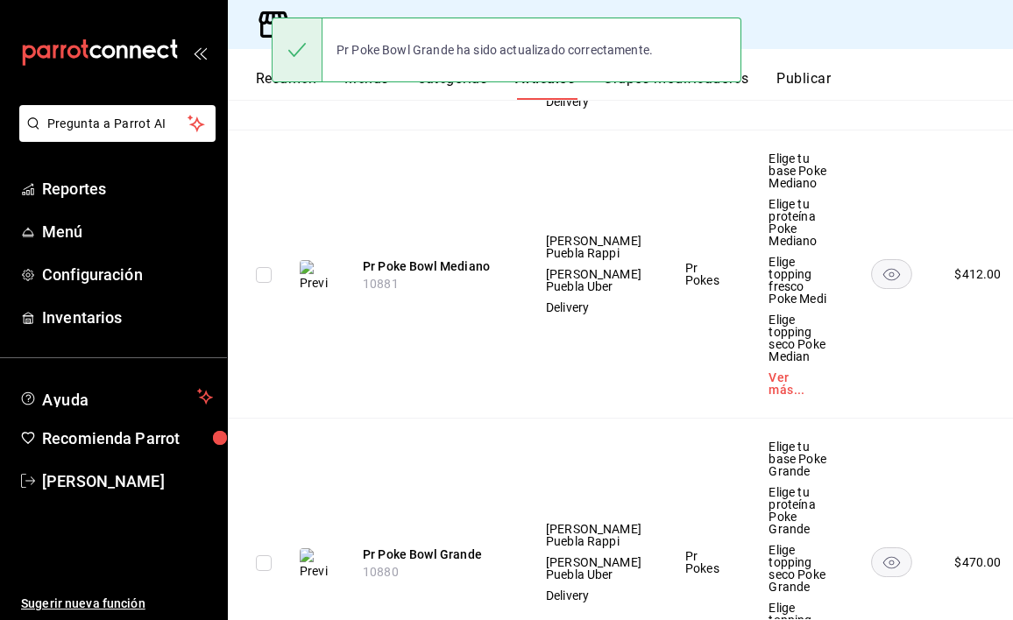
scroll to position [473, 0]
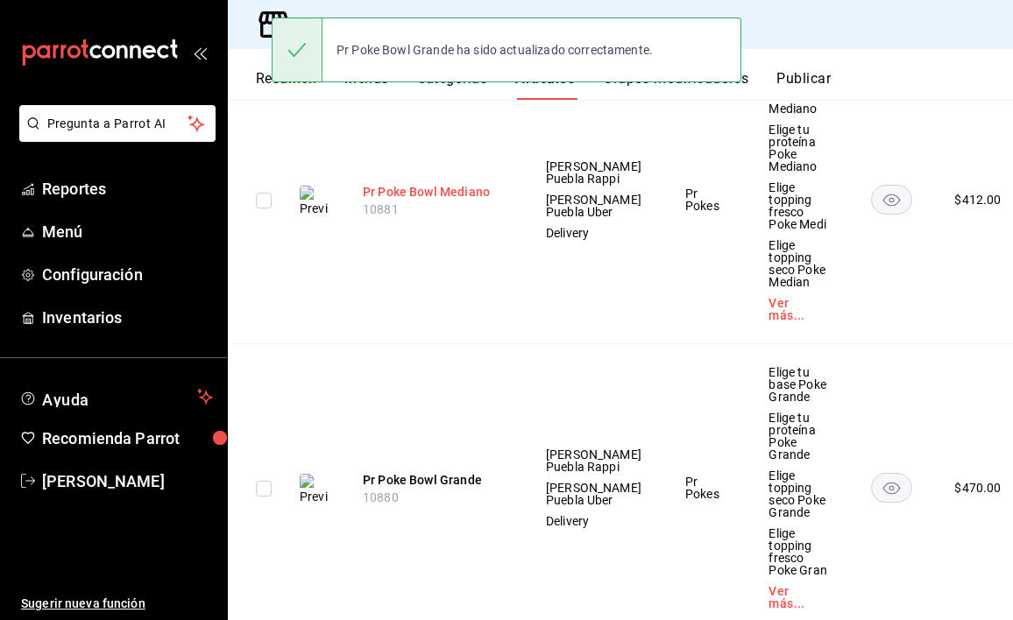
click at [474, 201] on button "Pr Poke Bowl Mediano" at bounding box center [433, 192] width 140 height 18
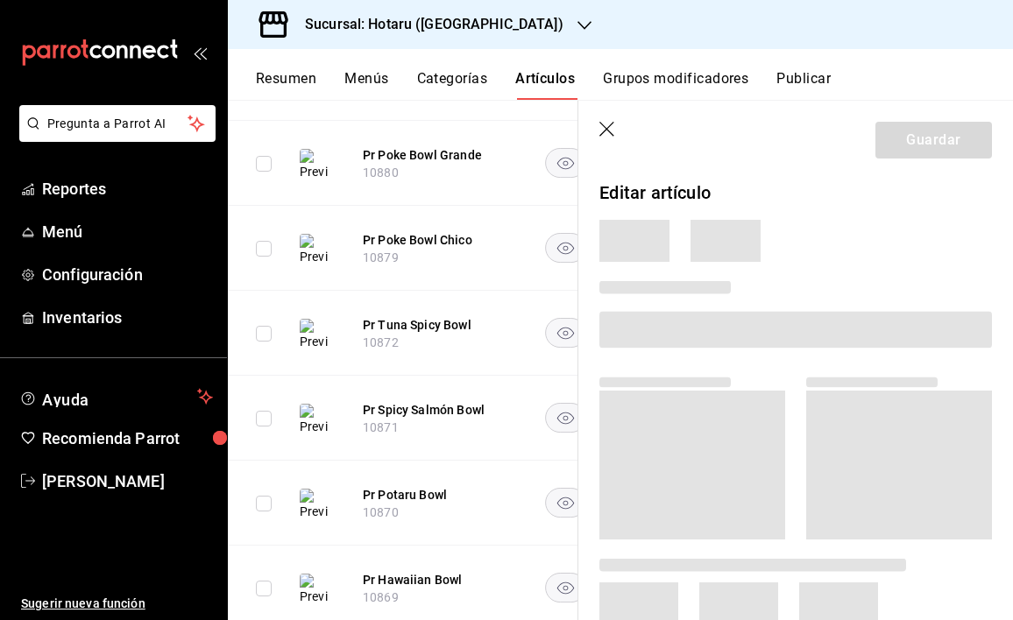
scroll to position [302, 0]
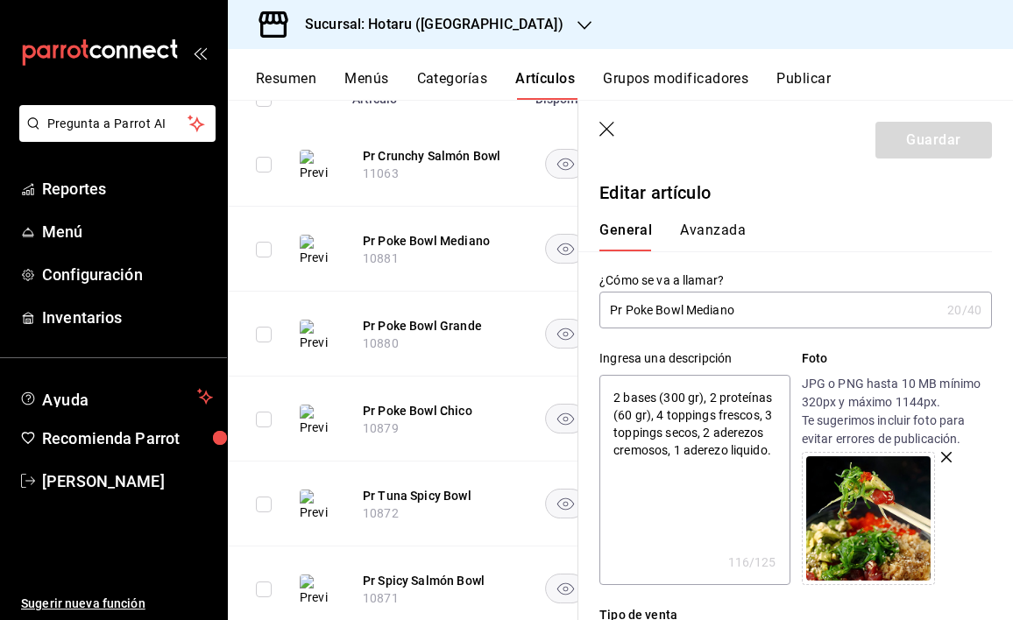
click at [673, 485] on textarea "2 bases (300 gr), 2 proteínas (60 gr), 4 toppings frescos, 3 toppings secos, 2 …" at bounding box center [694, 480] width 190 height 210
click at [957, 134] on button "Guardar" at bounding box center [933, 140] width 116 height 37
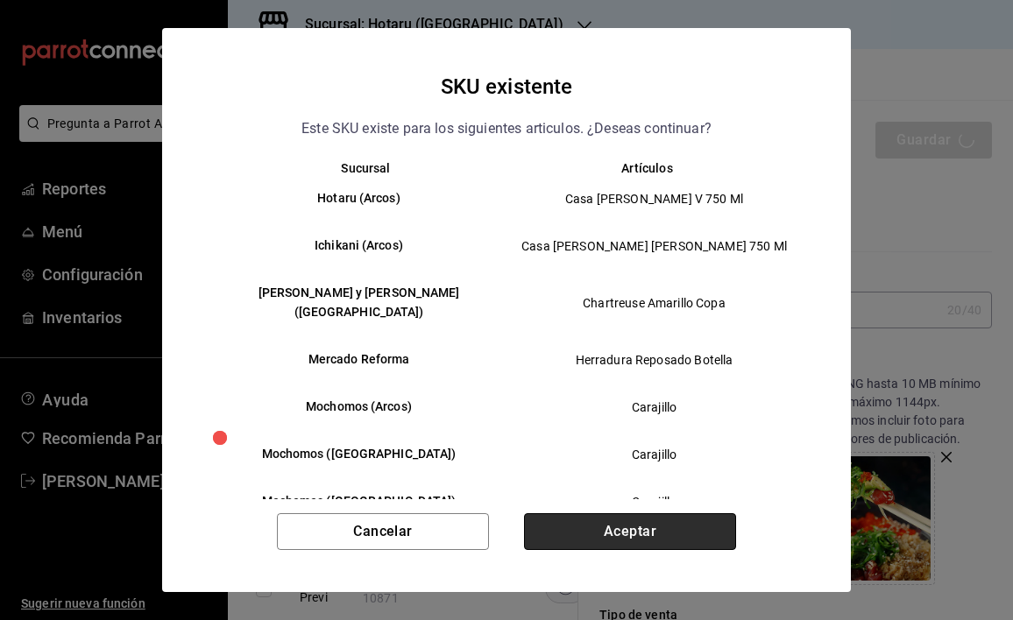
click at [604, 541] on button "Aceptar" at bounding box center [630, 531] width 212 height 37
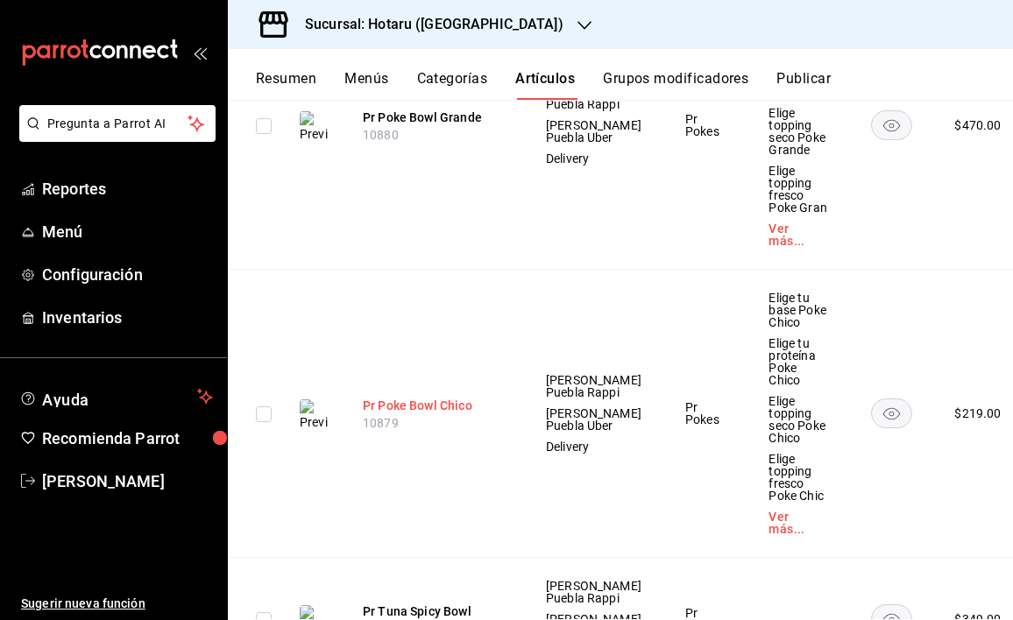
click at [459, 414] on button "Pr Poke Bowl Chico" at bounding box center [433, 406] width 140 height 18
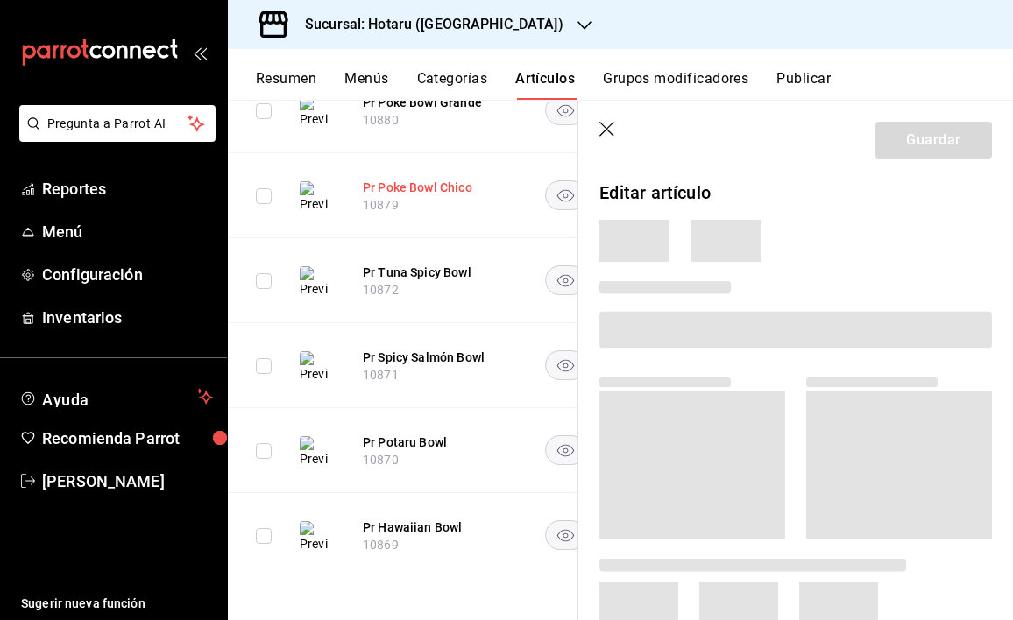
scroll to position [455, 0]
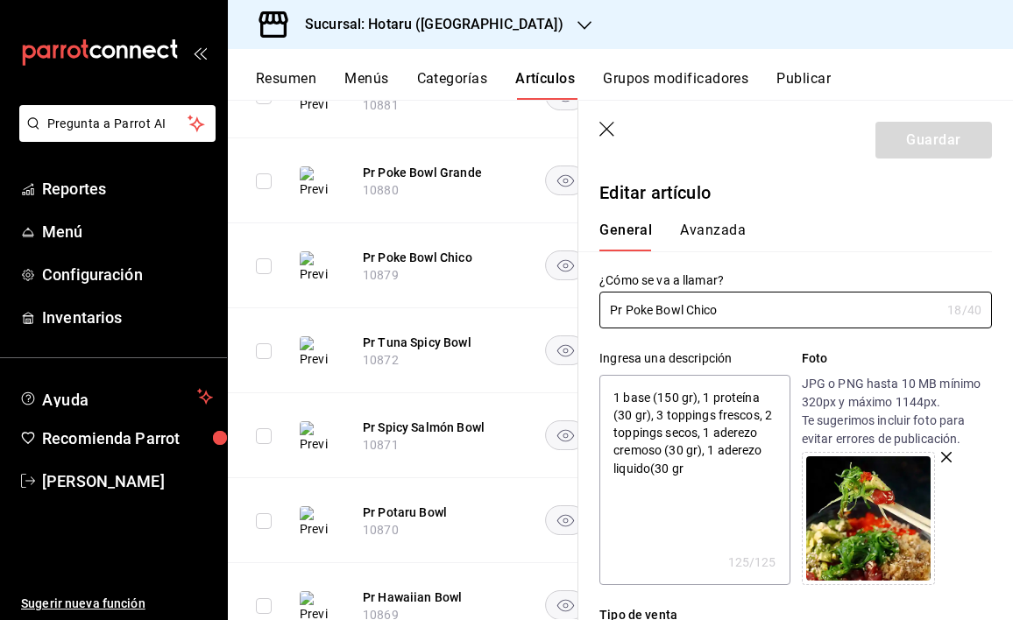
click at [702, 470] on textarea "1 base (150 gr), 1 proteína (30 gr), 3 toppings frescos, 2 toppings secos, 1 ad…" at bounding box center [694, 480] width 190 height 210
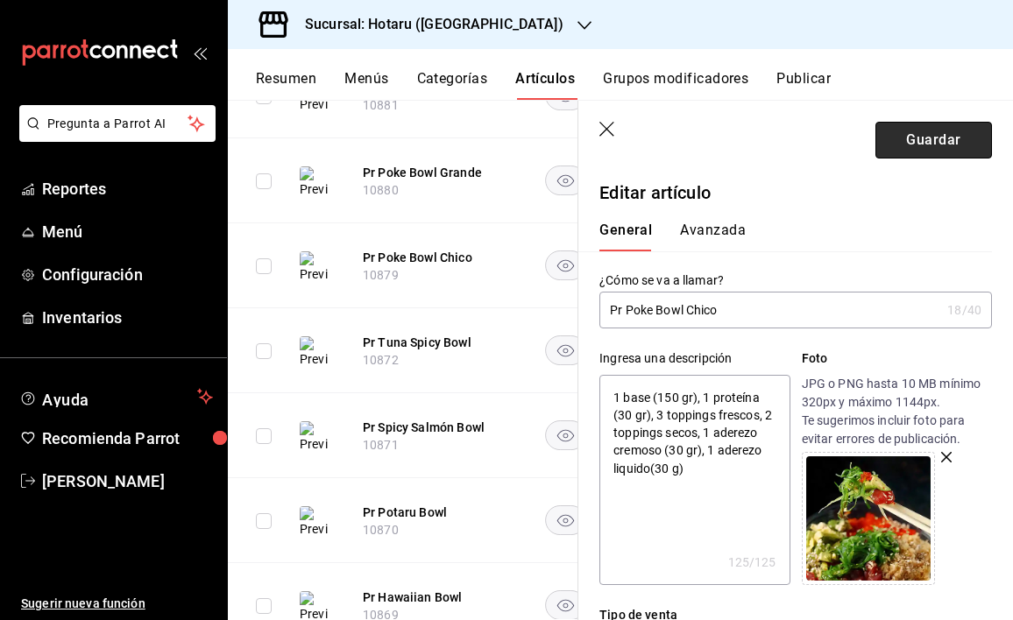
click at [914, 134] on button "Guardar" at bounding box center [933, 140] width 116 height 37
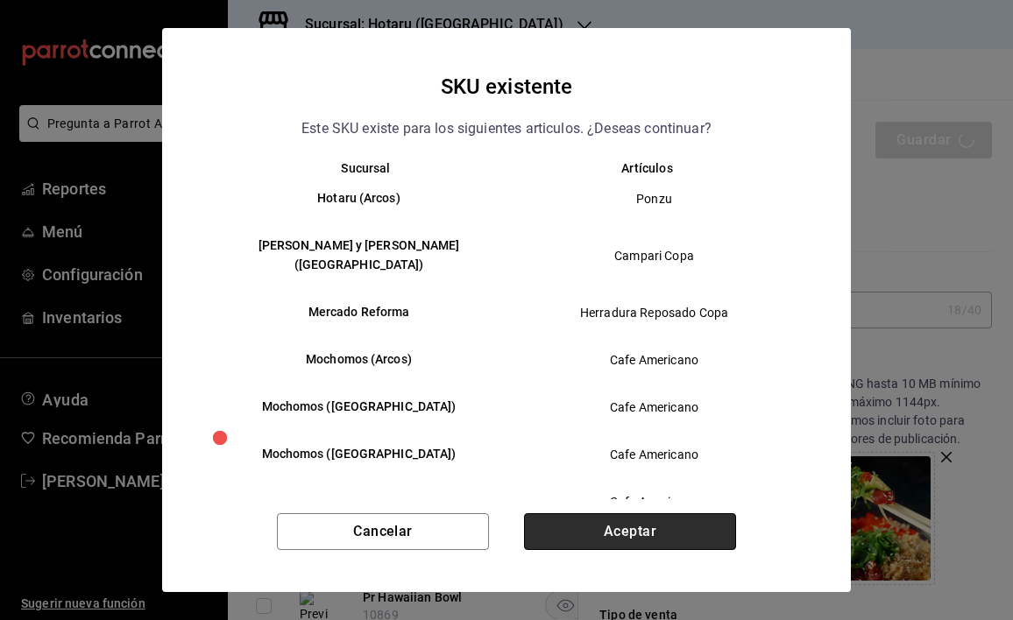
click at [695, 523] on button "Aceptar" at bounding box center [630, 531] width 212 height 37
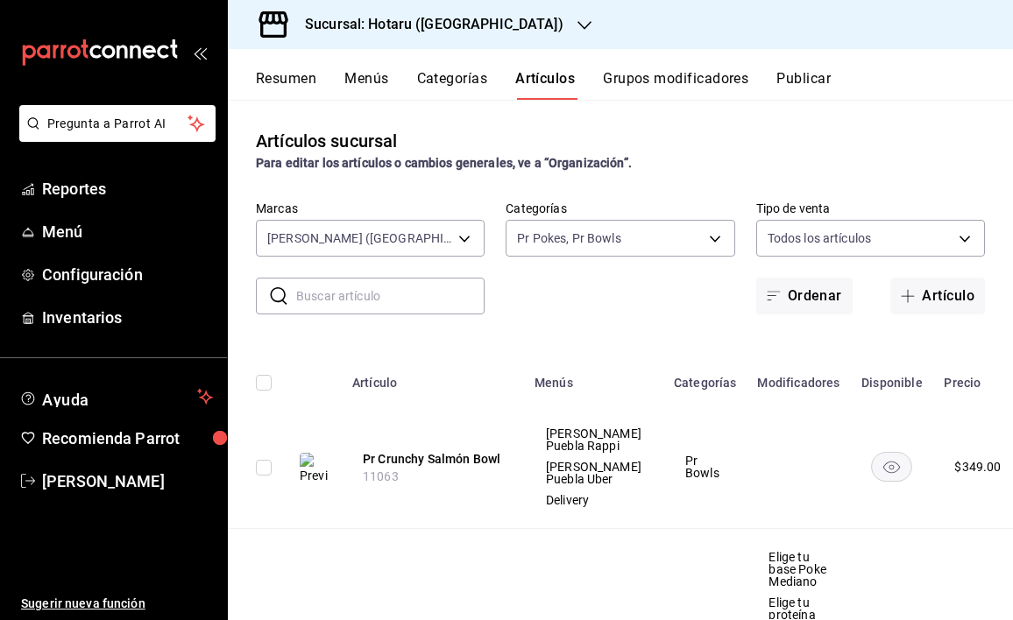
click at [469, 81] on button "Categorías" at bounding box center [452, 85] width 71 height 30
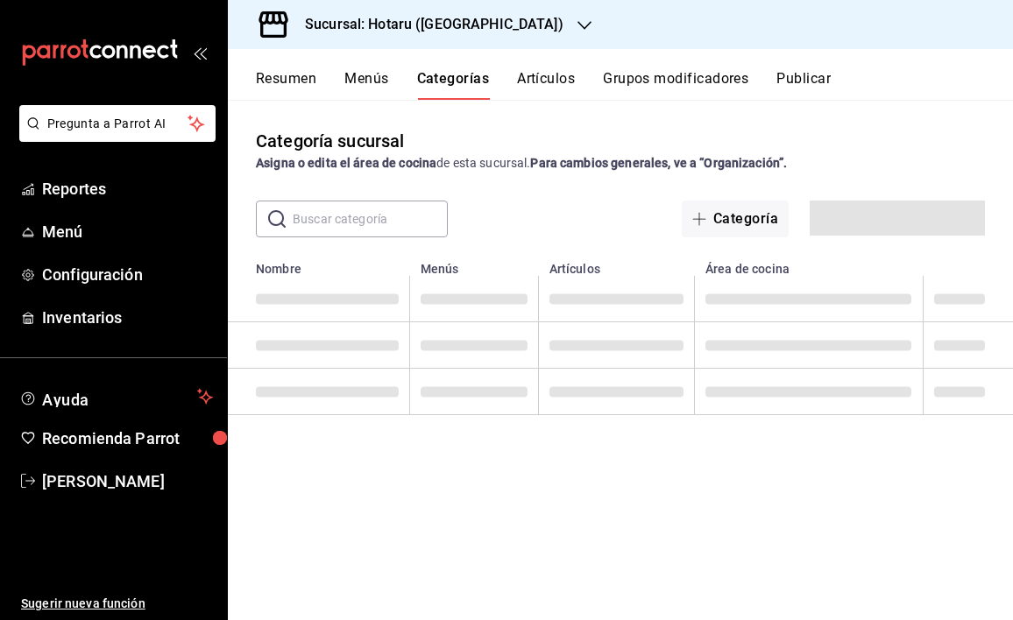
click at [410, 77] on div "Resumen Menús Categorías Artículos Grupos modificadores Publicar" at bounding box center [634, 85] width 757 height 30
click at [357, 91] on button "Menús" at bounding box center [366, 85] width 44 height 30
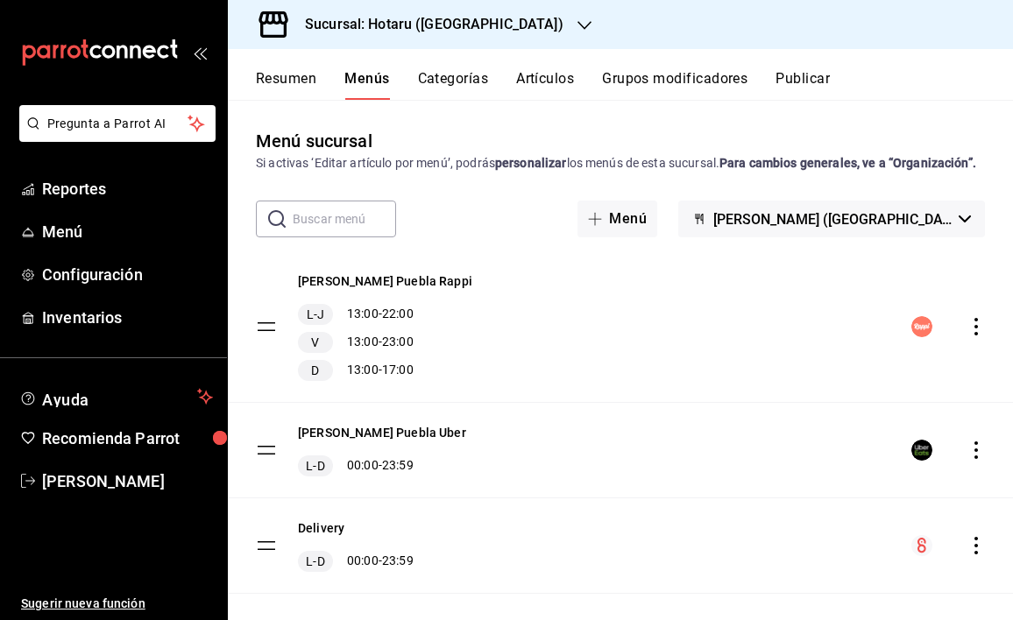
click at [445, 31] on h3 "Sucursal: Hotaru (Puebla)" at bounding box center [427, 24] width 272 height 21
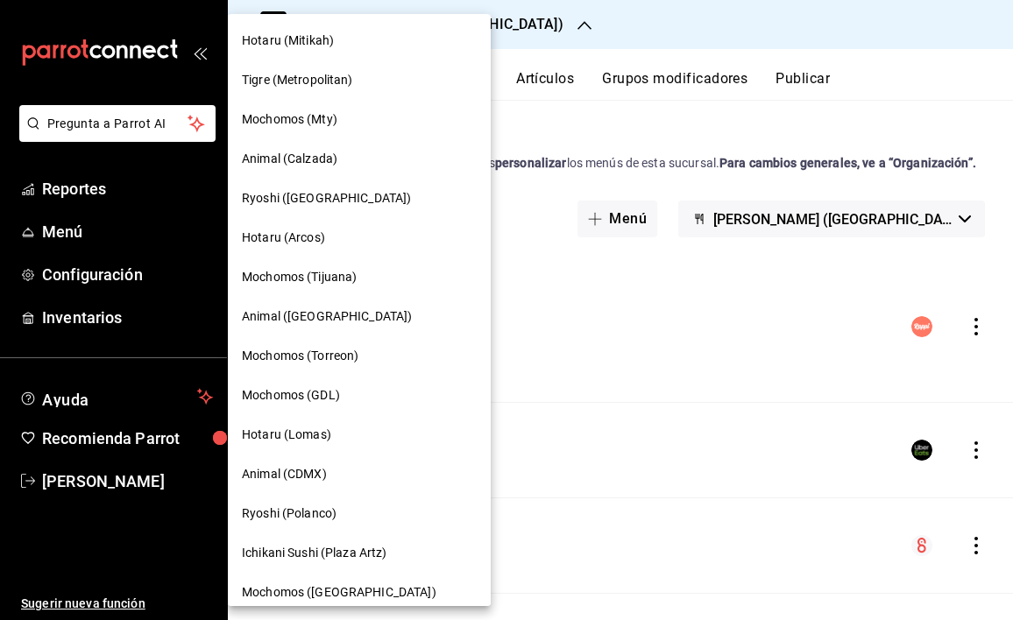
click at [315, 244] on span "Hotaru (Arcos)" at bounding box center [283, 238] width 83 height 18
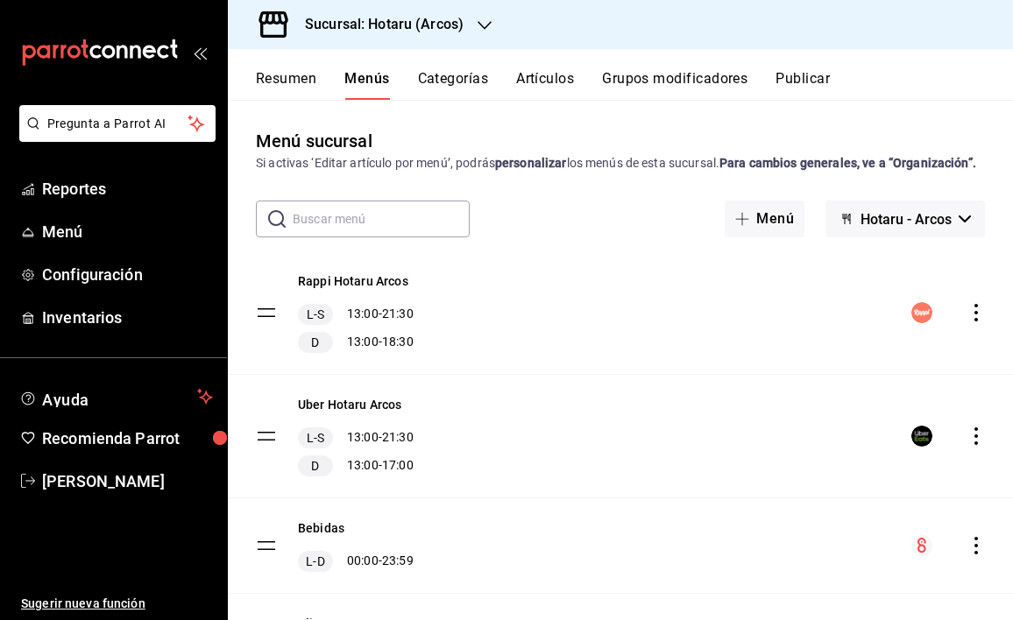
click at [876, 228] on span "Hotaru - Arcos" at bounding box center [905, 219] width 91 height 17
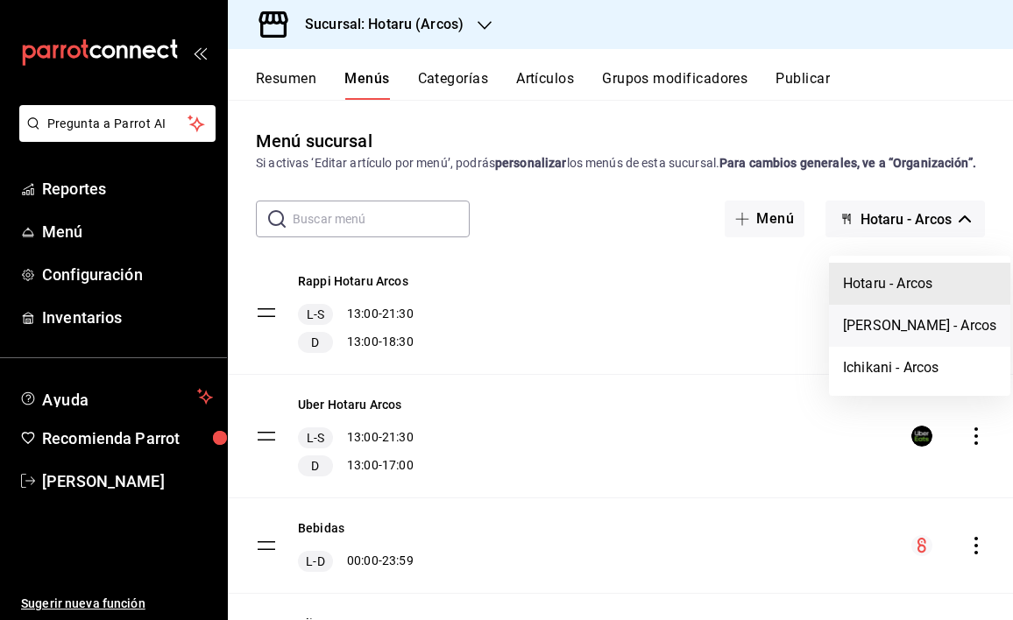
click at [876, 328] on li "Potaru - Arcos" at bounding box center [919, 326] width 181 height 42
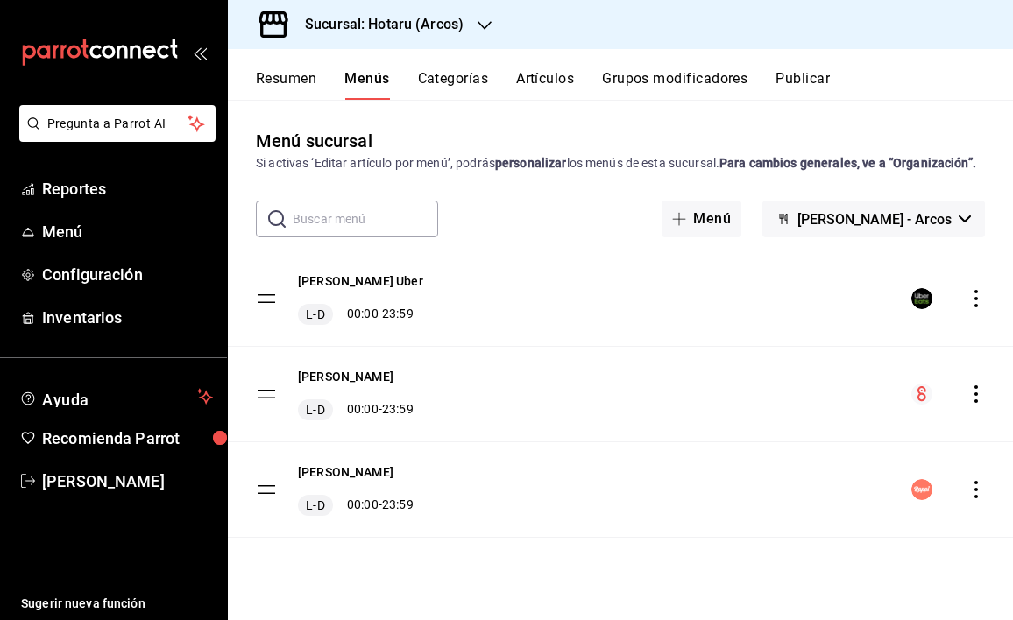
click at [978, 300] on icon "actions" at bounding box center [976, 299] width 18 height 18
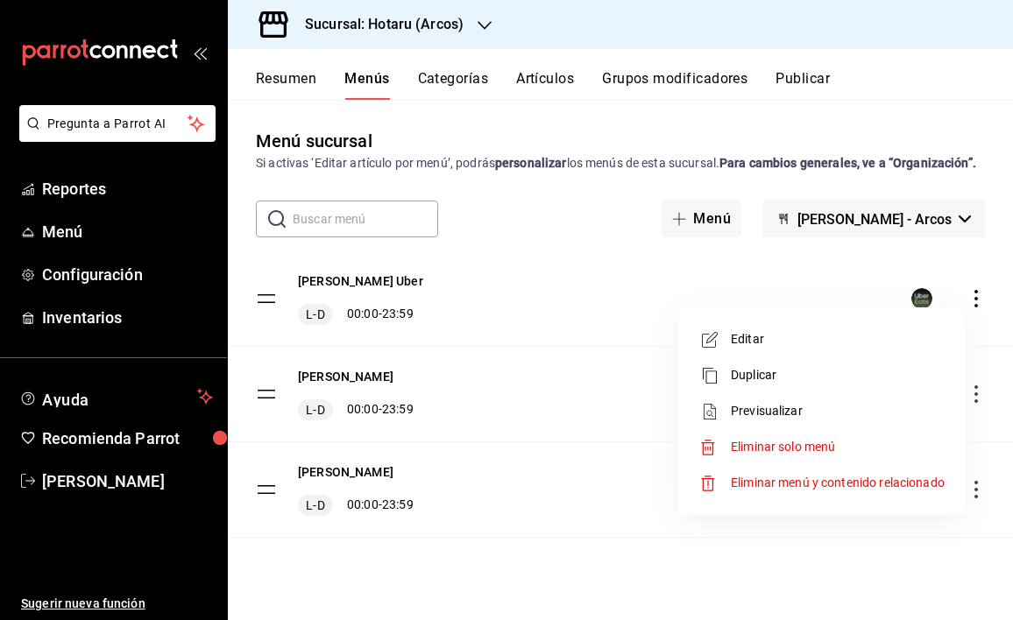
click at [762, 343] on span "Editar" at bounding box center [838, 339] width 214 height 18
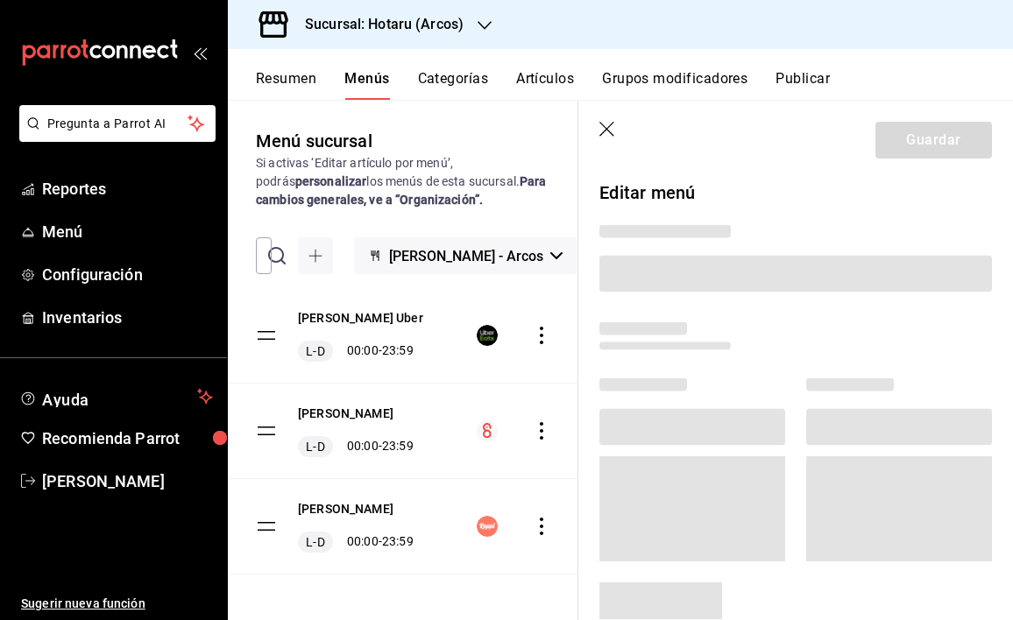
scroll to position [67, 0]
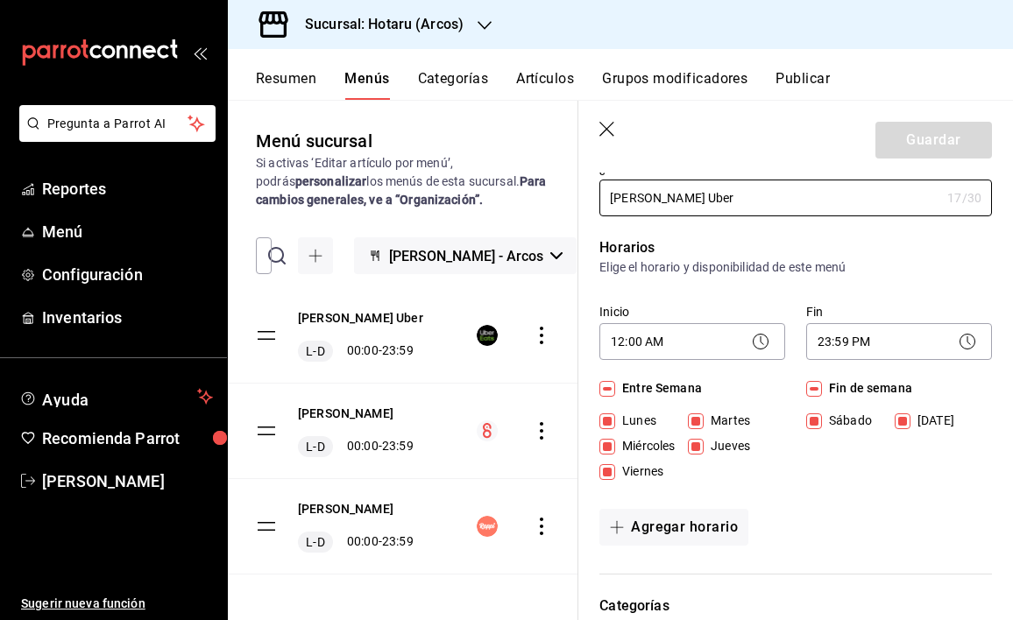
click at [607, 471] on input "Viernes" at bounding box center [607, 472] width 16 height 16
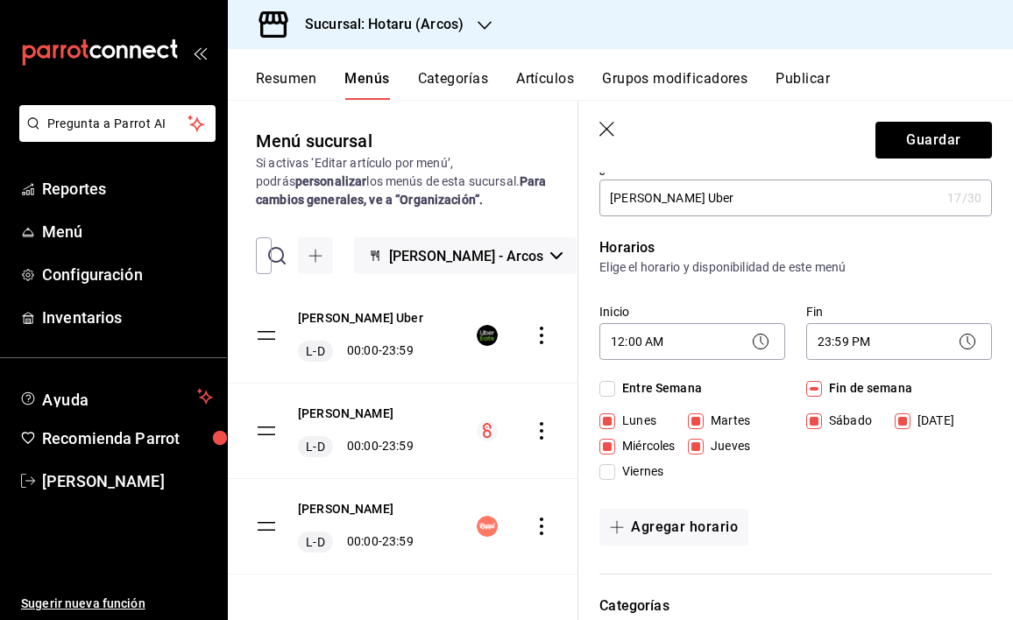
click at [815, 420] on input "Sábado" at bounding box center [814, 421] width 16 height 16
click at [894, 424] on input "Domingo" at bounding box center [902, 421] width 16 height 16
click at [750, 335] on icon at bounding box center [760, 341] width 21 height 21
click at [757, 344] on icon at bounding box center [760, 341] width 21 height 21
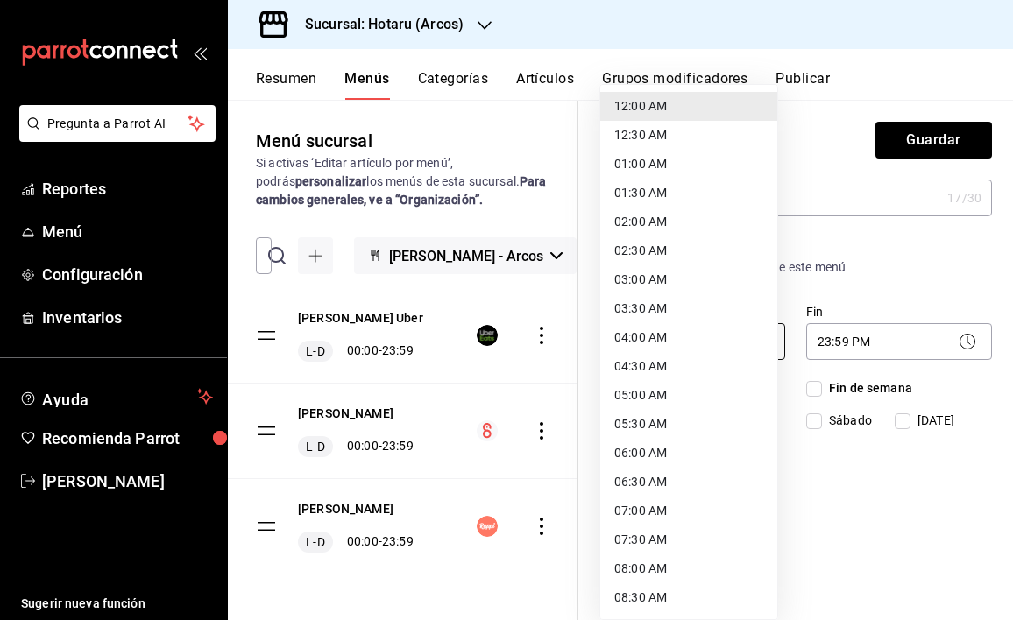
click at [677, 346] on body "Pregunta a Parrot AI Reportes Menú Configuración Inventarios Ayuda Recomienda P…" at bounding box center [506, 310] width 1013 height 620
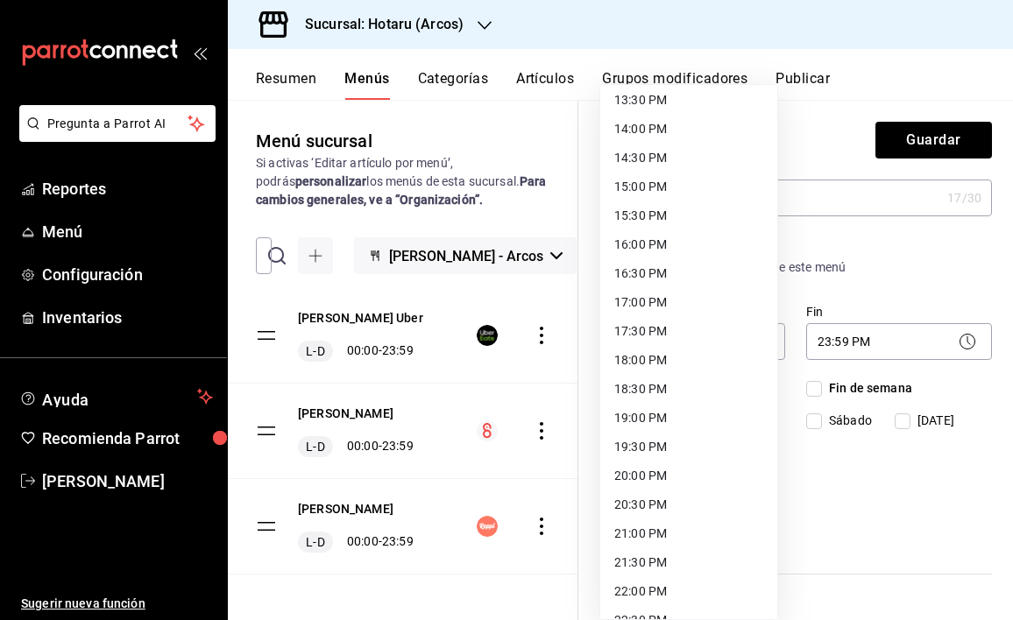
scroll to position [681, 0]
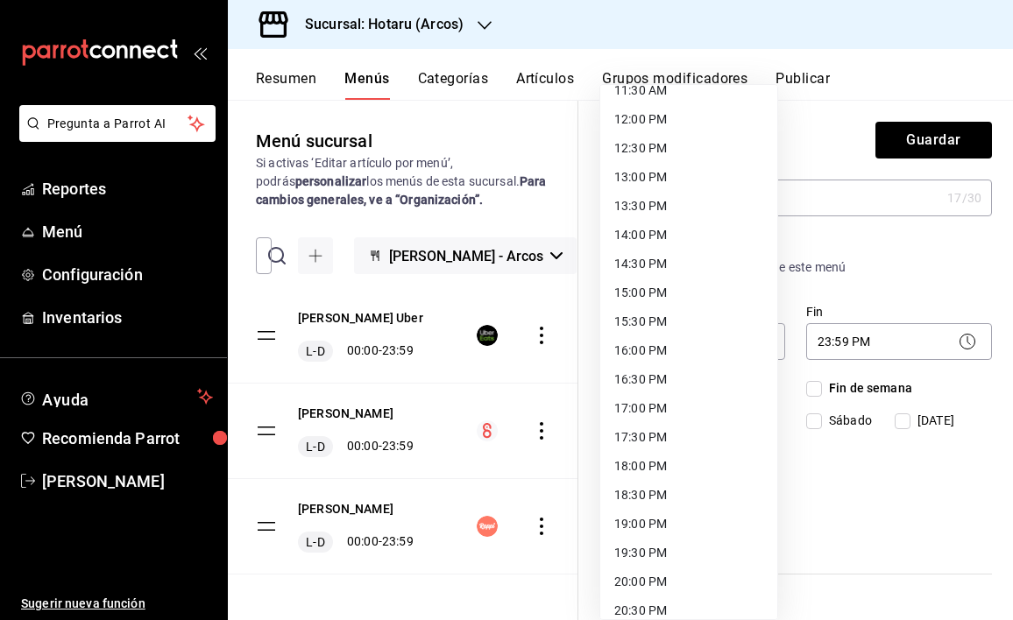
click at [664, 178] on li "13:00 PM" at bounding box center [688, 177] width 177 height 29
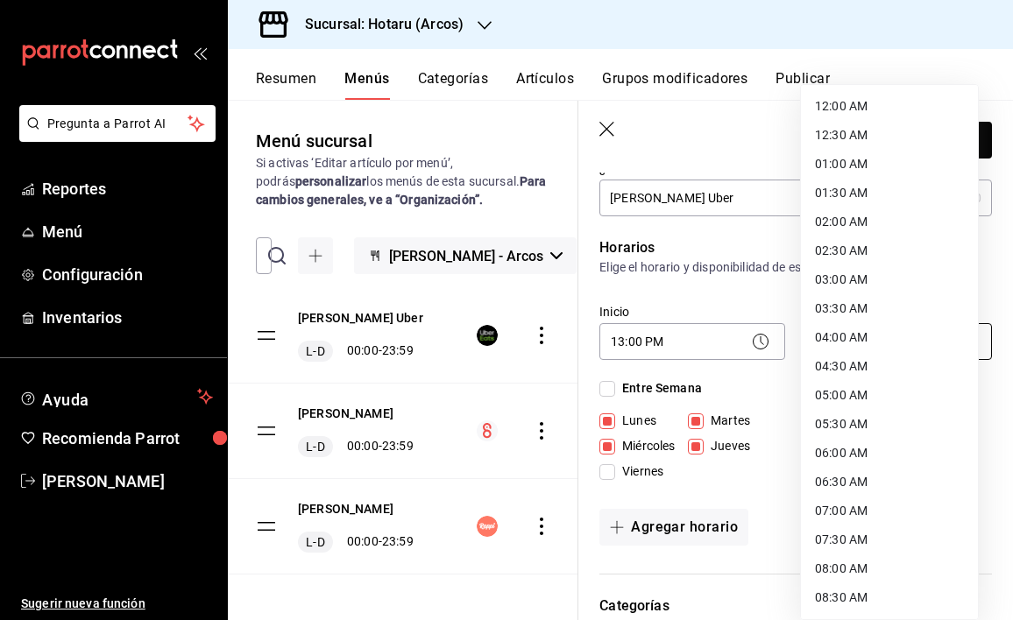
click at [867, 345] on body "Pregunta a Parrot AI Reportes Menú Configuración Inventarios Ayuda Recomienda P…" at bounding box center [506, 310] width 1013 height 620
click at [842, 487] on li "22:00 PM" at bounding box center [889, 482] width 177 height 29
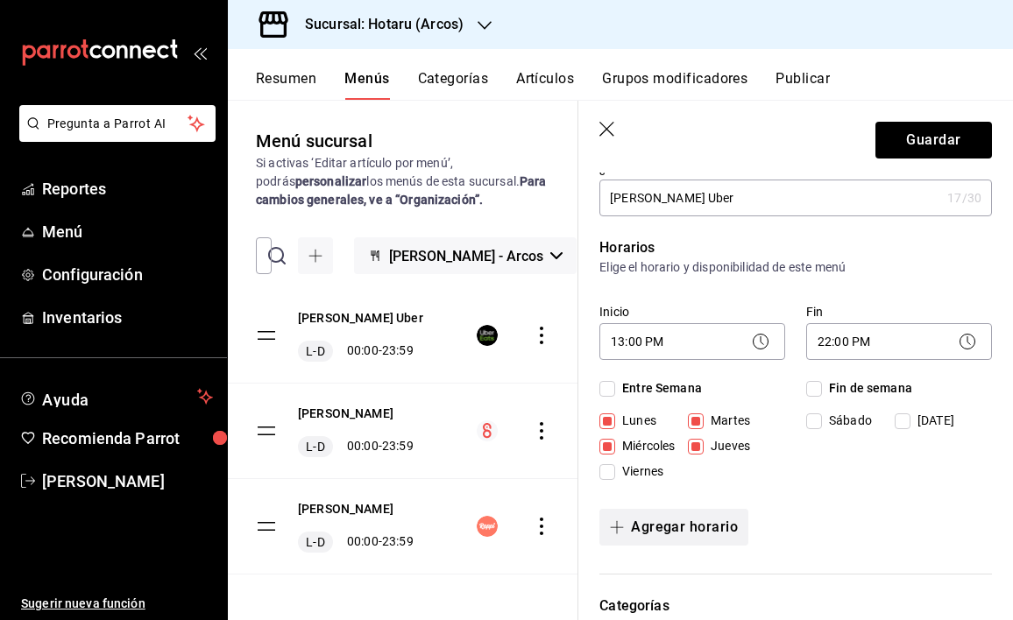
click at [717, 528] on button "Agregar horario" at bounding box center [673, 527] width 149 height 37
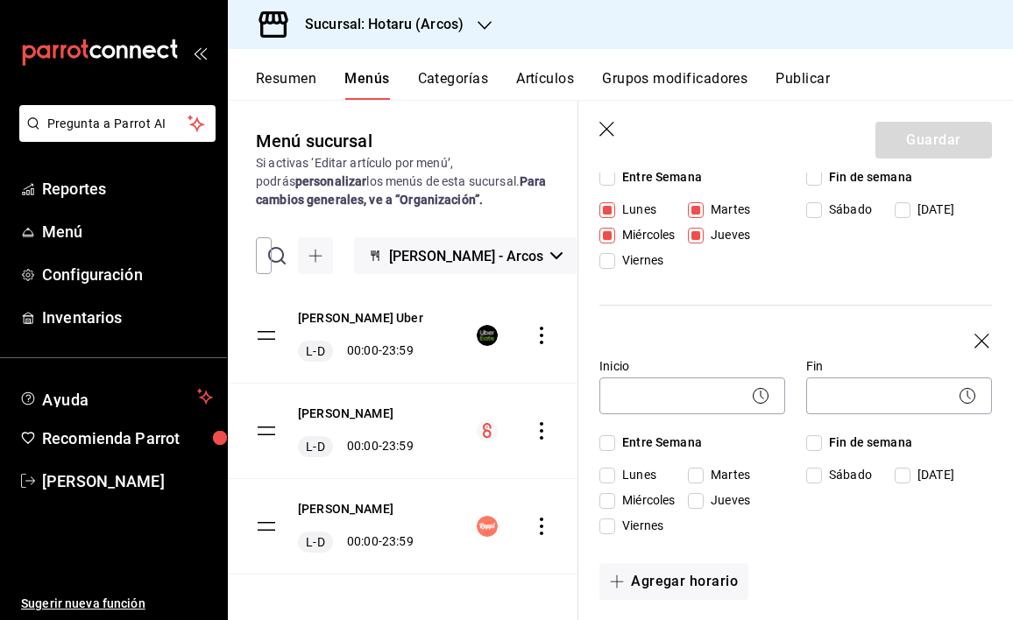
scroll to position [279, 0]
click at [613, 522] on input "Viernes" at bounding box center [607, 526] width 16 height 16
click at [822, 476] on span "Sábado" at bounding box center [847, 474] width 50 height 18
click at [818, 476] on input "Sábado" at bounding box center [814, 475] width 16 height 16
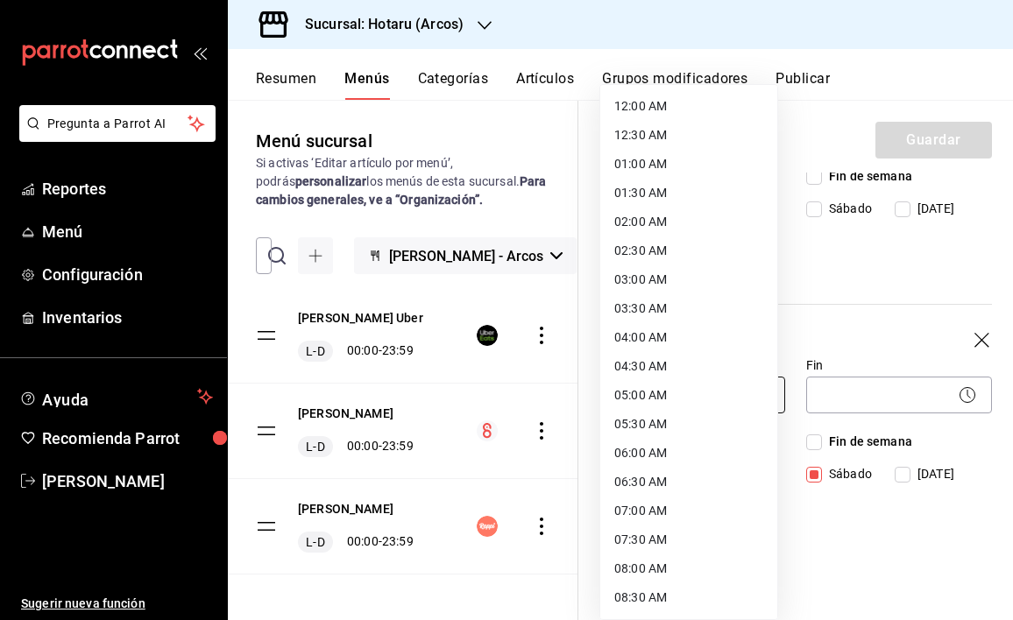
click at [733, 401] on body "Pregunta a Parrot AI Reportes Menú Configuración Inventarios Ayuda Recomienda P…" at bounding box center [506, 310] width 1013 height 620
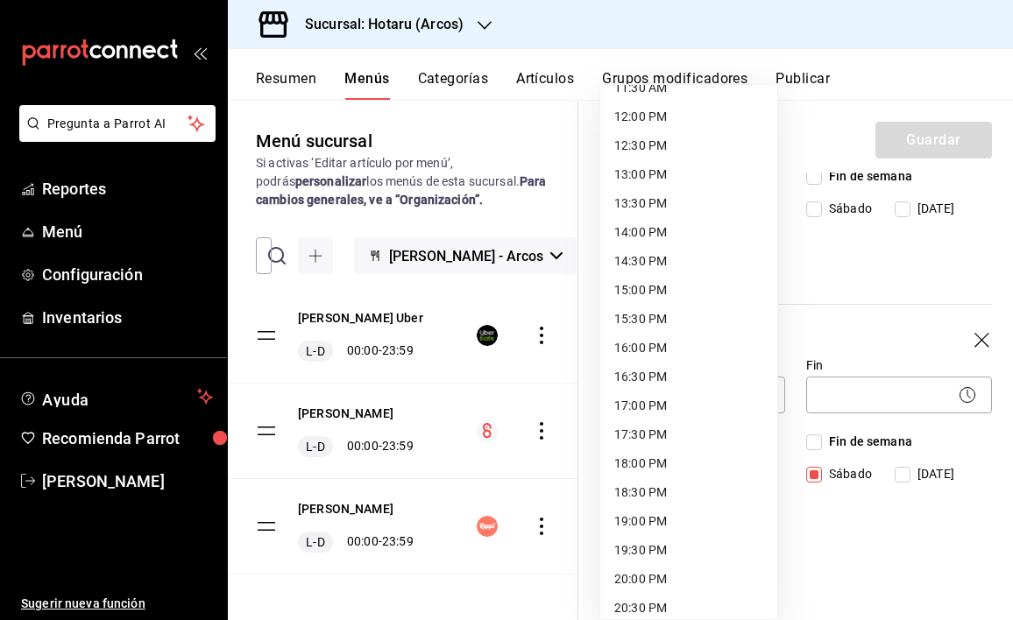
scroll to position [684, 0]
click at [644, 170] on li "13:00 PM" at bounding box center [688, 173] width 177 height 29
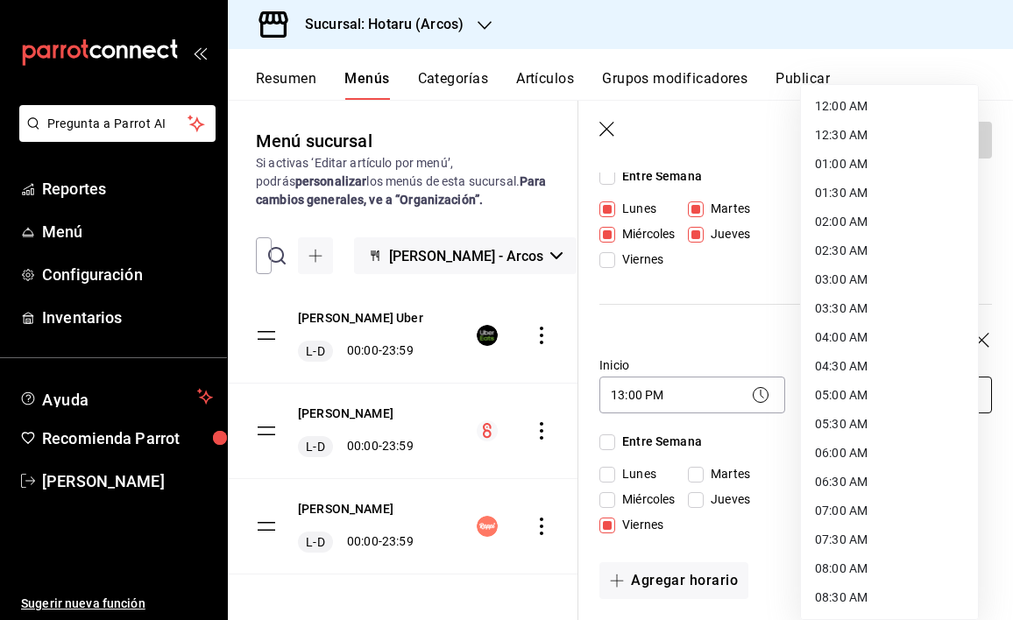
click at [848, 397] on body "Pregunta a Parrot AI Reportes Menú Configuración Inventarios Ayuda Recomienda P…" at bounding box center [506, 310] width 1013 height 620
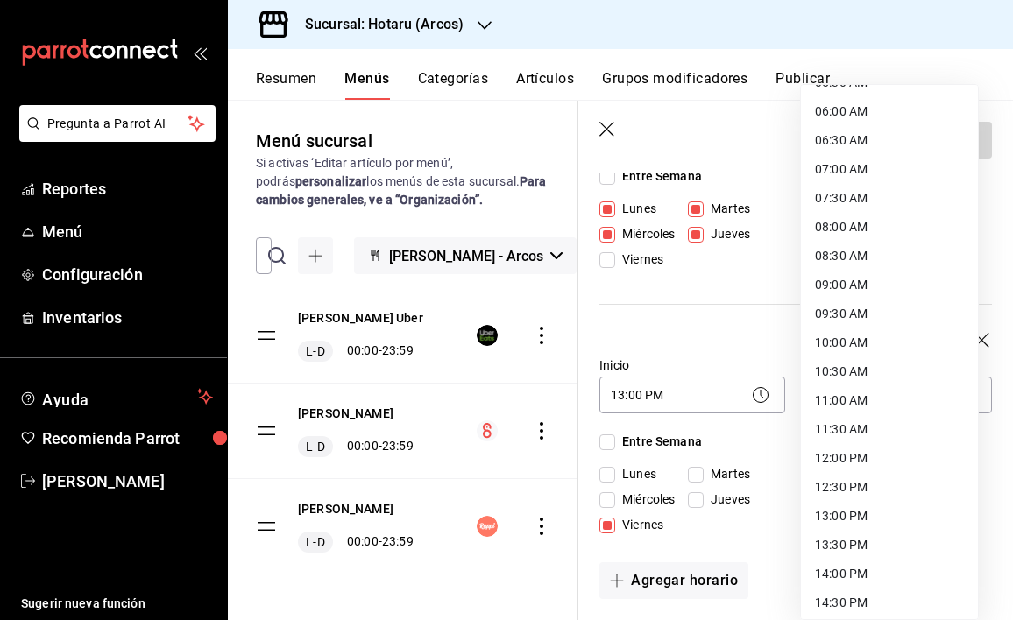
scroll to position [896, 0]
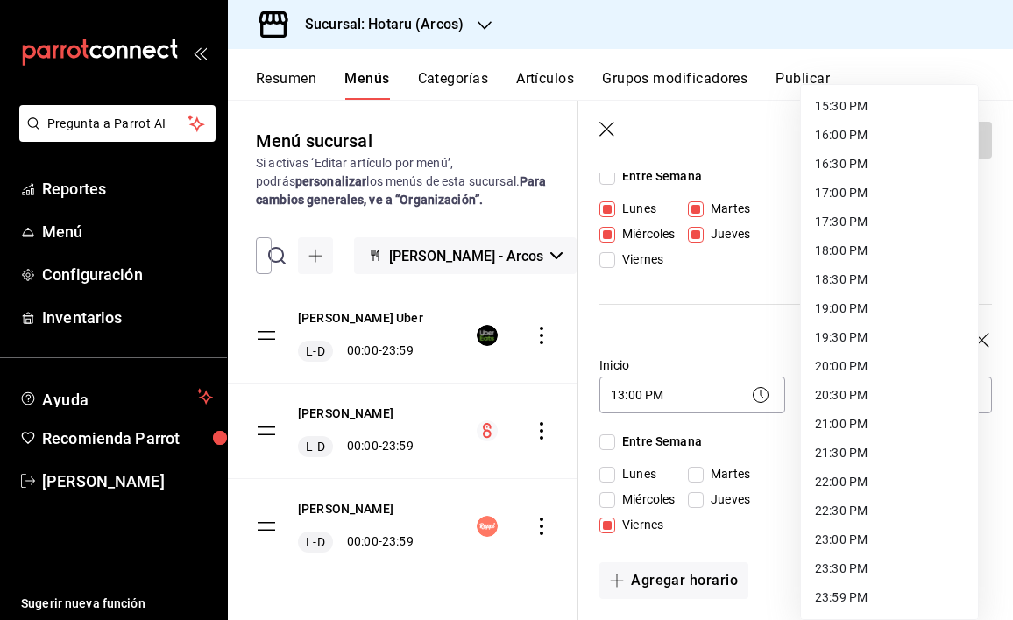
click at [846, 544] on li "23:00 PM" at bounding box center [889, 540] width 177 height 29
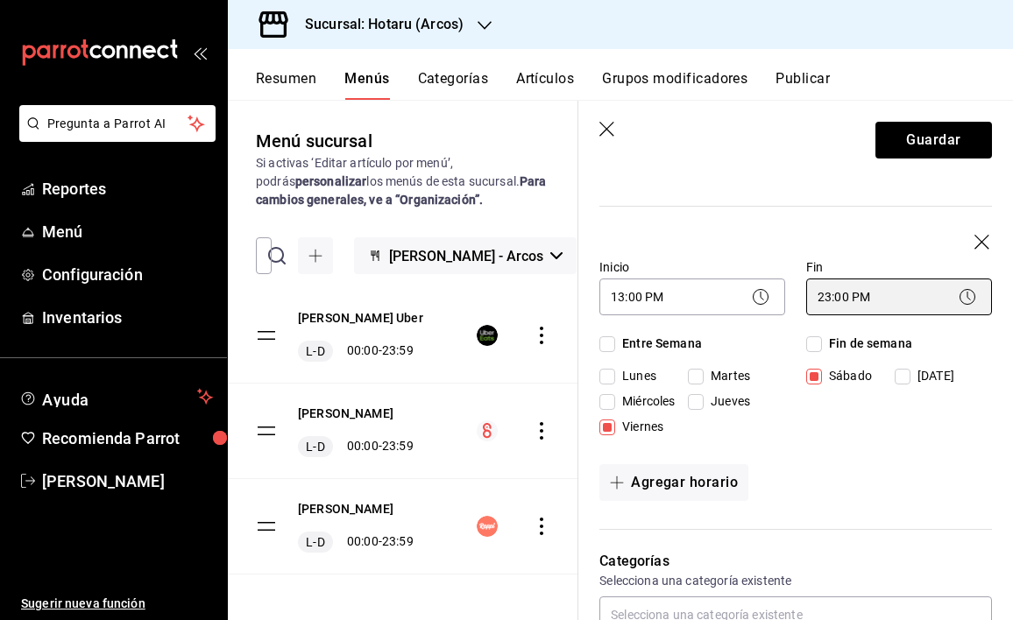
scroll to position [430, 0]
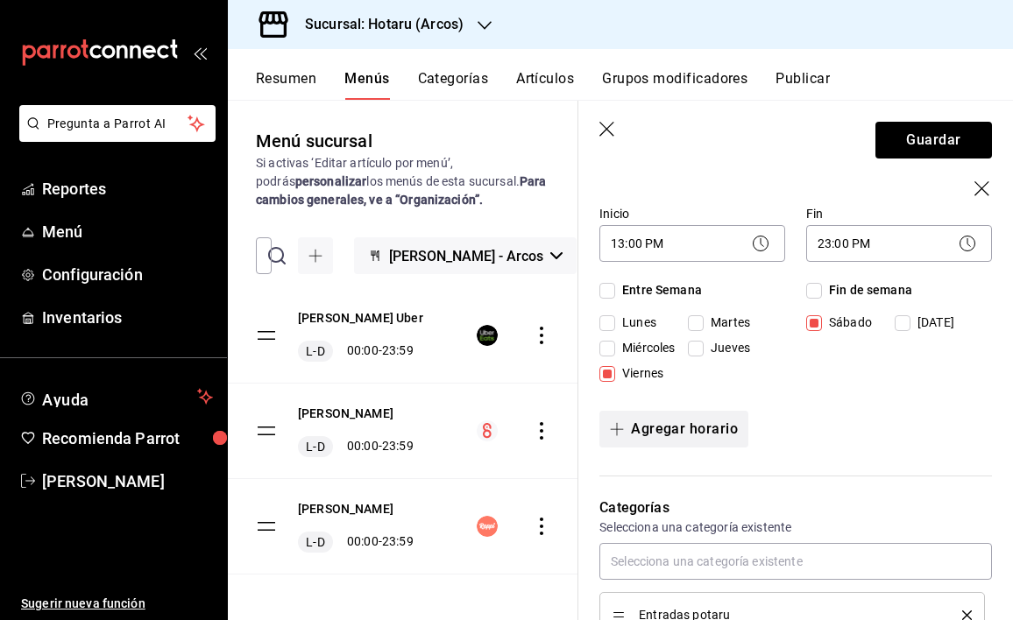
click at [696, 426] on button "Agregar horario" at bounding box center [673, 429] width 149 height 37
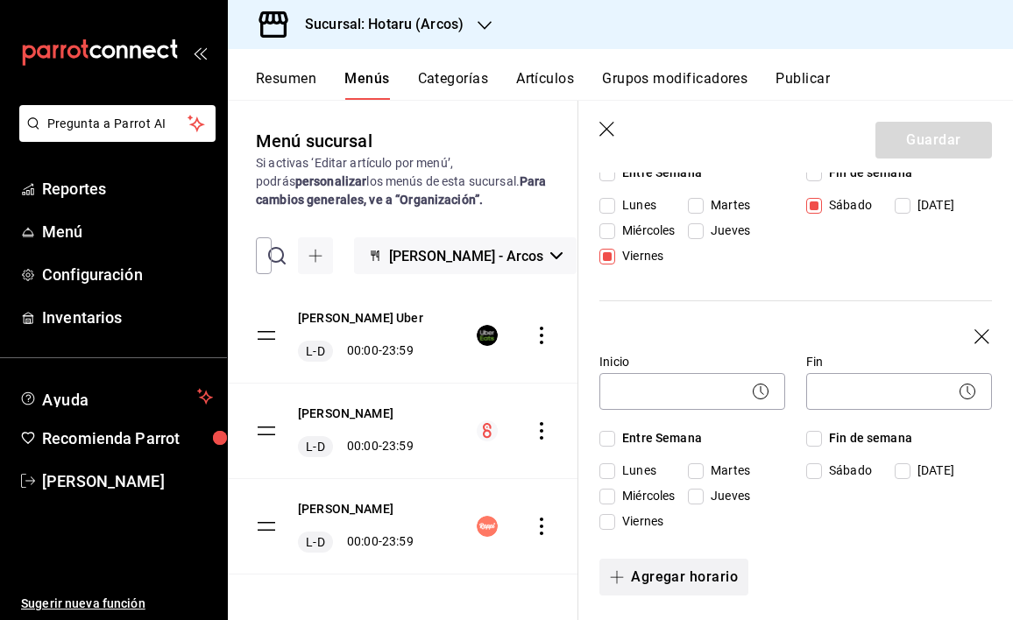
scroll to position [548, 0]
click at [910, 476] on span "Domingo" at bounding box center [932, 470] width 44 height 18
click at [904, 476] on input "Domingo" at bounding box center [902, 470] width 16 height 16
click at [710, 392] on body "Pregunta a Parrot AI Reportes Menú Configuración Inventarios Ayuda Recomienda P…" at bounding box center [506, 310] width 1013 height 620
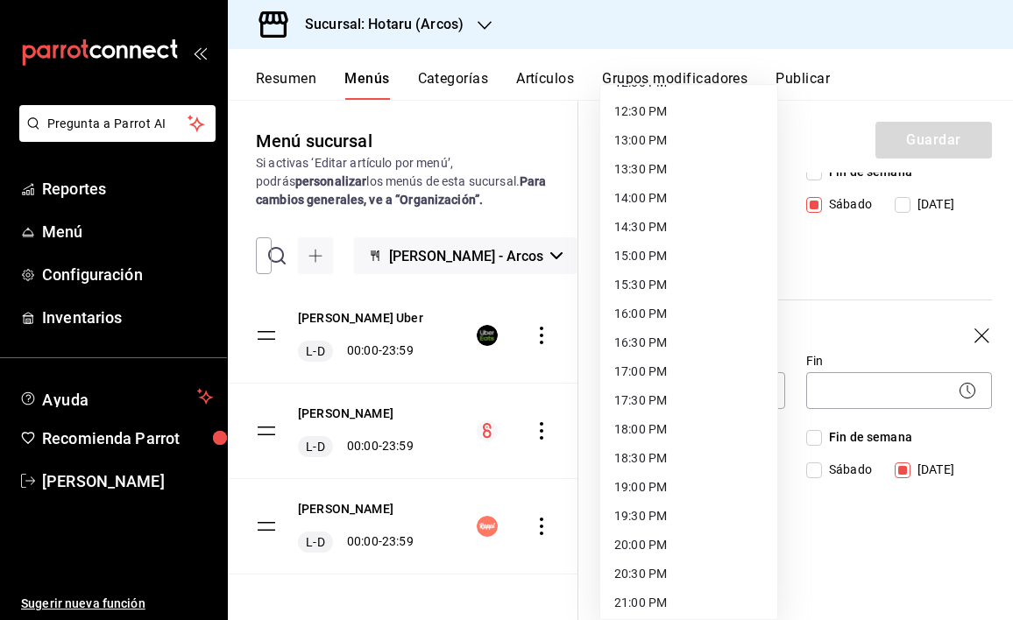
scroll to position [720, 0]
click at [650, 142] on li "13:00 PM" at bounding box center [688, 138] width 177 height 29
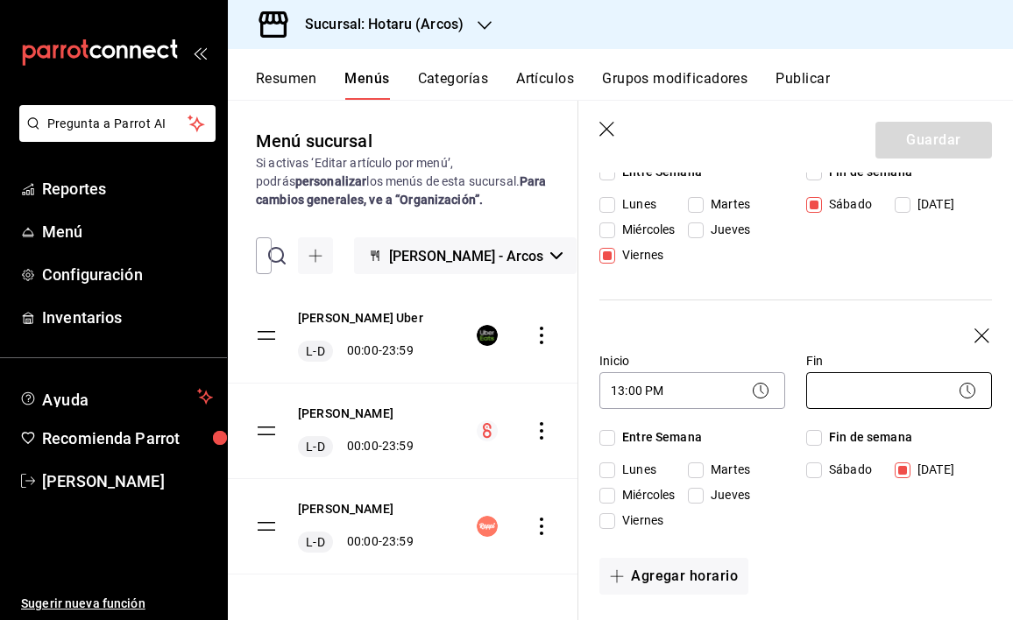
click at [876, 399] on body "Pregunta a Parrot AI Reportes Menú Configuración Inventarios Ayuda Recomienda P…" at bounding box center [506, 310] width 1013 height 620
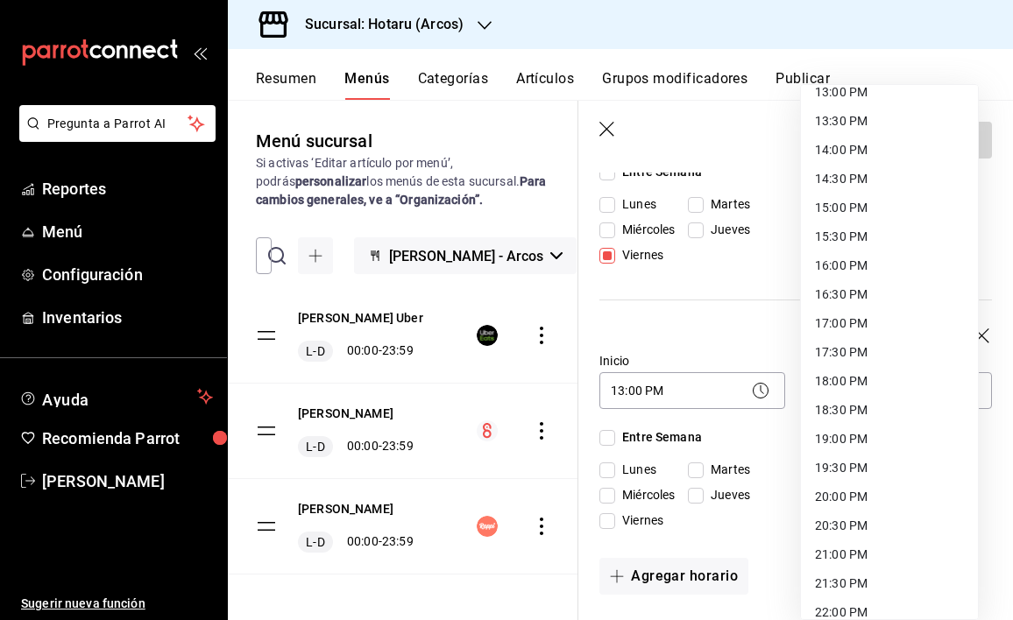
scroll to position [769, 0]
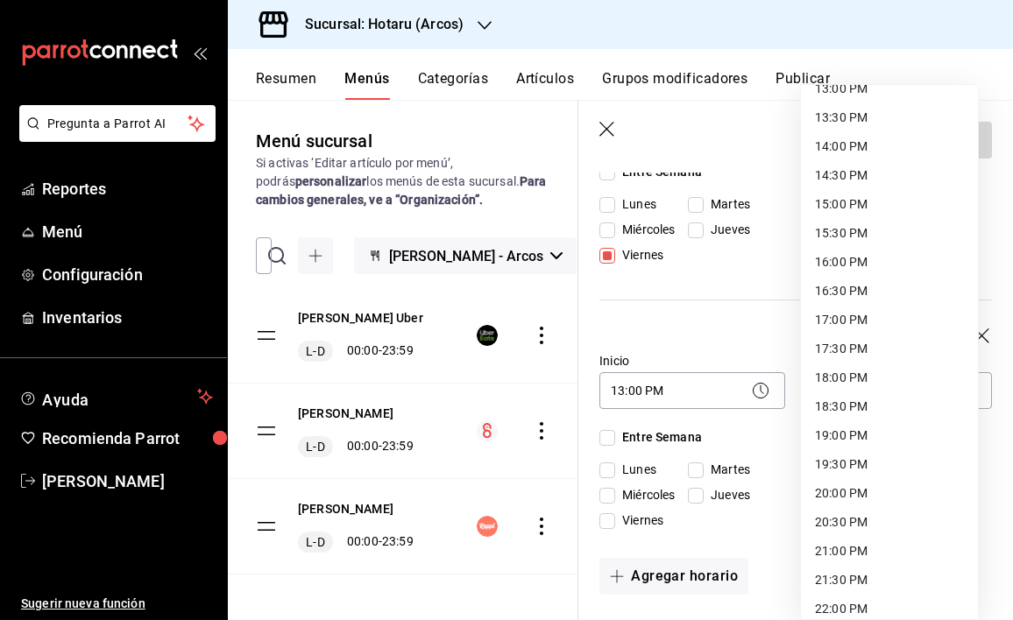
click at [838, 324] on li "17:00 PM" at bounding box center [889, 320] width 177 height 29
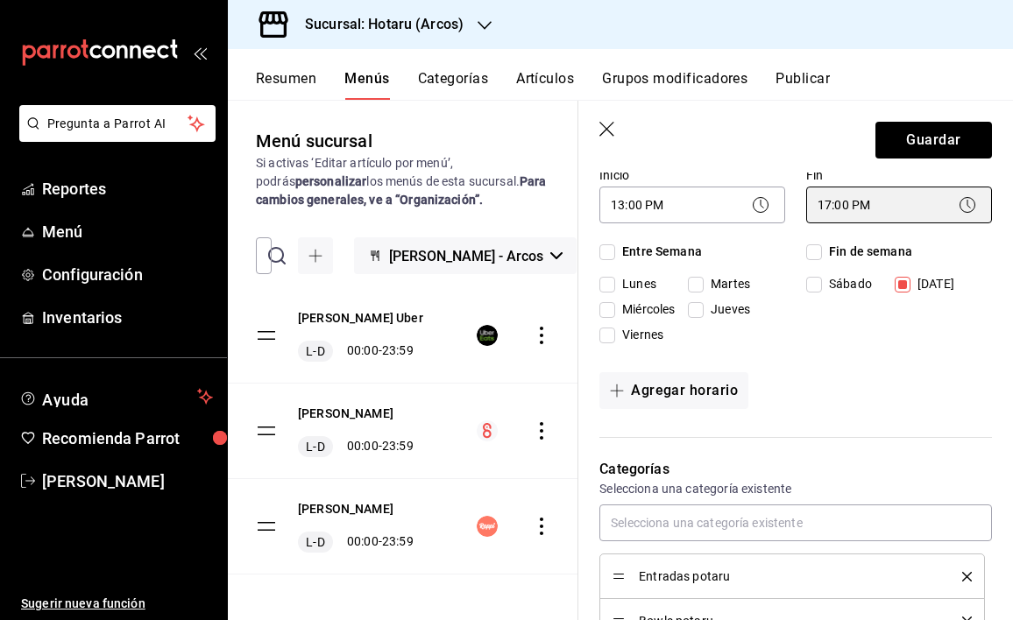
scroll to position [755, 0]
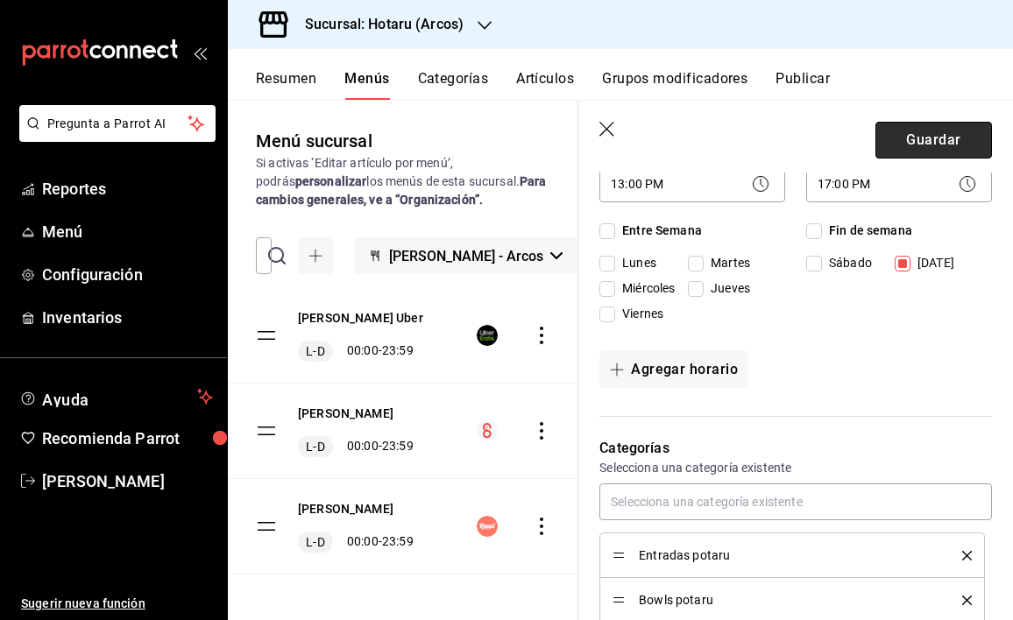
click at [927, 138] on button "Guardar" at bounding box center [933, 140] width 116 height 37
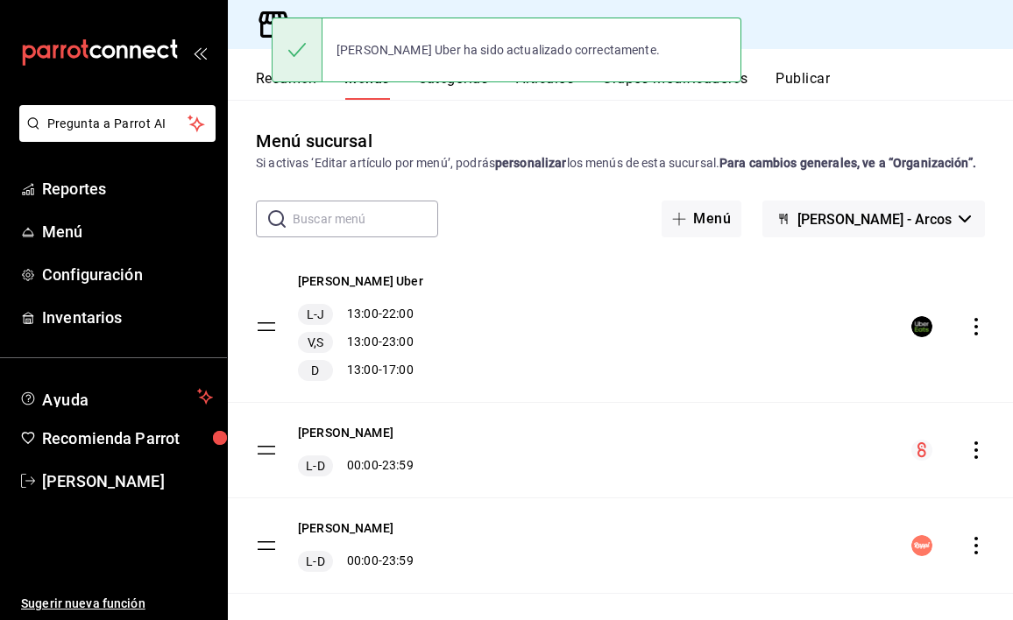
scroll to position [42, 0]
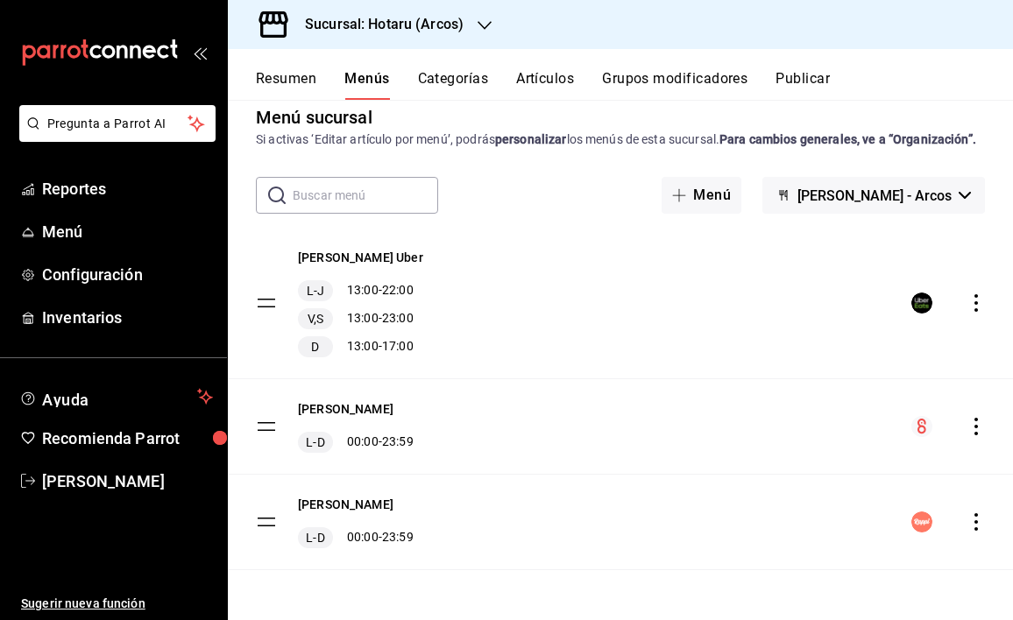
click at [967, 530] on icon "actions" at bounding box center [976, 522] width 18 height 18
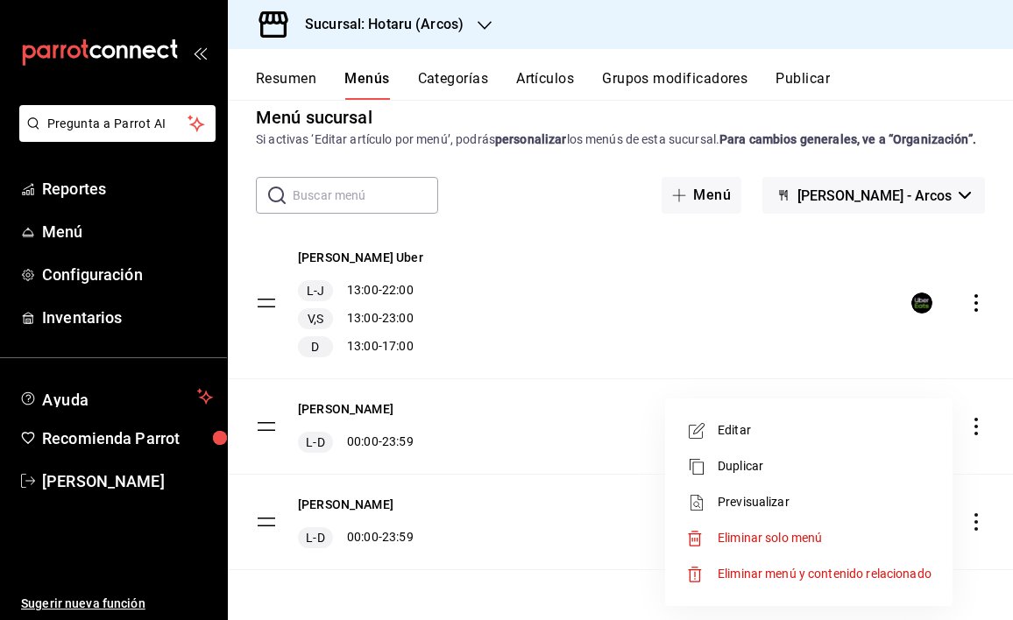
click at [737, 424] on span "Editar" at bounding box center [824, 430] width 214 height 18
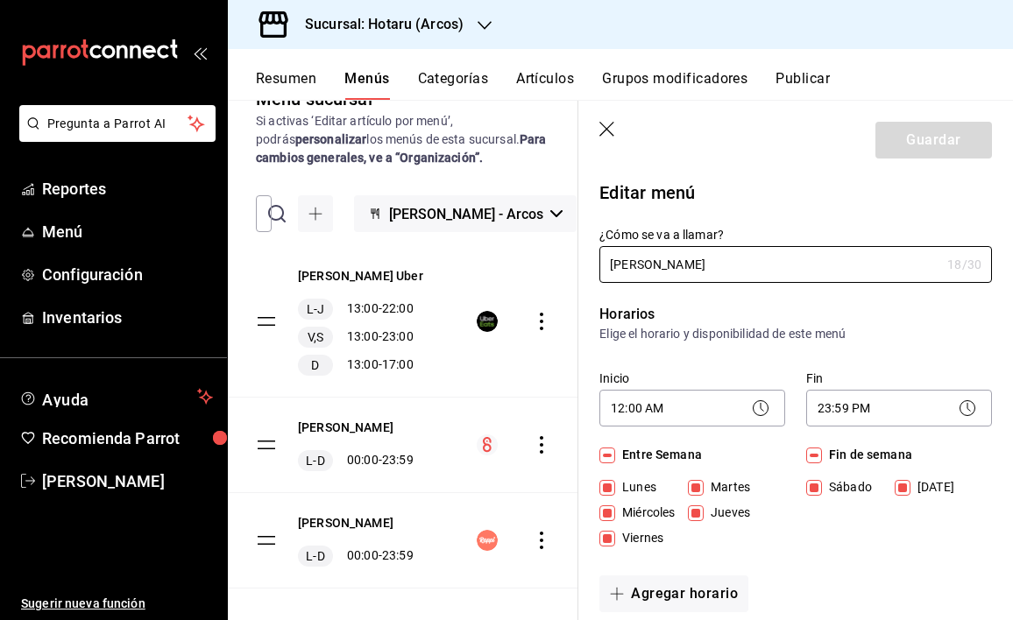
scroll to position [55, 0]
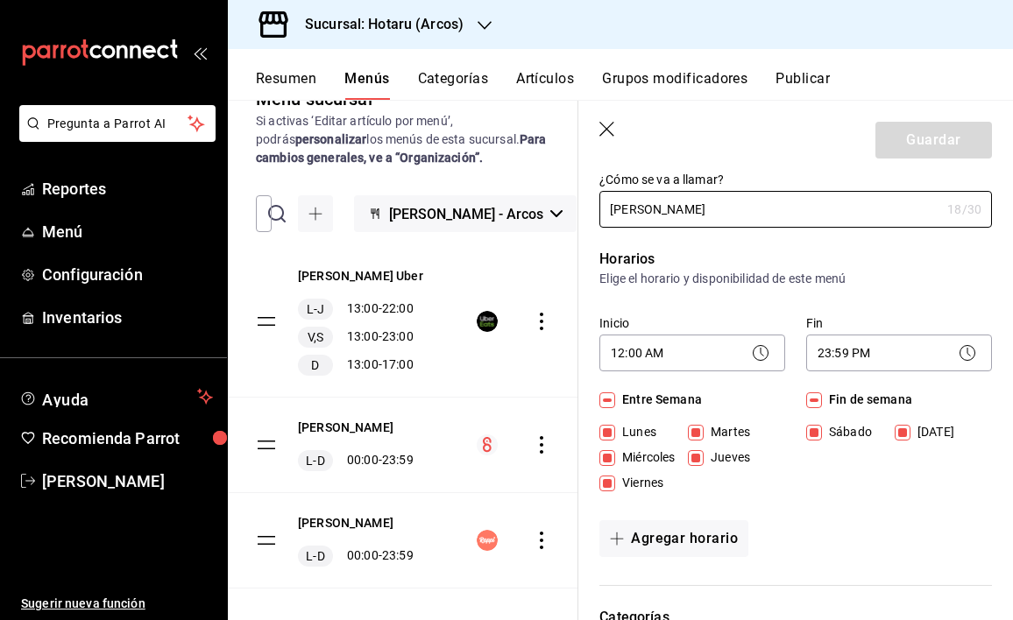
click at [611, 477] on input "Viernes" at bounding box center [607, 484] width 16 height 16
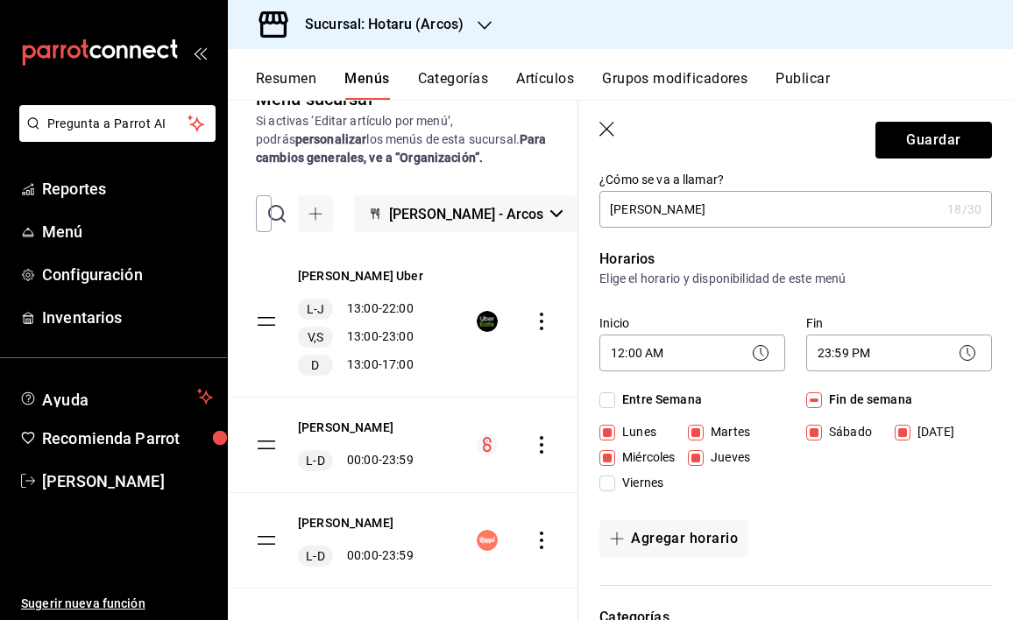
click at [808, 434] on input "Sábado" at bounding box center [814, 433] width 16 height 16
click at [897, 433] on input "Domingo" at bounding box center [902, 433] width 16 height 16
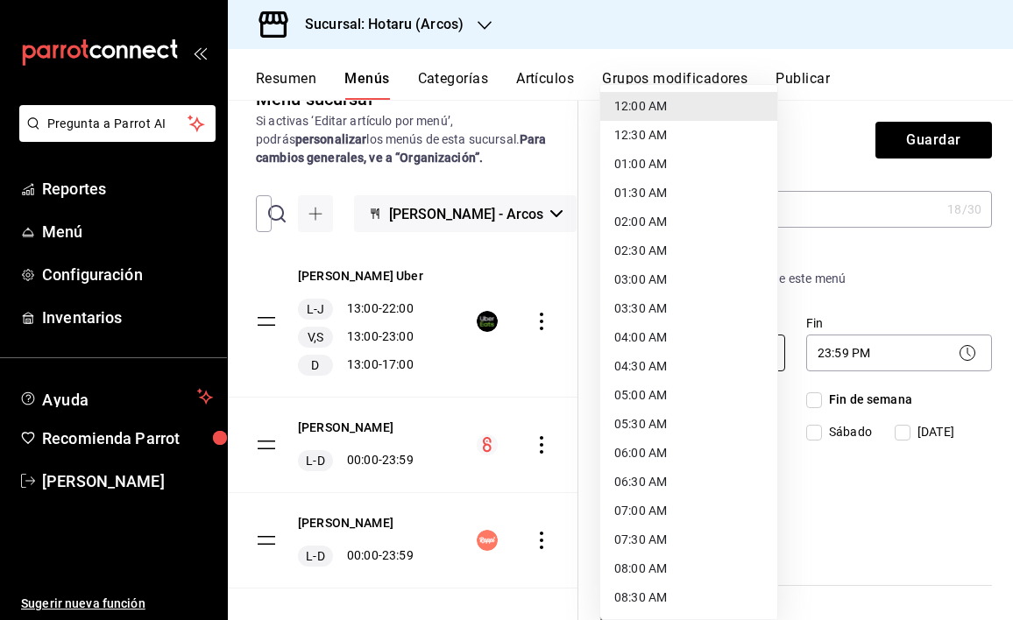
click at [639, 349] on body "Pregunta a Parrot AI Reportes Menú Configuración Inventarios Ayuda Recomienda P…" at bounding box center [506, 310] width 1013 height 620
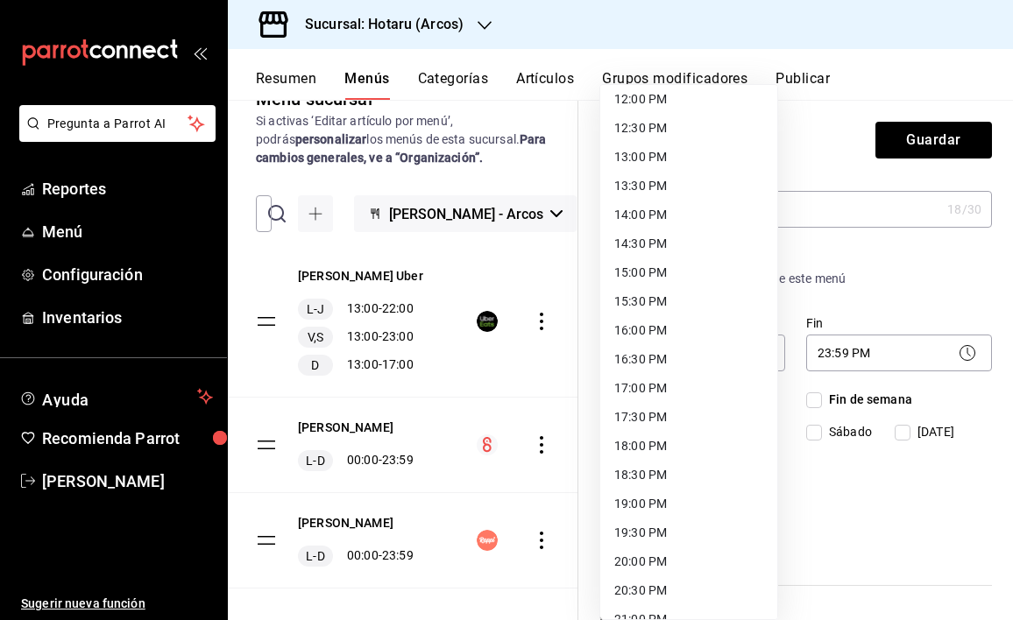
scroll to position [693, 0]
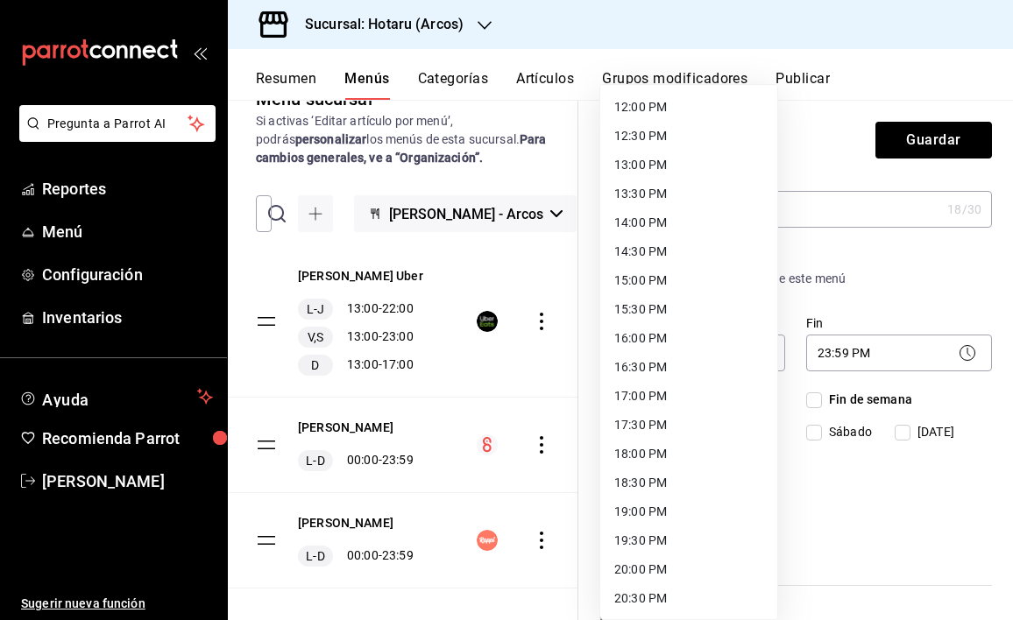
click at [647, 167] on li "13:00 PM" at bounding box center [688, 165] width 177 height 29
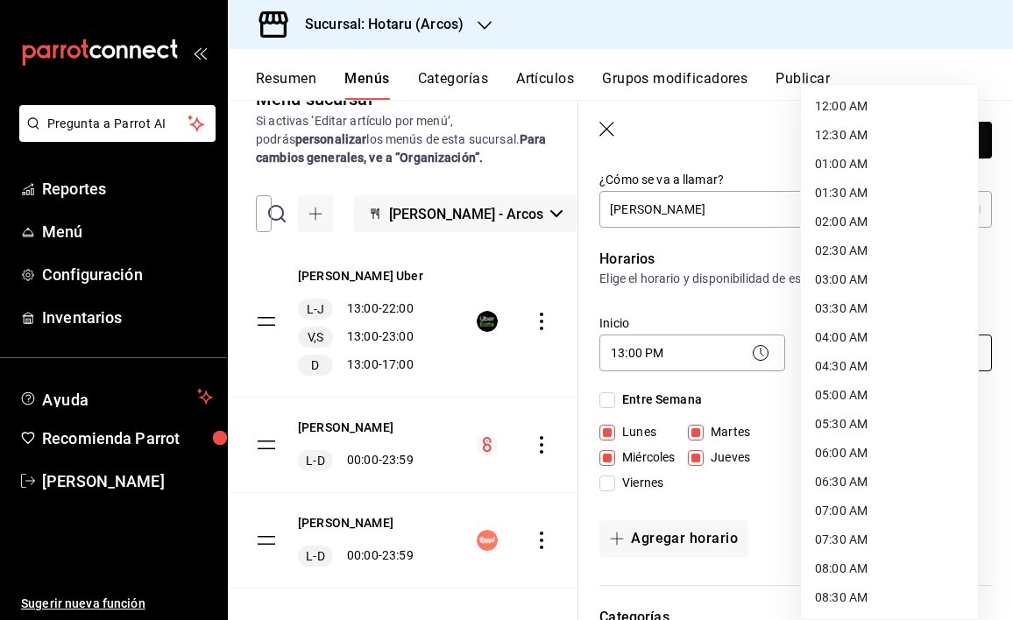
click at [832, 356] on body "Pregunta a Parrot AI Reportes Menú Configuración Inventarios Ayuda Recomienda P…" at bounding box center [506, 310] width 1013 height 620
click at [835, 509] on li "22:30 PM" at bounding box center [889, 511] width 177 height 29
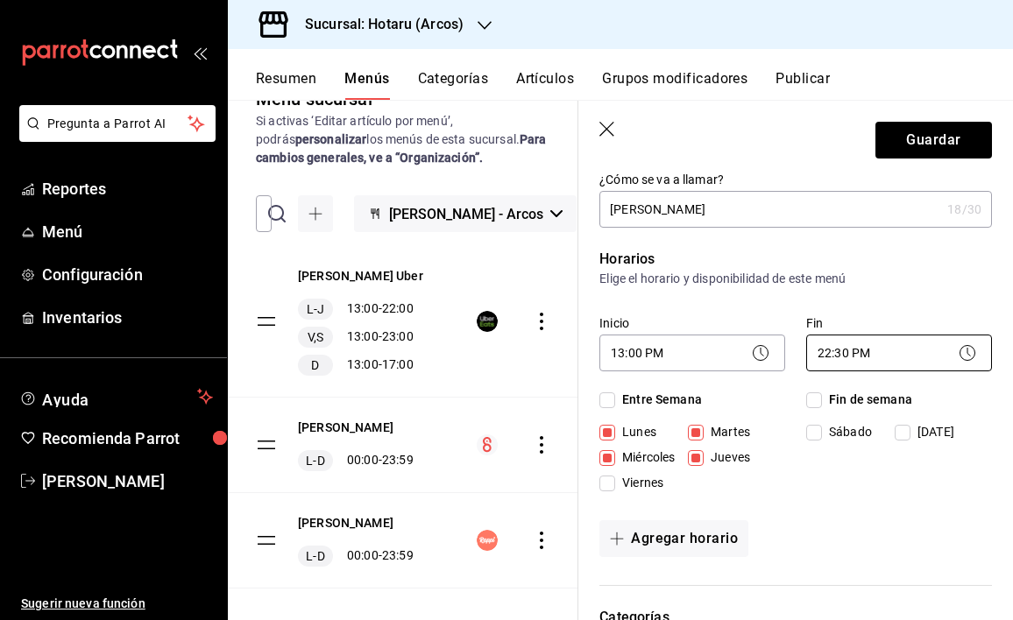
click at [861, 357] on body "Pregunta a Parrot AI Reportes Menú Configuración Inventarios Ayuda Recomienda P…" at bounding box center [506, 310] width 1013 height 620
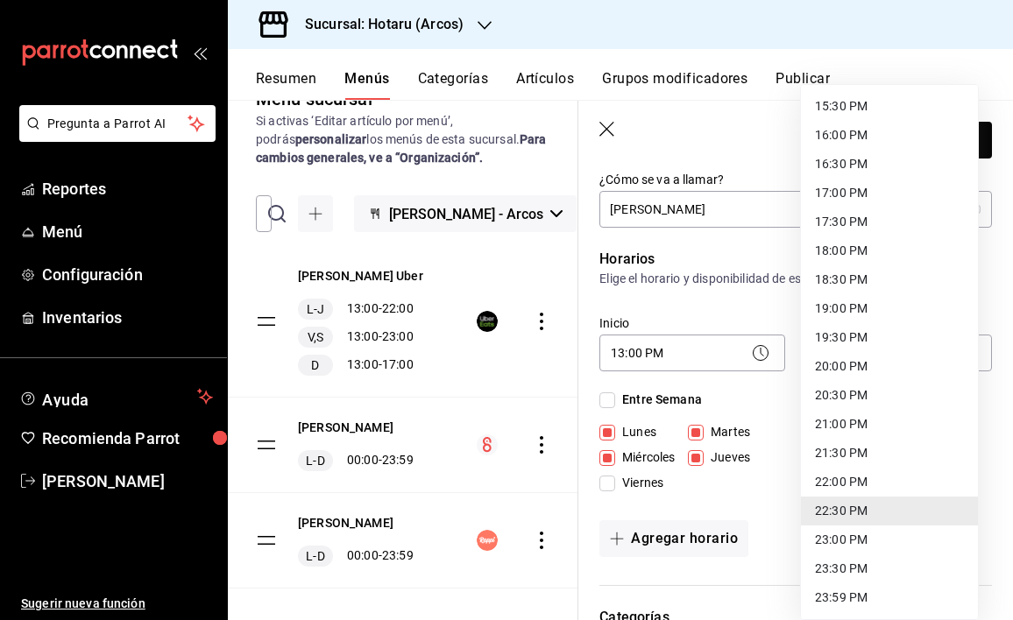
click at [856, 469] on li "22:00 PM" at bounding box center [889, 482] width 177 height 29
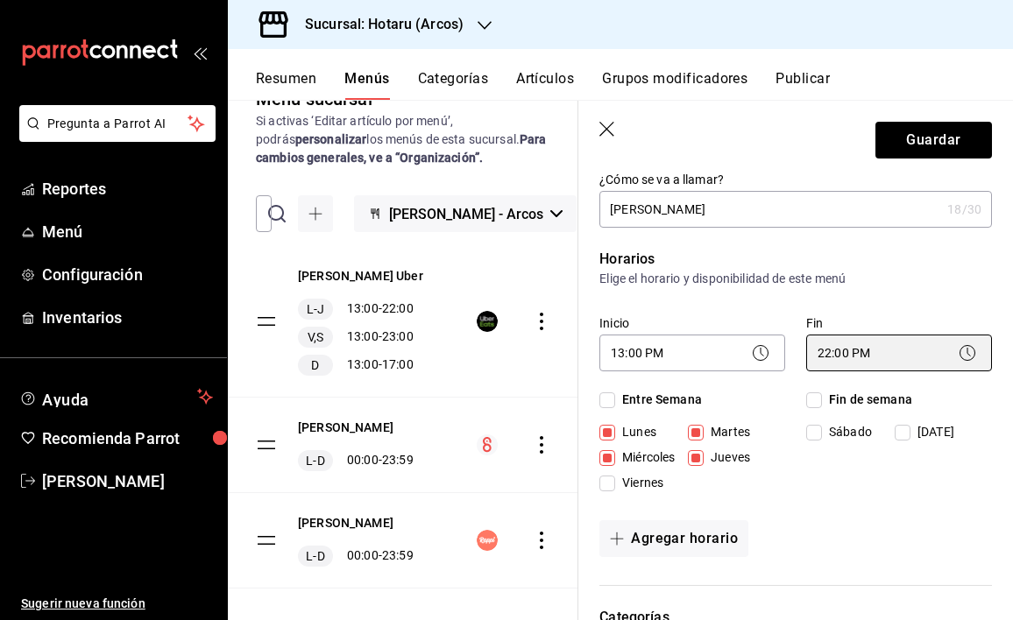
scroll to position [68, 0]
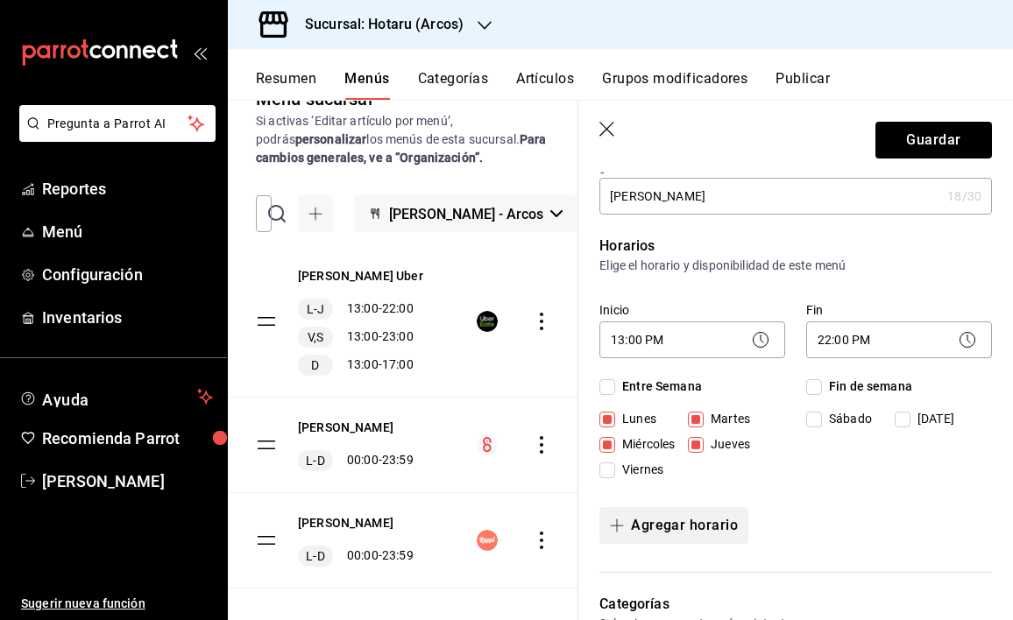
click at [716, 528] on button "Agregar horario" at bounding box center [673, 525] width 149 height 37
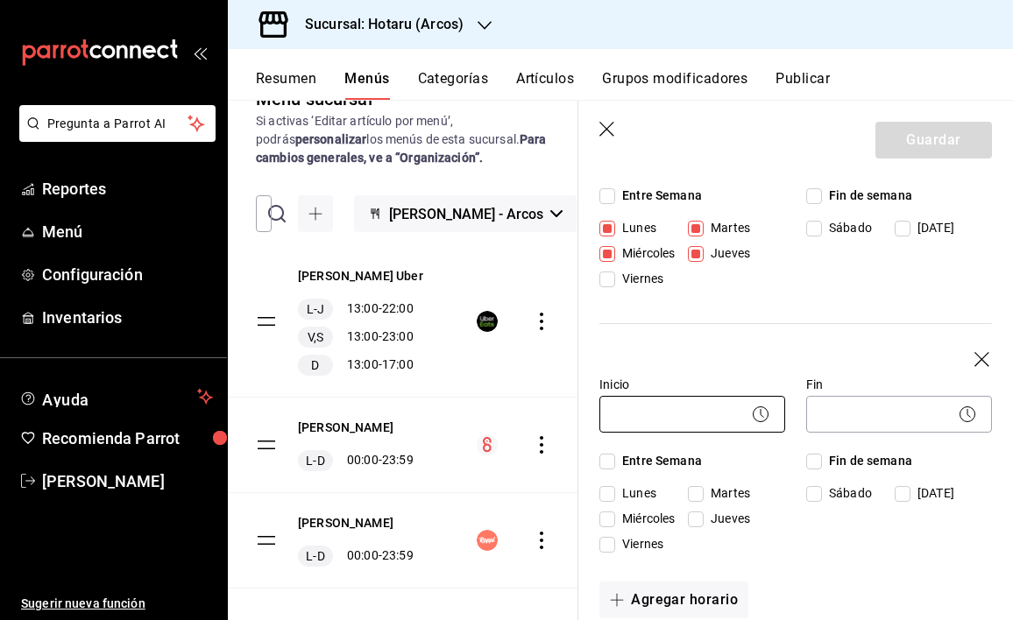
scroll to position [284, 0]
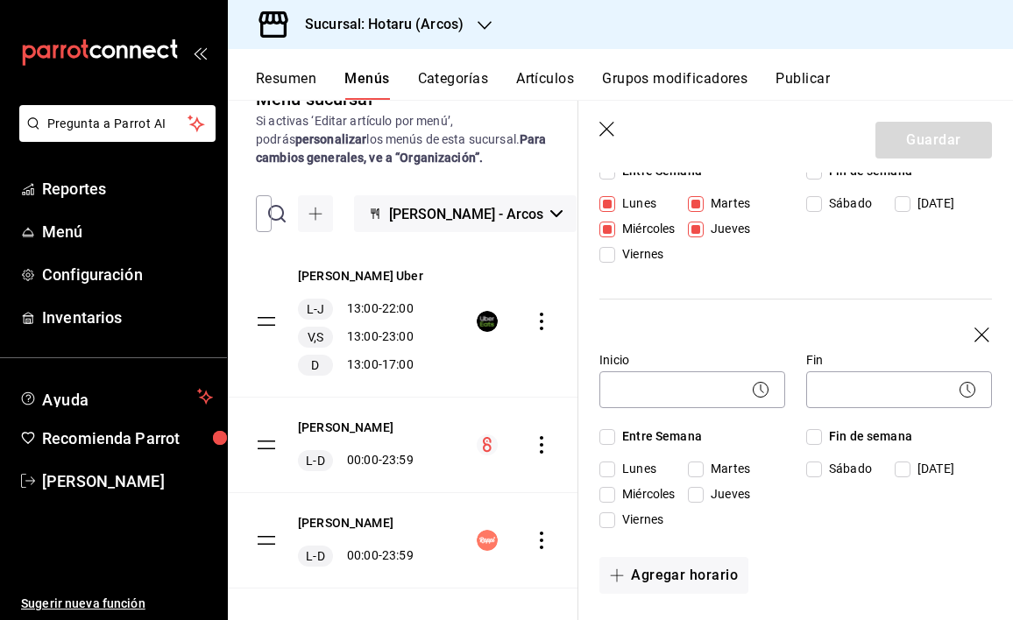
click at [701, 498] on input "Jueves" at bounding box center [696, 495] width 16 height 16
click at [807, 469] on input "Sábado" at bounding box center [814, 470] width 16 height 16
click at [690, 495] on input "Jueves" at bounding box center [696, 495] width 16 height 16
click at [611, 525] on input "Viernes" at bounding box center [607, 520] width 16 height 16
click at [666, 391] on body "Pregunta a Parrot AI Reportes Menú Configuración Inventarios Ayuda Recomienda P…" at bounding box center [506, 310] width 1013 height 620
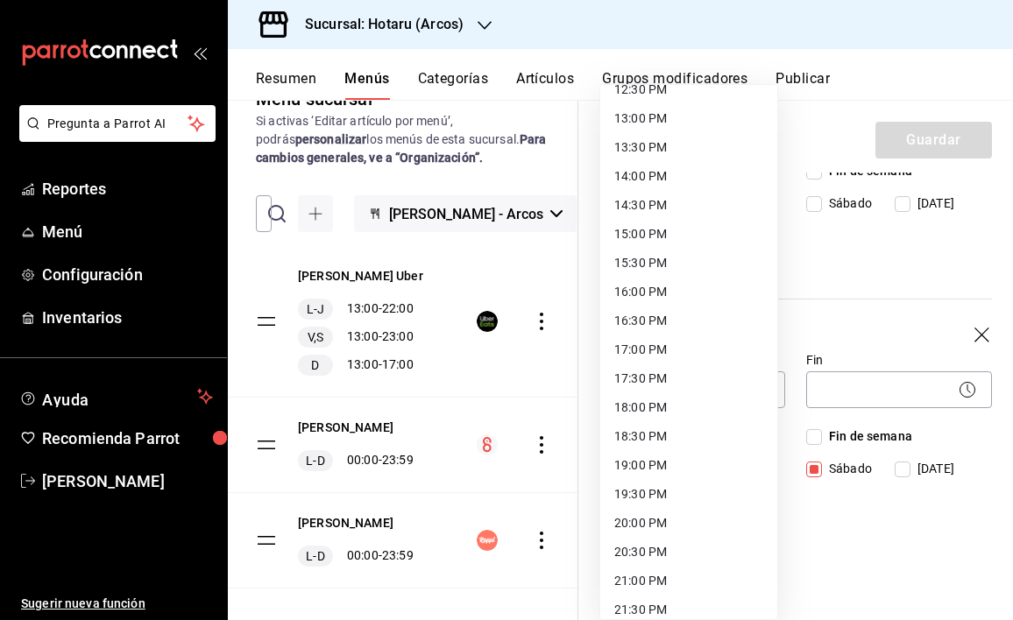
scroll to position [737, 0]
click at [650, 123] on li "13:00 PM" at bounding box center [688, 121] width 177 height 29
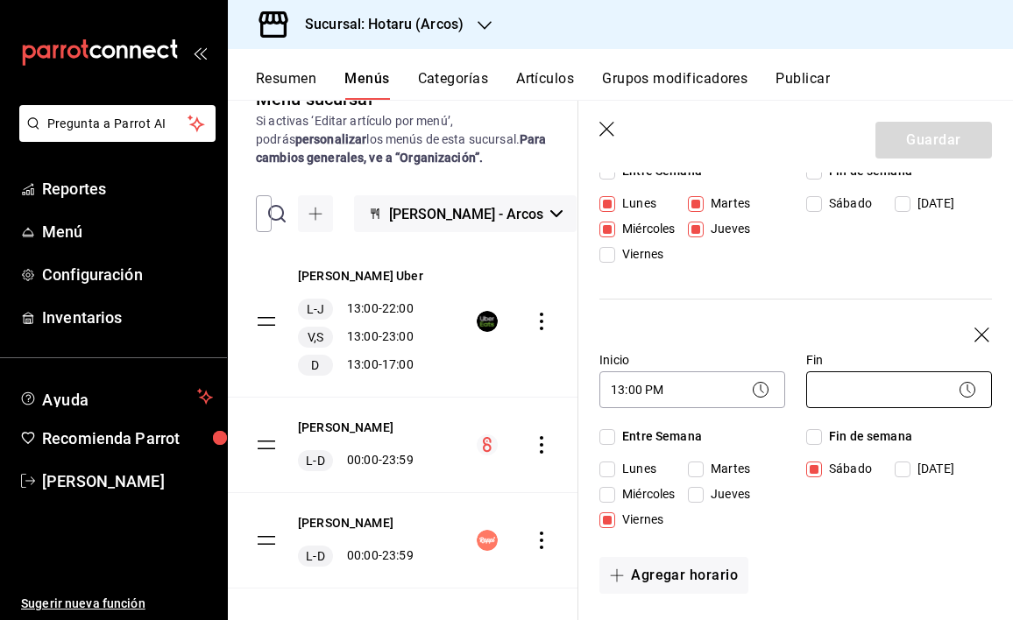
click at [862, 386] on body "Pregunta a Parrot AI Reportes Menú Configuración Inventarios Ayuda Recomienda P…" at bounding box center [506, 310] width 1013 height 620
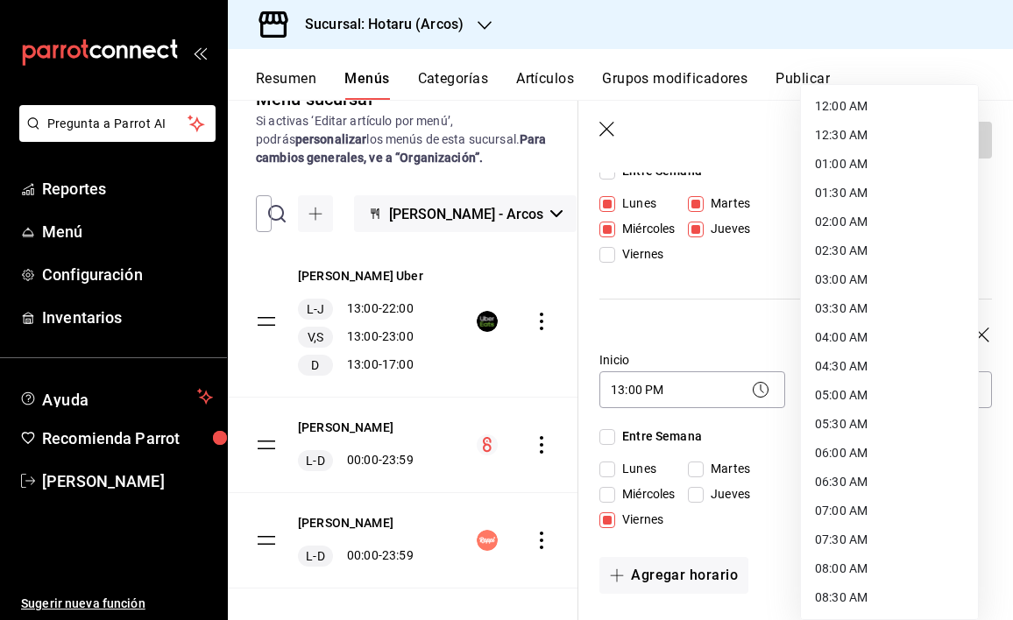
scroll to position [896, 0]
click at [844, 541] on li "23:00 PM" at bounding box center [889, 540] width 177 height 29
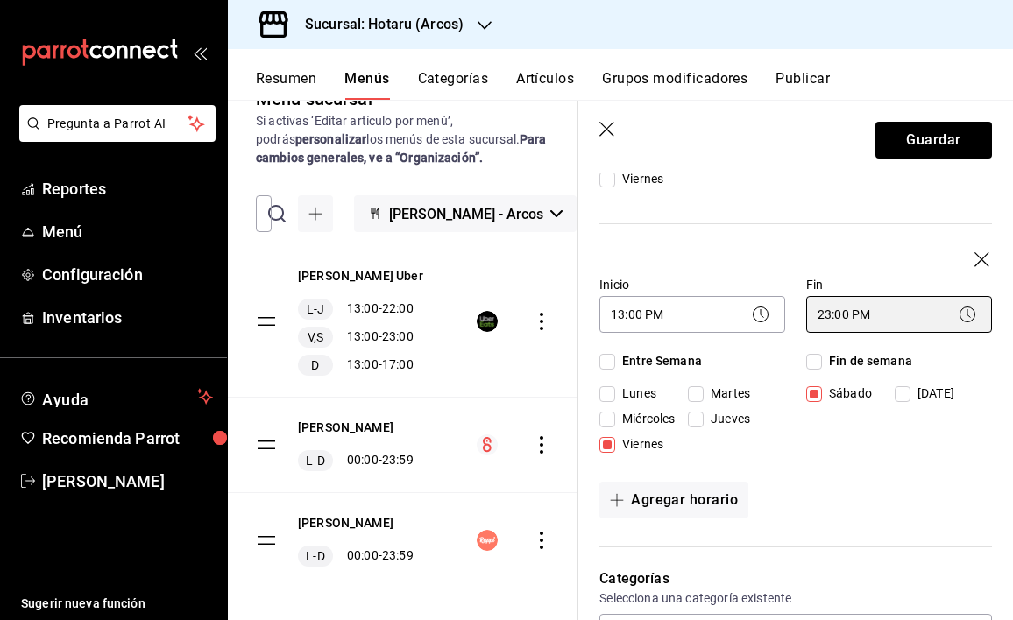
scroll to position [381, 0]
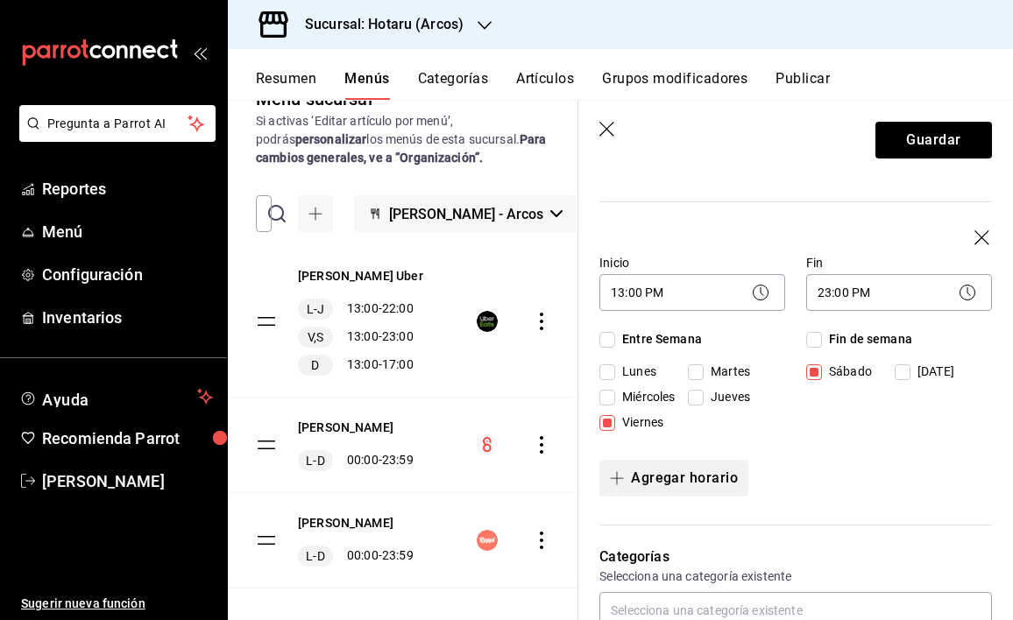
click at [696, 479] on button "Agregar horario" at bounding box center [673, 478] width 149 height 37
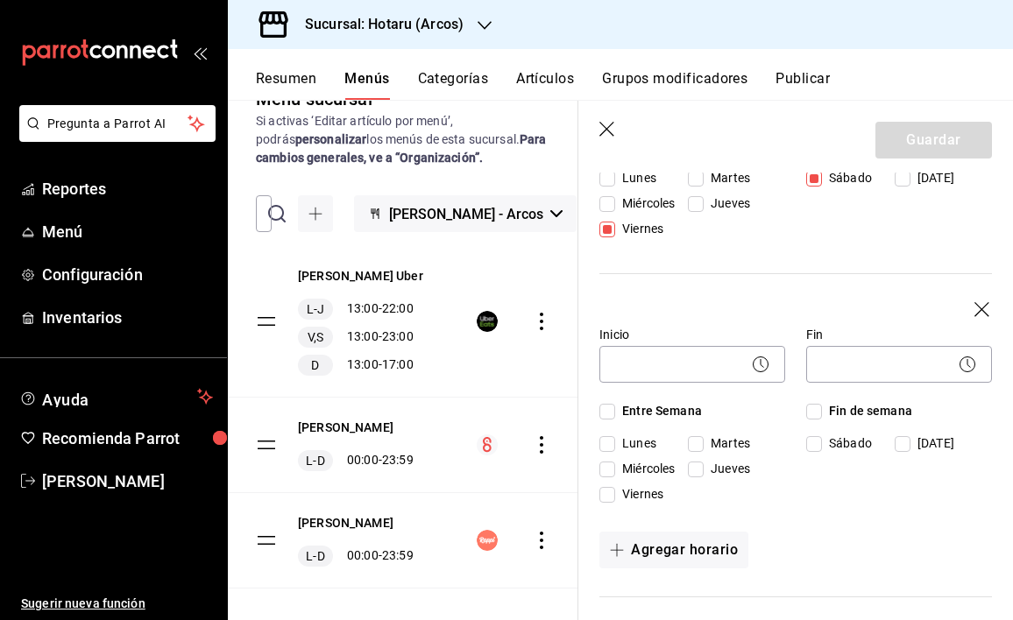
scroll to position [579, 0]
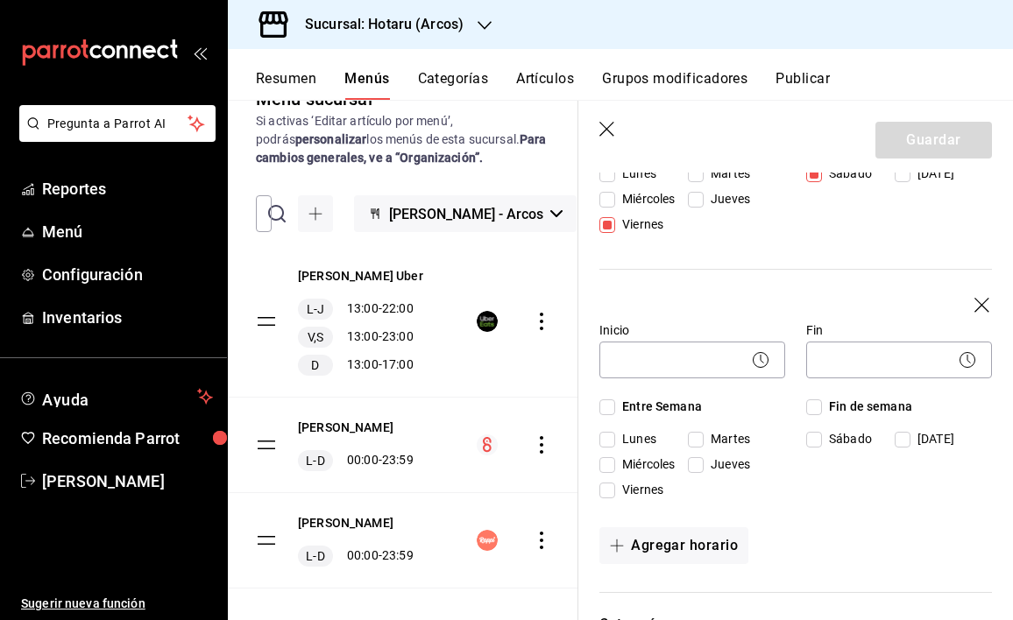
click at [910, 441] on span "Domingo" at bounding box center [932, 439] width 44 height 18
click at [907, 441] on input "Domingo" at bounding box center [902, 440] width 16 height 16
click at [726, 371] on body "Pregunta a Parrot AI Reportes Menú Configuración Inventarios Ayuda Recomienda P…" at bounding box center [506, 310] width 1013 height 620
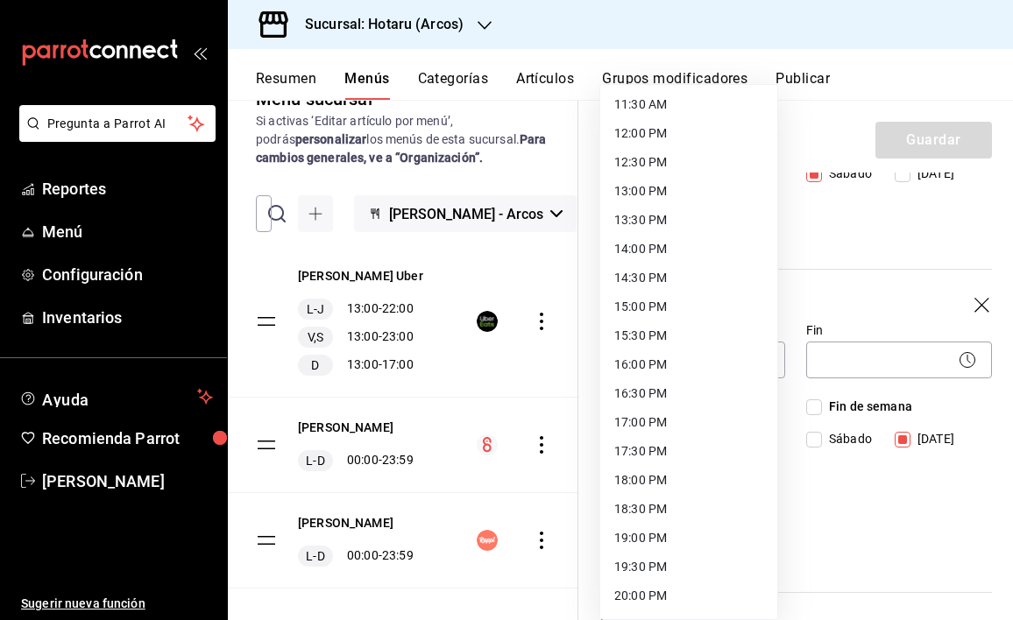
scroll to position [614, 0]
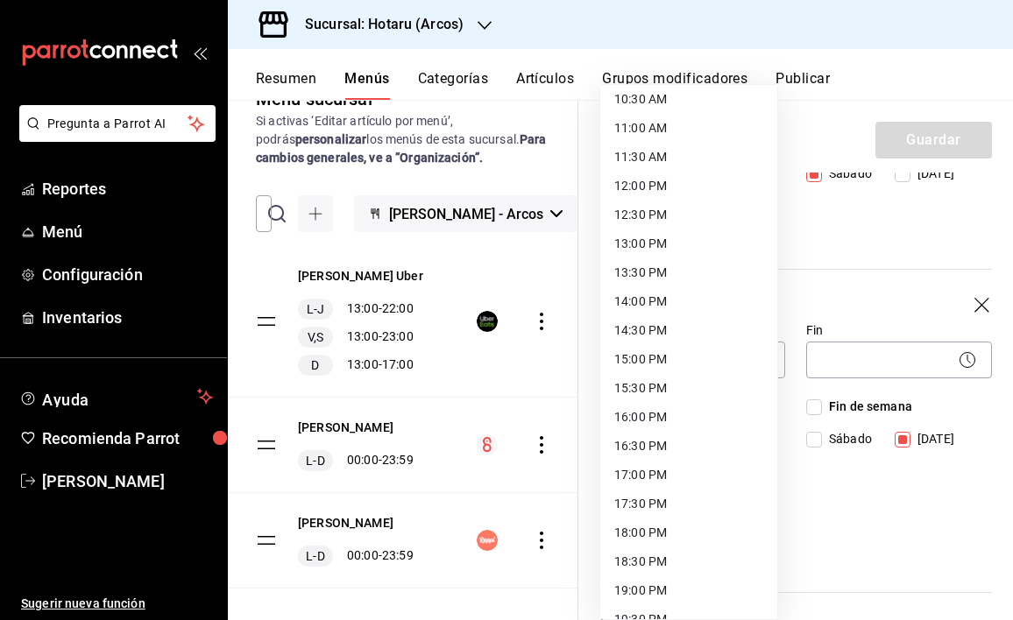
click at [646, 243] on li "13:00 PM" at bounding box center [688, 243] width 177 height 29
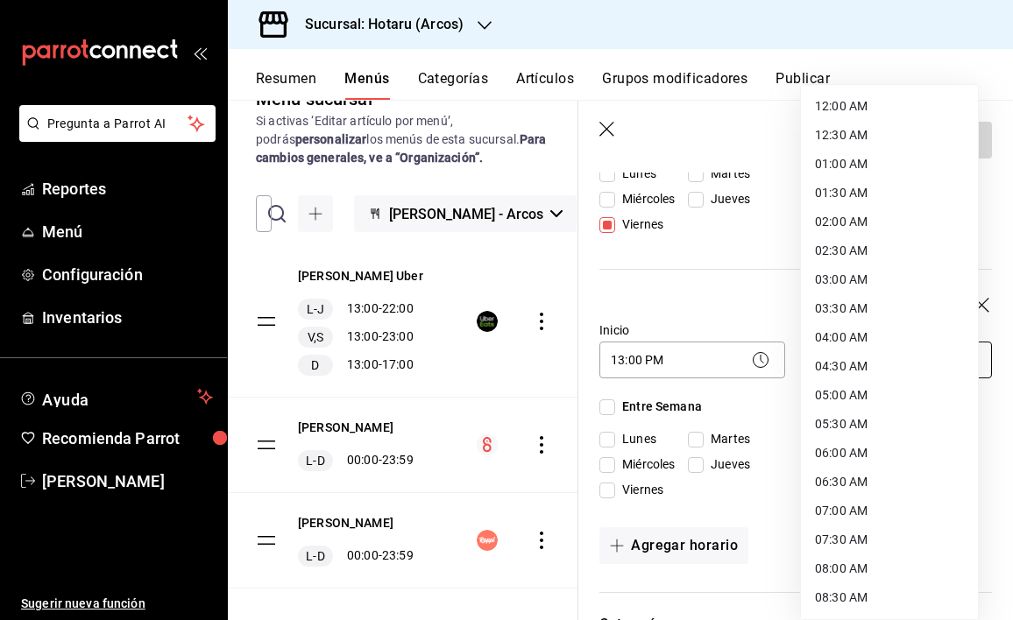
click at [859, 350] on body "Pregunta a Parrot AI Reportes Menú Configuración Inventarios Ayuda Recomienda P…" at bounding box center [506, 310] width 1013 height 620
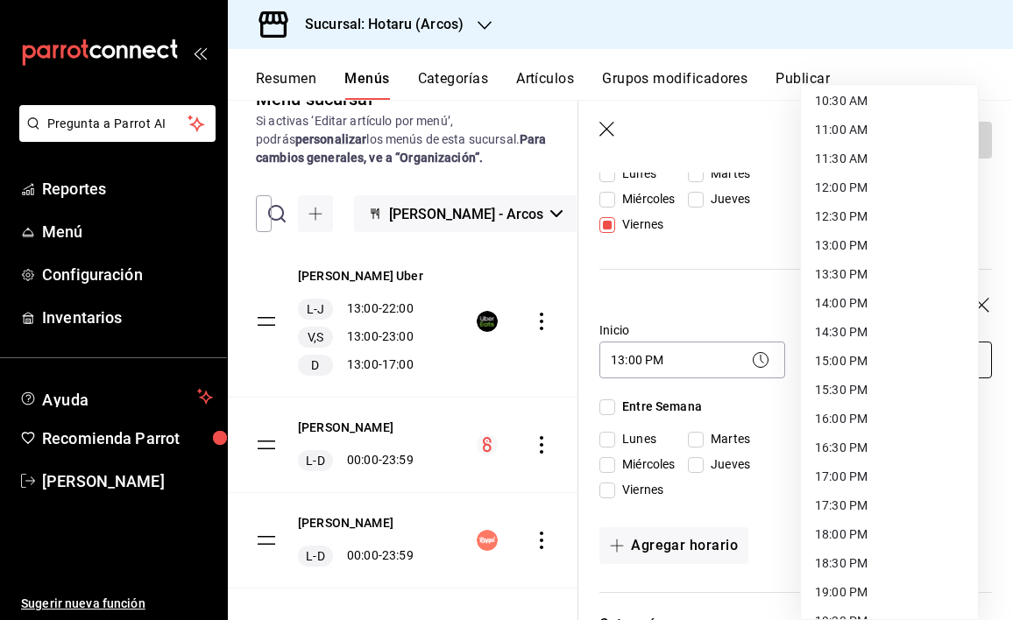
scroll to position [896, 0]
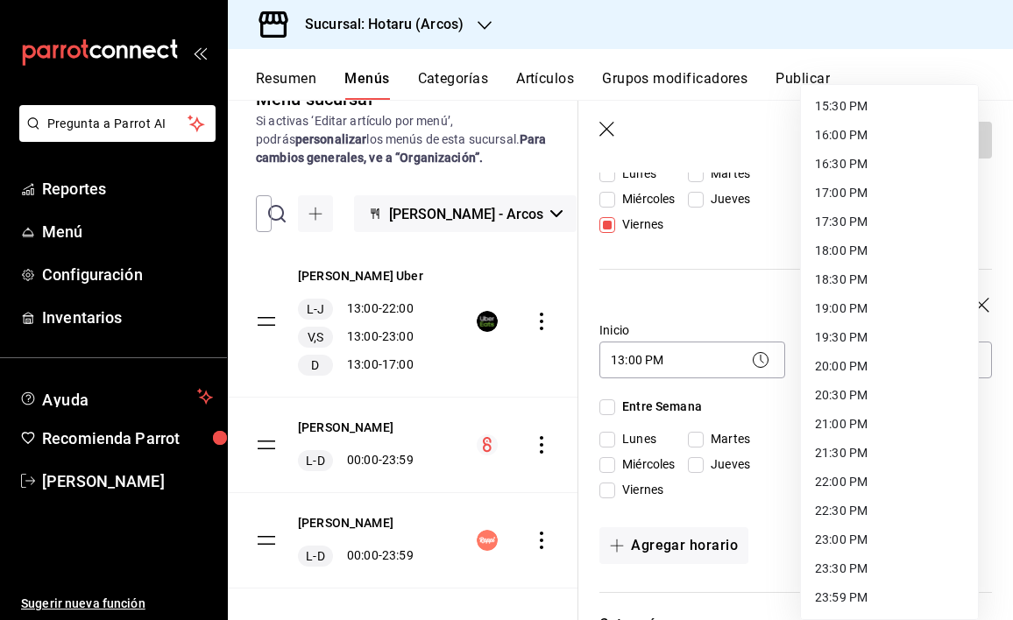
click at [840, 192] on li "17:00 PM" at bounding box center [889, 193] width 177 height 29
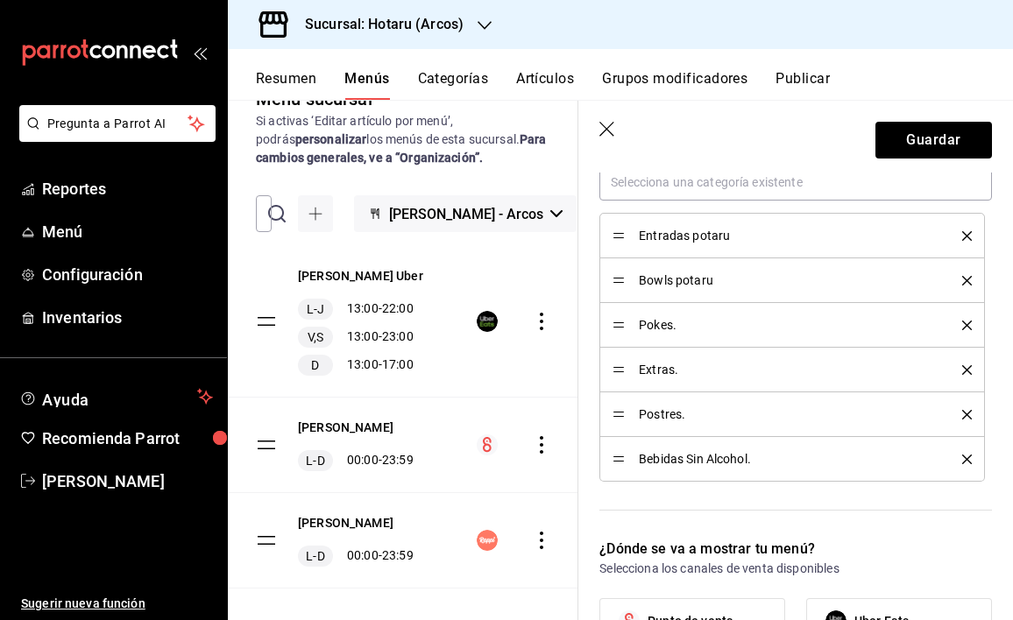
scroll to position [1090, 0]
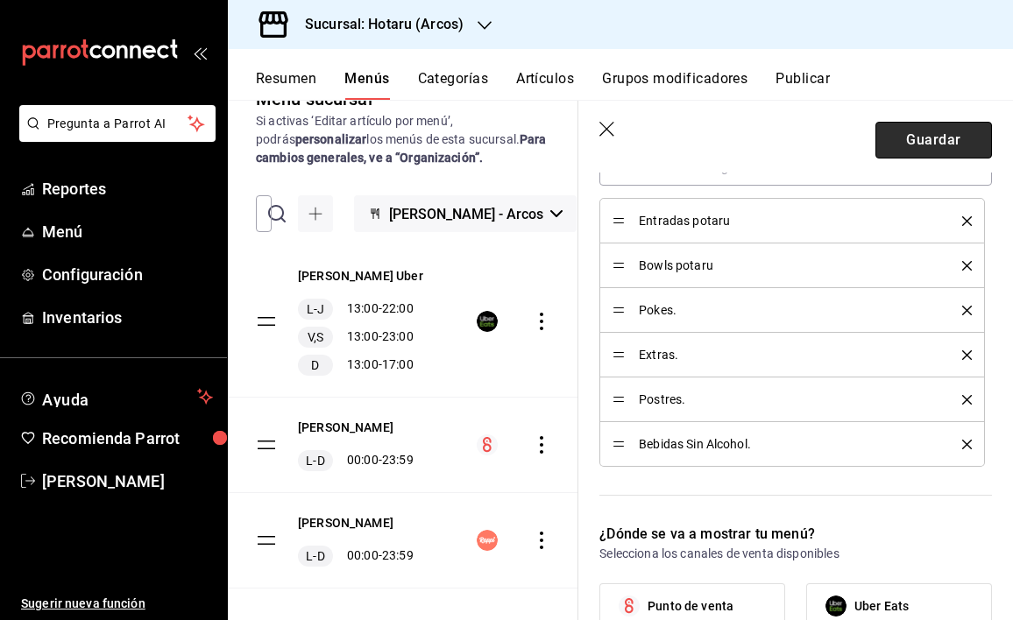
click at [921, 136] on button "Guardar" at bounding box center [933, 140] width 116 height 37
